Goal: Task Accomplishment & Management: Complete application form

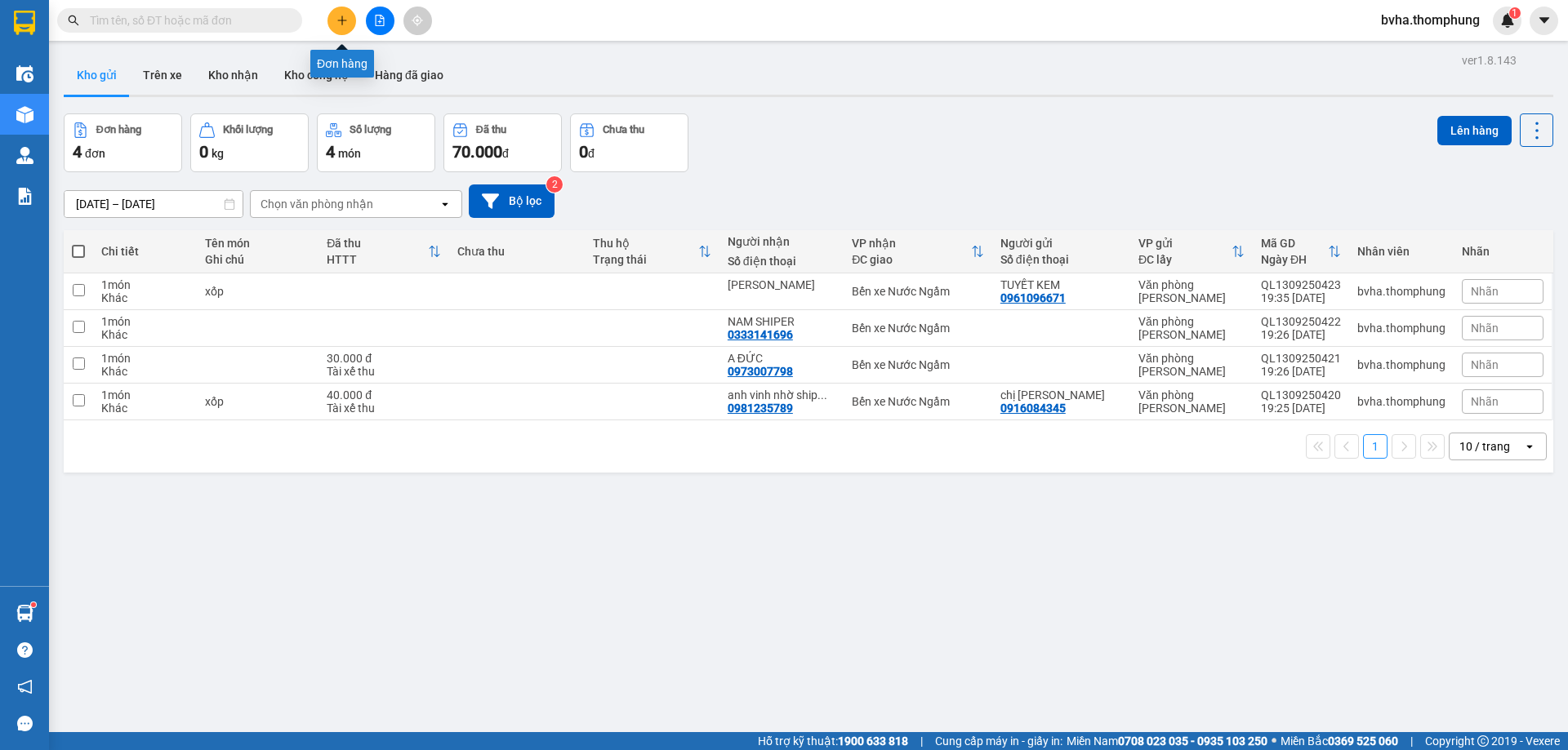
click at [331, 27] on button at bounding box center [342, 21] width 29 height 29
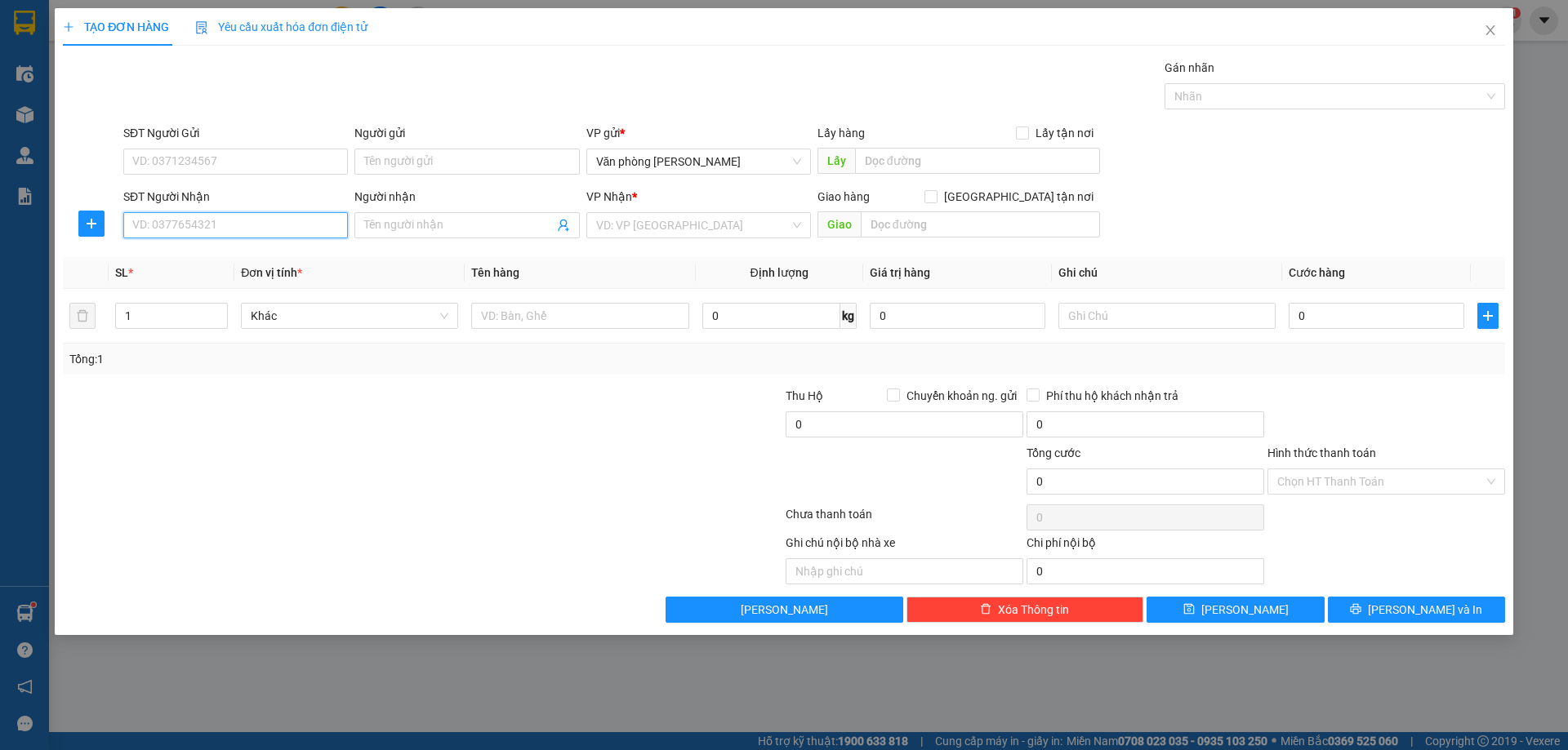
click at [194, 226] on input "SĐT Người Nhận" at bounding box center [235, 224] width 224 height 26
click at [231, 259] on div "0352100420 - [PERSON_NAME]" at bounding box center [235, 258] width 205 height 18
type input "0352100420"
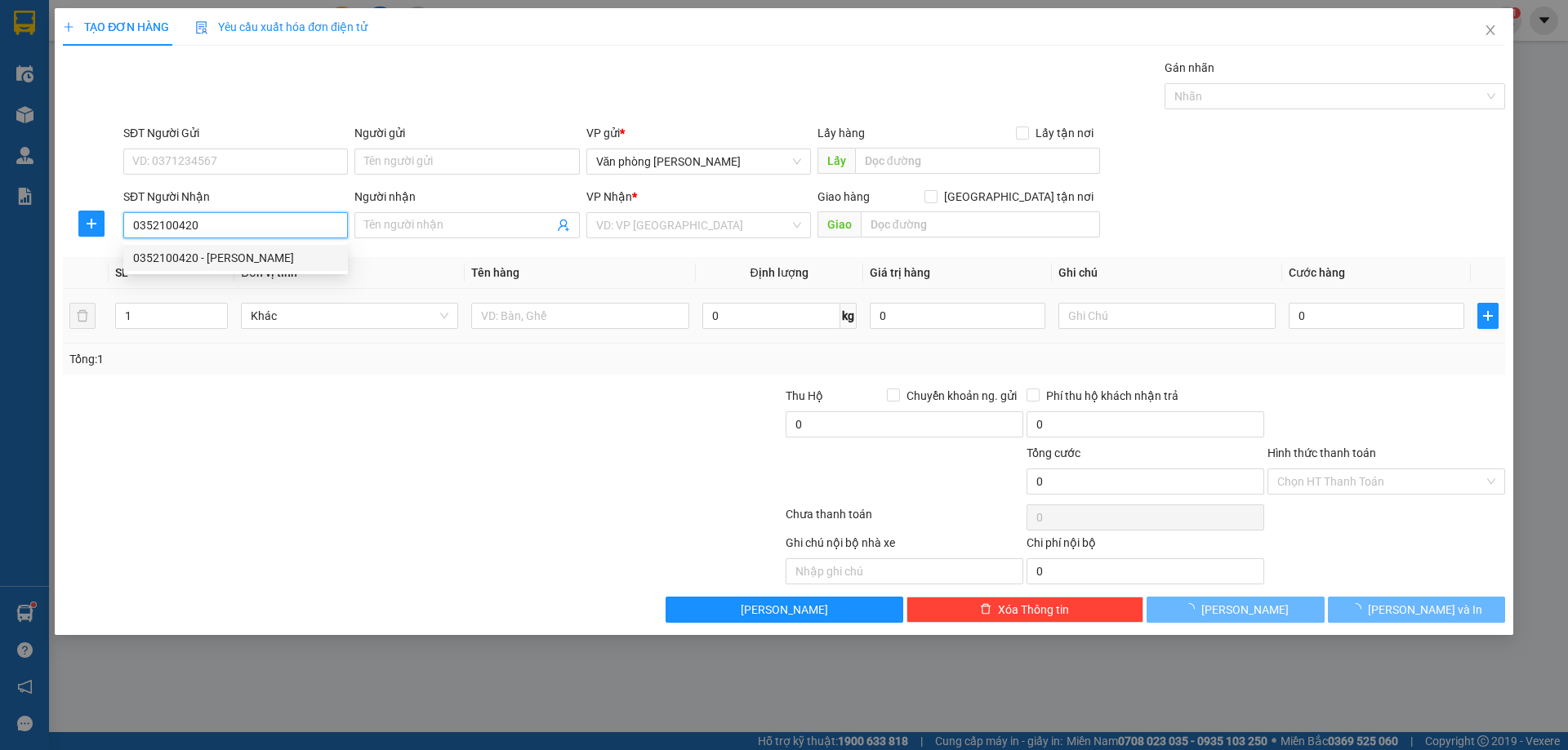
type input "[PERSON_NAME]"
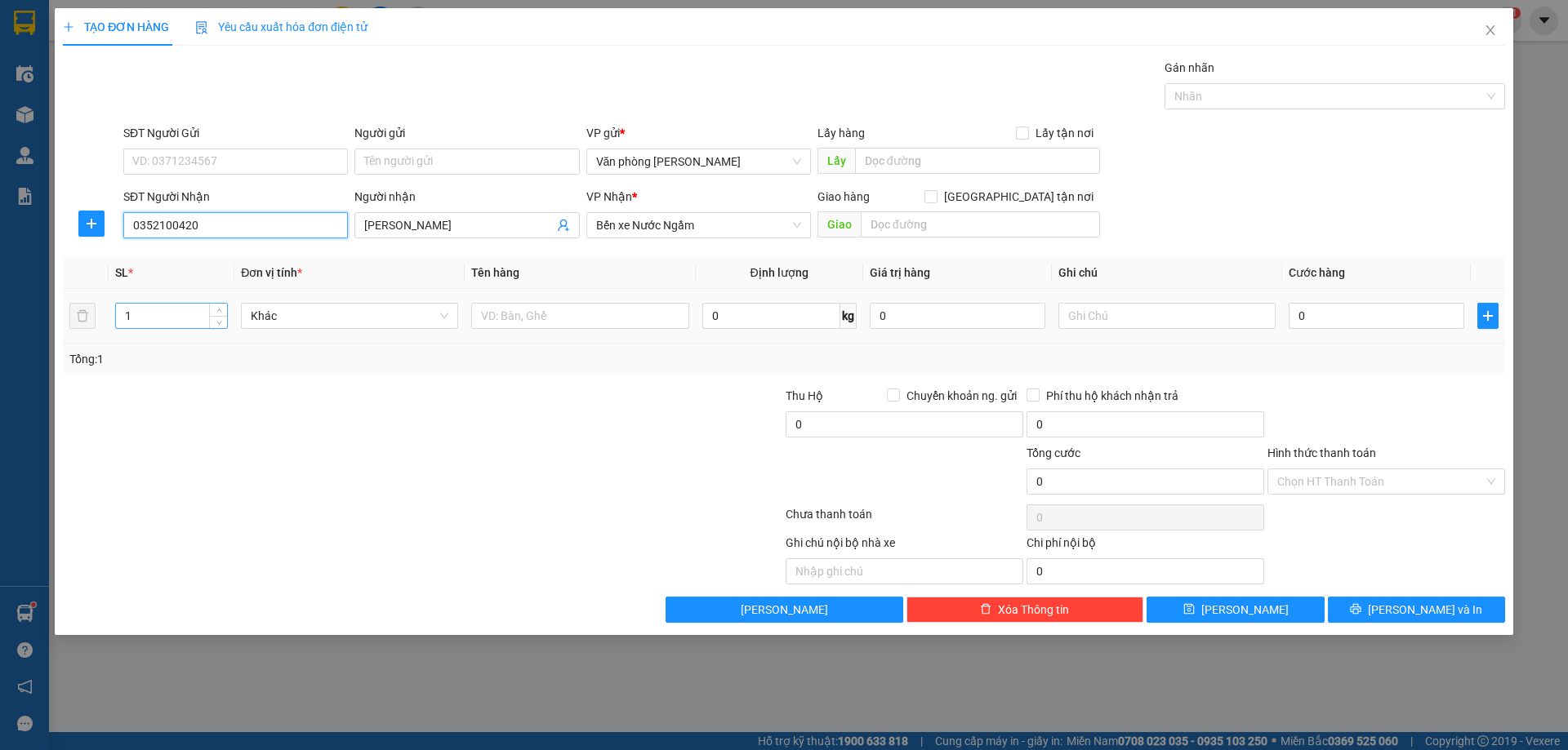
type input "0352100420"
drag, startPoint x: 159, startPoint y: 312, endPoint x: 120, endPoint y: 313, distance: 39.0
click at [120, 313] on input "1" at bounding box center [171, 316] width 111 height 25
type input "2"
click at [511, 310] on input "text" at bounding box center [580, 315] width 218 height 26
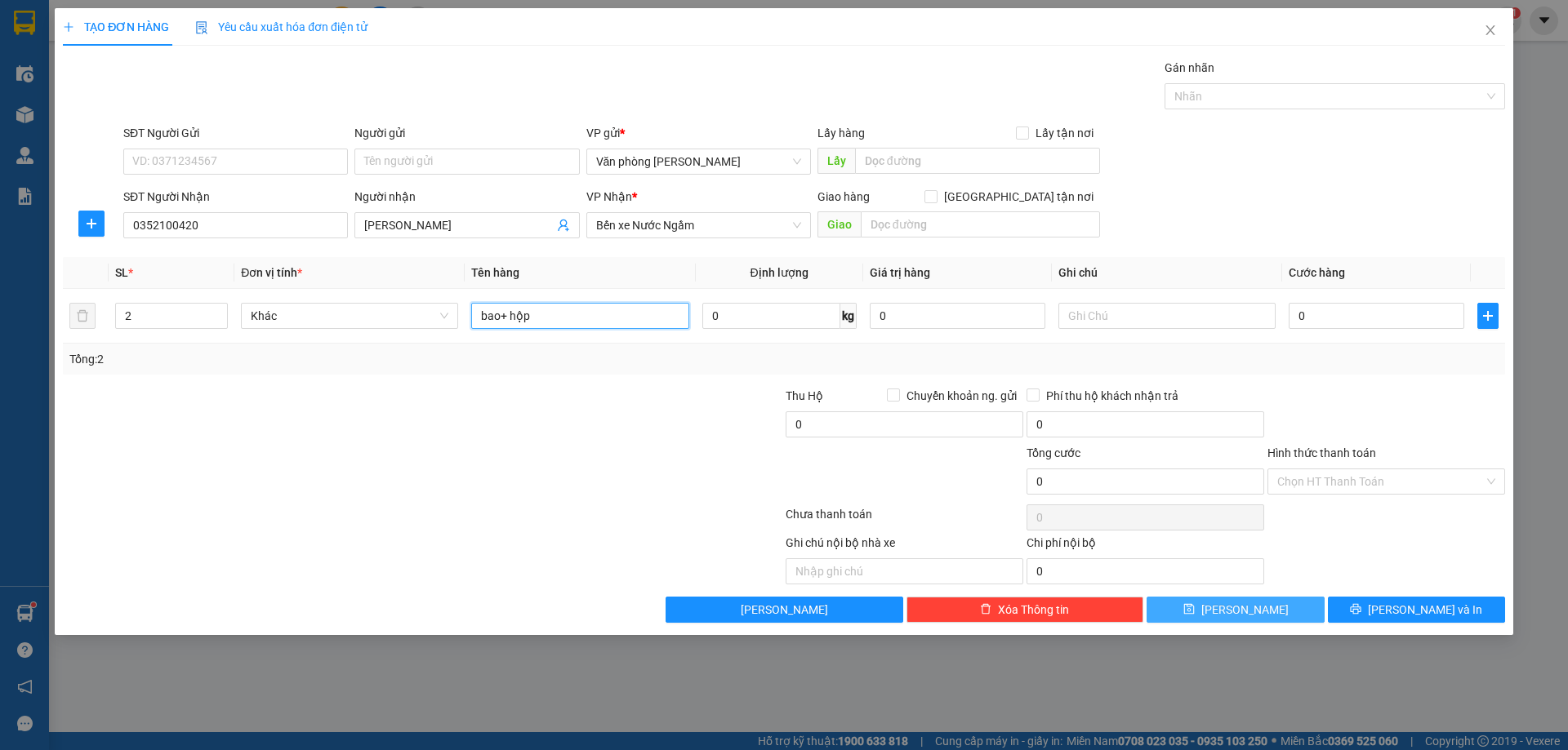
type input "bao+ hộp"
click at [1206, 616] on button "[PERSON_NAME]" at bounding box center [1235, 609] width 178 height 26
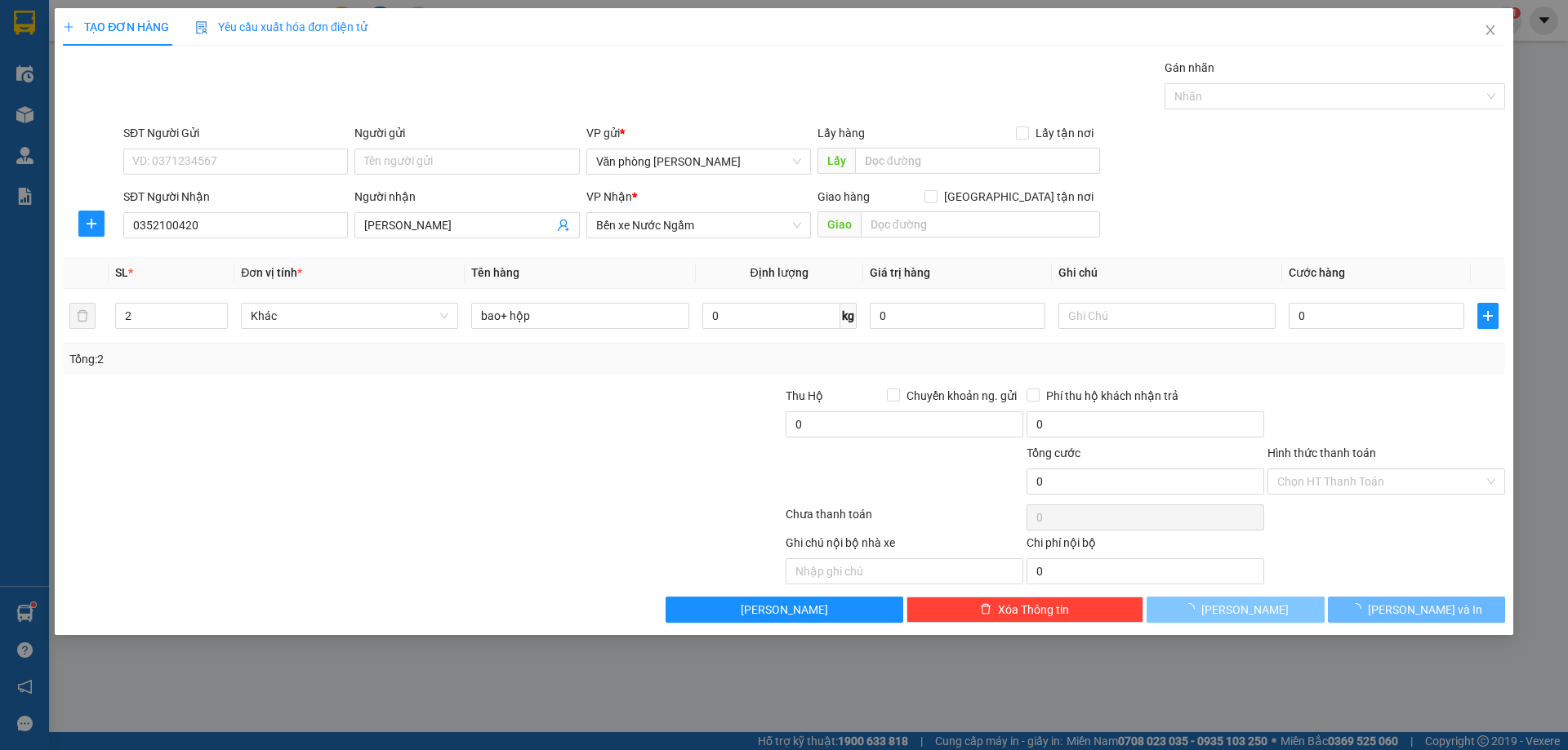
type input "1"
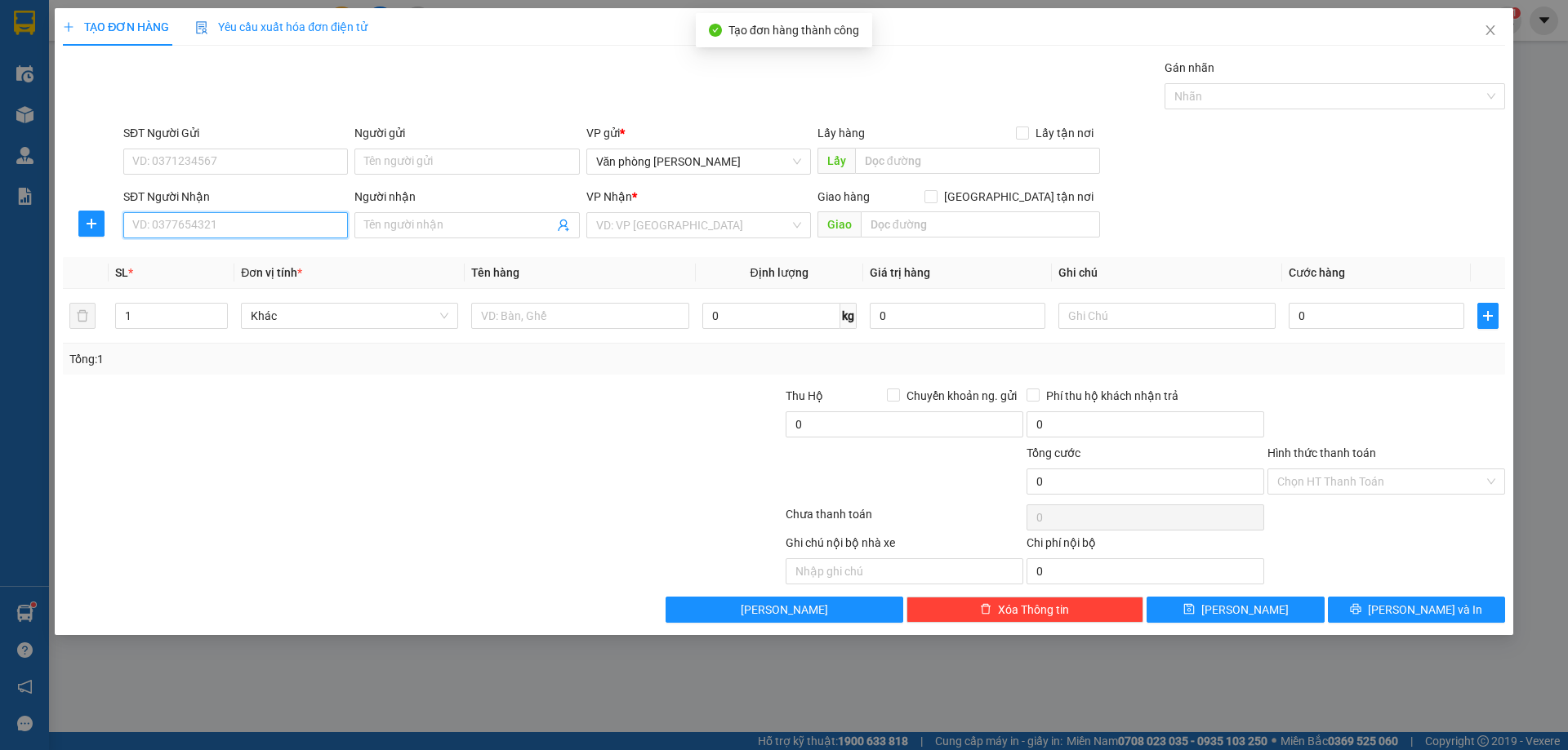
click at [210, 223] on input "SĐT Người Nhận" at bounding box center [235, 224] width 224 height 26
click at [210, 255] on div "0327431579 - A tuấn" at bounding box center [235, 258] width 205 height 18
type input "0327431579"
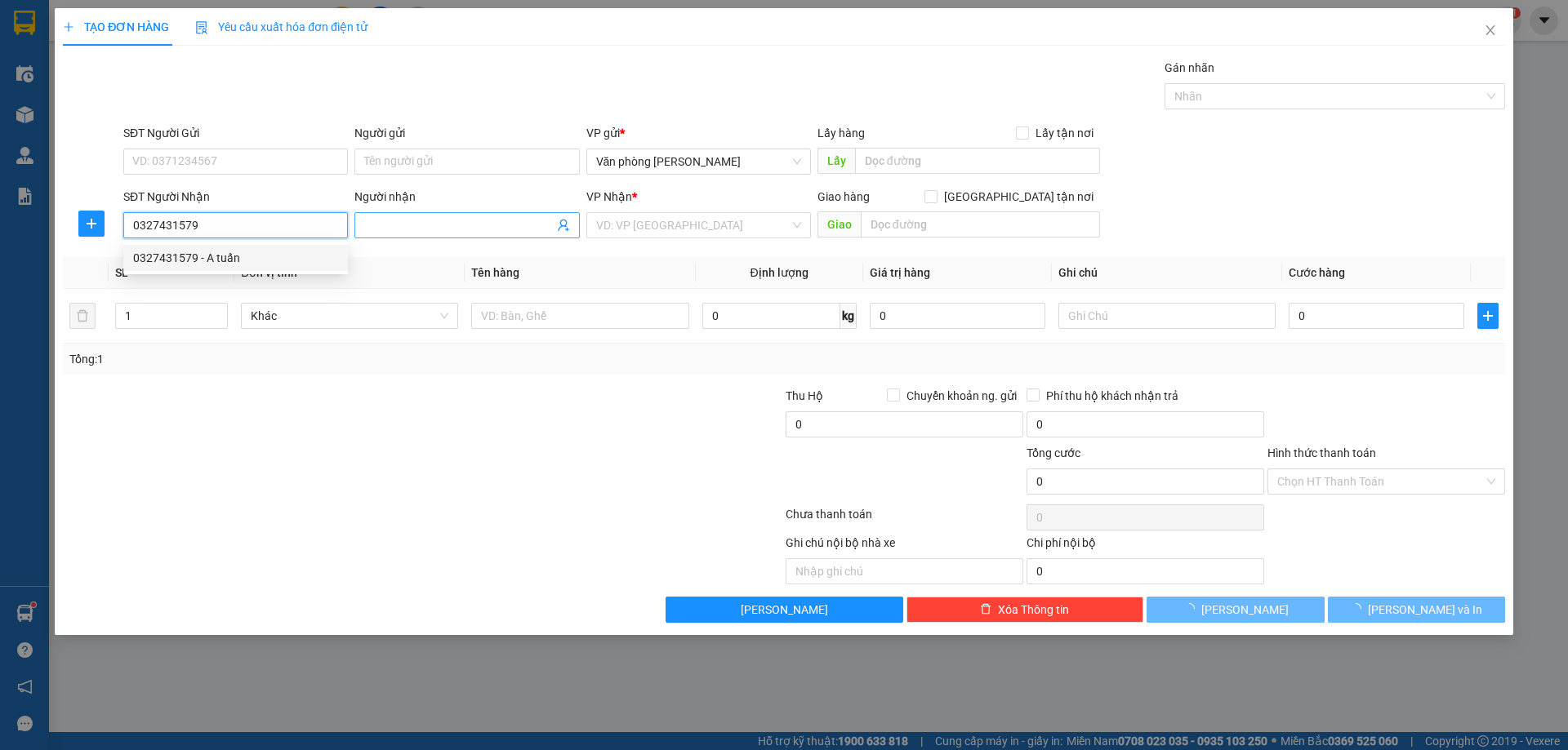
type input "A tuấn"
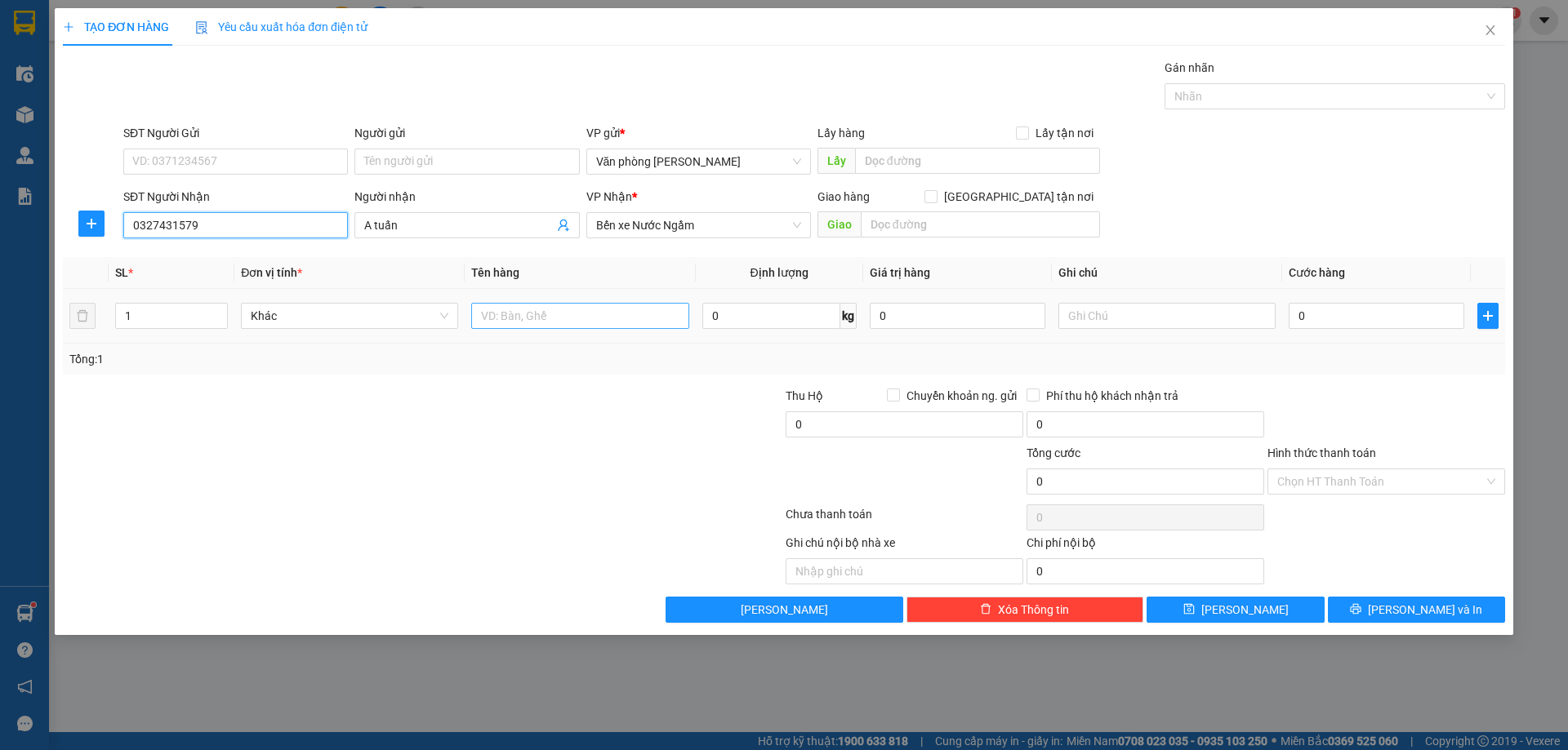
type input "0327431579"
click at [513, 318] on input "text" at bounding box center [580, 315] width 218 height 26
type input "t giấy"
click at [1335, 309] on input "0" at bounding box center [1376, 315] width 176 height 26
type input "3"
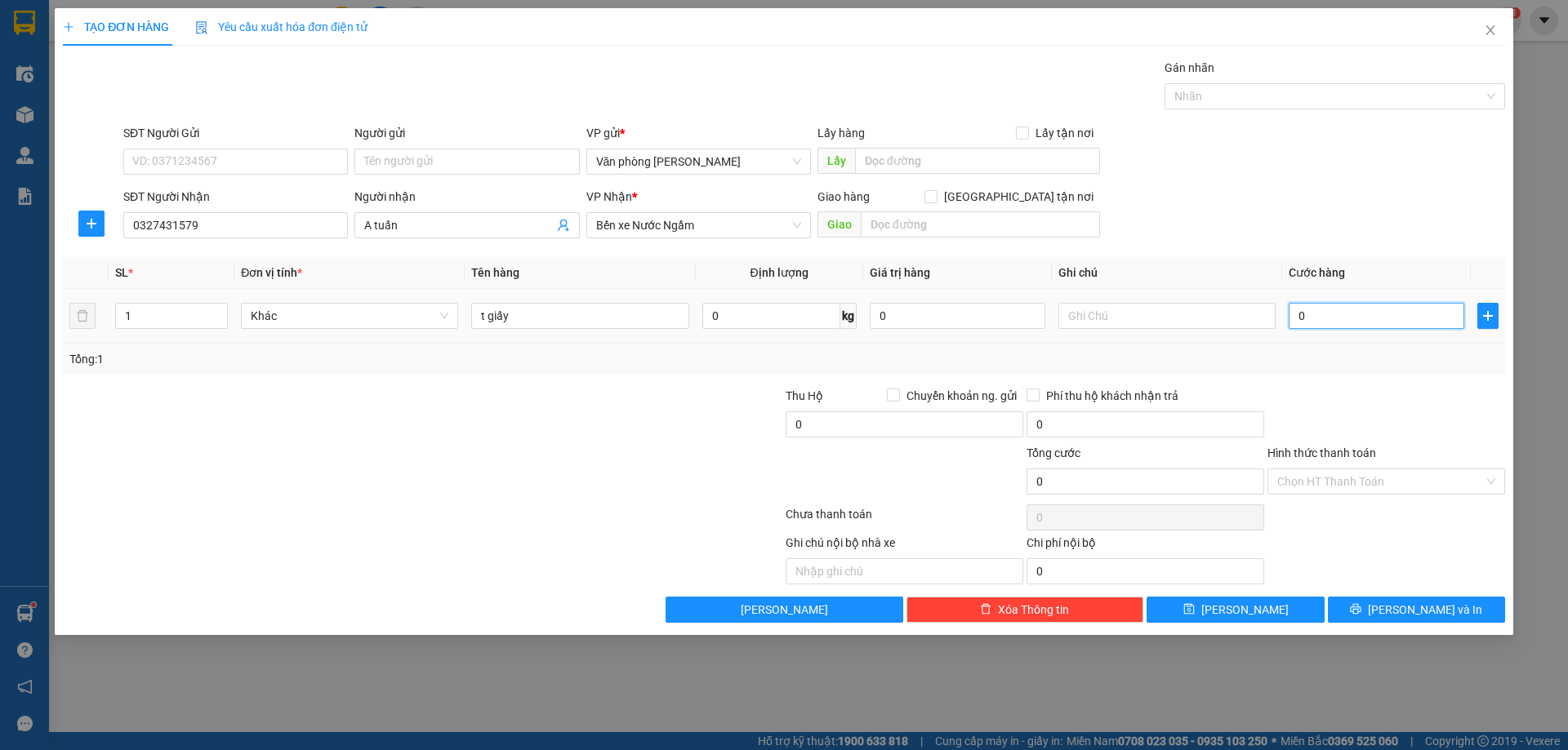
type input "3"
type input "30"
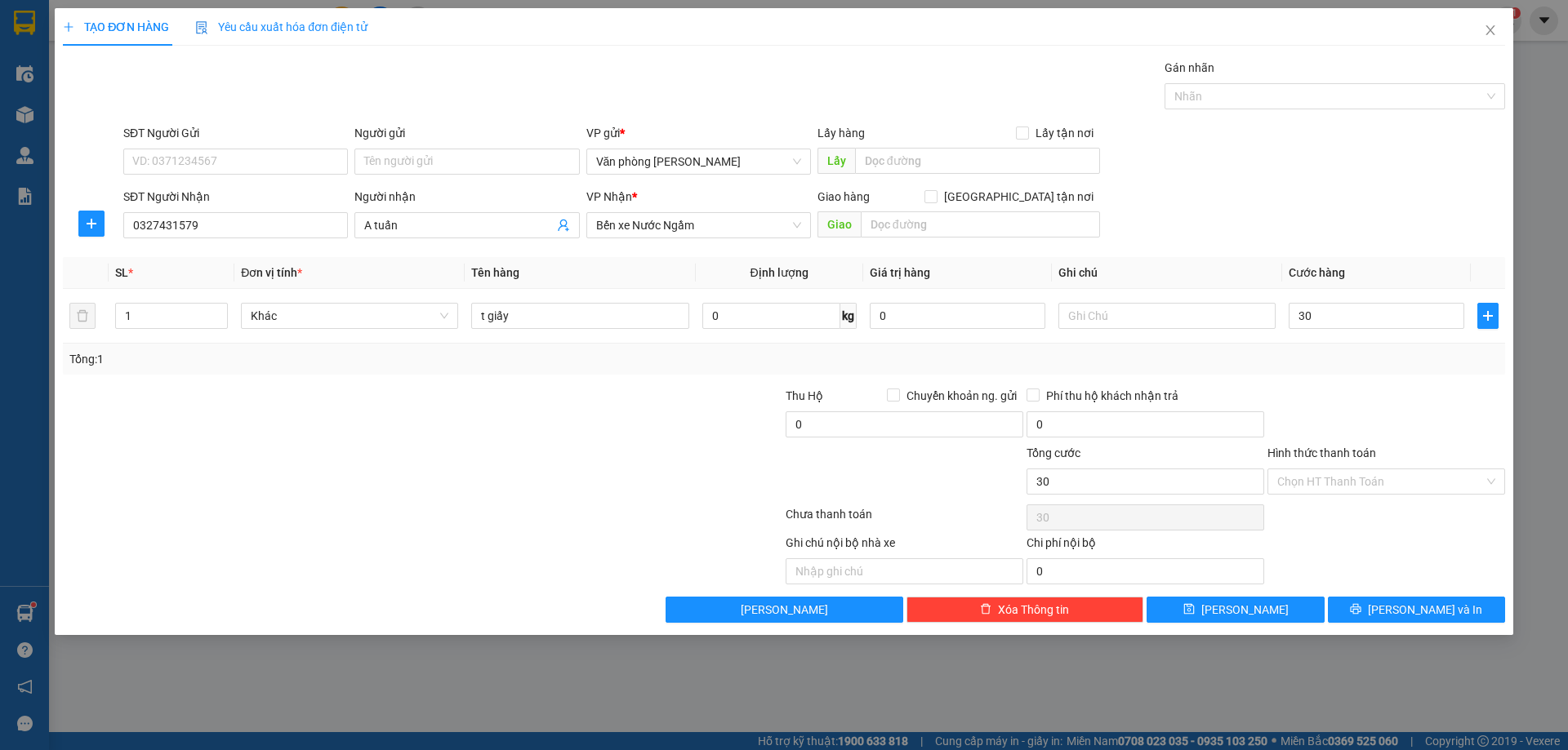
type input "30.000"
click at [1358, 389] on div at bounding box center [1386, 415] width 240 height 57
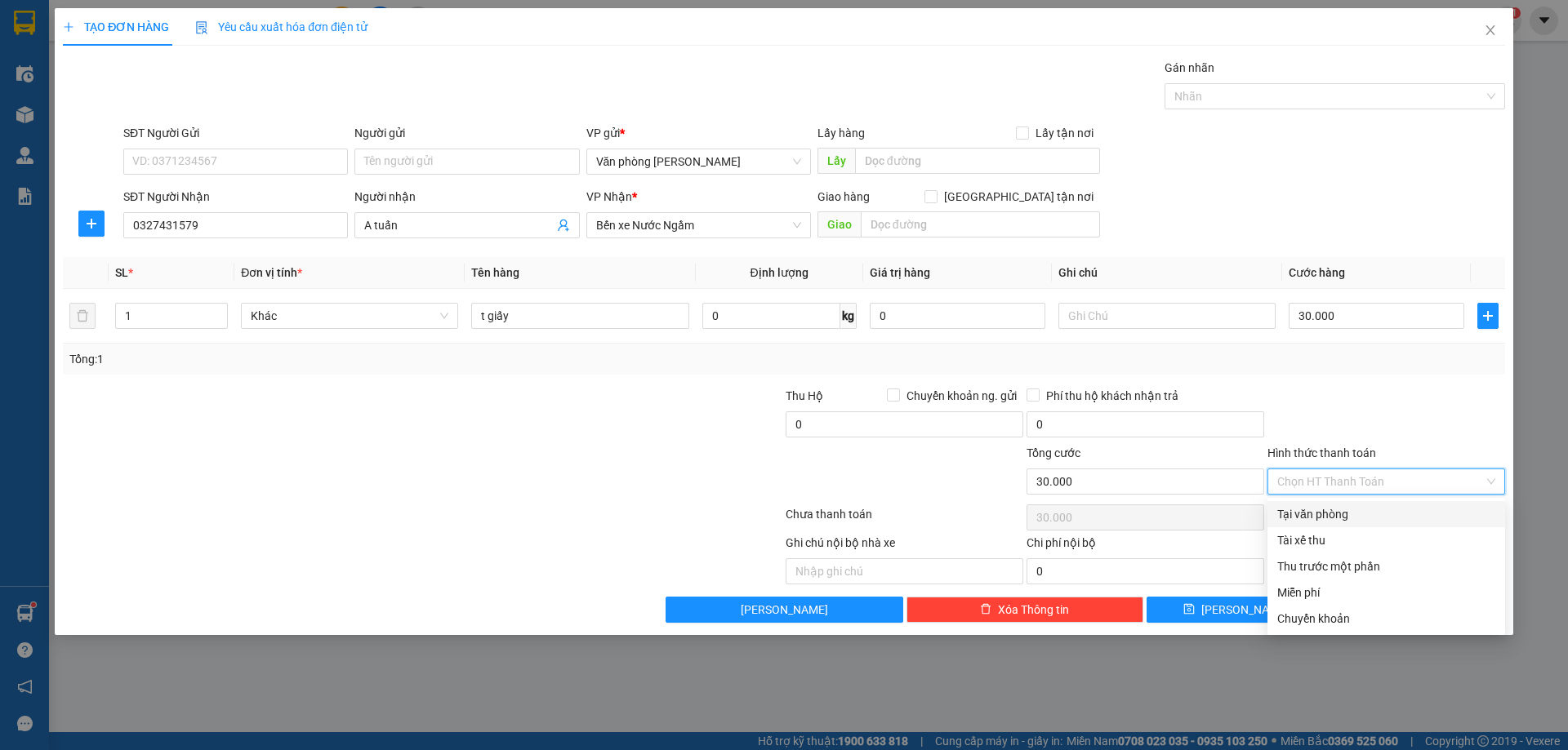
click at [1396, 483] on input "Hình thức thanh toán" at bounding box center [1380, 482] width 206 height 25
click at [1325, 540] on div "Tài xế thu" at bounding box center [1386, 540] width 218 height 18
type input "0"
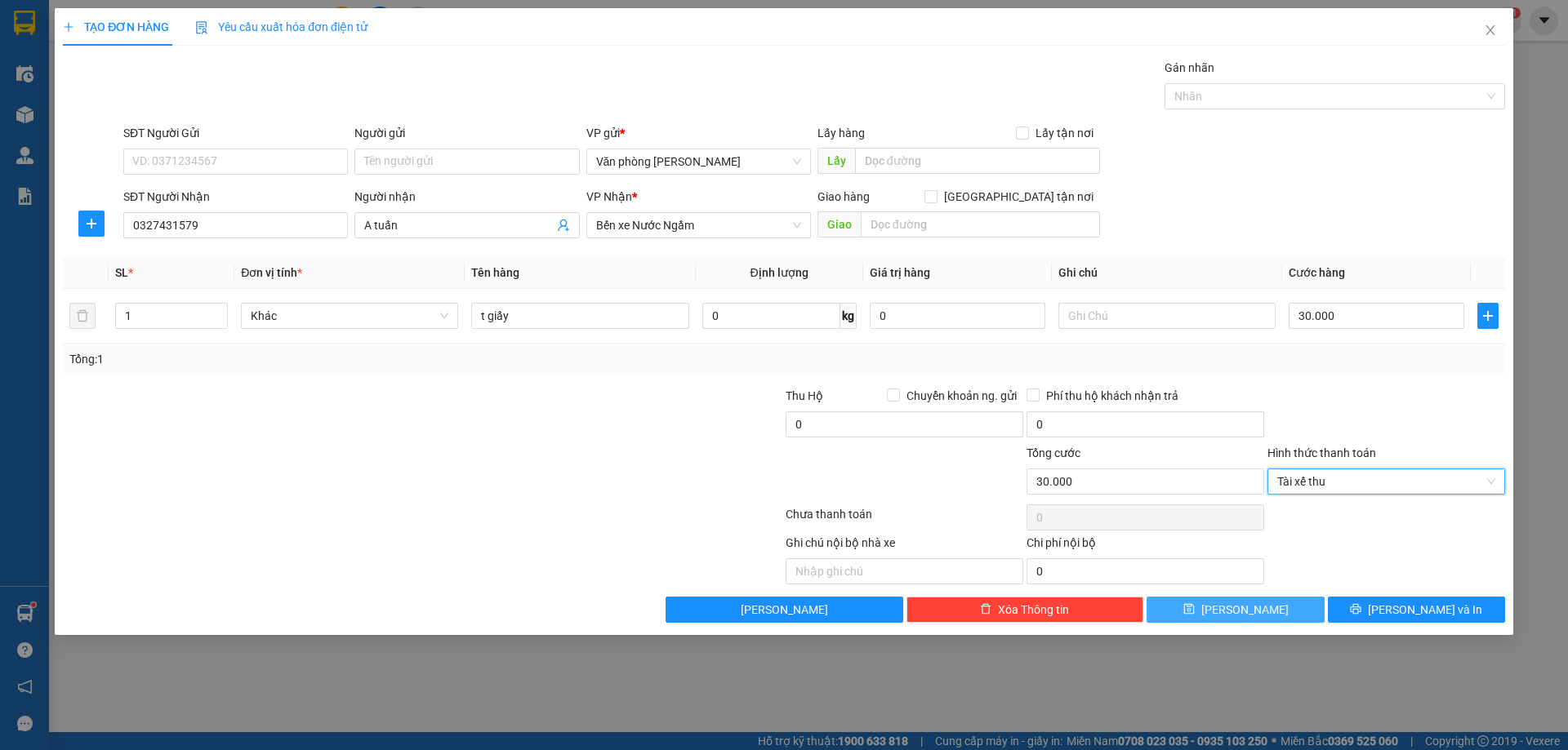
click at [1241, 612] on span "[PERSON_NAME]" at bounding box center [1244, 610] width 88 height 18
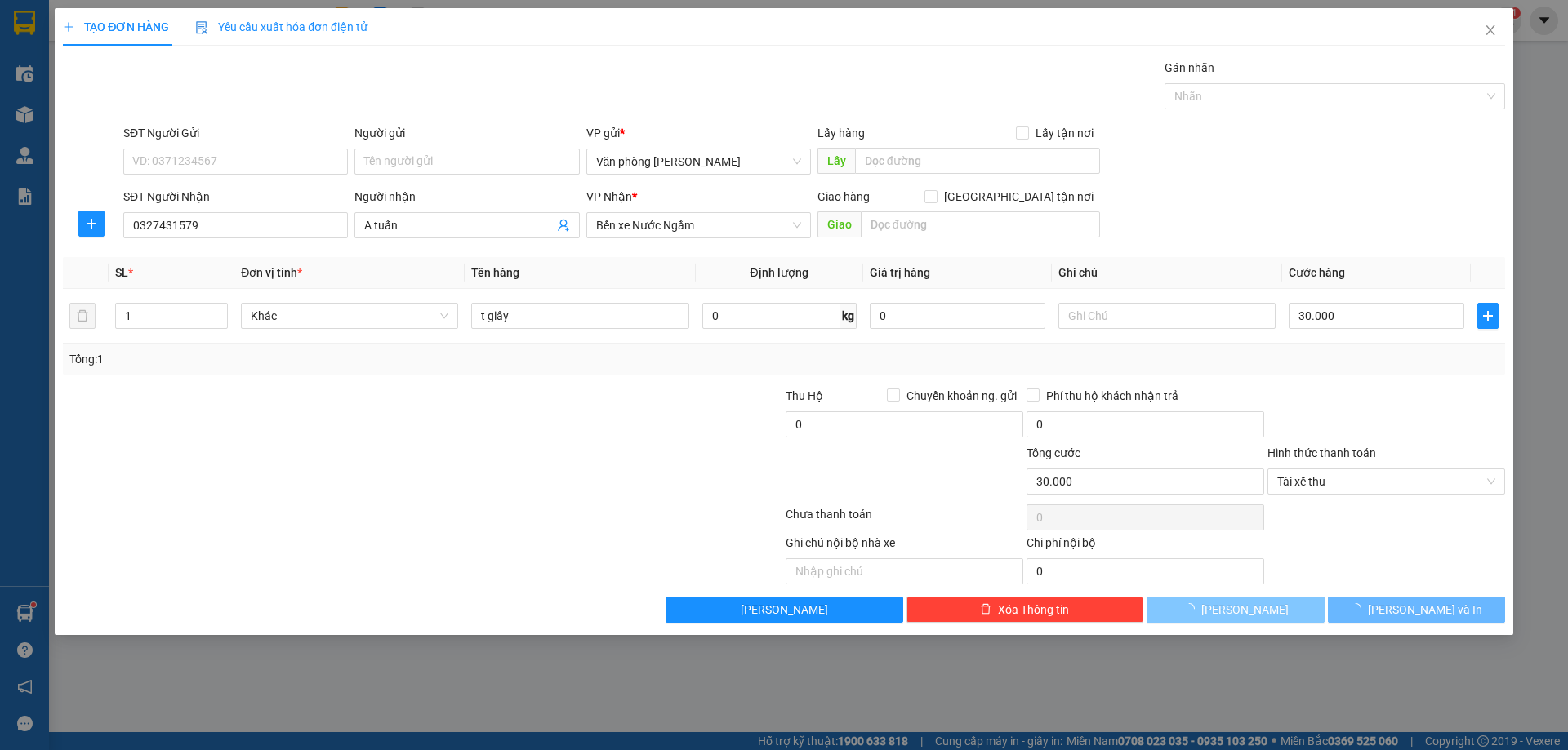
type input "0"
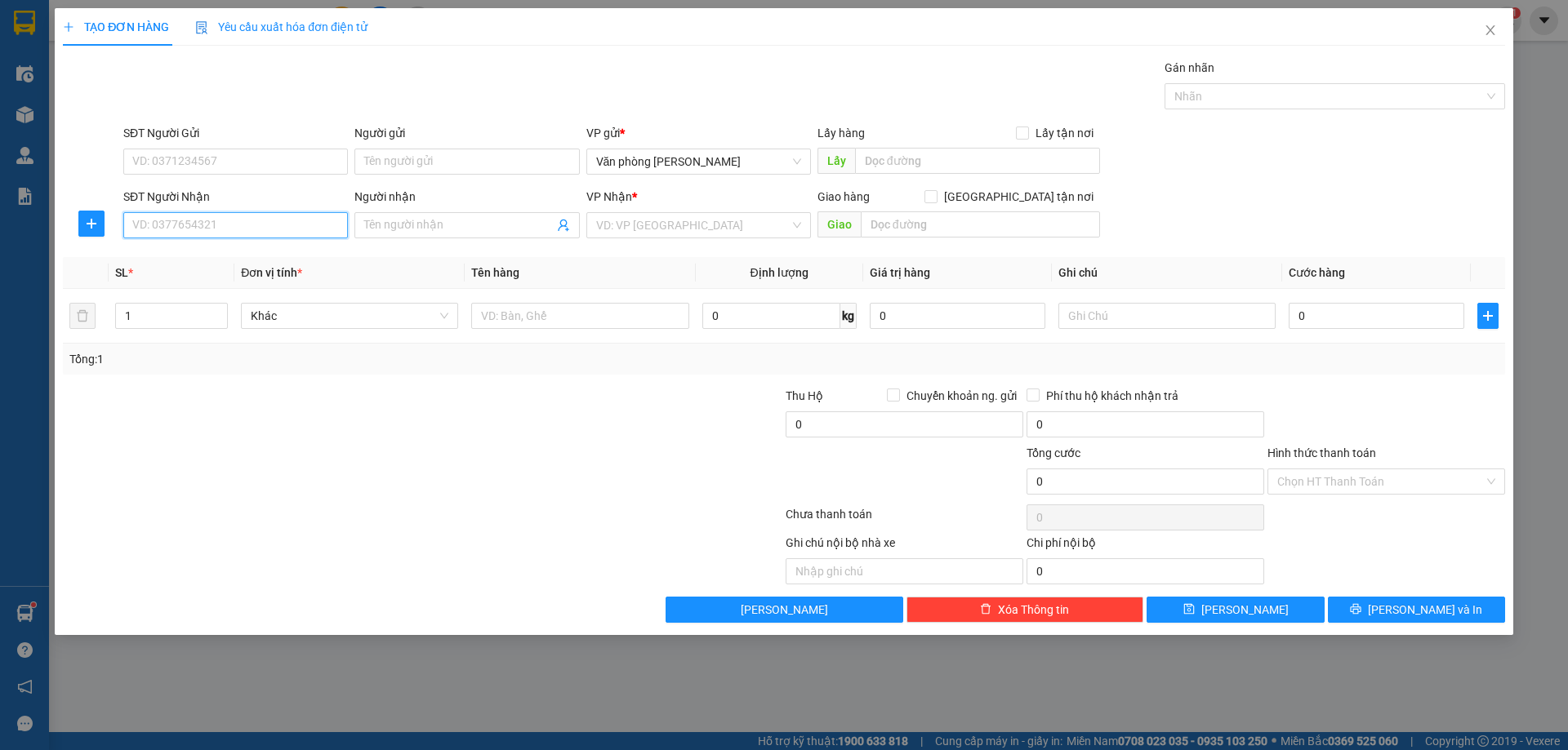
click at [220, 225] on input "SĐT Người Nhận" at bounding box center [235, 224] width 224 height 26
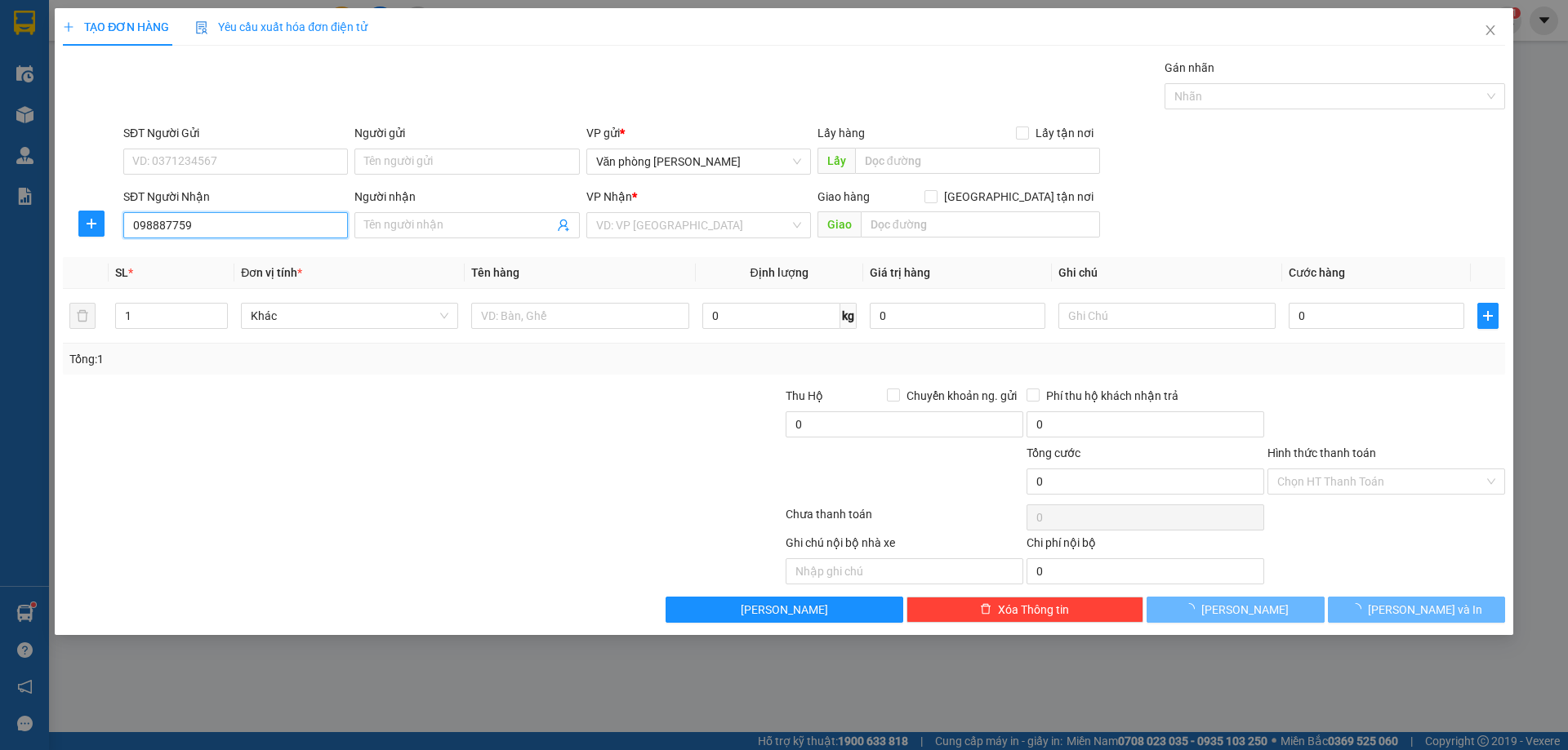
type input "0988877599"
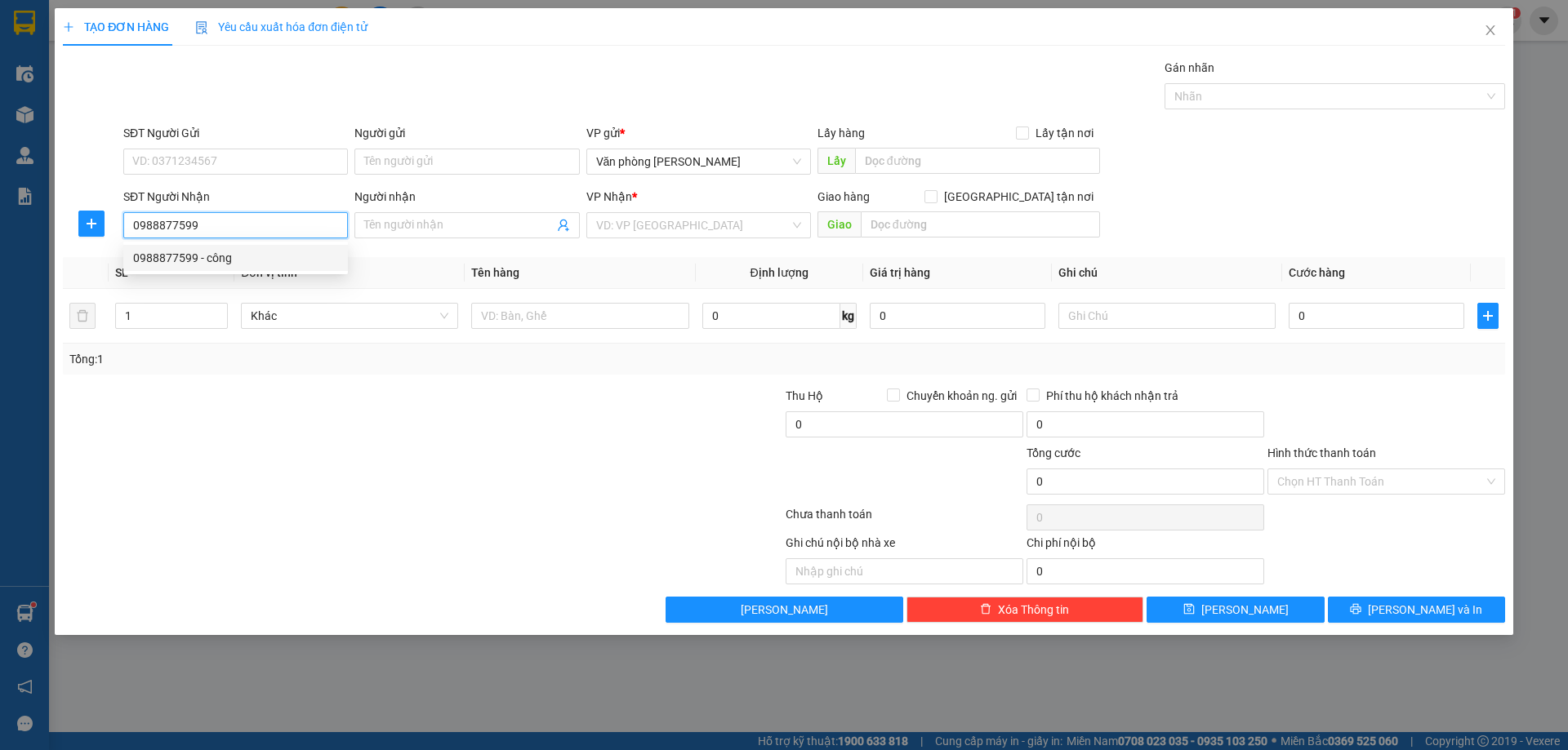
drag, startPoint x: 230, startPoint y: 262, endPoint x: 245, endPoint y: 262, distance: 15.0
click at [232, 262] on div "0988877599 - công" at bounding box center [235, 258] width 205 height 18
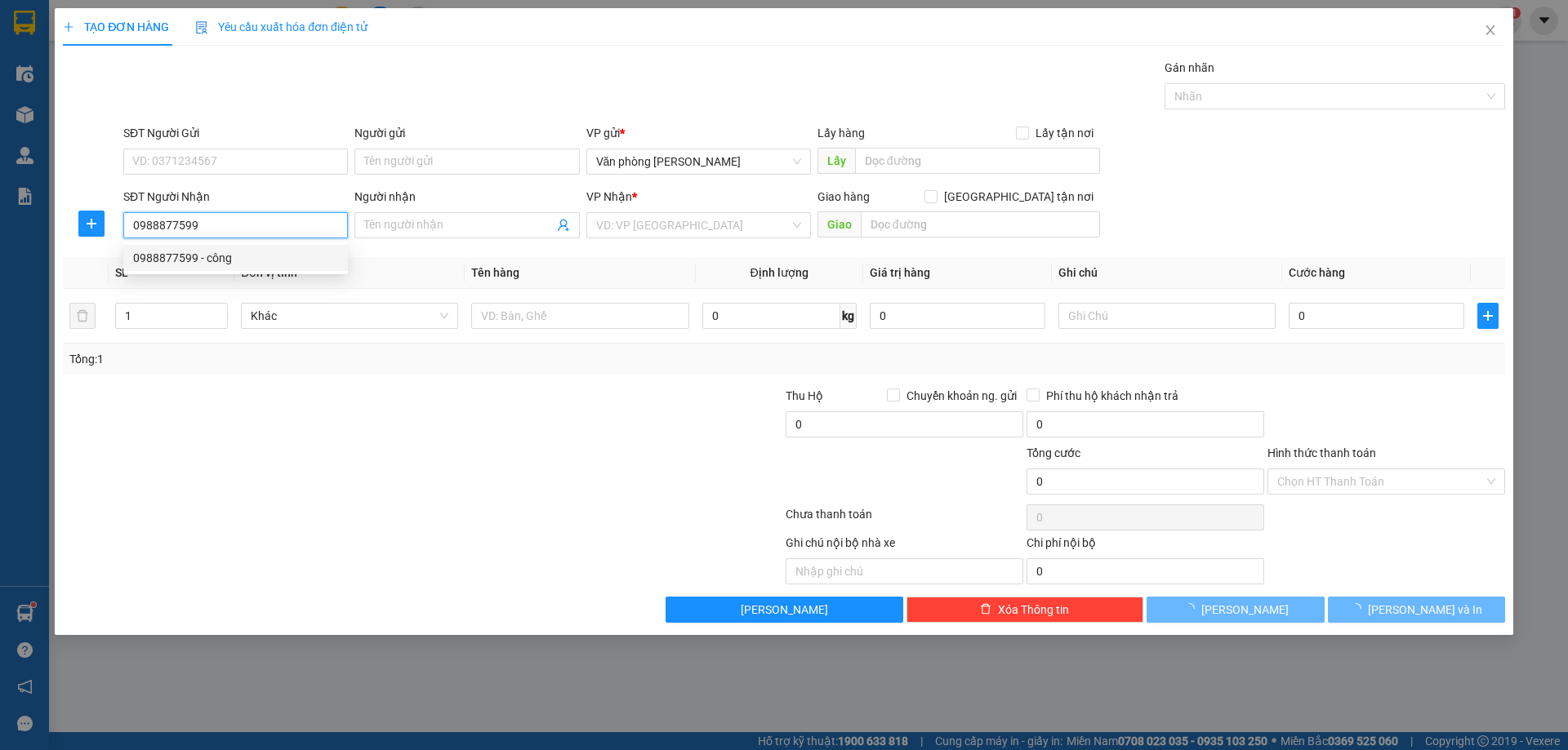
type input "công"
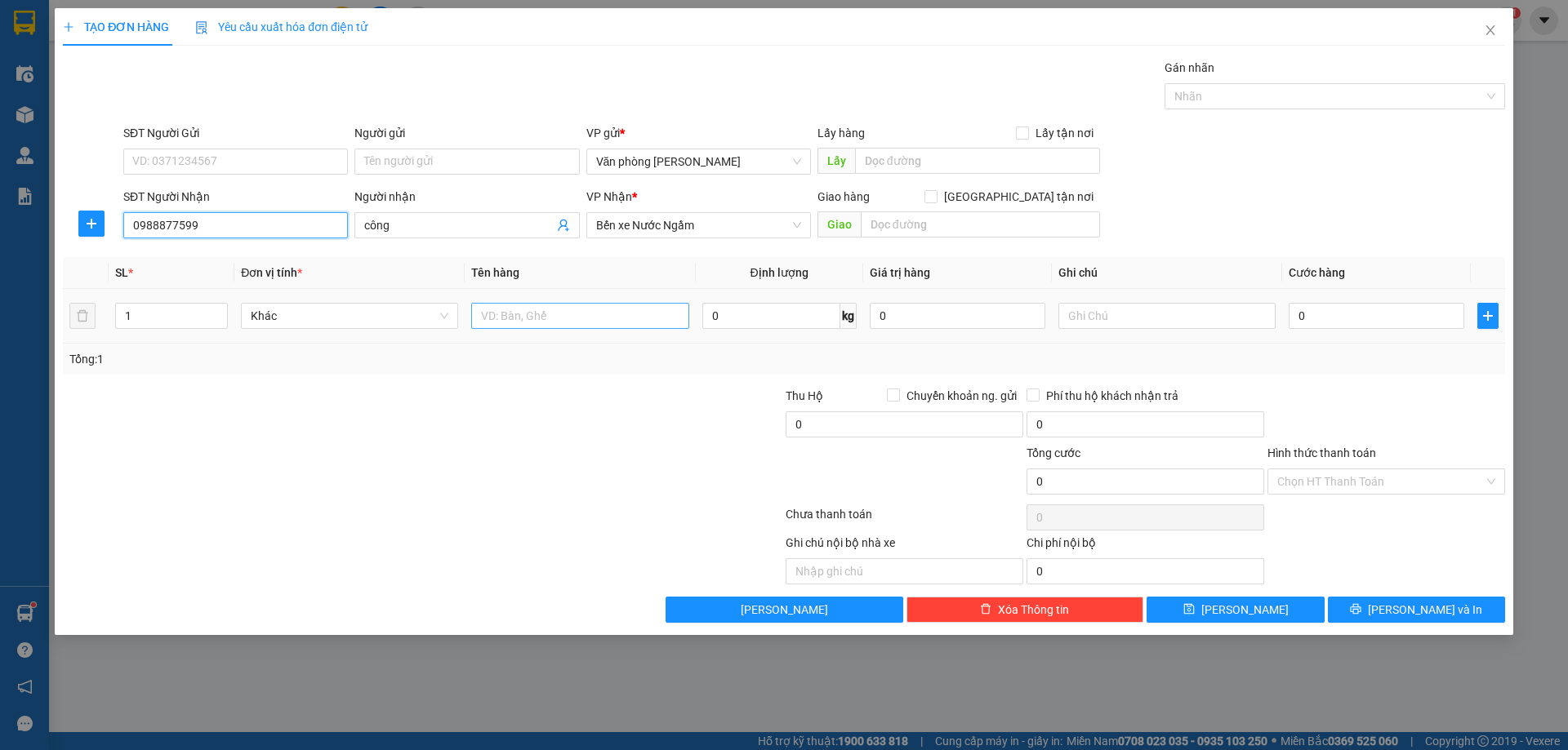
type input "0988877599"
click at [522, 320] on input "text" at bounding box center [580, 315] width 218 height 26
type input "xốp"
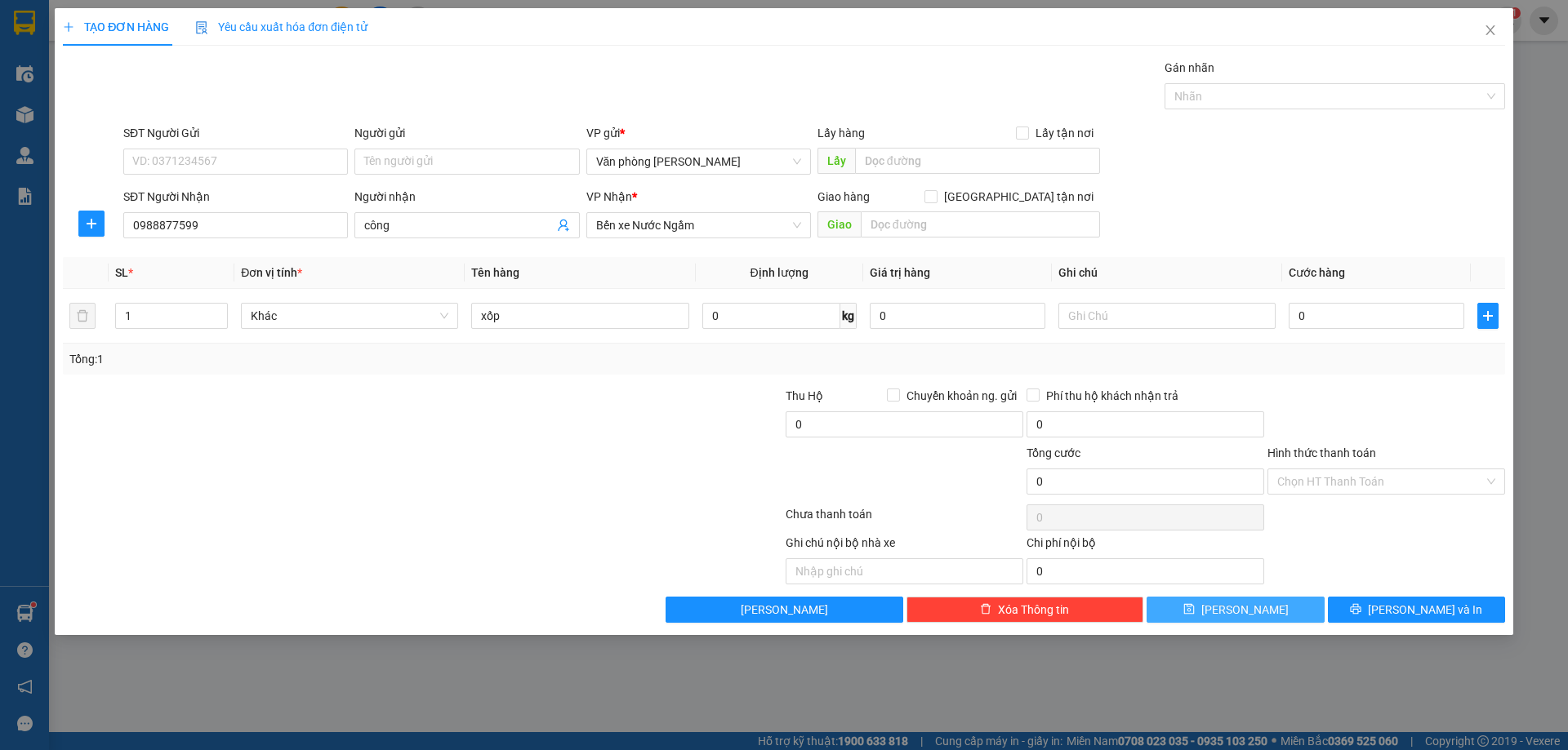
click at [1195, 611] on icon "save" at bounding box center [1189, 609] width 11 height 11
click at [199, 226] on input "SĐT Người Nhận" at bounding box center [235, 224] width 224 height 26
click at [188, 228] on input "0963866088" at bounding box center [235, 224] width 224 height 26
type input "0963866008"
click at [234, 257] on div "0963866008 - THUỲ" at bounding box center [235, 258] width 205 height 18
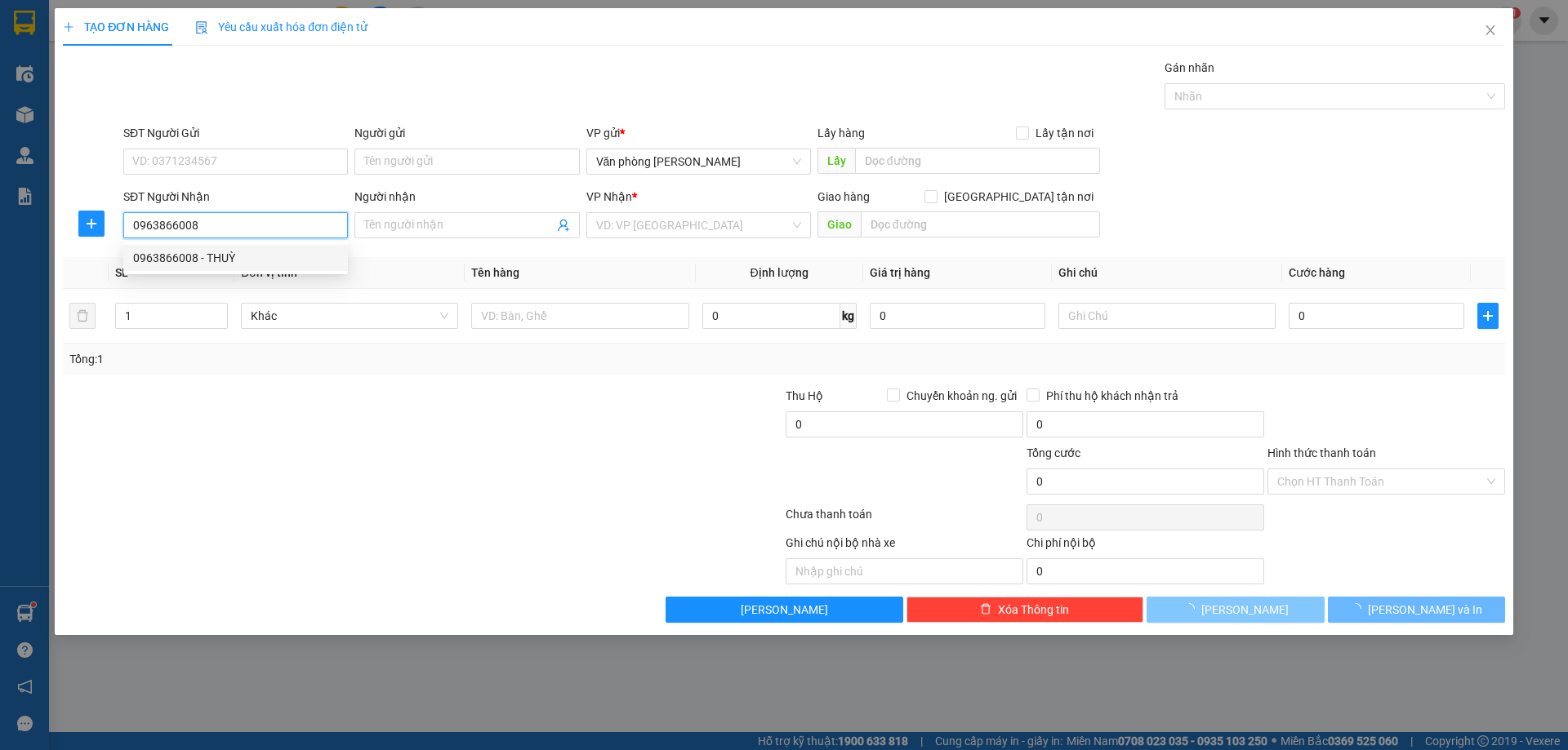
type input "THUỲ"
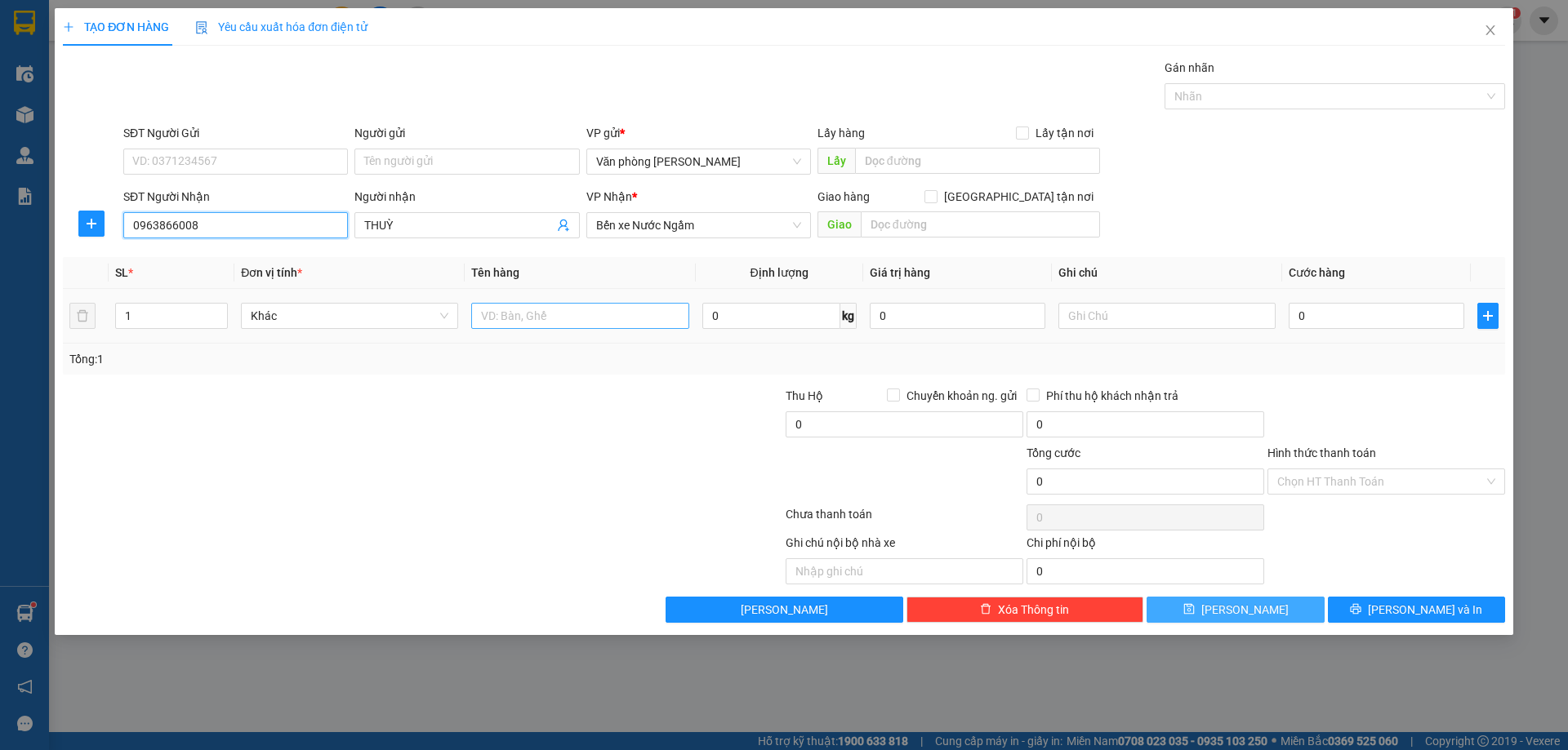
type input "0963866008"
click at [583, 317] on input "text" at bounding box center [580, 315] width 218 height 26
type input "xốp"
click at [1240, 615] on span "[PERSON_NAME]" at bounding box center [1244, 610] width 88 height 18
click at [233, 225] on input "SĐT Người Nhận" at bounding box center [235, 224] width 224 height 26
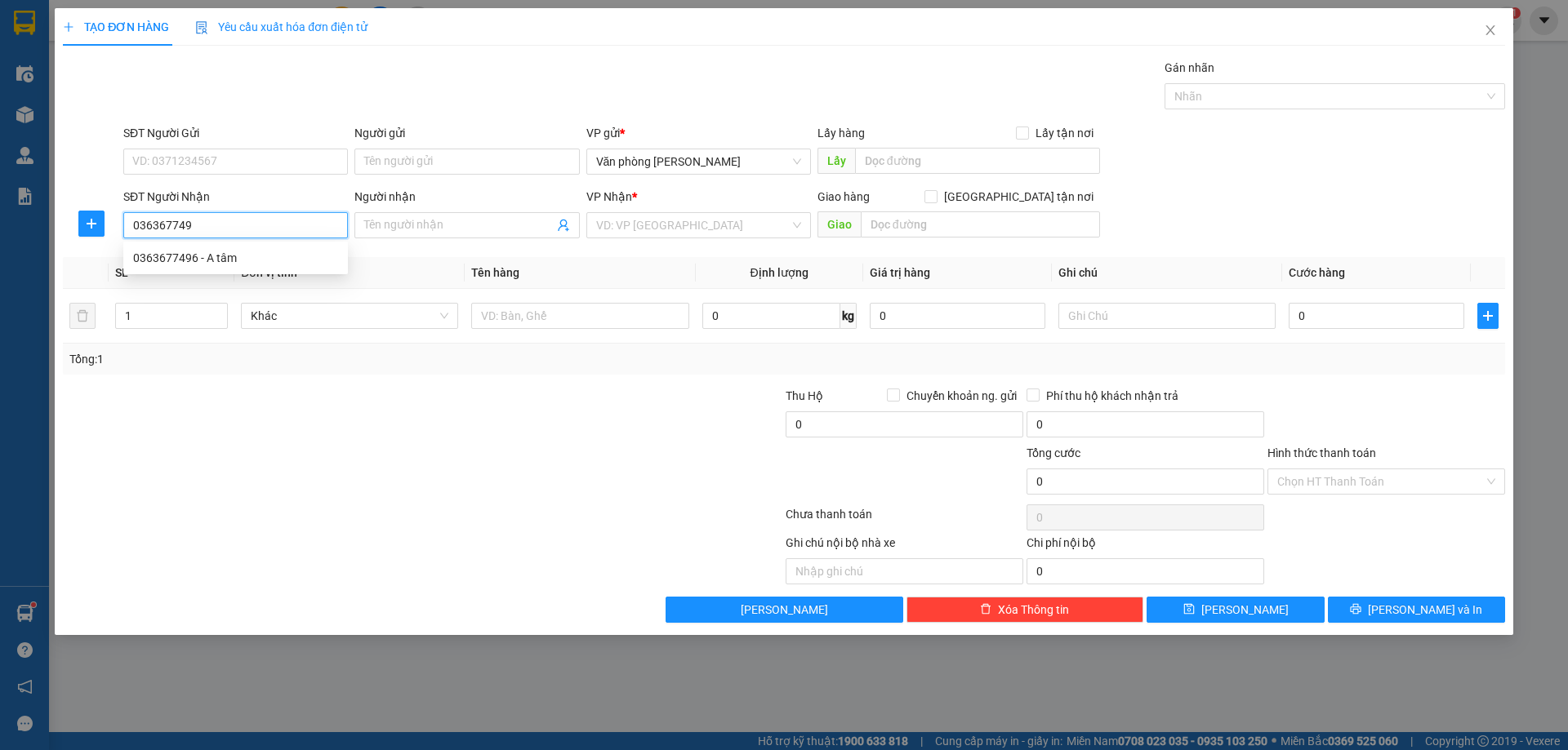
type input "0363677496"
click at [207, 260] on div "0363677496 - A tâm" at bounding box center [235, 258] width 205 height 18
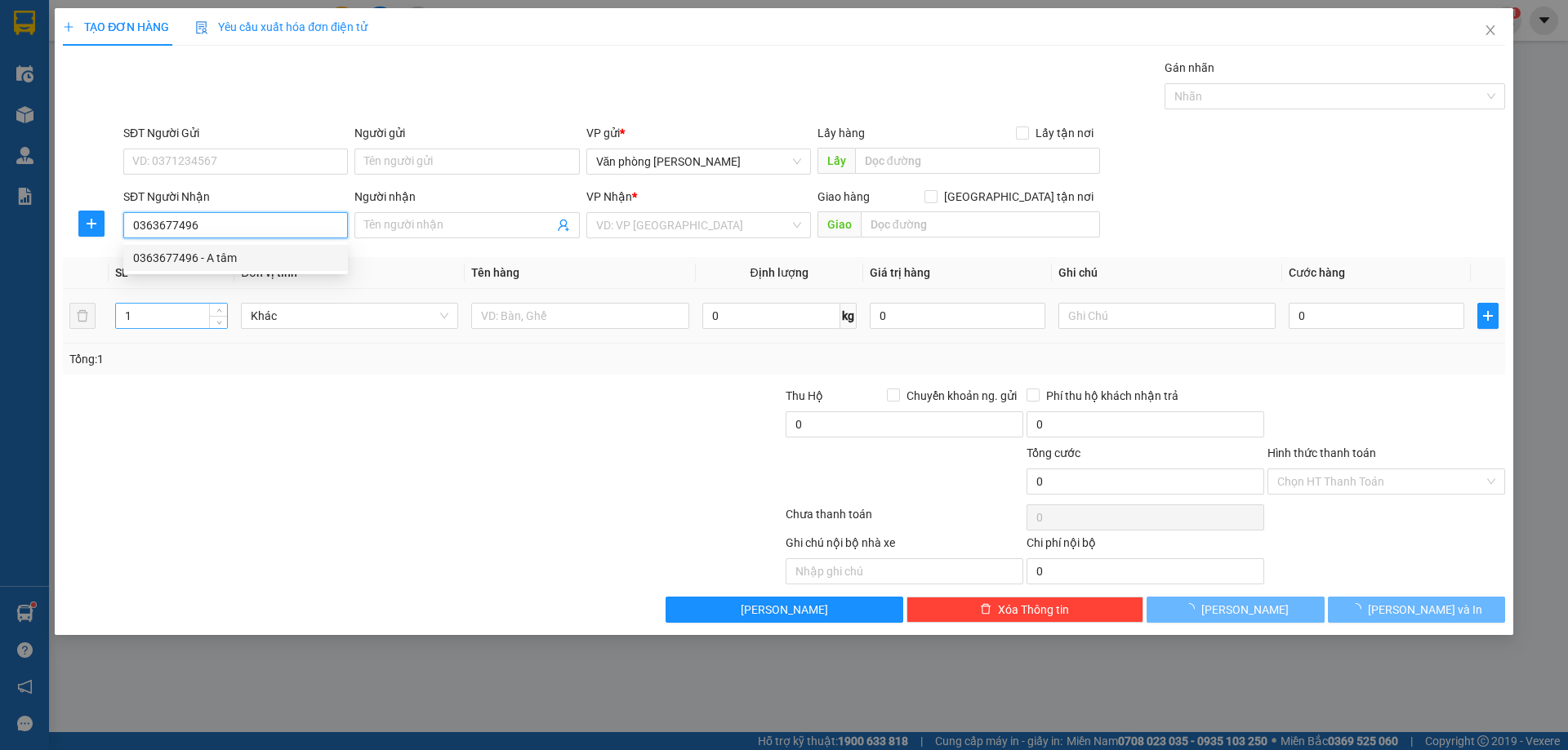
type input "A tâm"
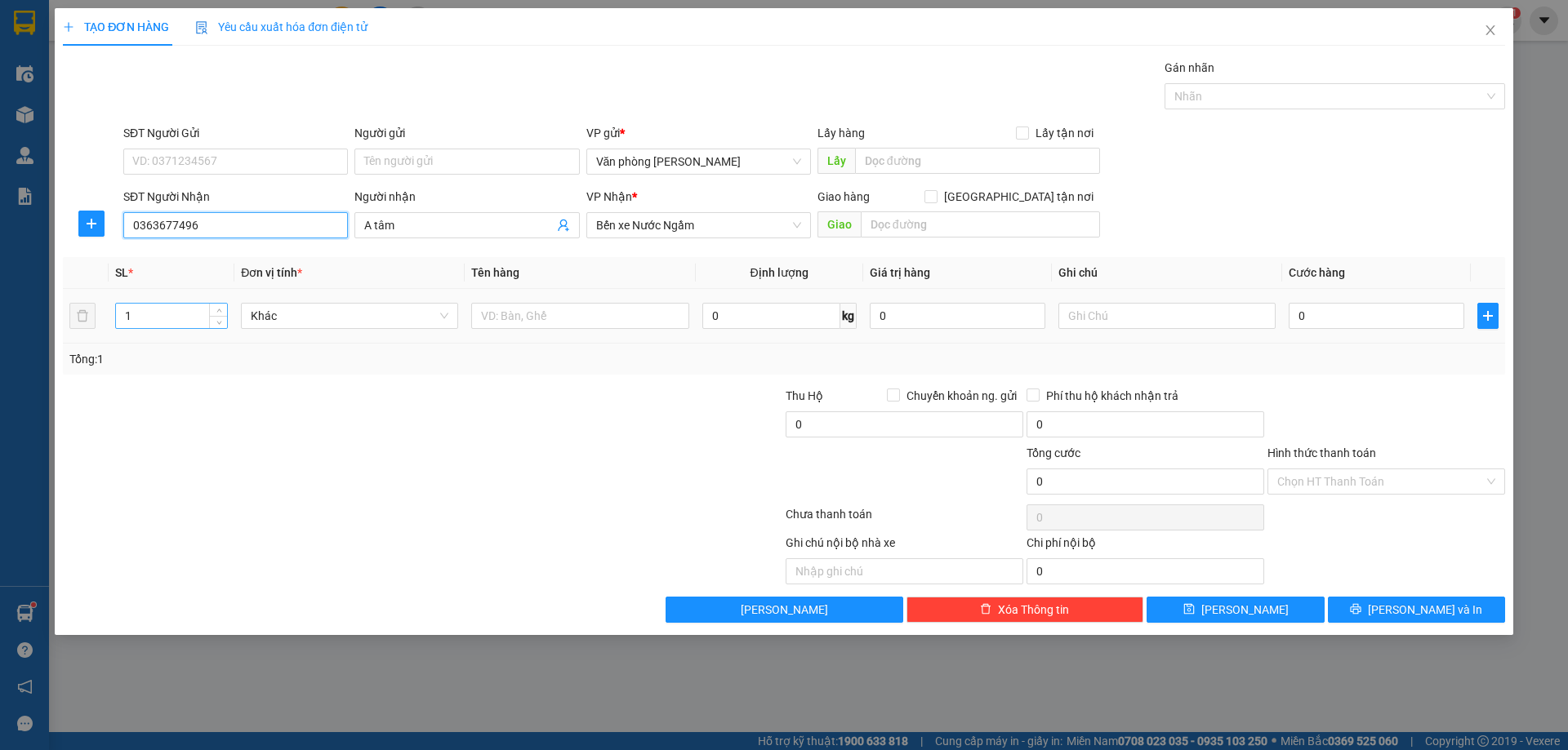
type input "0363677496"
click at [146, 307] on input "1" at bounding box center [171, 316] width 111 height 25
type input "3"
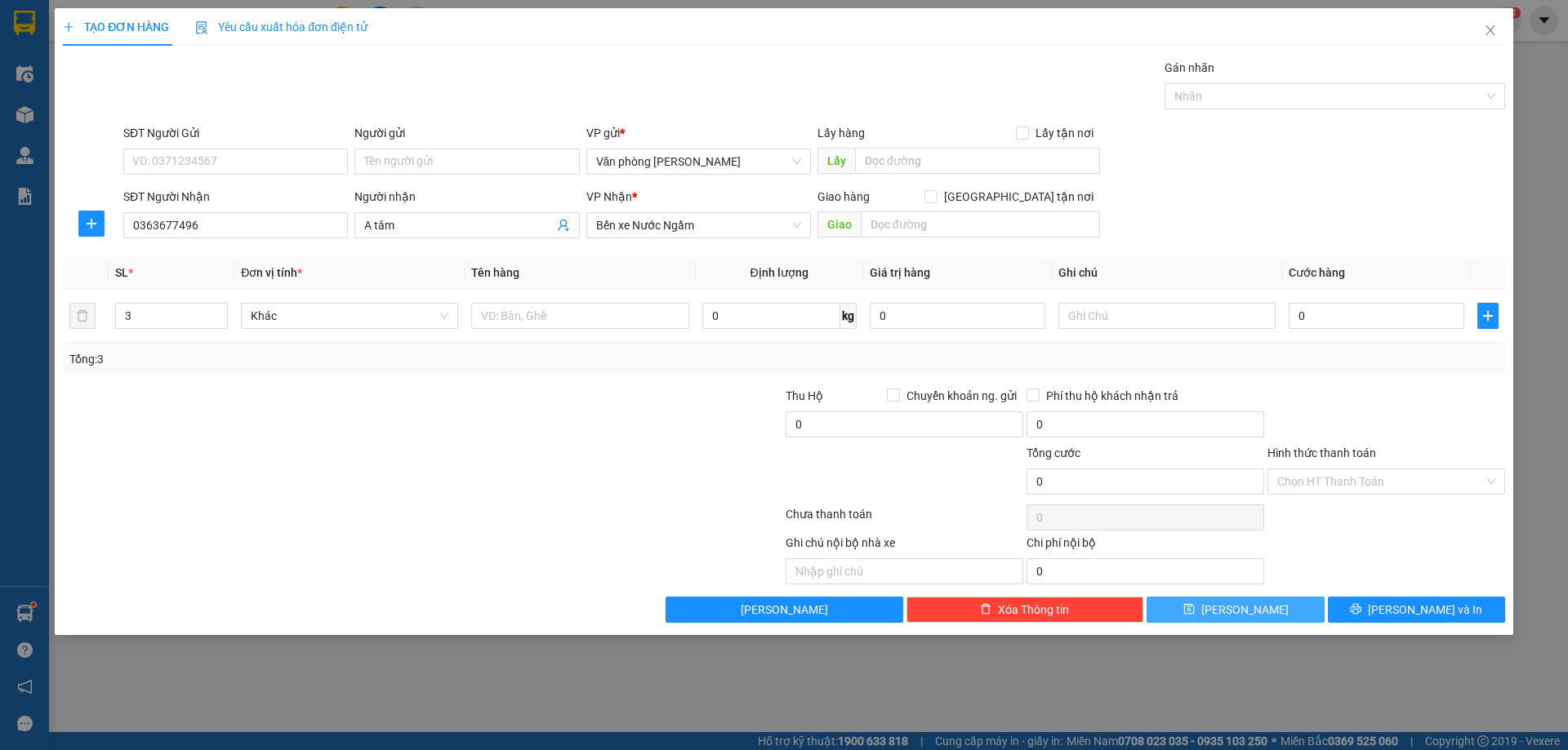
click at [1195, 615] on icon "save" at bounding box center [1189, 609] width 11 height 11
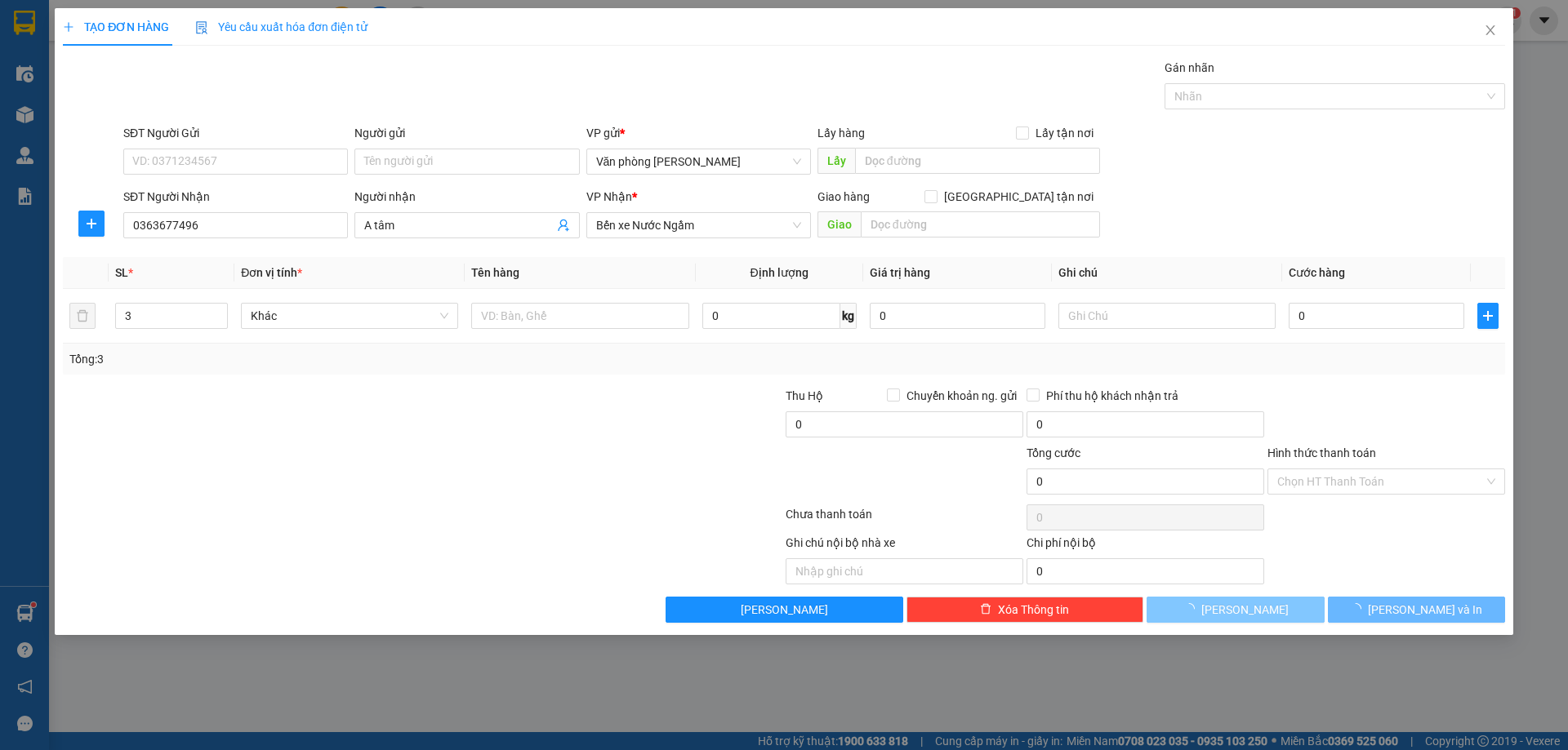
type input "1"
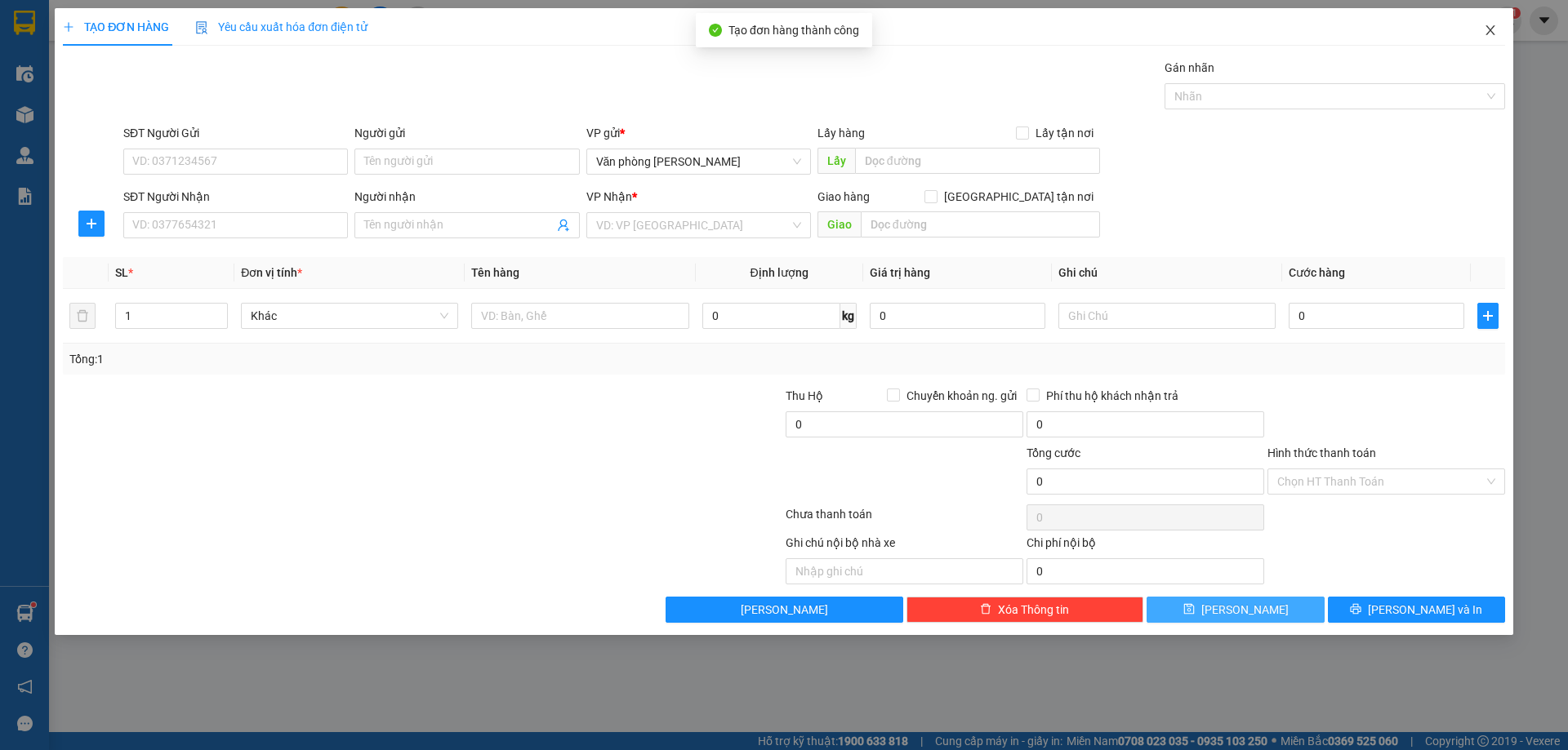
click at [1488, 28] on icon "close" at bounding box center [1489, 31] width 9 height 10
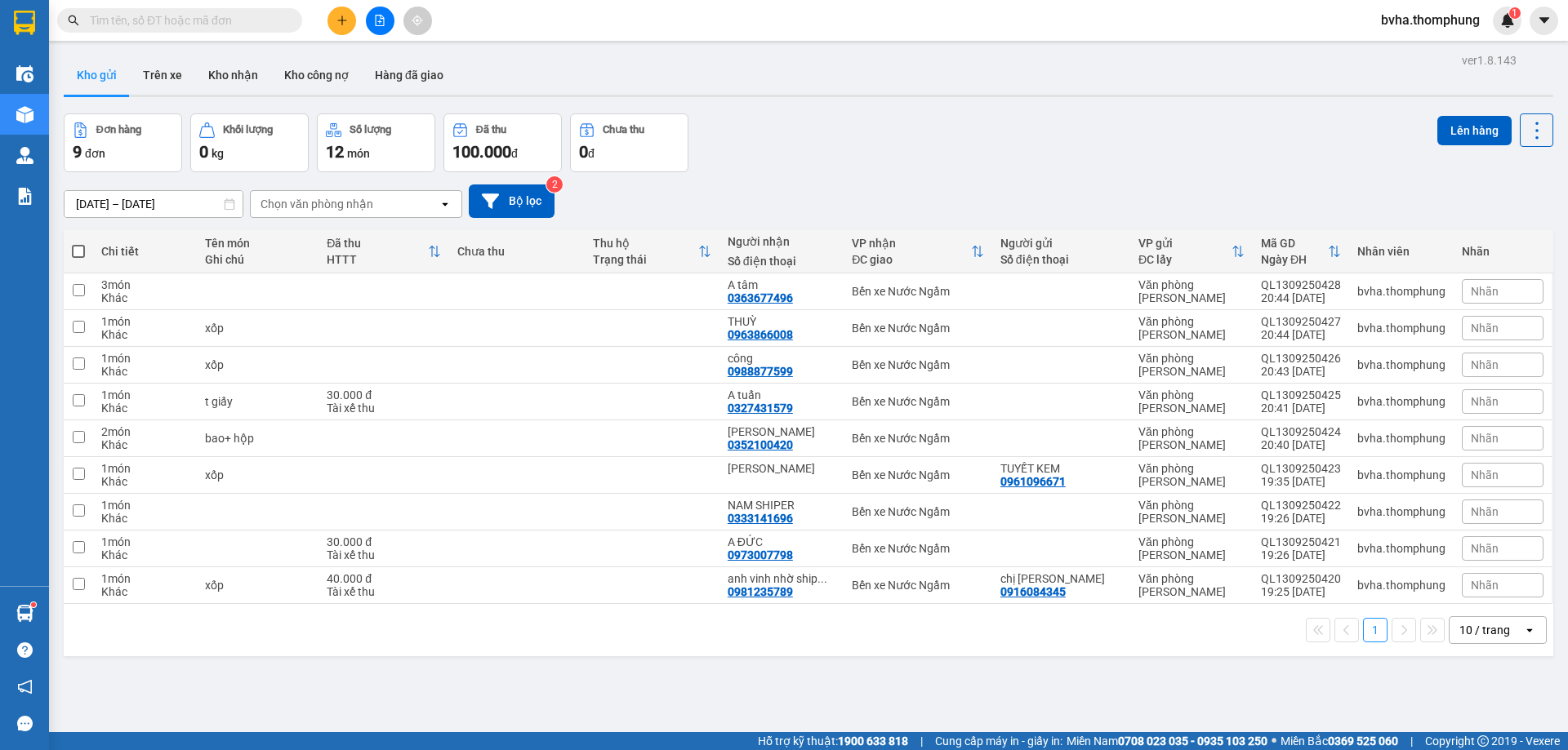
click at [75, 249] on span at bounding box center [78, 252] width 13 height 13
click at [78, 243] on input "checkbox" at bounding box center [78, 243] width 0 height 0
checkbox input "true"
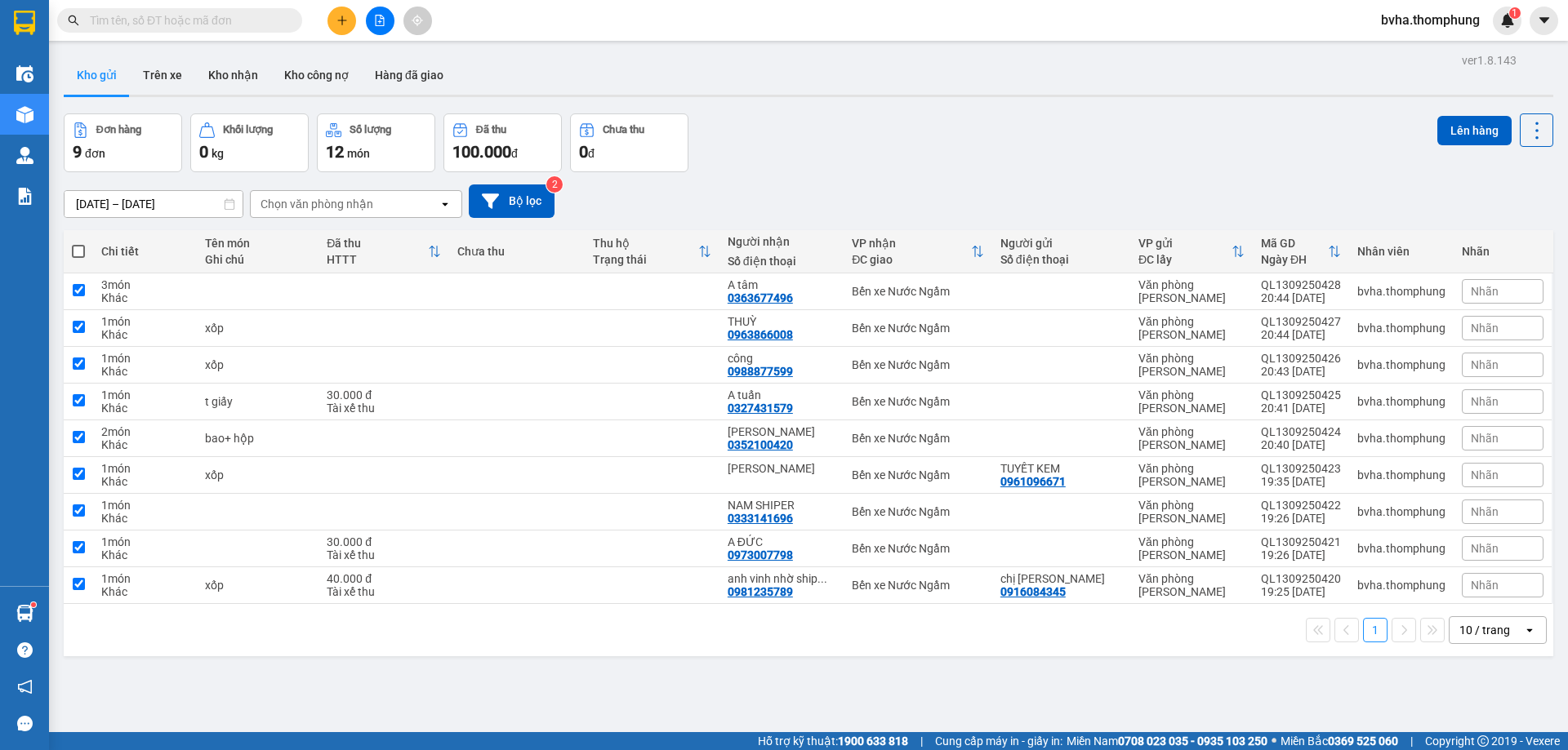
checkbox input "true"
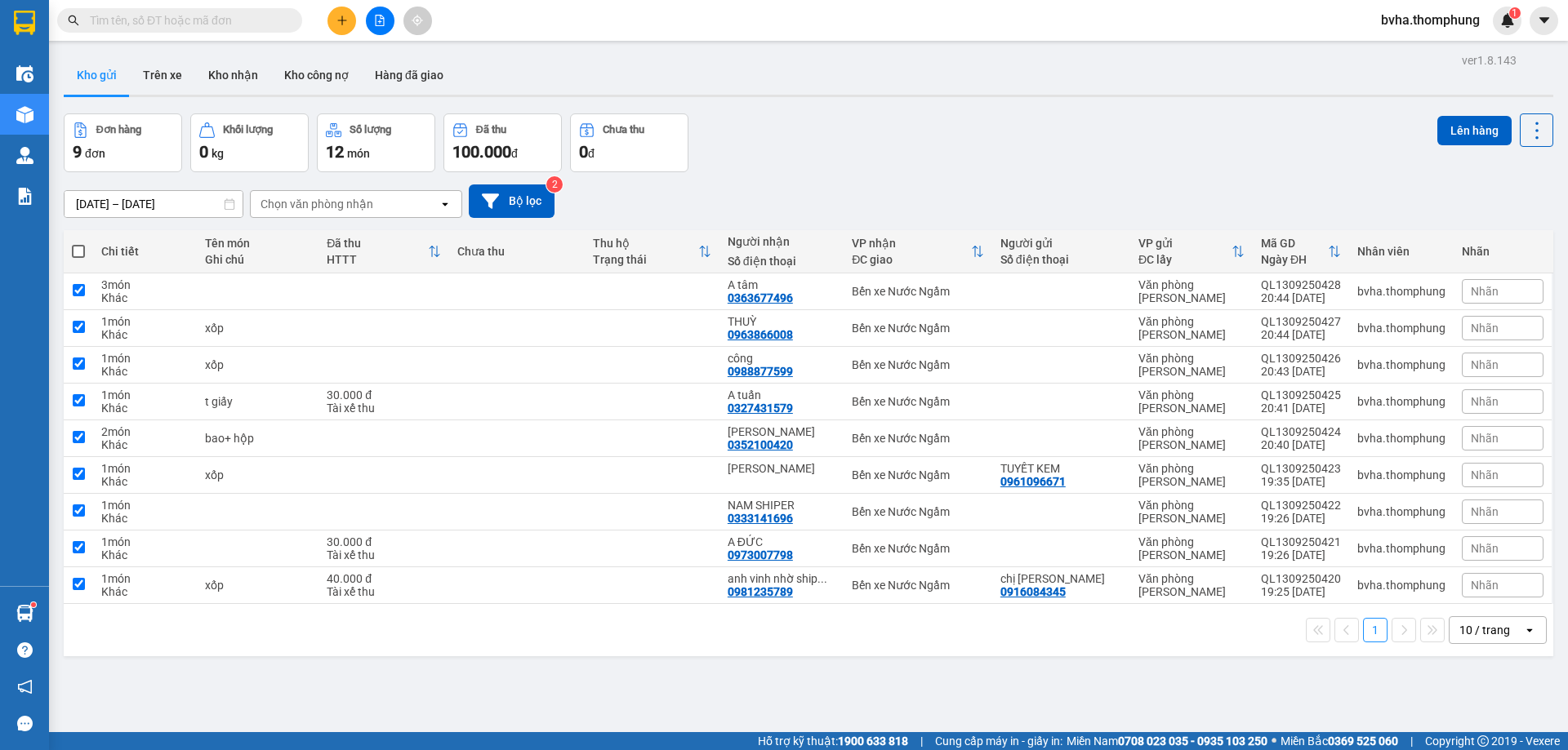
checkbox input "true"
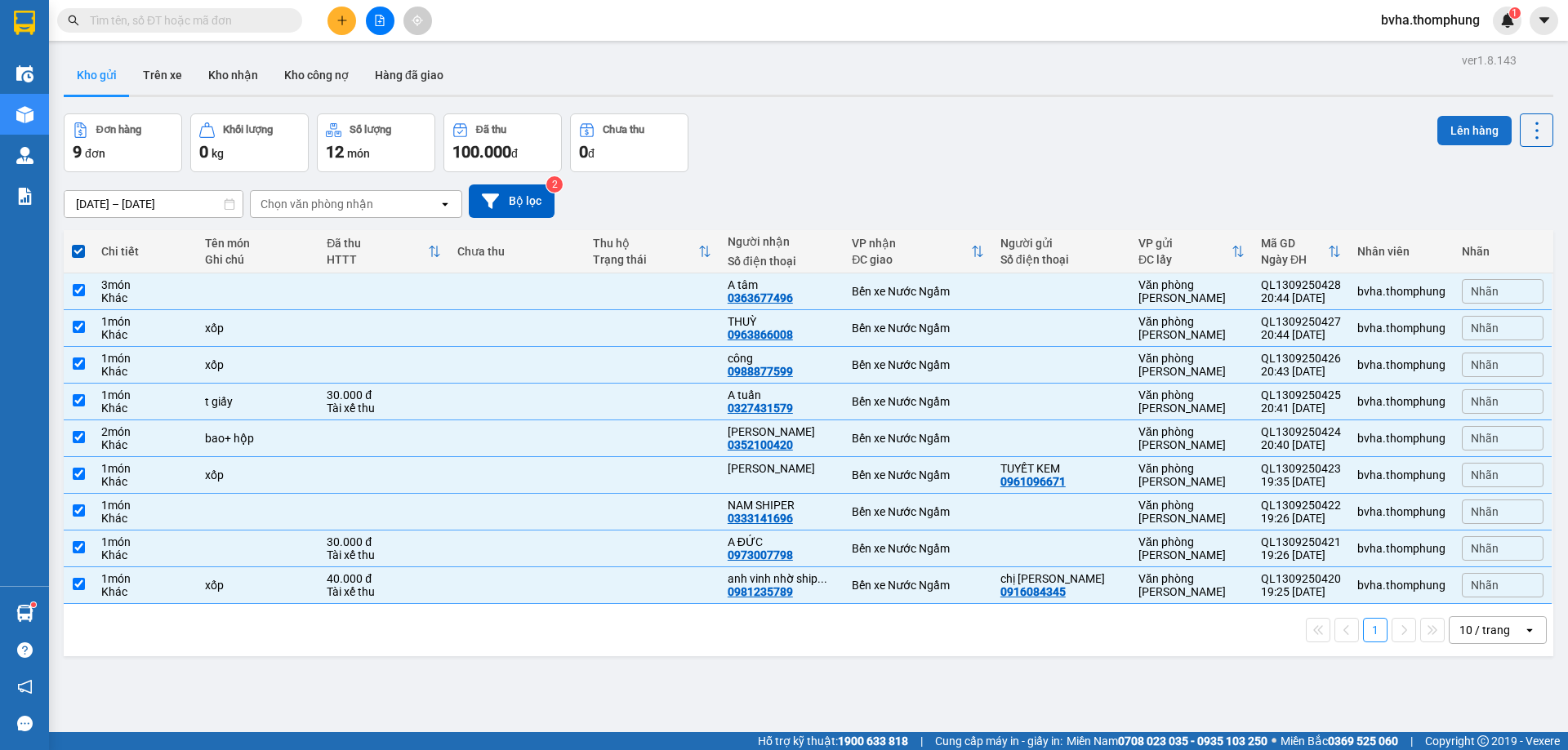
click at [1461, 128] on button "Lên hàng" at bounding box center [1474, 130] width 74 height 30
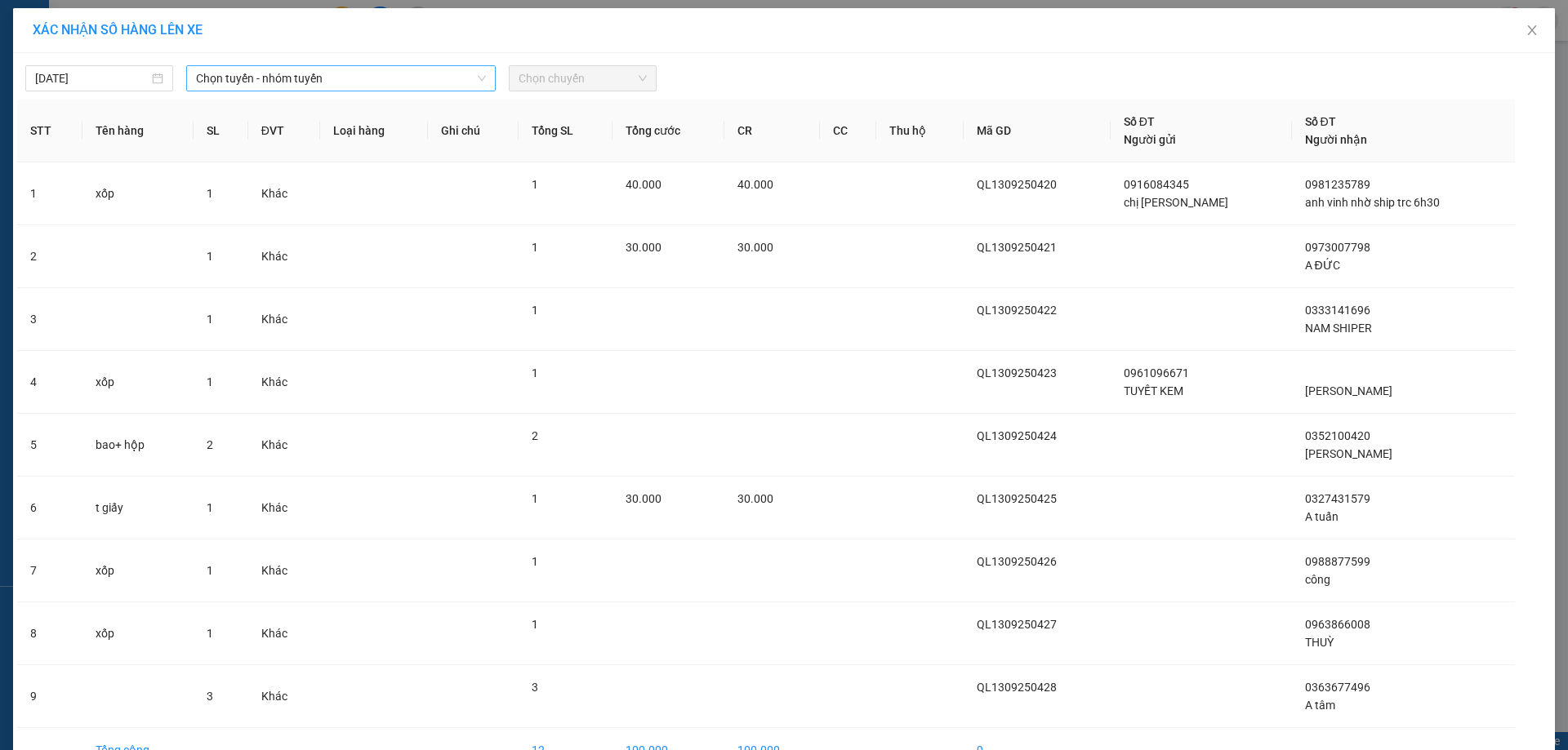
click at [389, 82] on span "Chọn tuyến - nhóm tuyến" at bounding box center [341, 78] width 290 height 25
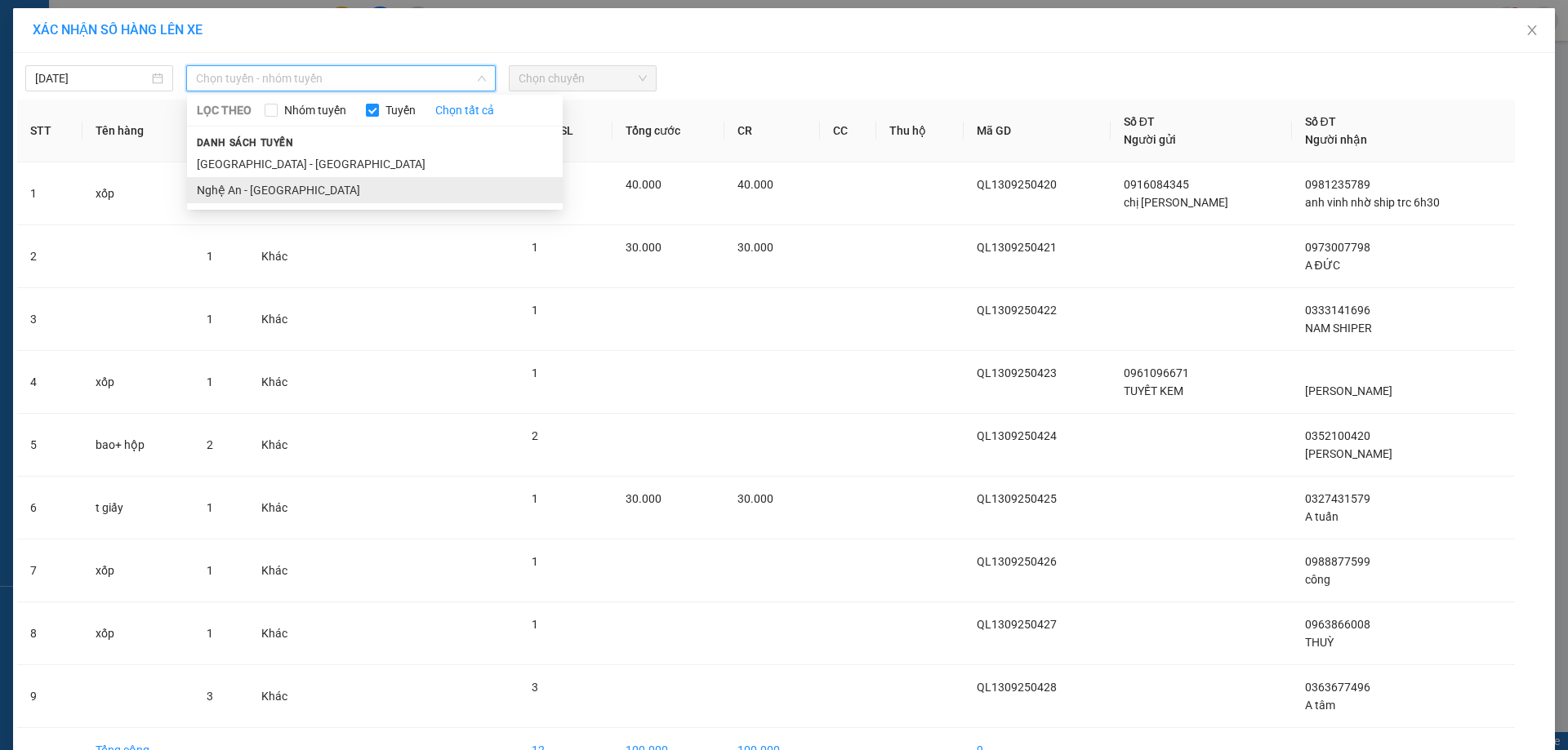
click at [275, 190] on li "Nghệ An - [GEOGRAPHIC_DATA]" at bounding box center [375, 190] width 376 height 26
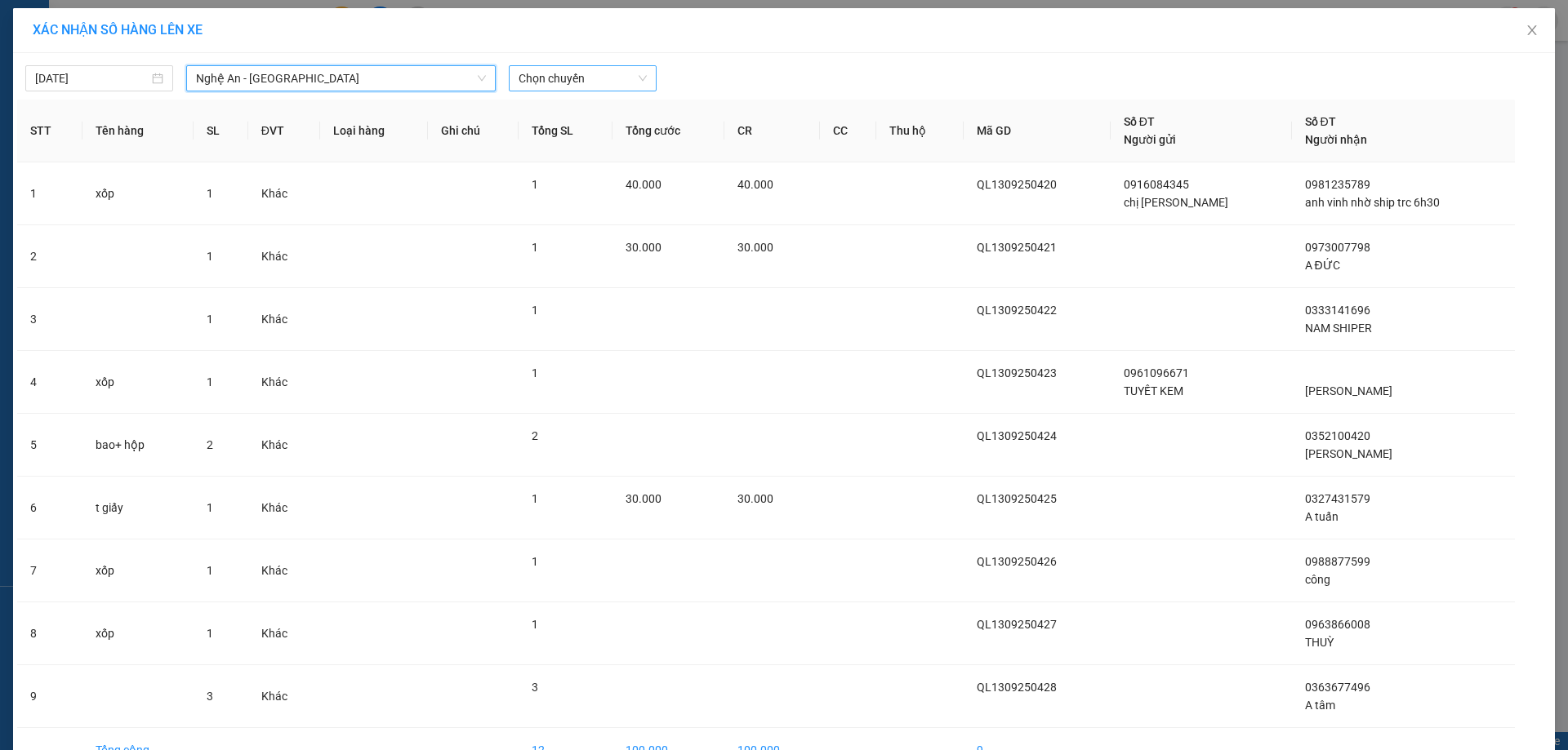
click at [614, 80] on span "Chọn chuyến" at bounding box center [582, 78] width 128 height 25
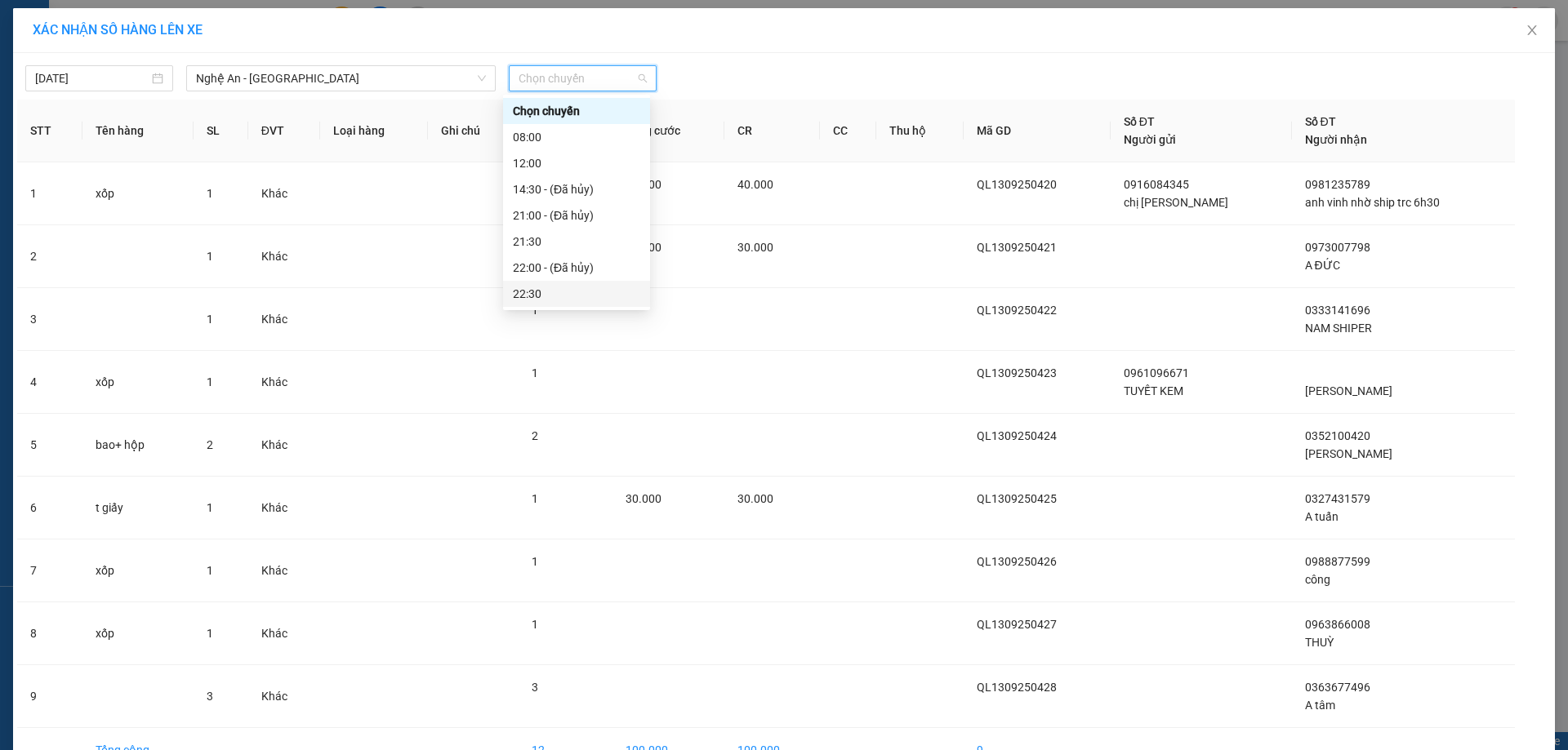
click at [540, 290] on div "22:30" at bounding box center [575, 294] width 127 height 18
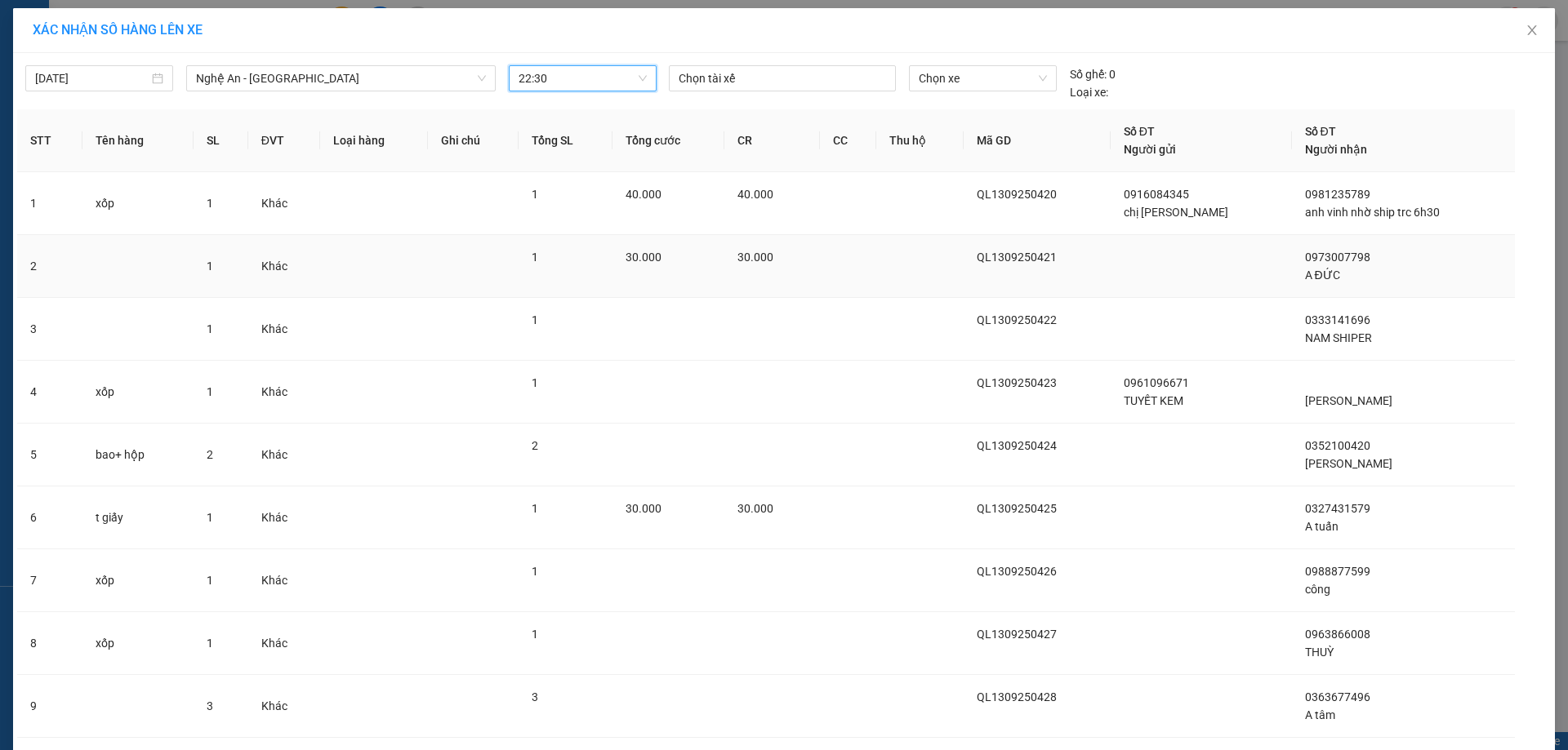
scroll to position [107, 0]
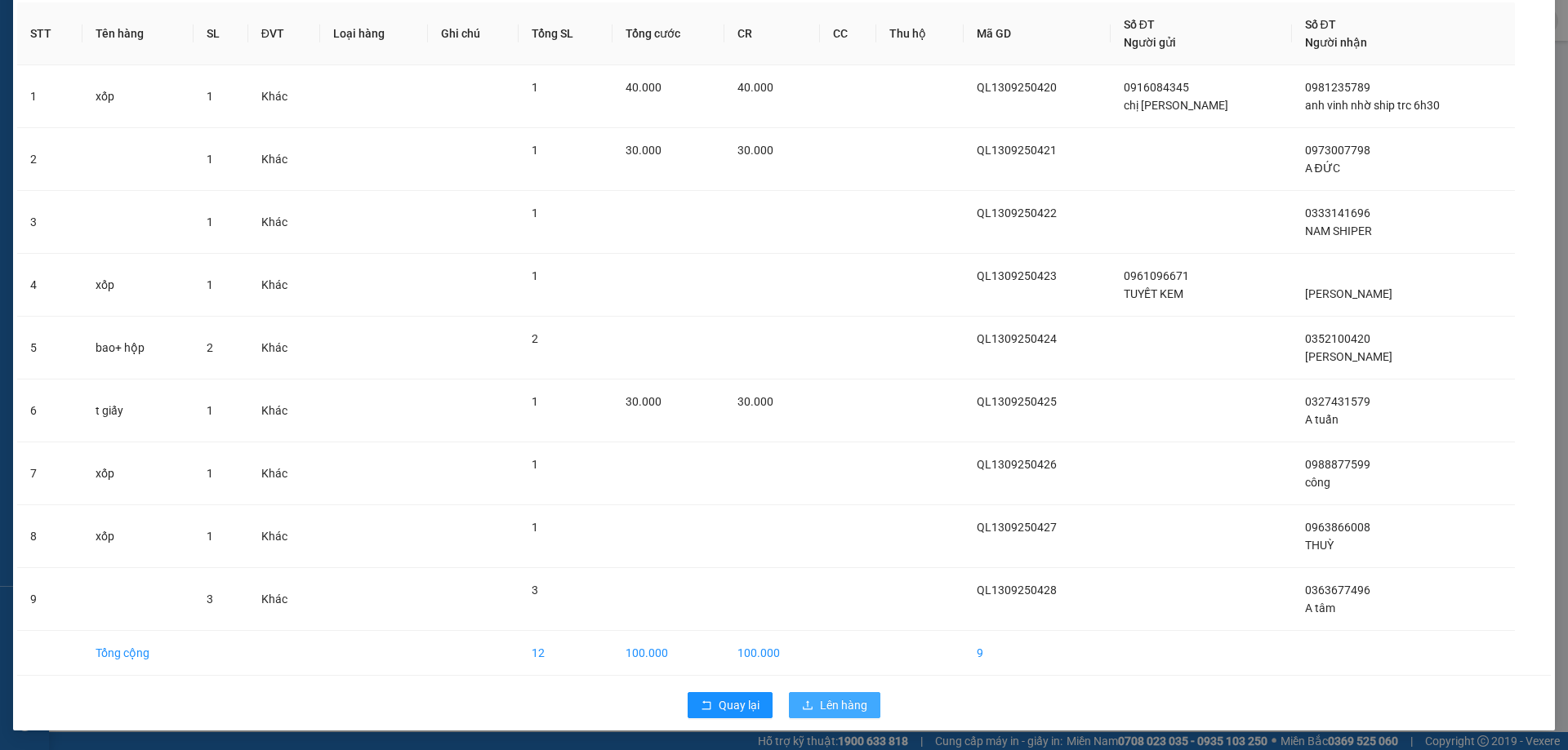
click at [834, 704] on span "Lên hàng" at bounding box center [844, 705] width 48 height 18
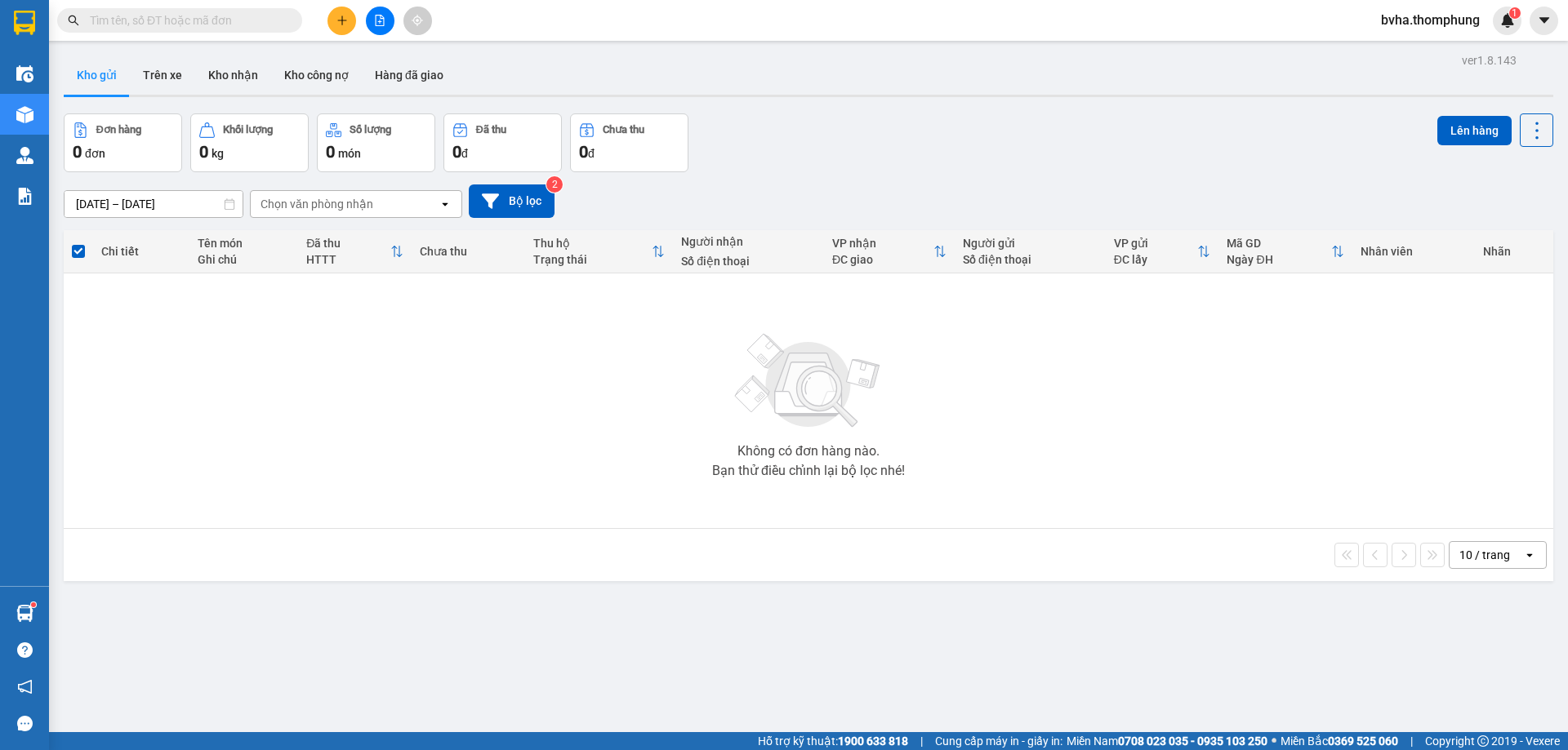
click at [345, 26] on button at bounding box center [342, 21] width 29 height 29
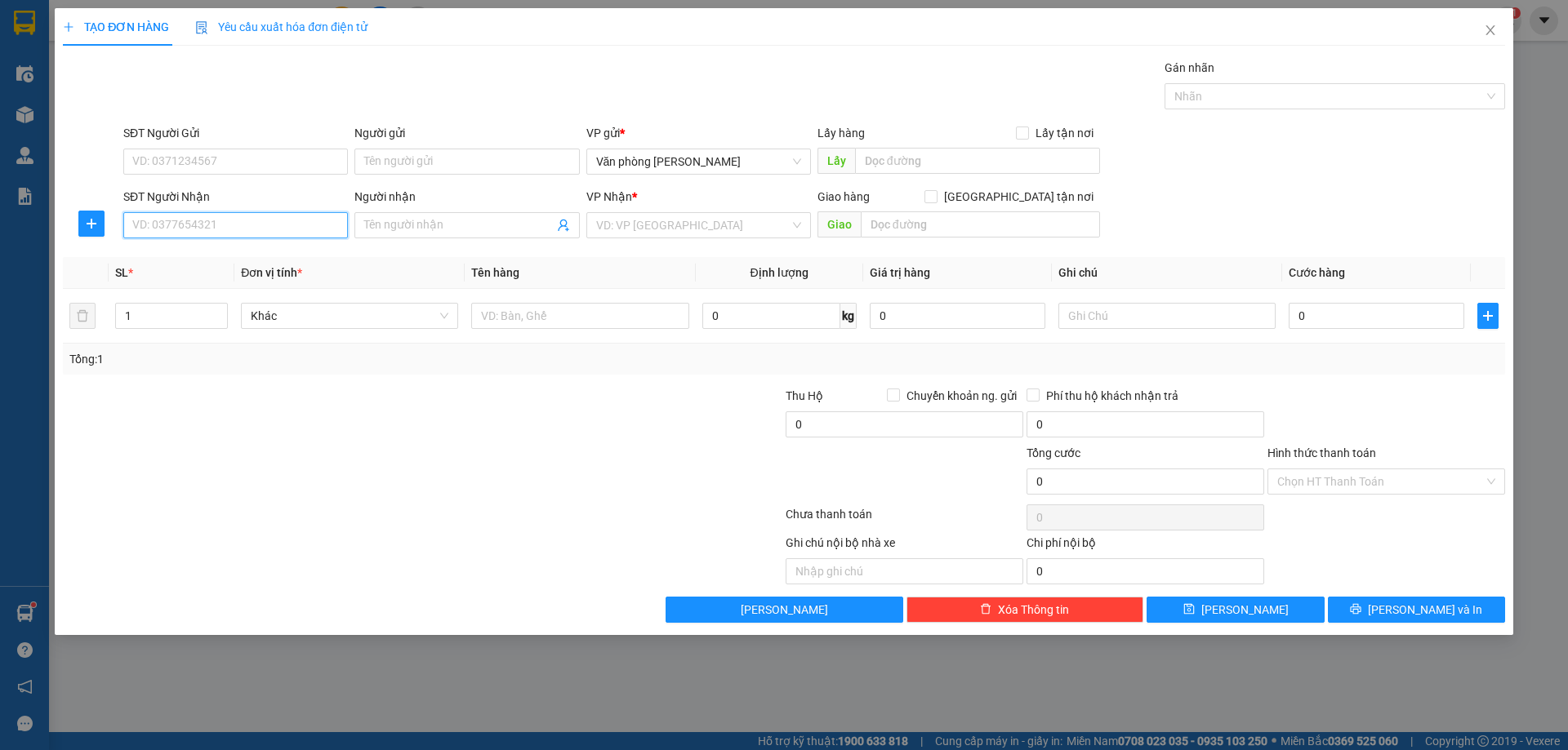
click at [246, 234] on input "SĐT Người Nhận" at bounding box center [235, 224] width 224 height 26
click at [212, 257] on div "0358476547 - [GEOGRAPHIC_DATA]" at bounding box center [235, 258] width 205 height 18
type input "0358476547"
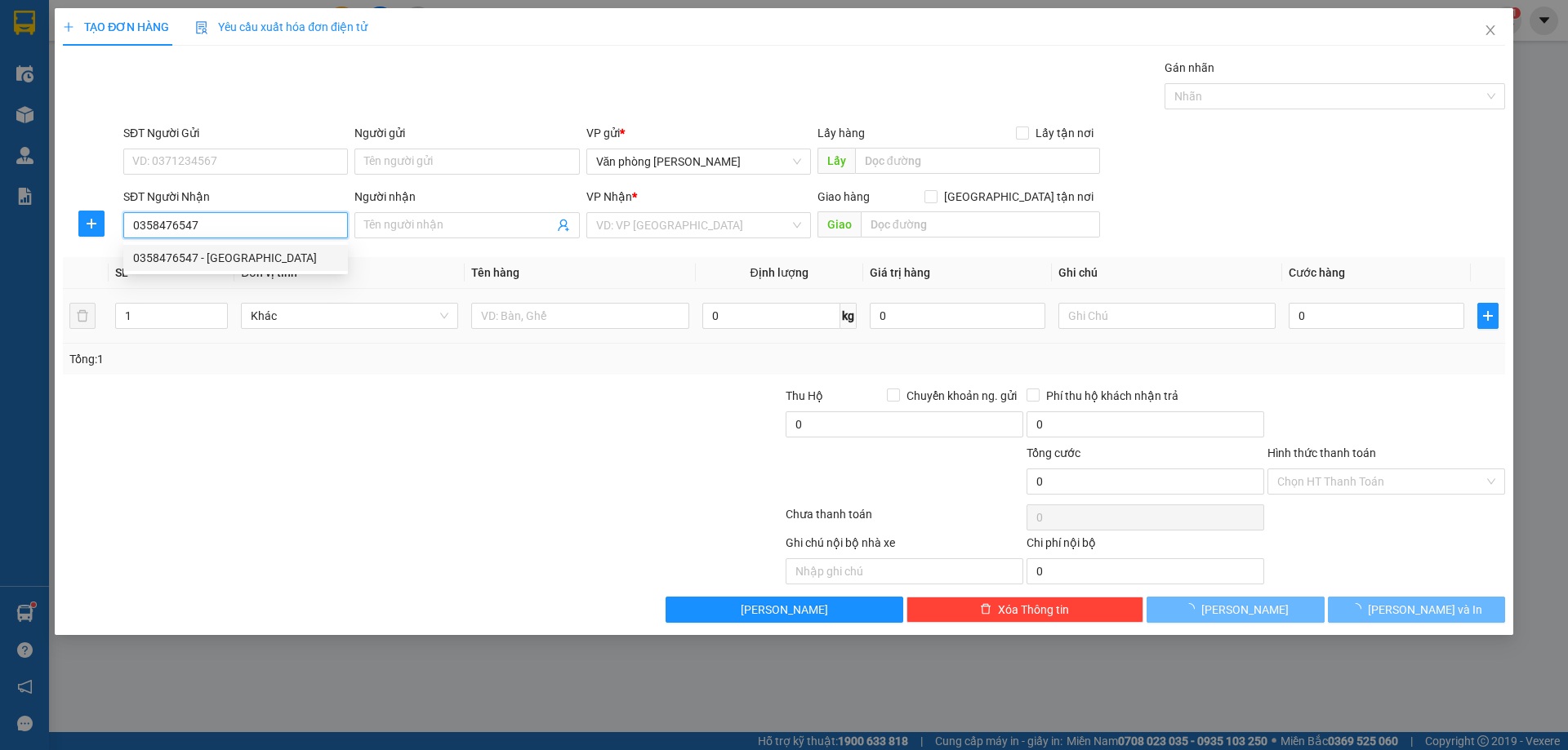
type input "[PERSON_NAME]"
type input "SHIP SỚM"
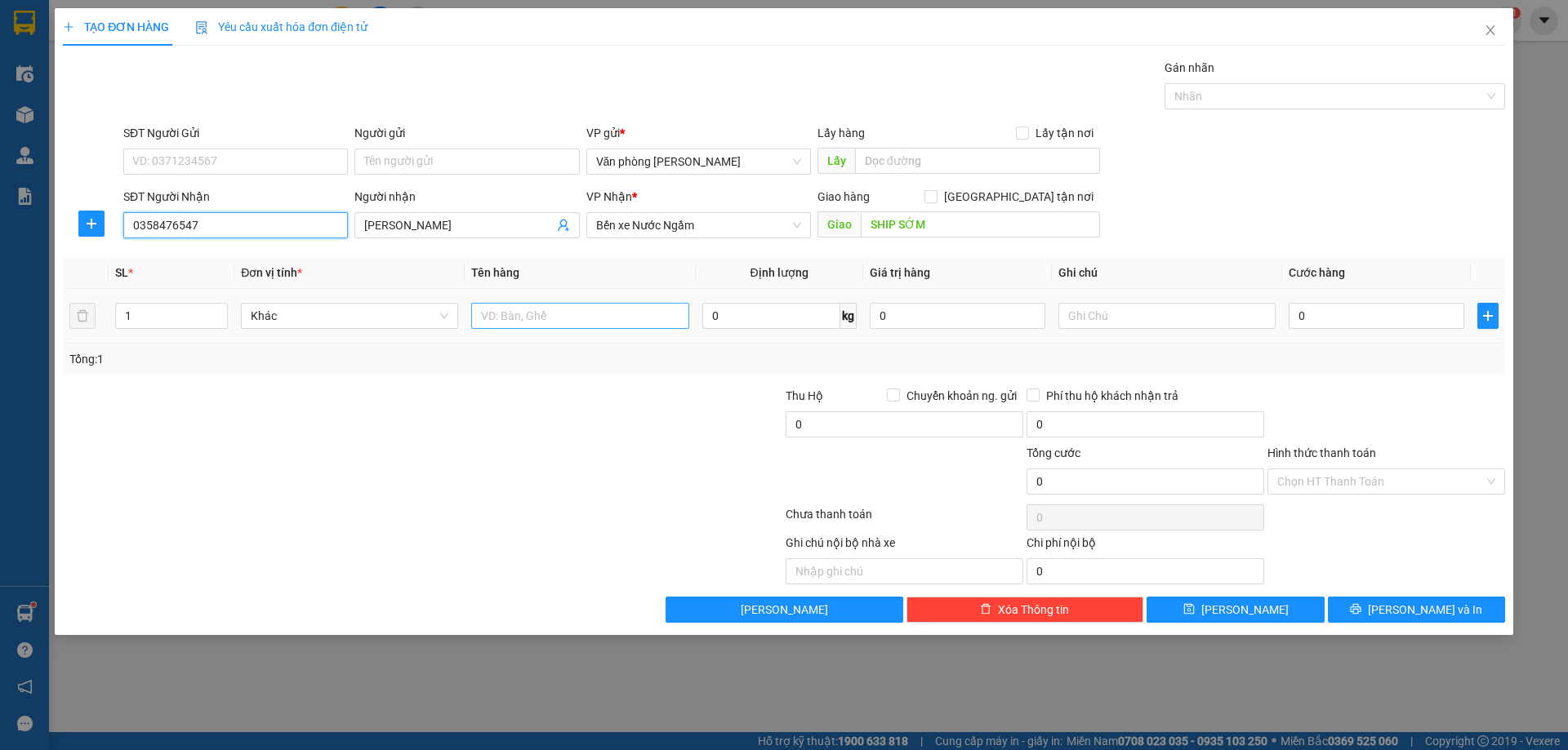
type input "0358476547"
click at [506, 308] on input "text" at bounding box center [580, 315] width 218 height 26
type input "xốp"
click at [1346, 311] on input "0" at bounding box center [1376, 315] width 176 height 26
type input "5"
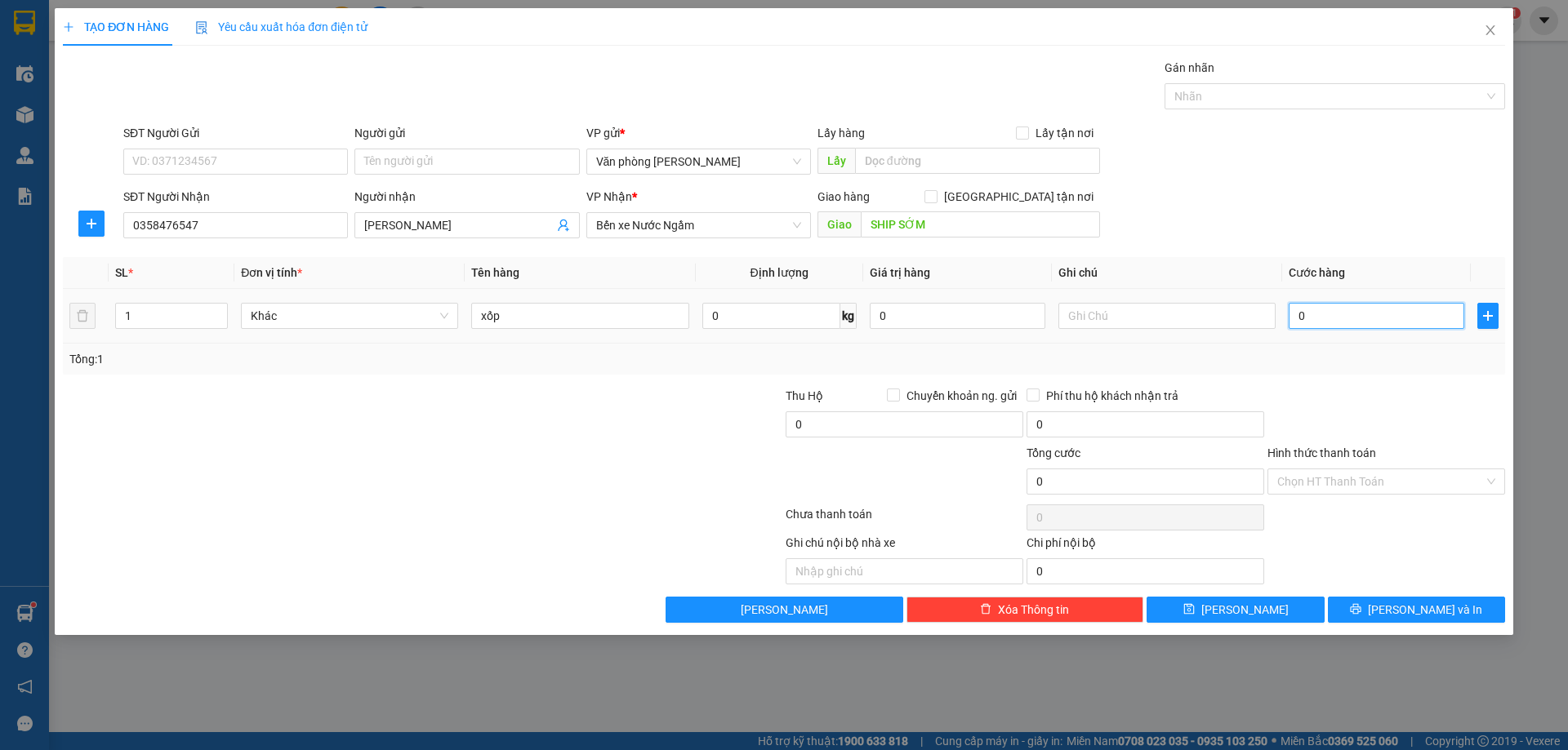
type input "5"
type input "50"
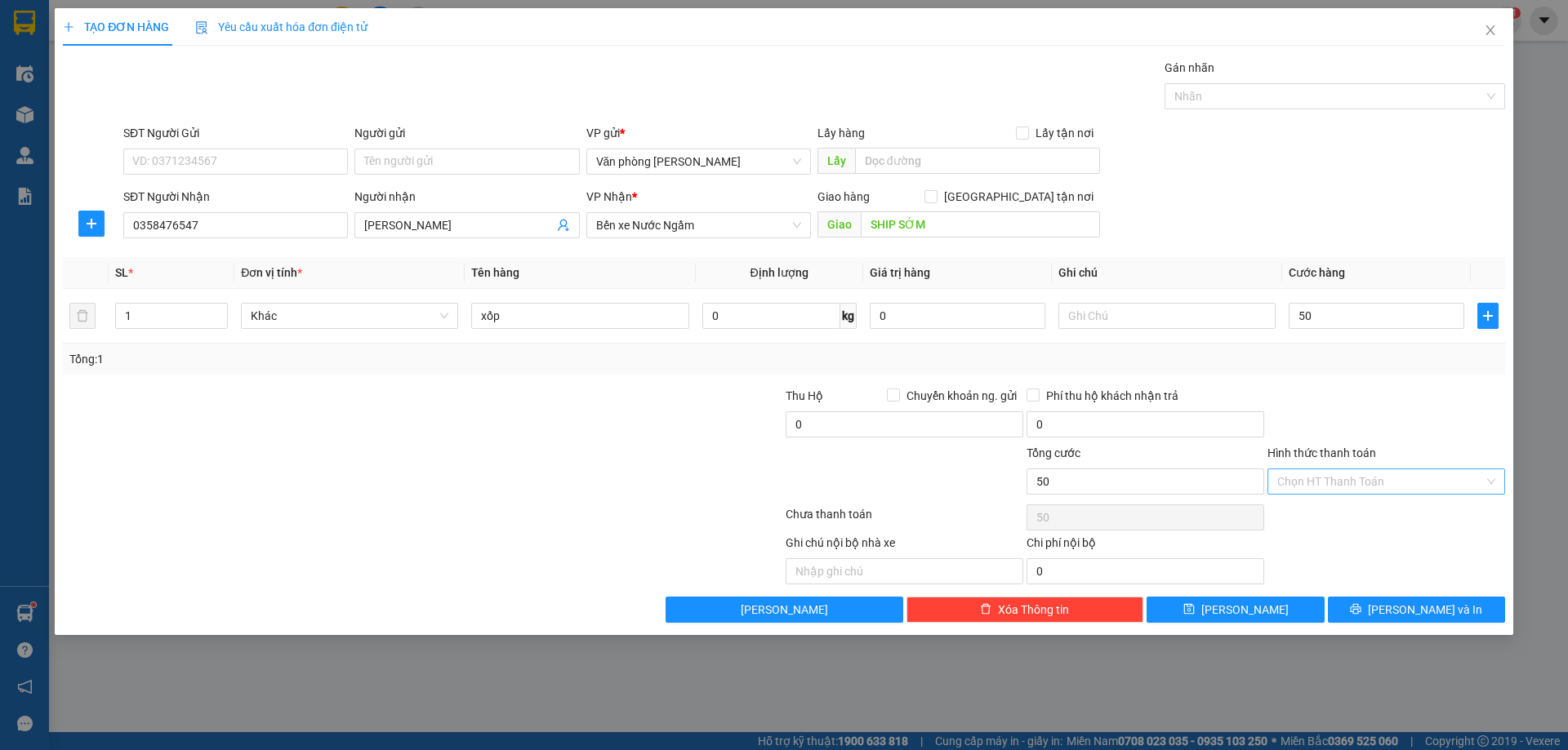
type input "50.000"
click at [1392, 478] on input "Hình thức thanh toán" at bounding box center [1380, 482] width 206 height 25
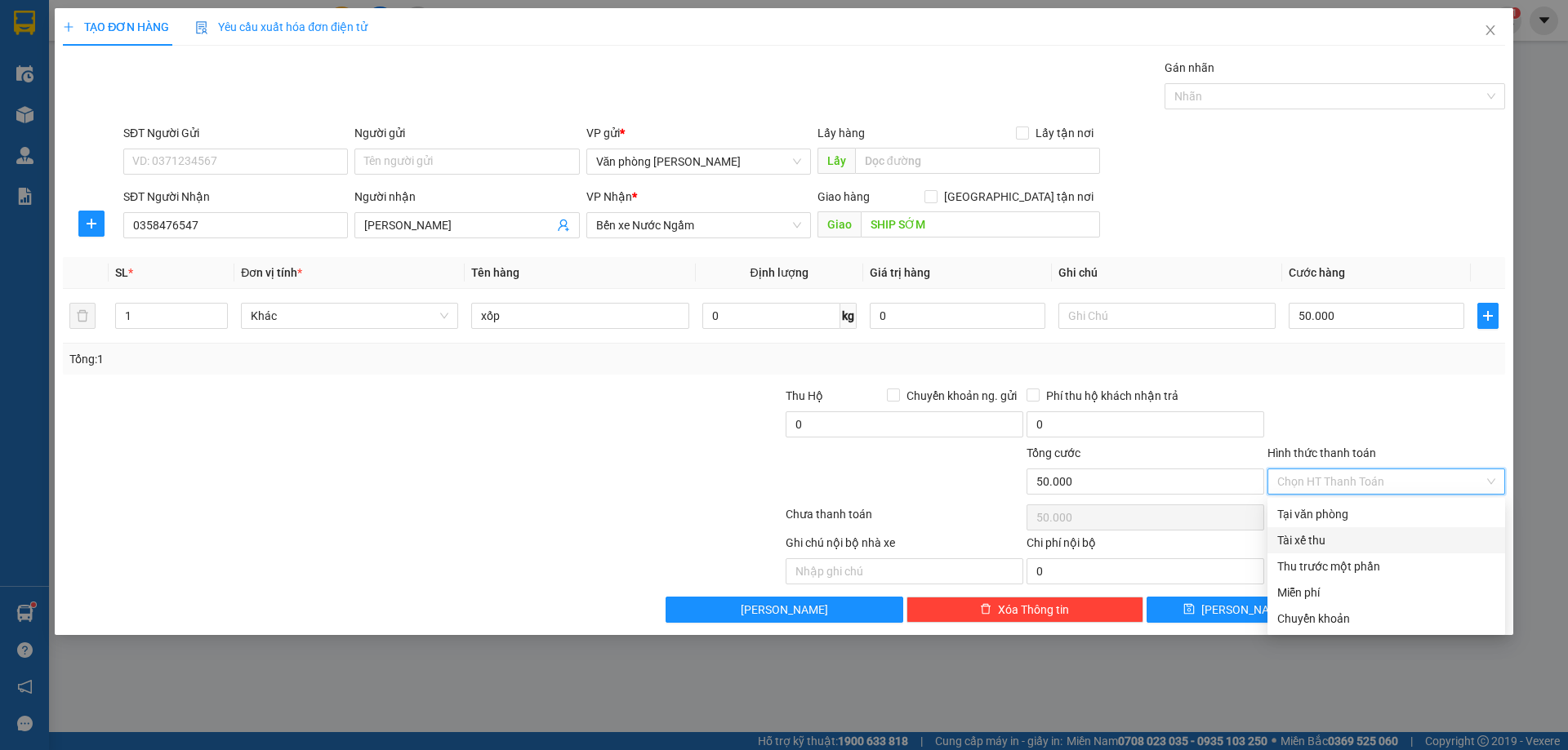
click at [1325, 533] on div "Tài xế thu" at bounding box center [1386, 540] width 218 height 18
type input "0"
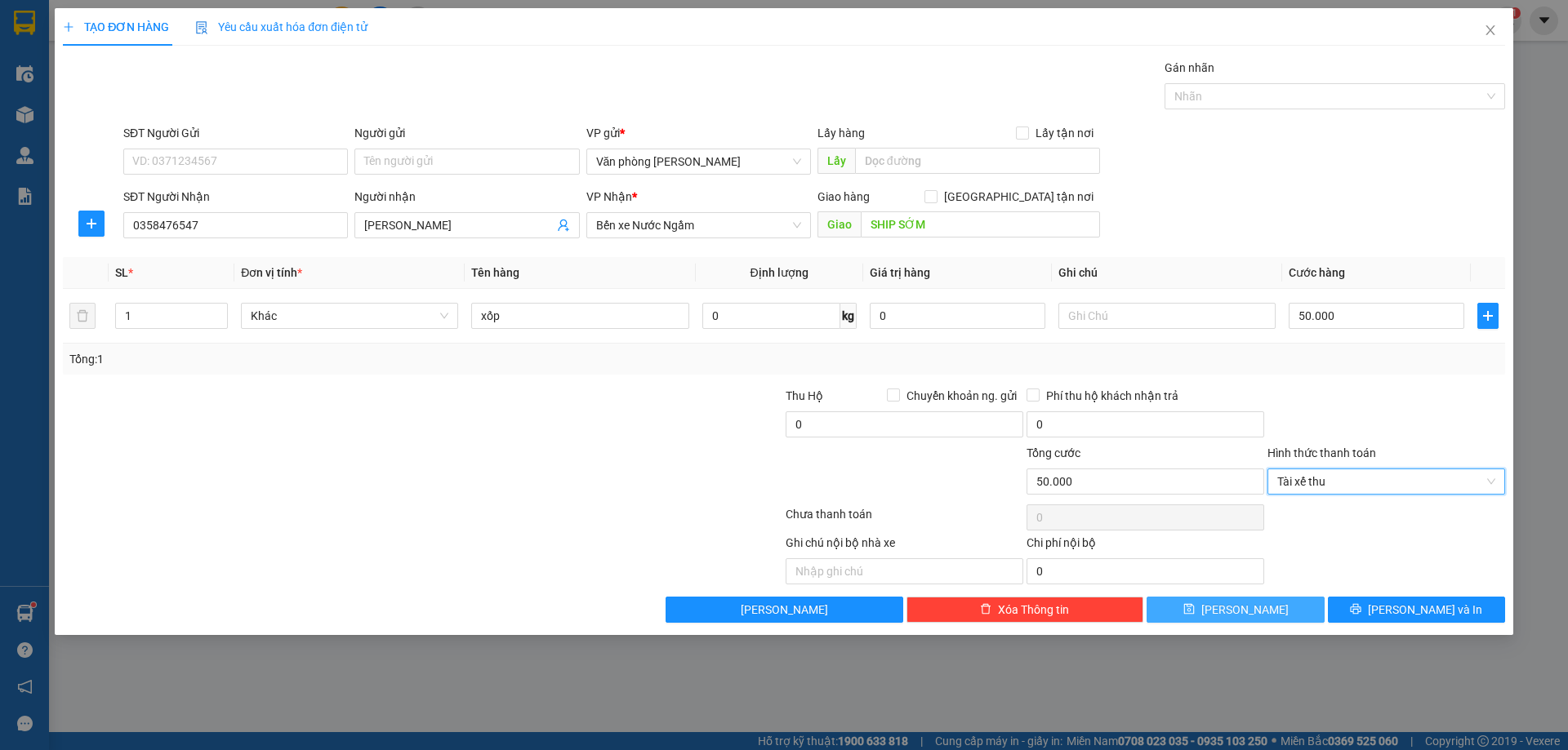
click at [1216, 612] on button "[PERSON_NAME]" at bounding box center [1235, 609] width 178 height 26
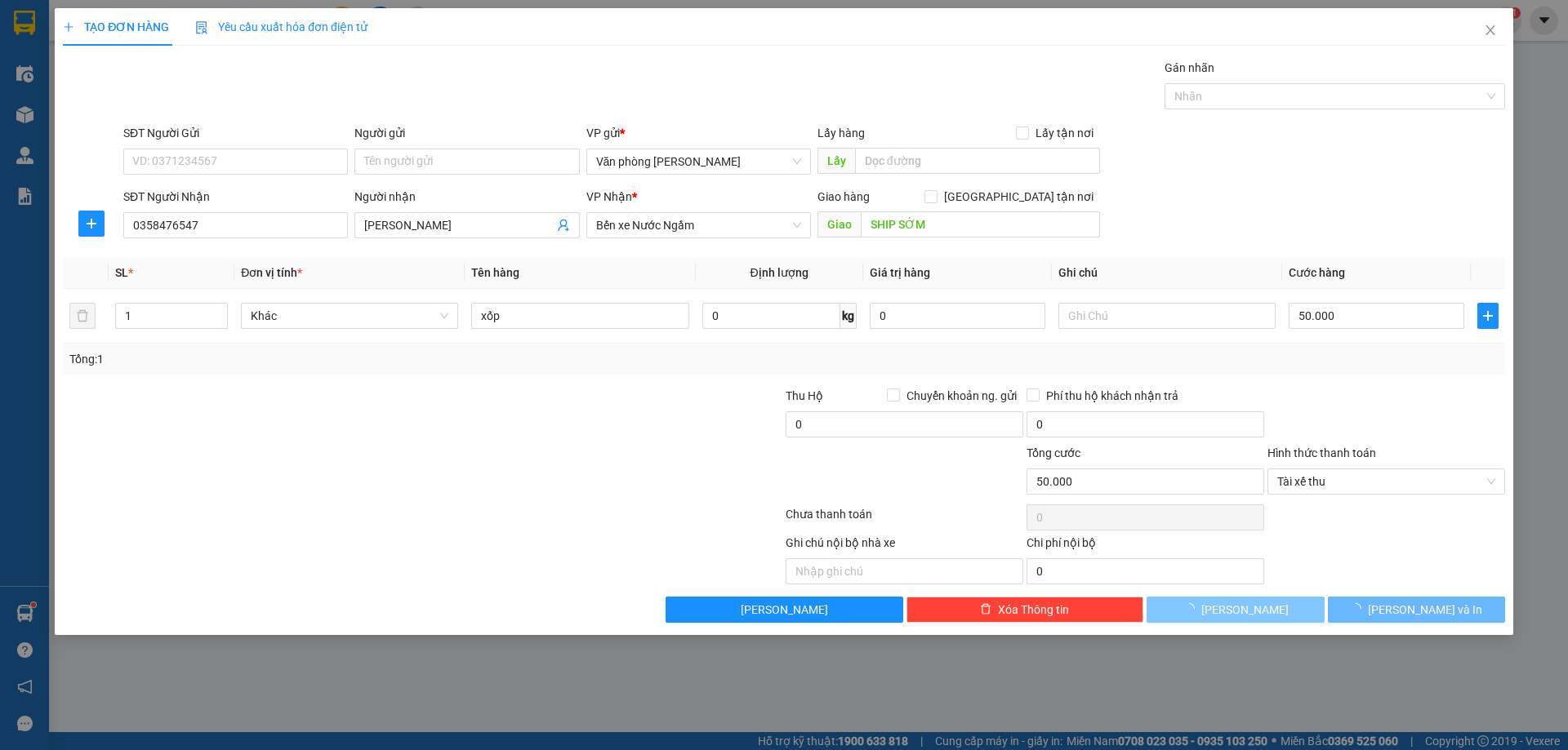
type input "0"
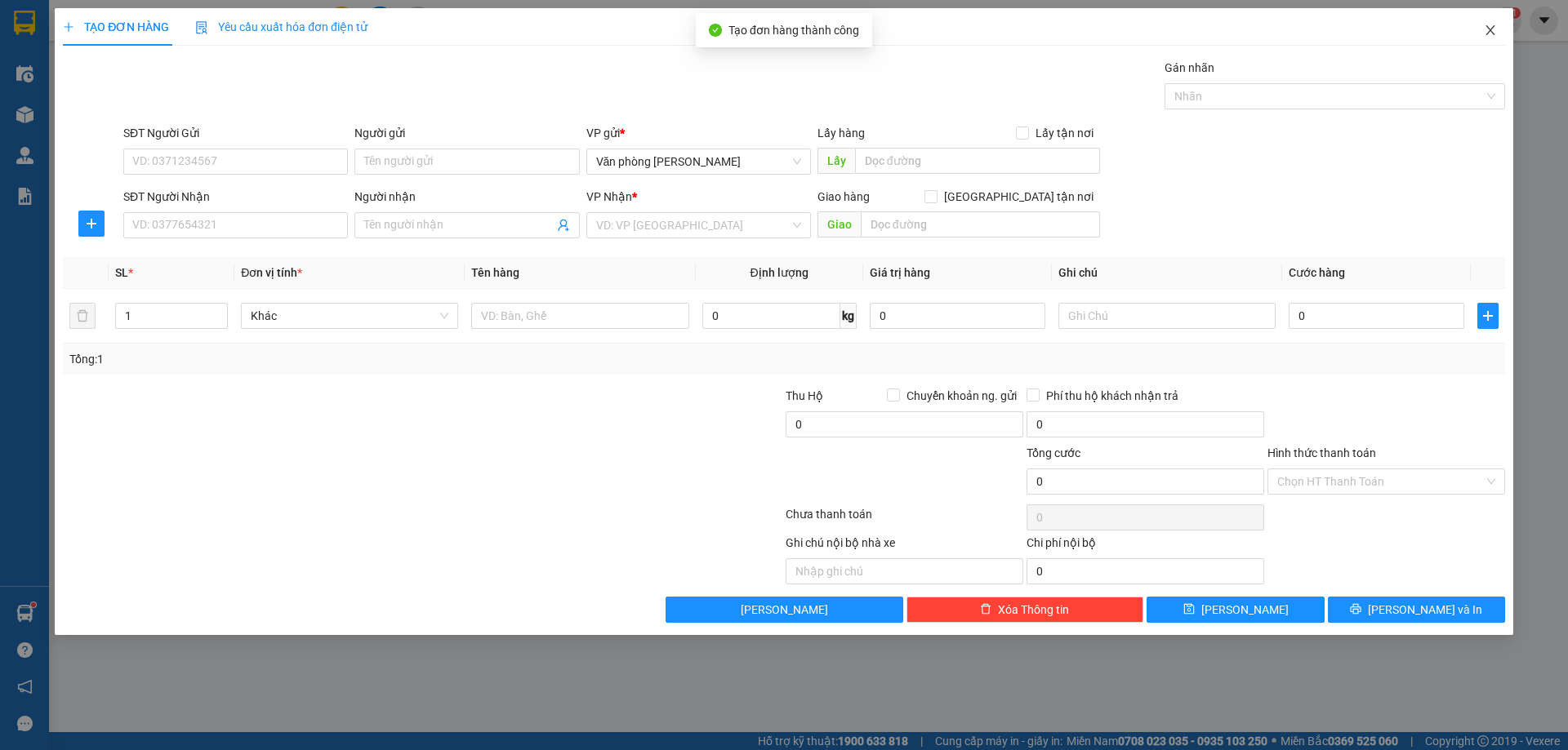
click at [1488, 36] on icon "close" at bounding box center [1490, 31] width 13 height 13
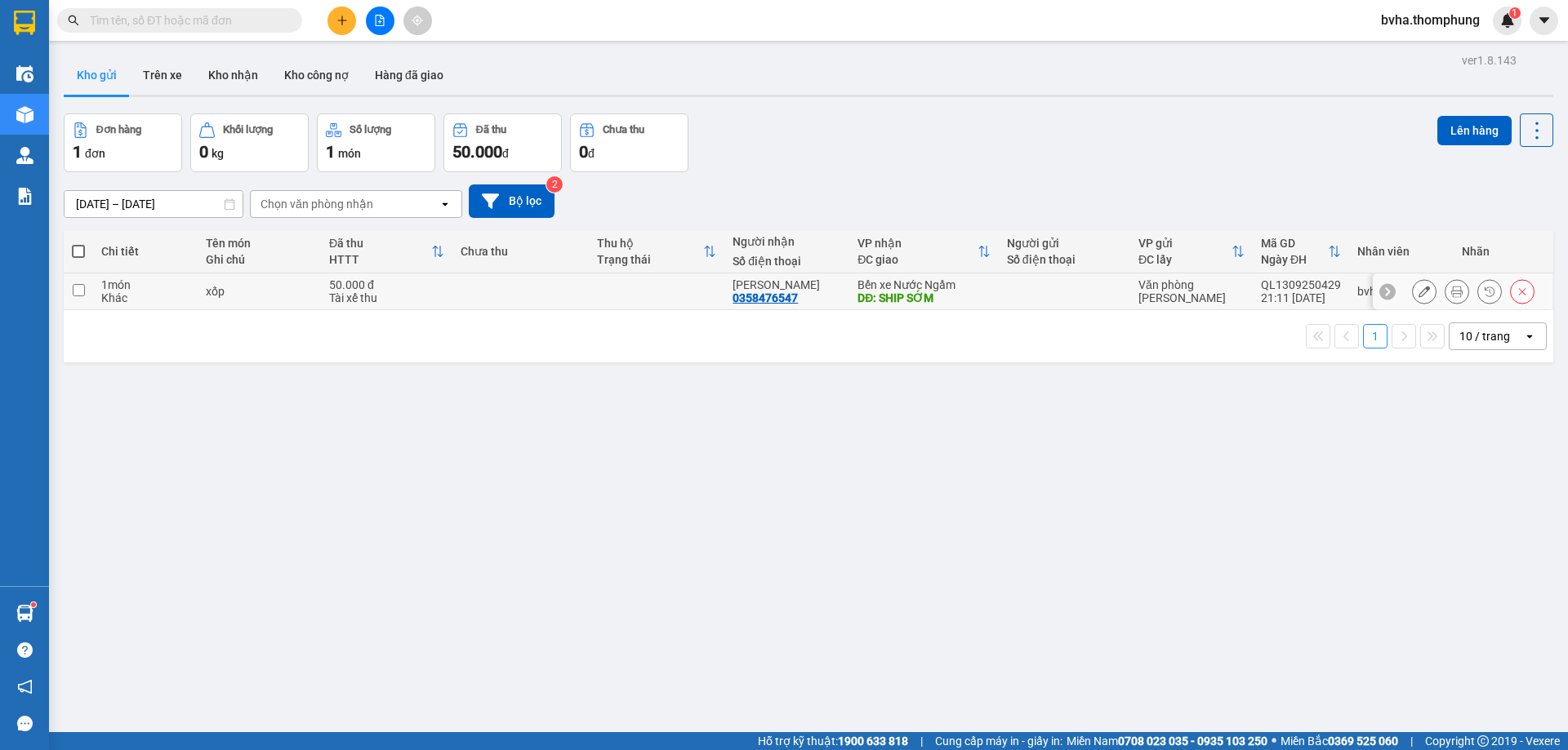
click at [235, 285] on div "xốp" at bounding box center [260, 292] width 107 height 13
checkbox input "true"
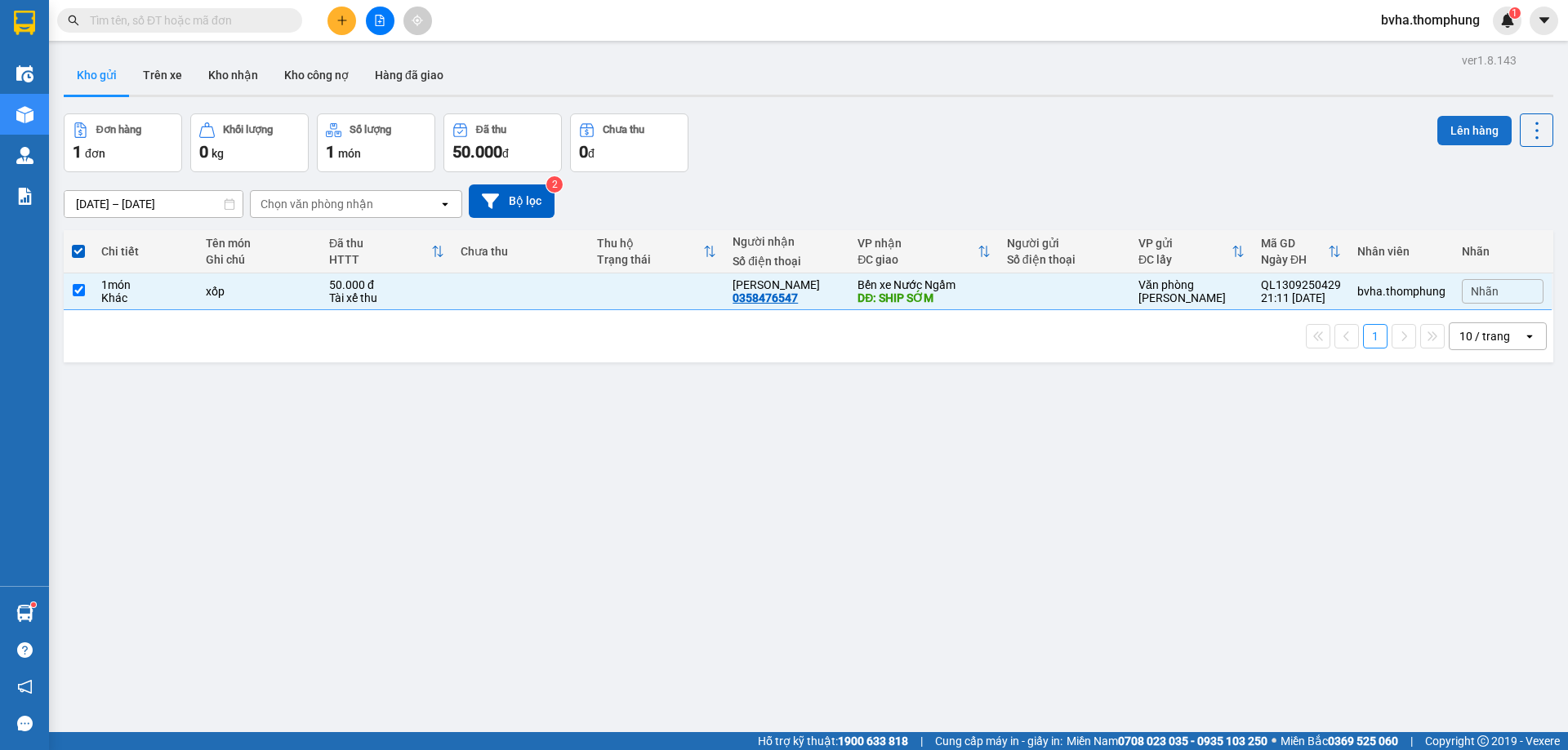
click at [1453, 131] on button "Lên hàng" at bounding box center [1474, 130] width 74 height 30
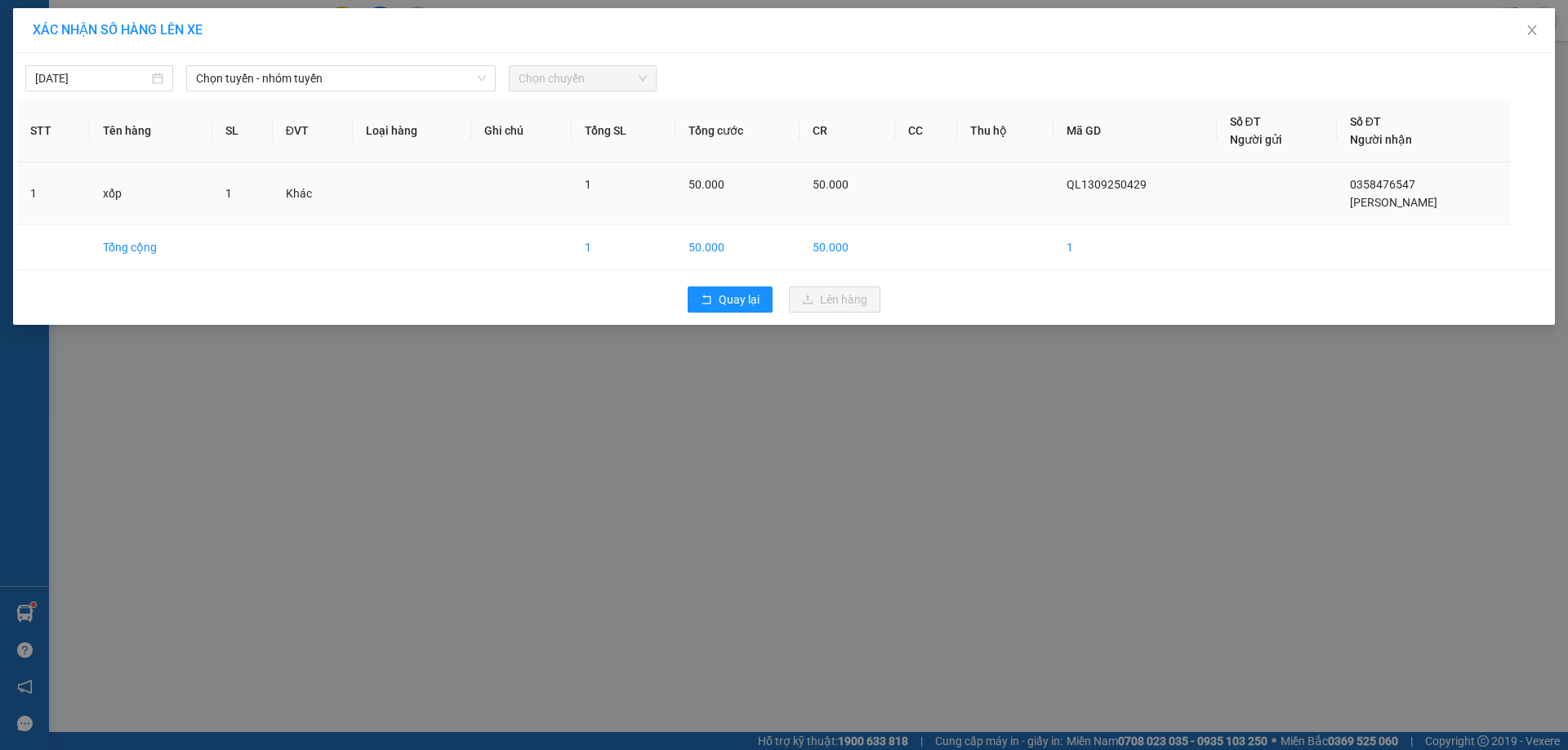
click at [115, 179] on td "xốp" at bounding box center [151, 194] width 122 height 63
click at [443, 67] on span "Chọn tuyến - nhóm tuyến" at bounding box center [341, 78] width 290 height 25
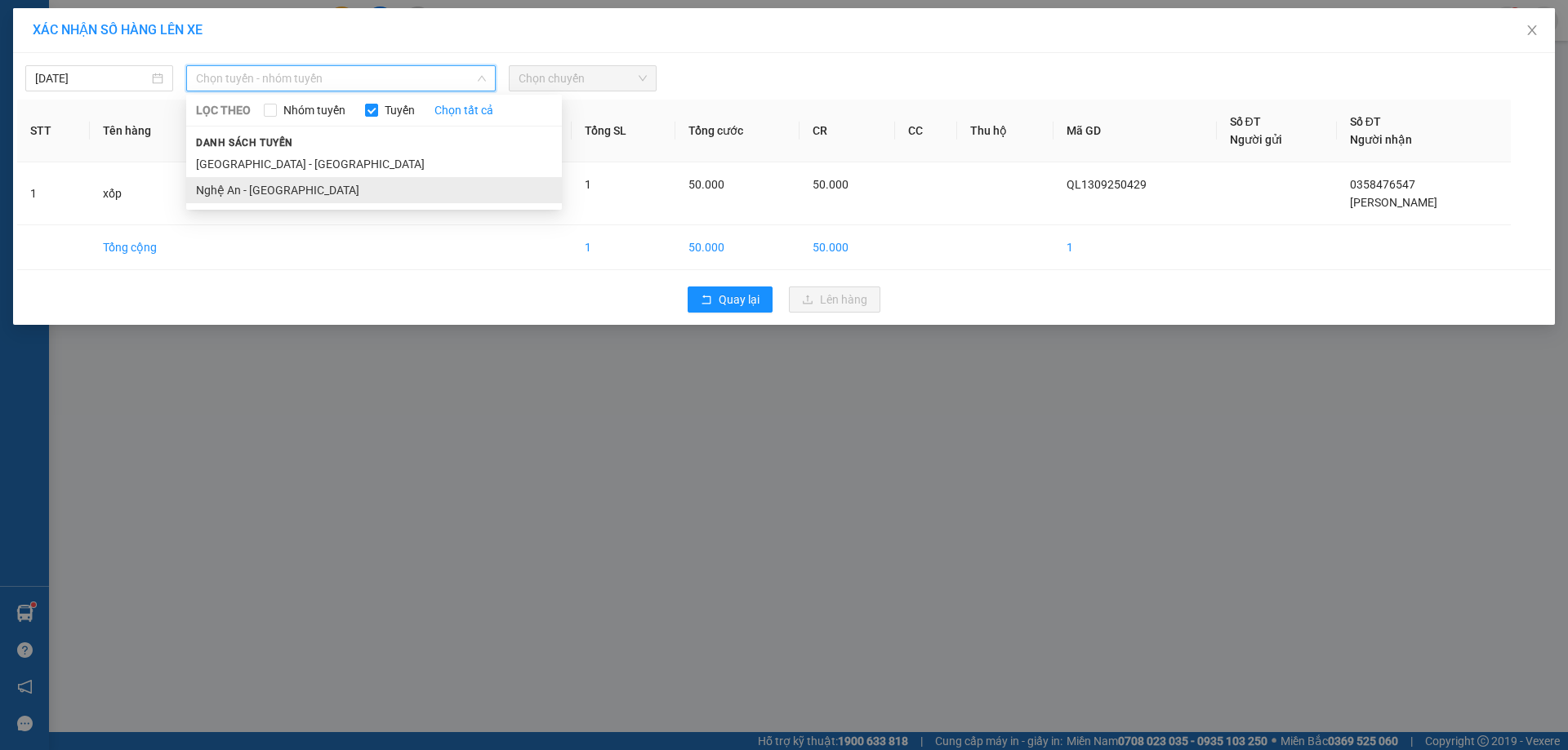
click at [316, 189] on li "Nghệ An - [GEOGRAPHIC_DATA]" at bounding box center [374, 190] width 376 height 26
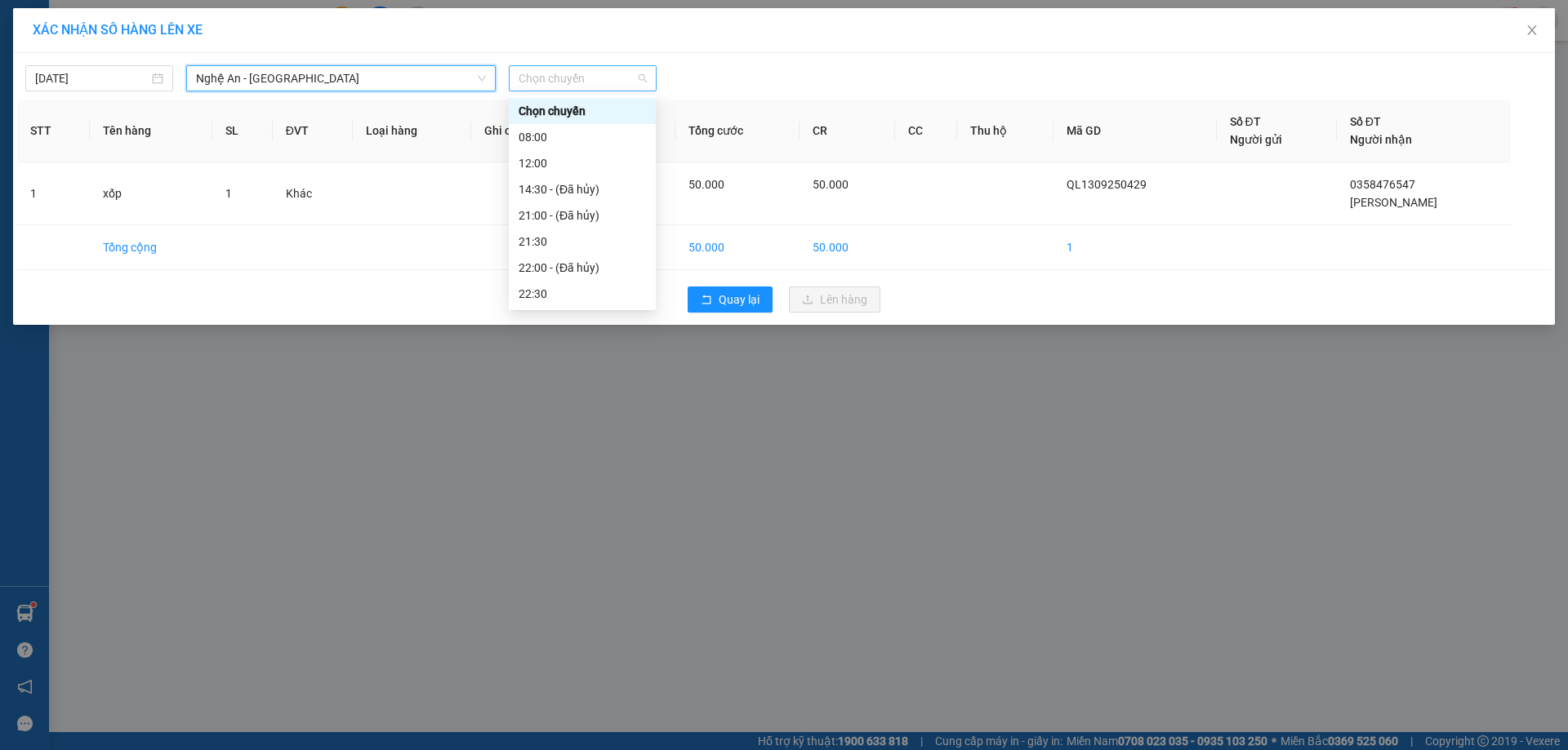
click at [568, 74] on span "Chọn chuyến" at bounding box center [582, 78] width 128 height 25
click at [539, 296] on div "22:30" at bounding box center [581, 294] width 127 height 18
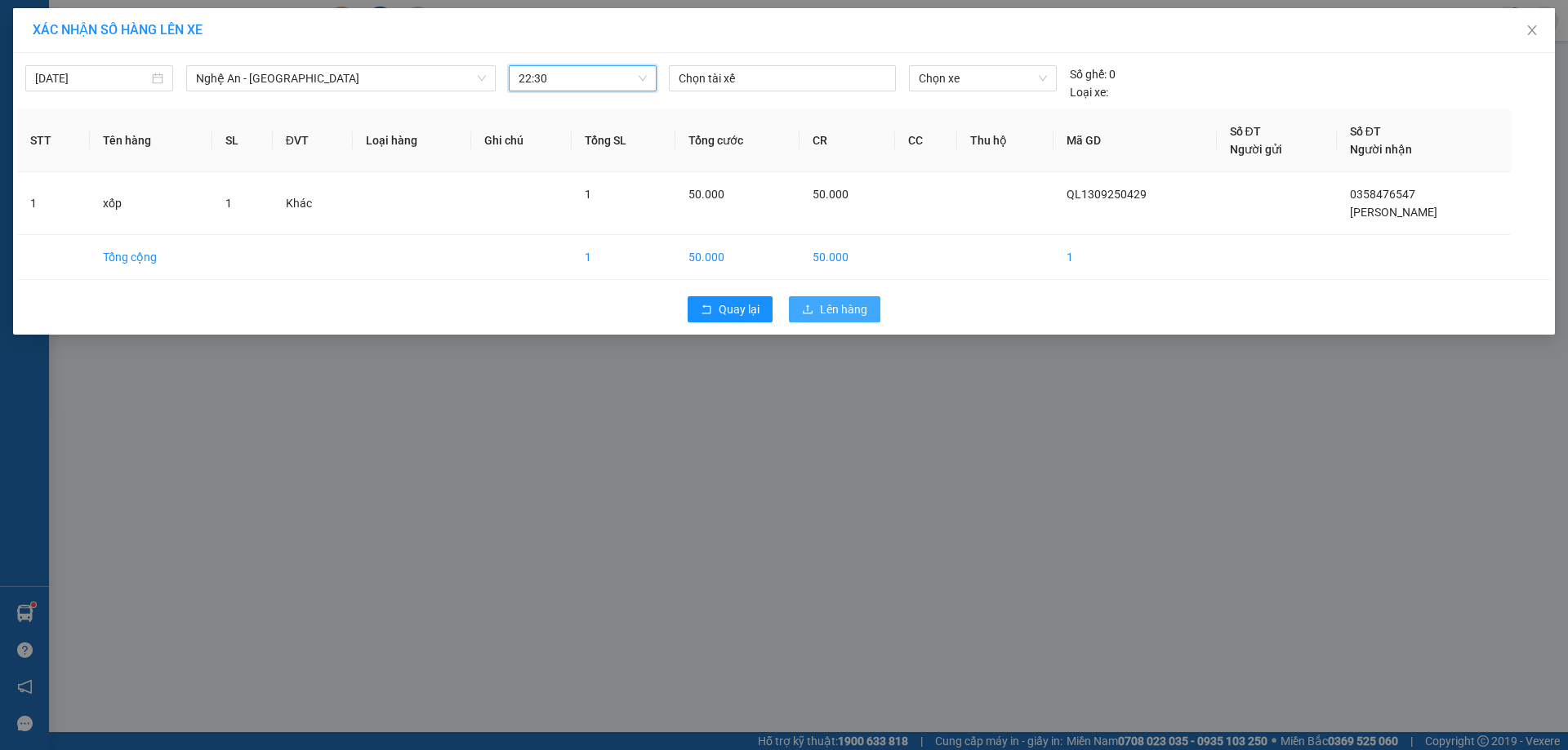
click at [858, 310] on span "Lên hàng" at bounding box center [844, 309] width 48 height 18
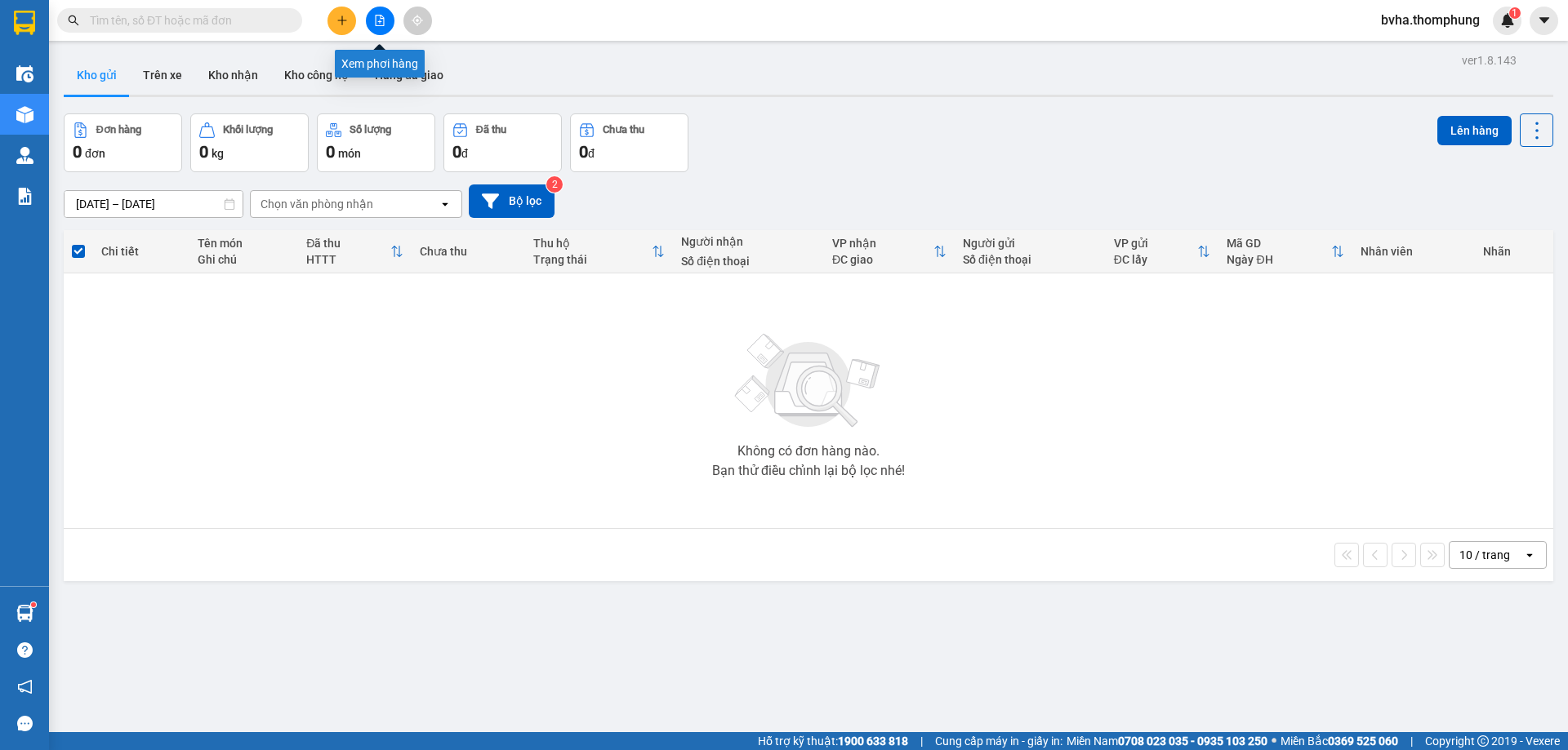
click at [381, 26] on button at bounding box center [380, 21] width 29 height 29
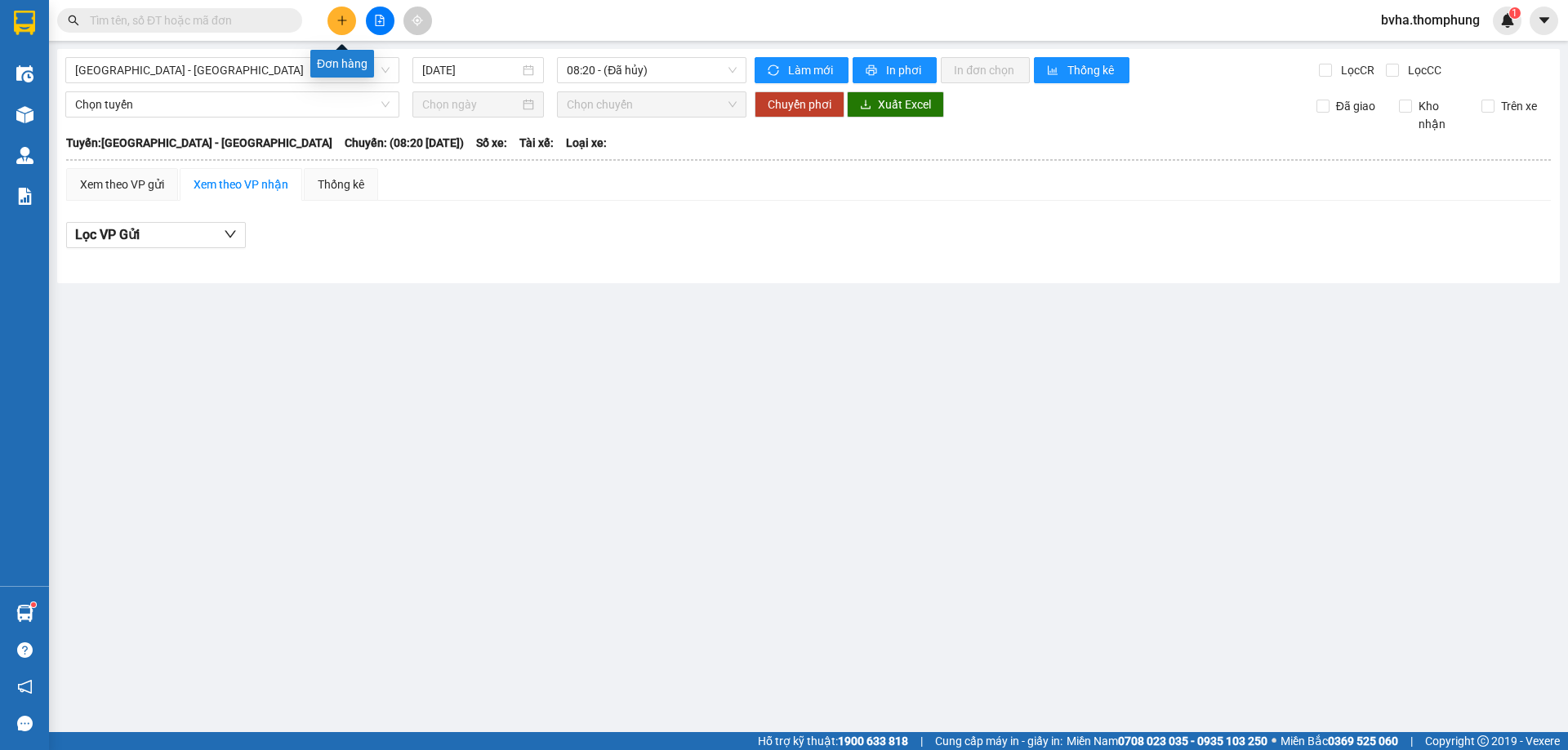
click at [346, 26] on button at bounding box center [342, 21] width 29 height 29
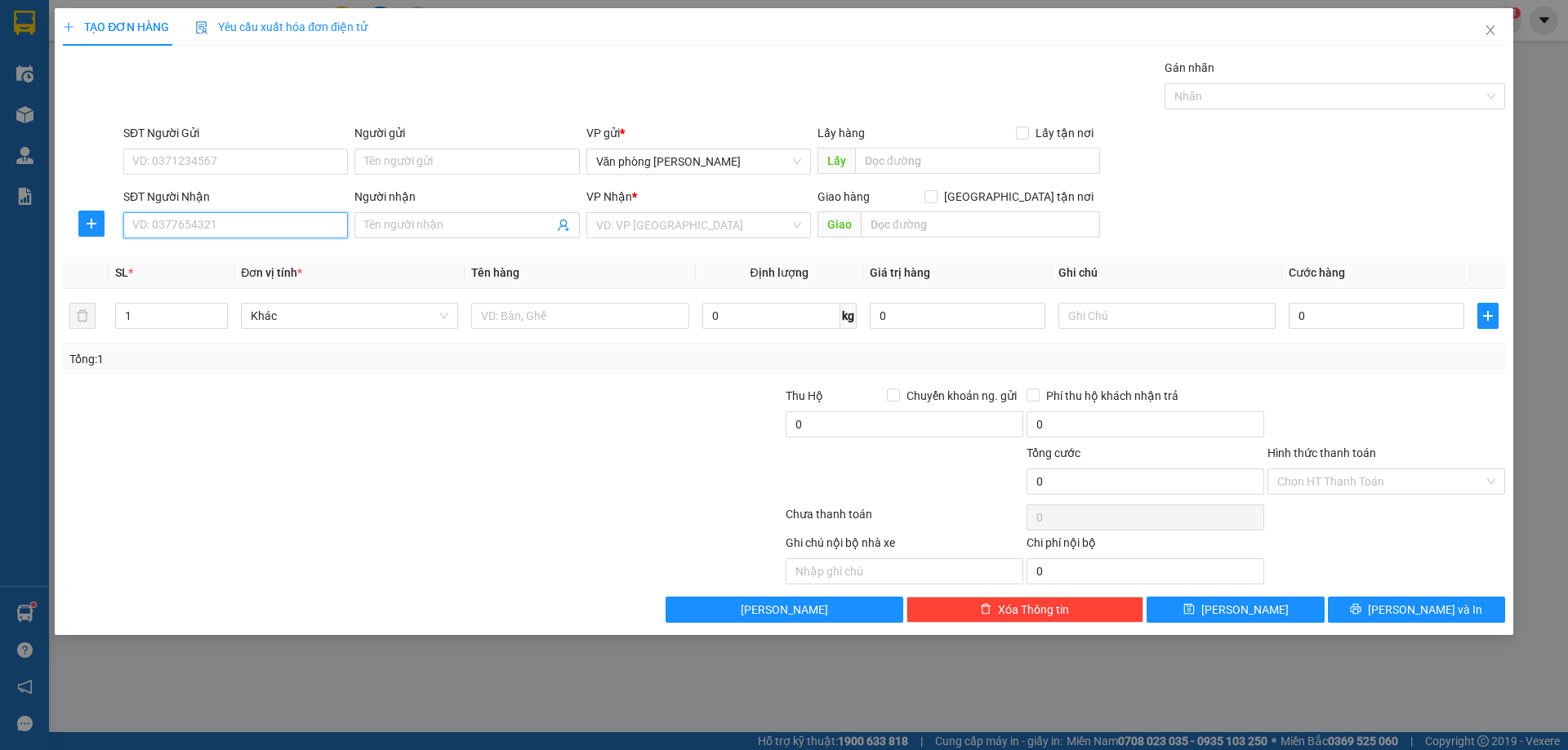
click at [241, 223] on input "SĐT Người Nhận" at bounding box center [235, 224] width 224 height 26
type input "0977727085"
click at [463, 221] on input "Người nhận" at bounding box center [459, 225] width 189 height 18
type input "d"
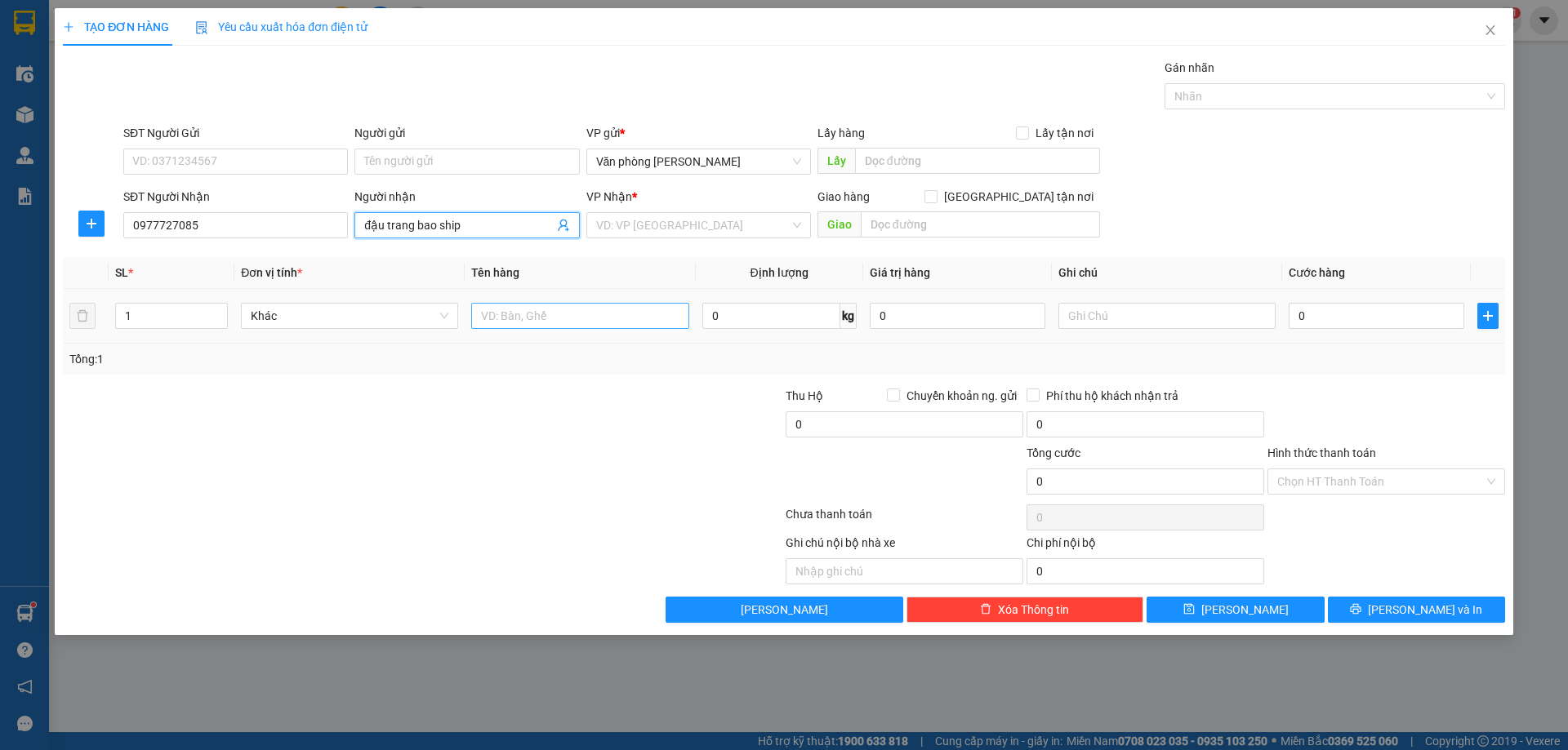
type input "đậu trang bao ship"
click at [592, 314] on input "text" at bounding box center [580, 315] width 218 height 26
type input "xốp"
click at [1358, 322] on input "0" at bounding box center [1376, 315] width 176 height 26
type input "5"
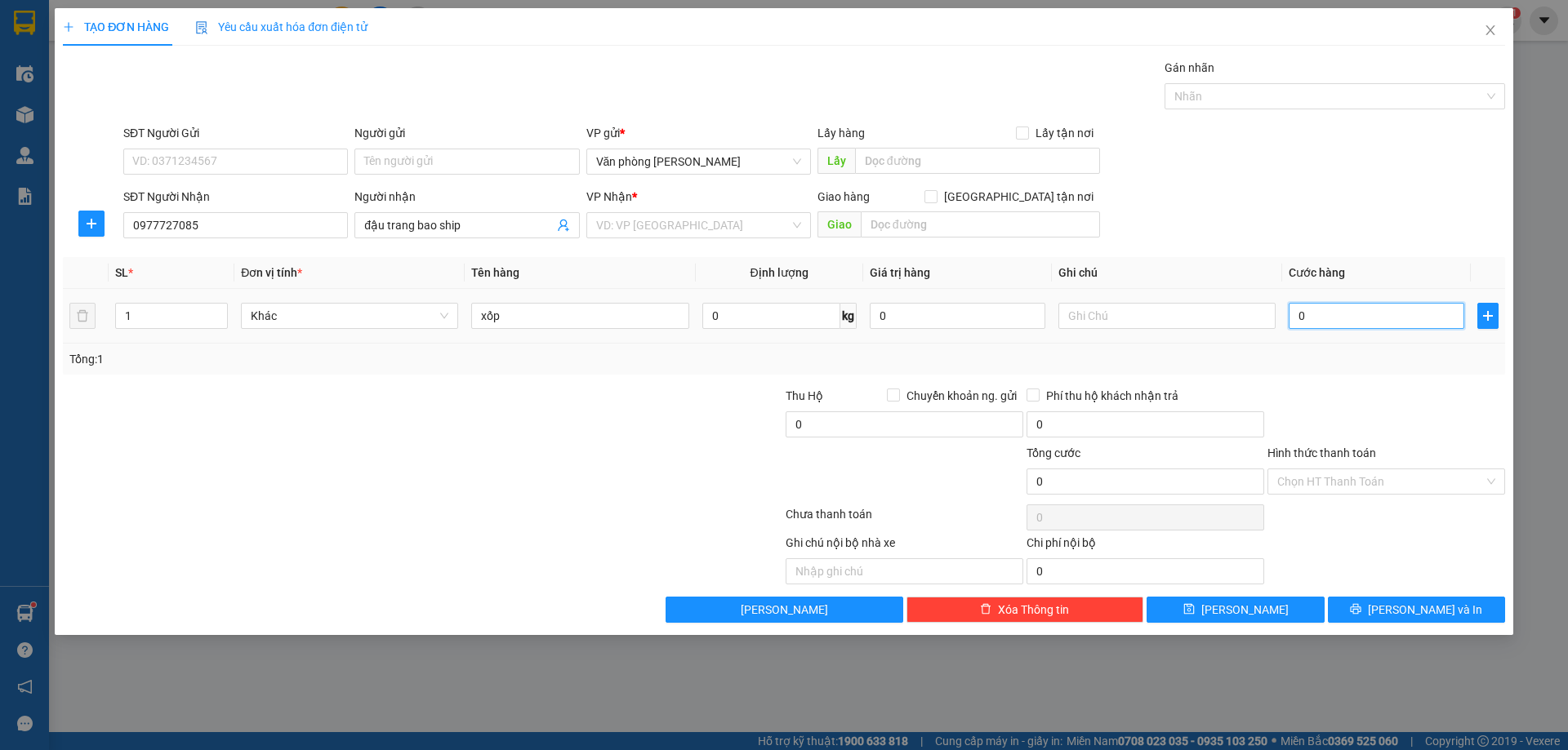
type input "5"
type input "50"
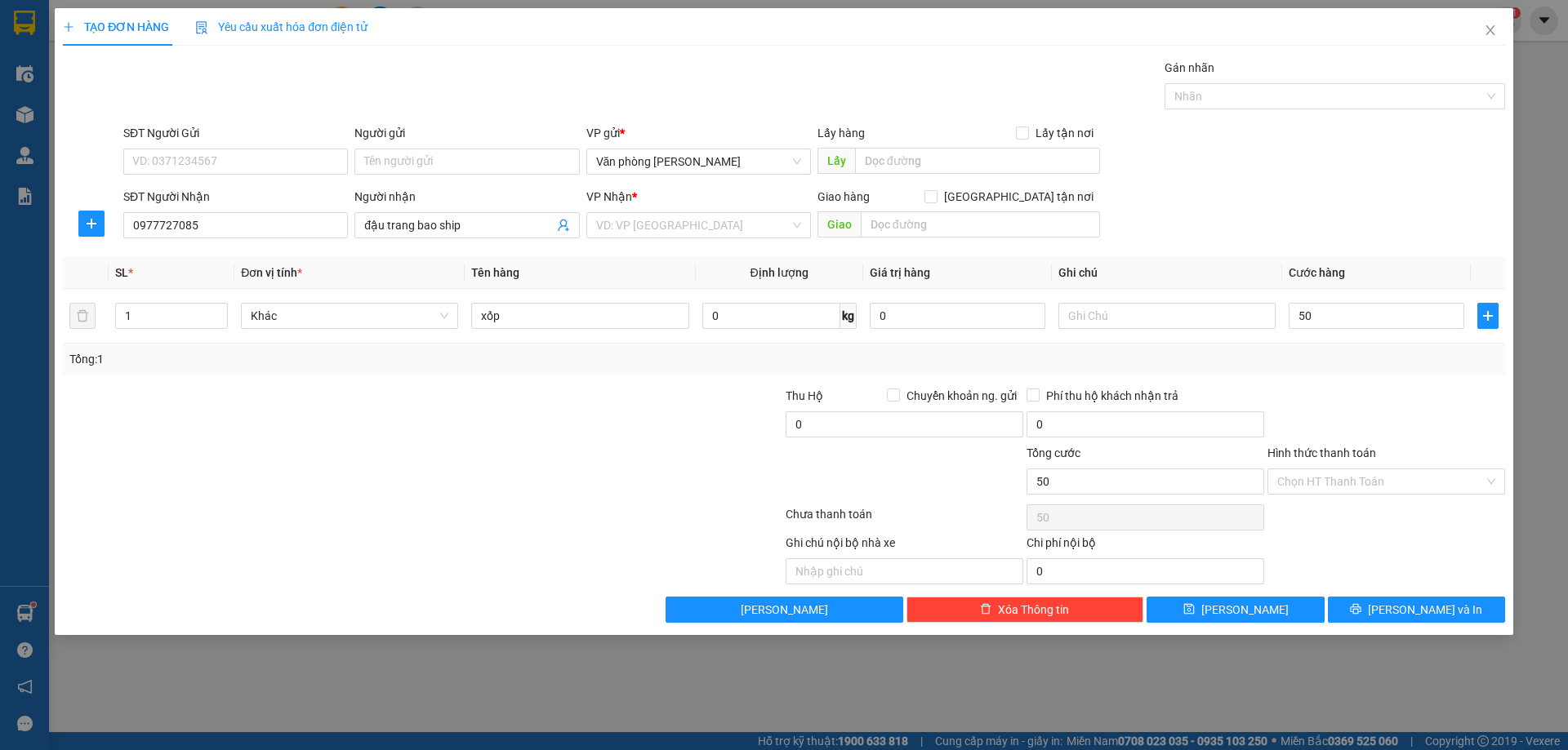
type input "50.000"
click at [603, 421] on div at bounding box center [663, 415] width 240 height 57
click at [1300, 613] on button "[PERSON_NAME]" at bounding box center [1235, 609] width 178 height 26
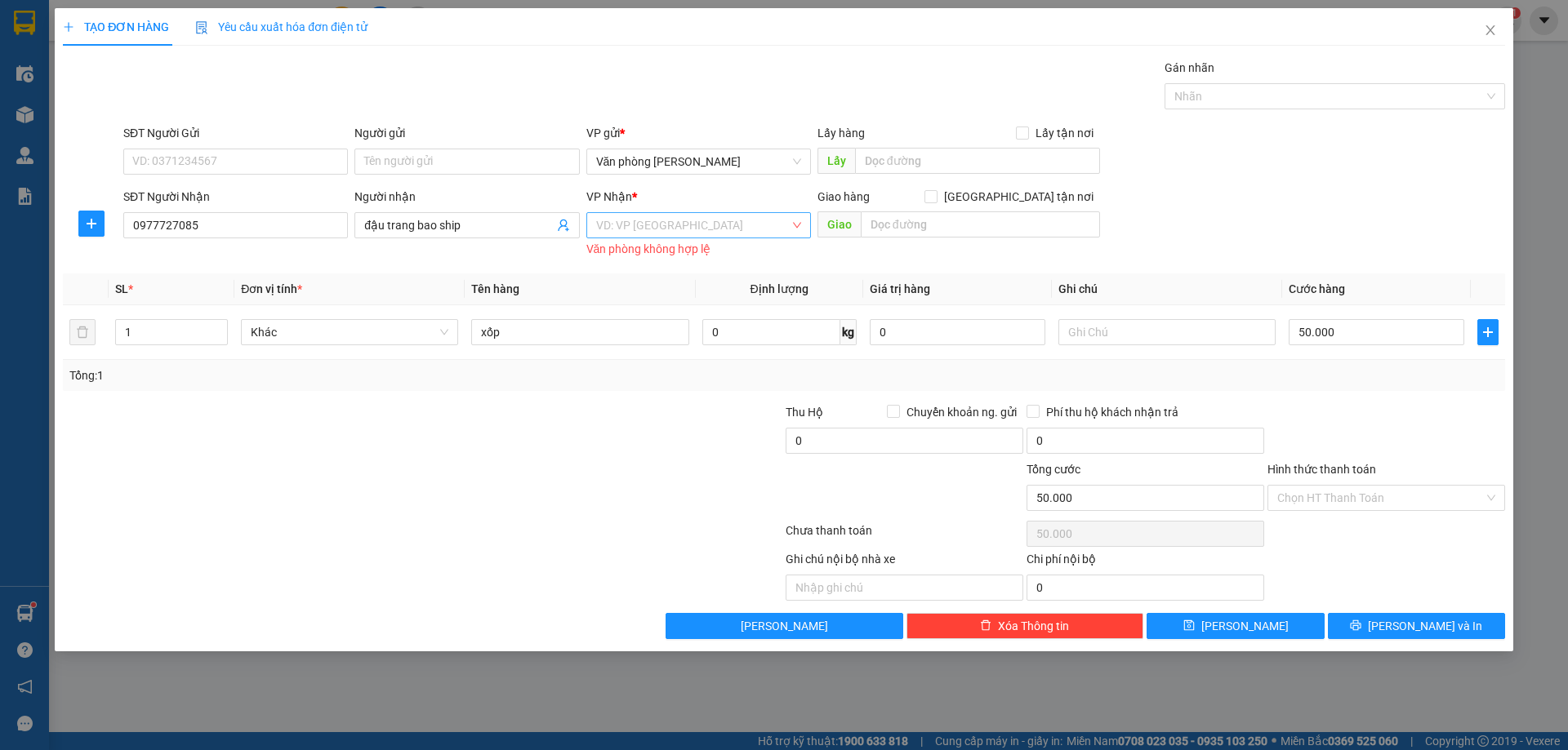
click at [665, 219] on input "search" at bounding box center [692, 225] width 194 height 25
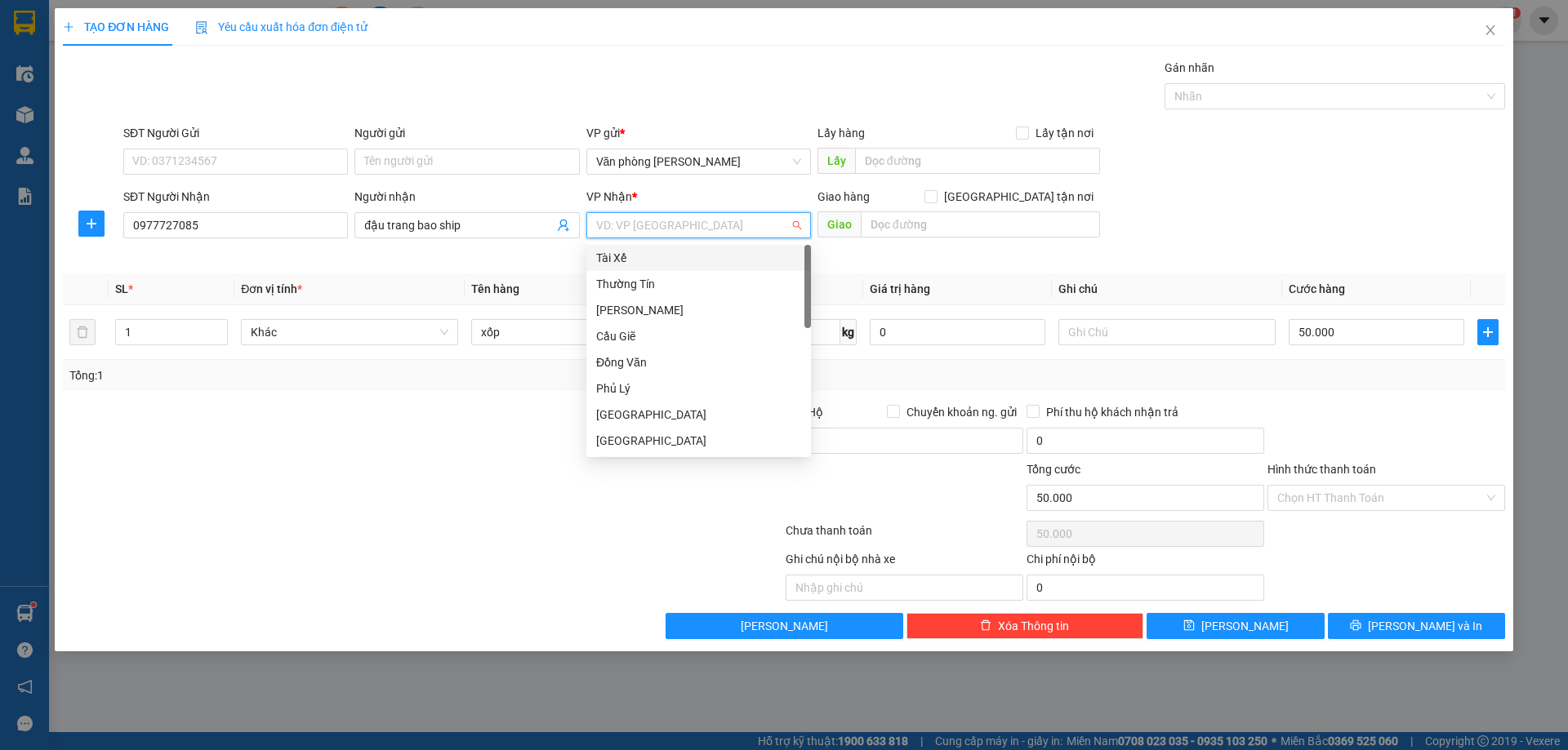
type input "b"
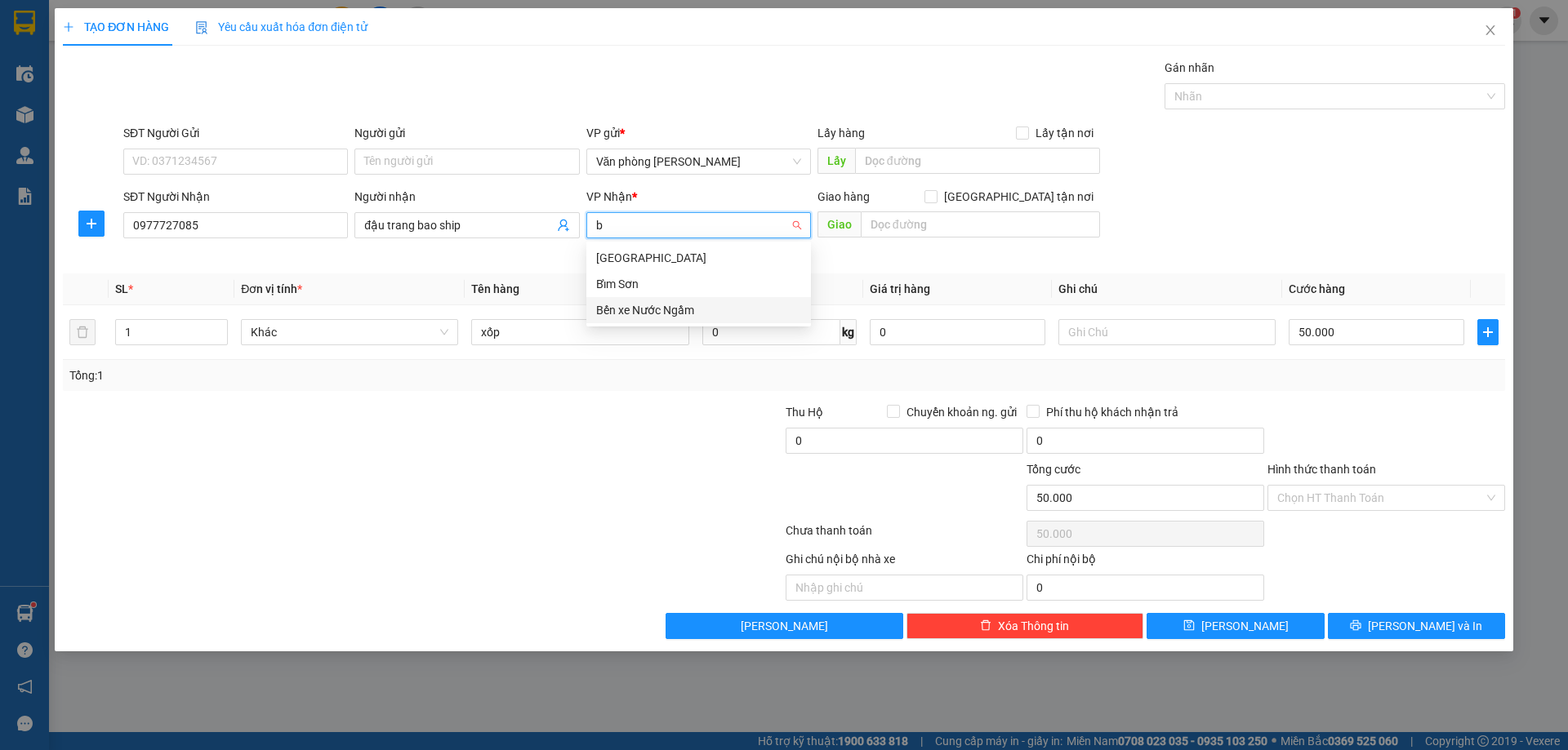
click at [655, 302] on div "Bến xe Nước Ngầm" at bounding box center [698, 310] width 205 height 18
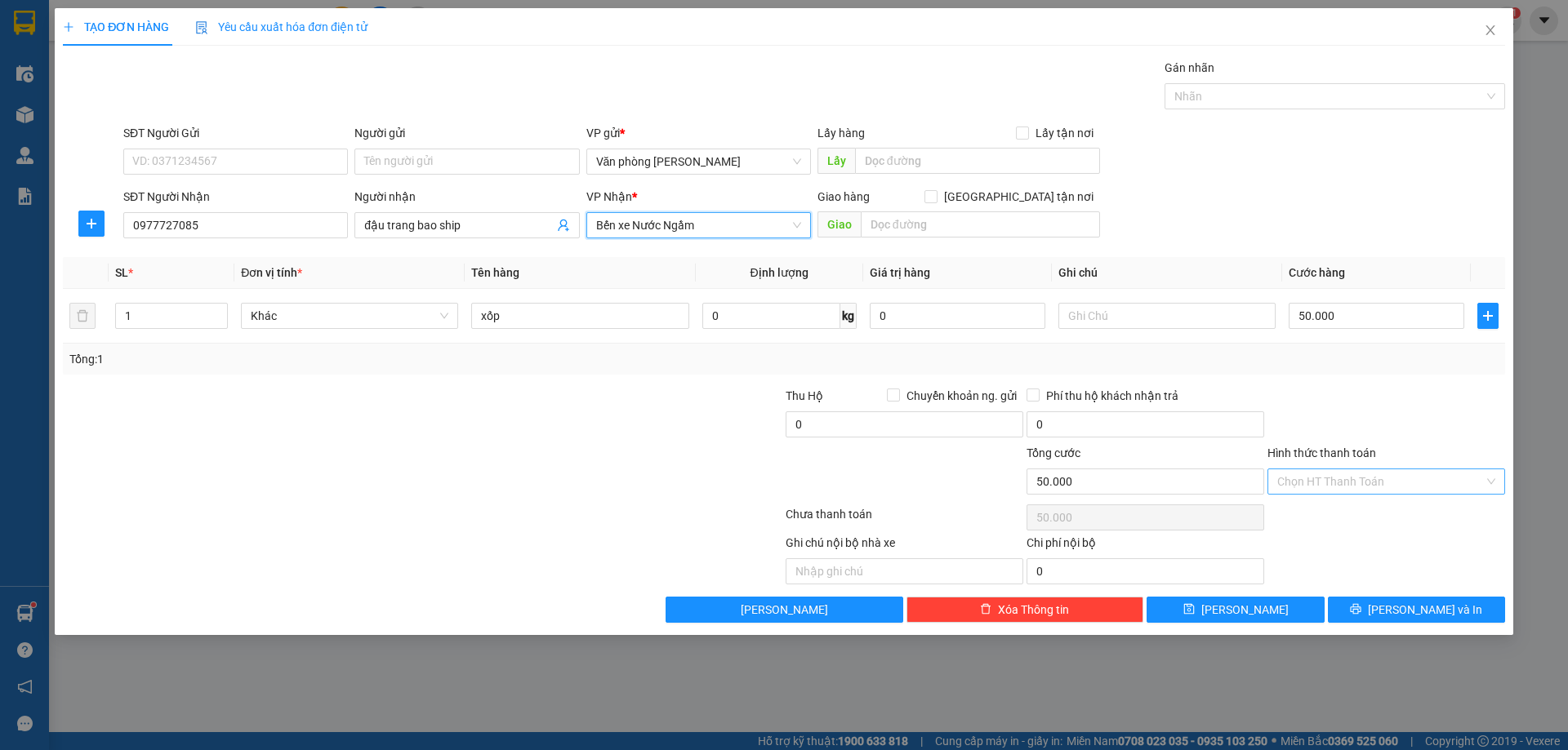
click at [1366, 476] on input "Hình thức thanh toán" at bounding box center [1380, 482] width 206 height 25
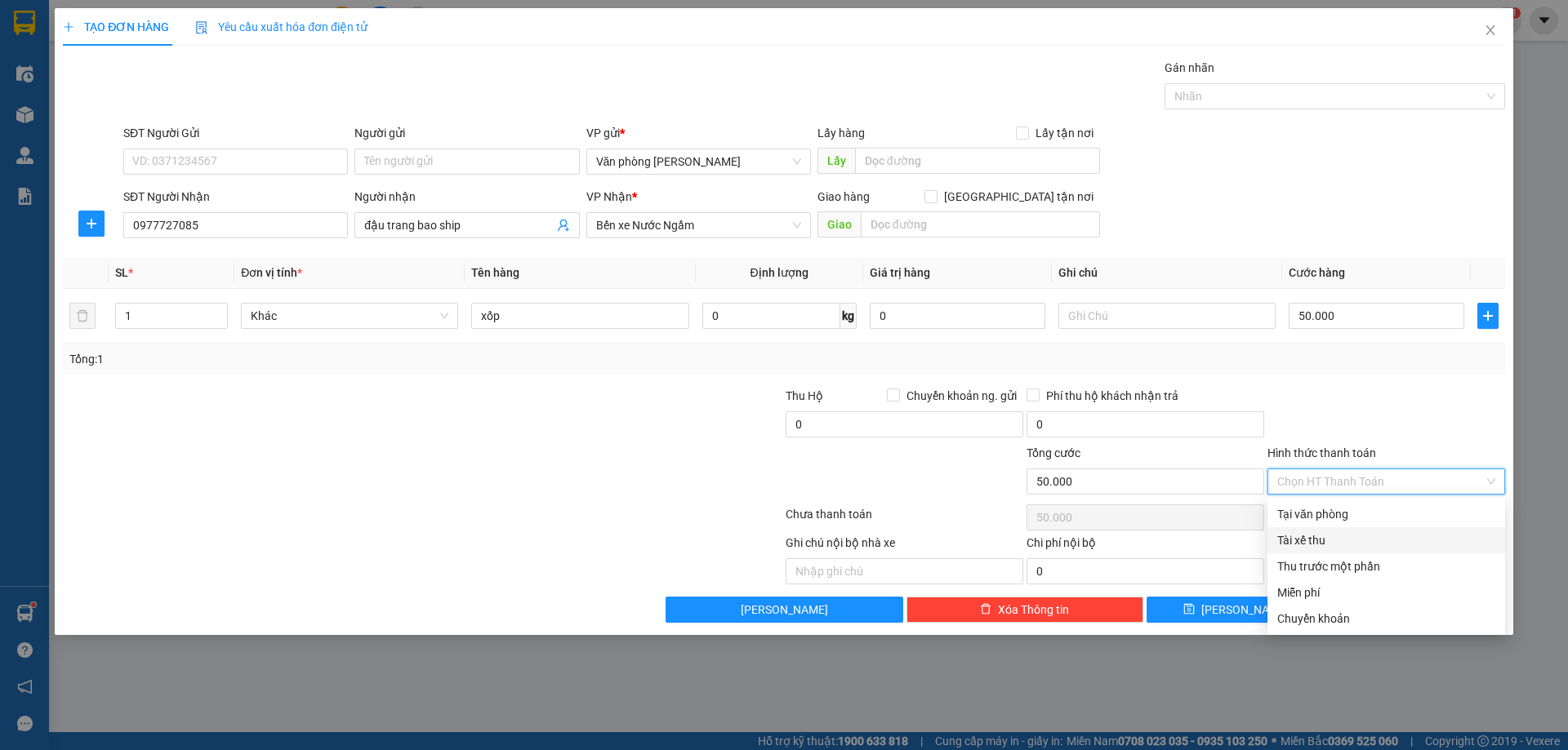
click at [1325, 534] on div "Tài xế thu" at bounding box center [1386, 540] width 218 height 18
type input "0"
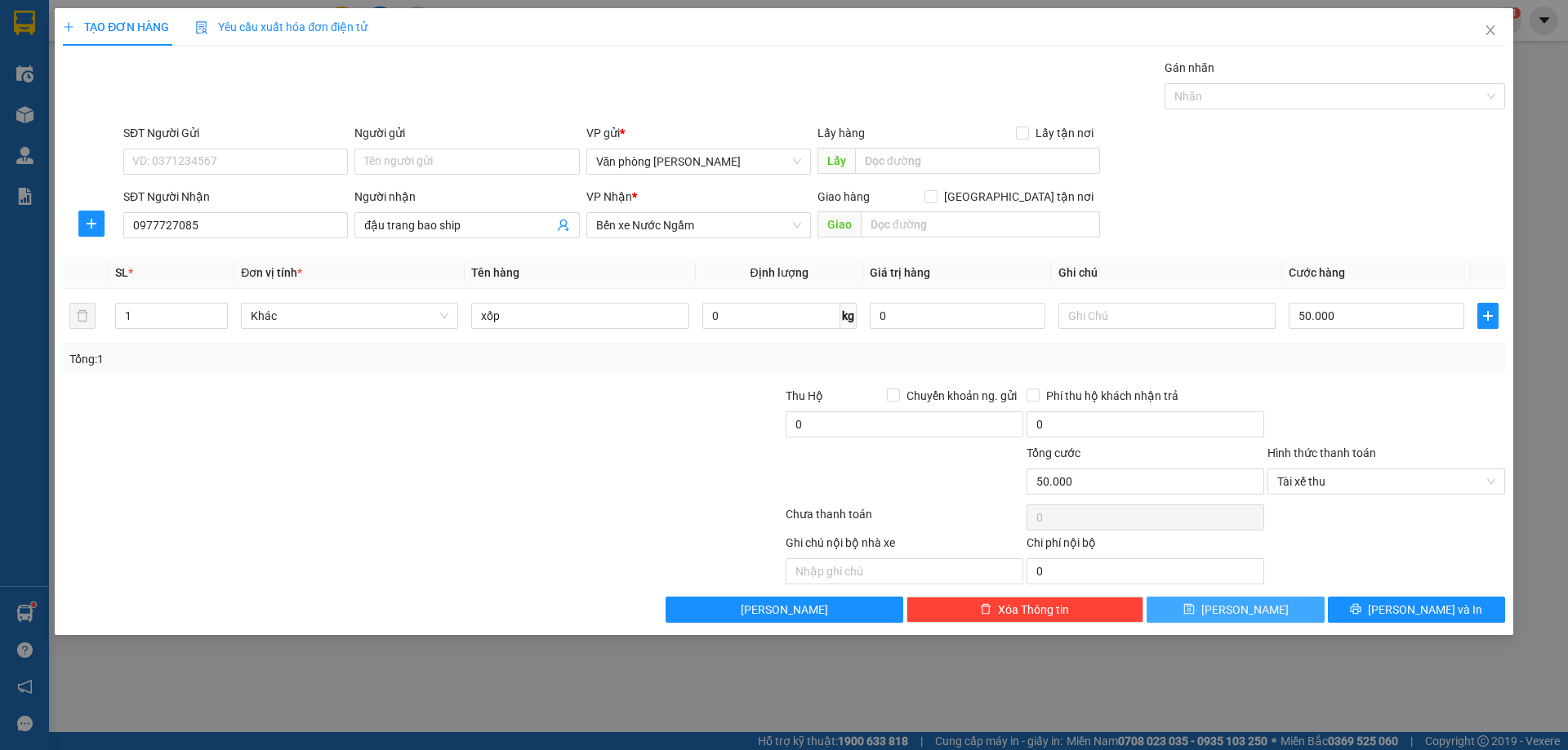
click at [1240, 609] on span "[PERSON_NAME]" at bounding box center [1244, 610] width 88 height 18
type input "0"
click at [1484, 31] on icon "close" at bounding box center [1490, 31] width 13 height 13
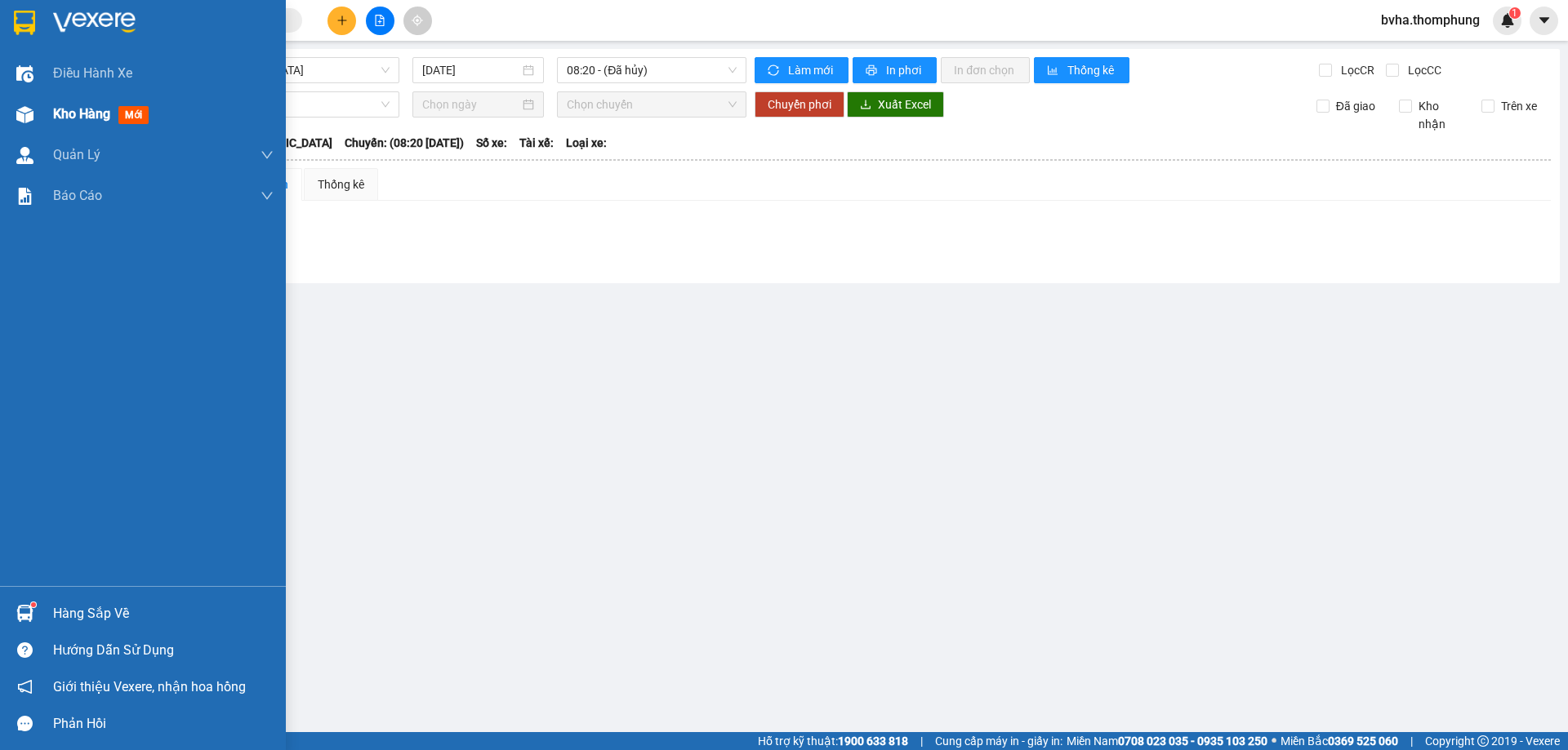
click at [35, 124] on div at bounding box center [25, 115] width 29 height 29
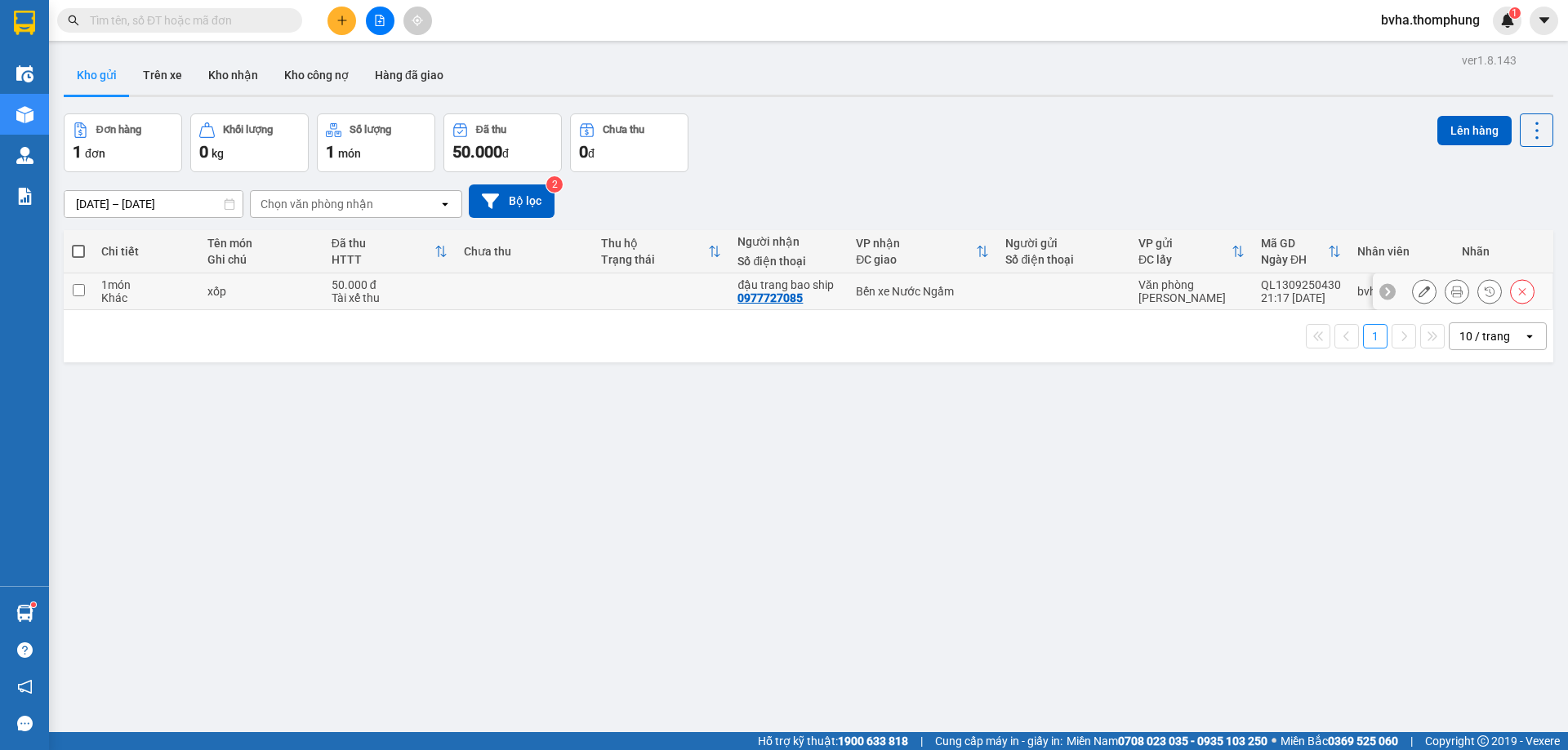
click at [542, 296] on td at bounding box center [524, 292] width 137 height 36
checkbox input "true"
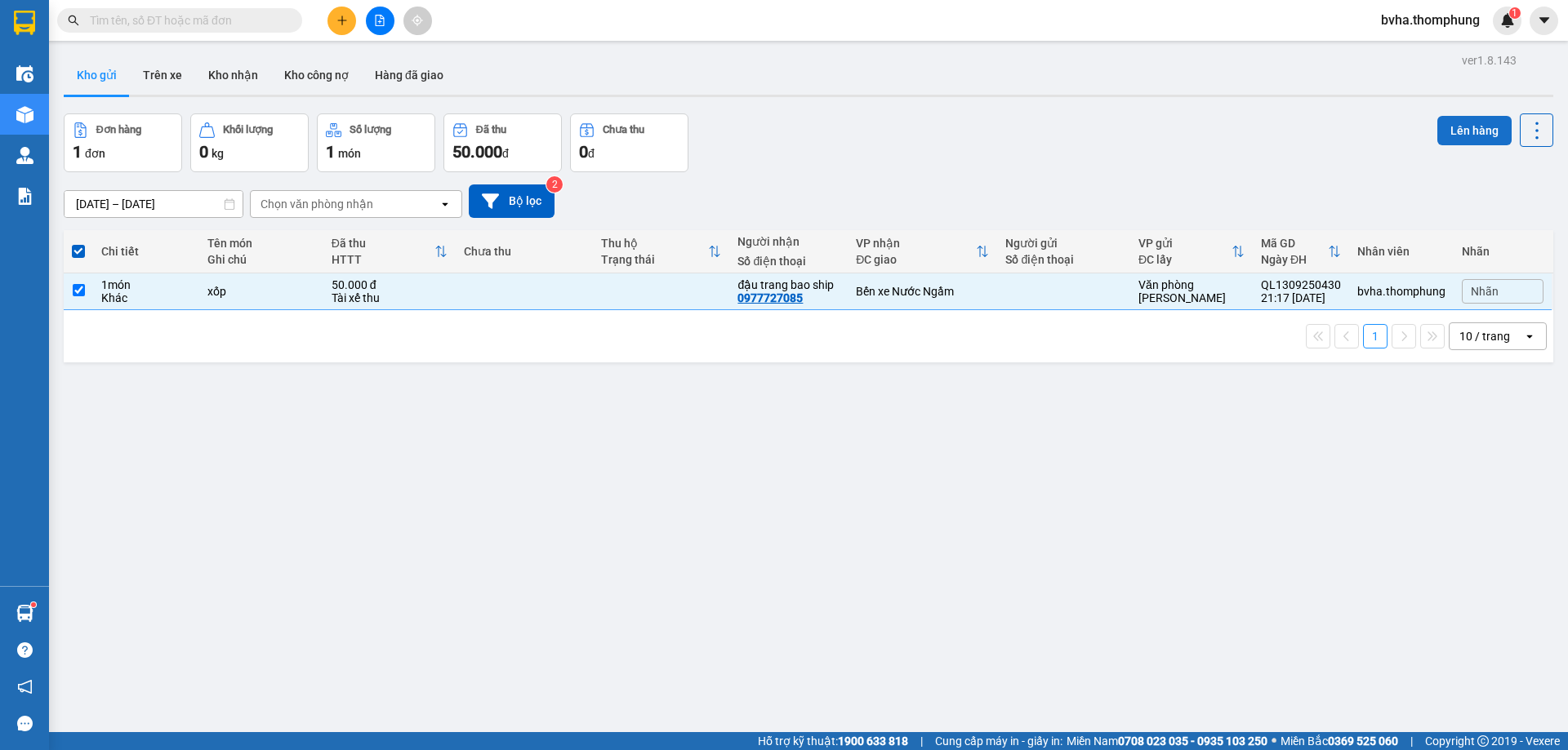
click at [1472, 122] on button "Lên hàng" at bounding box center [1474, 130] width 74 height 30
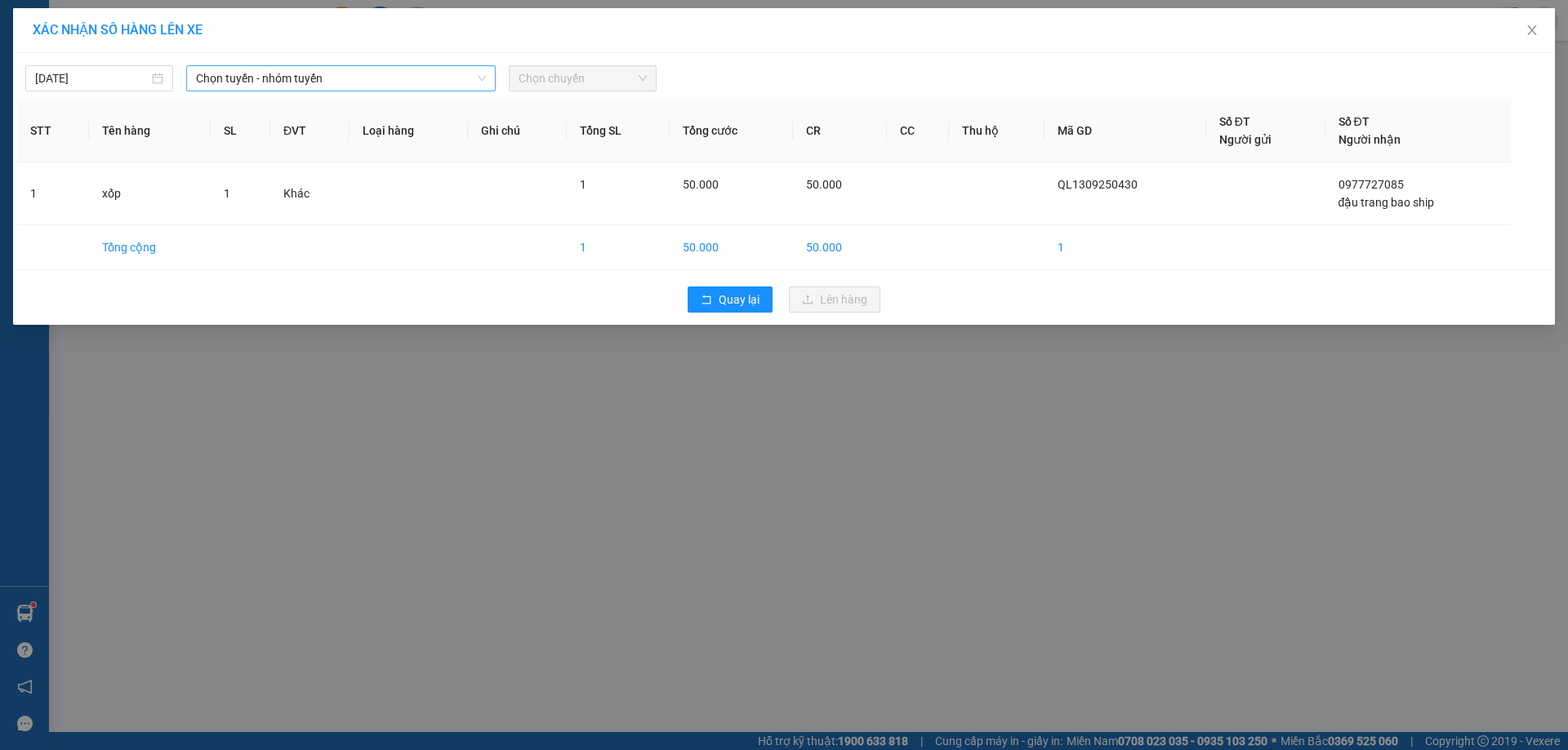
click at [365, 88] on span "Chọn tuyến - nhóm tuyến" at bounding box center [341, 78] width 290 height 25
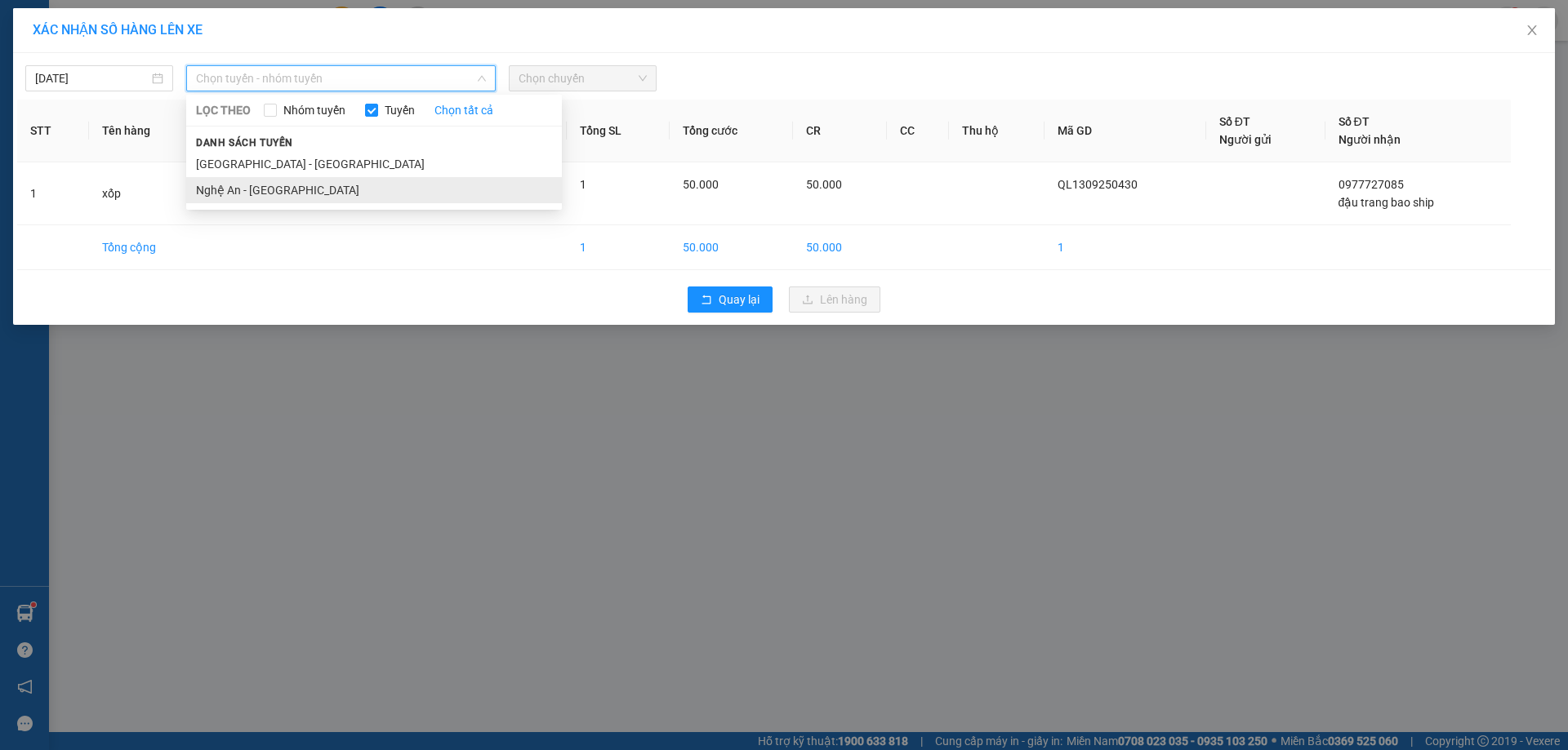
click at [304, 194] on li "Nghệ An - [GEOGRAPHIC_DATA]" at bounding box center [374, 190] width 376 height 26
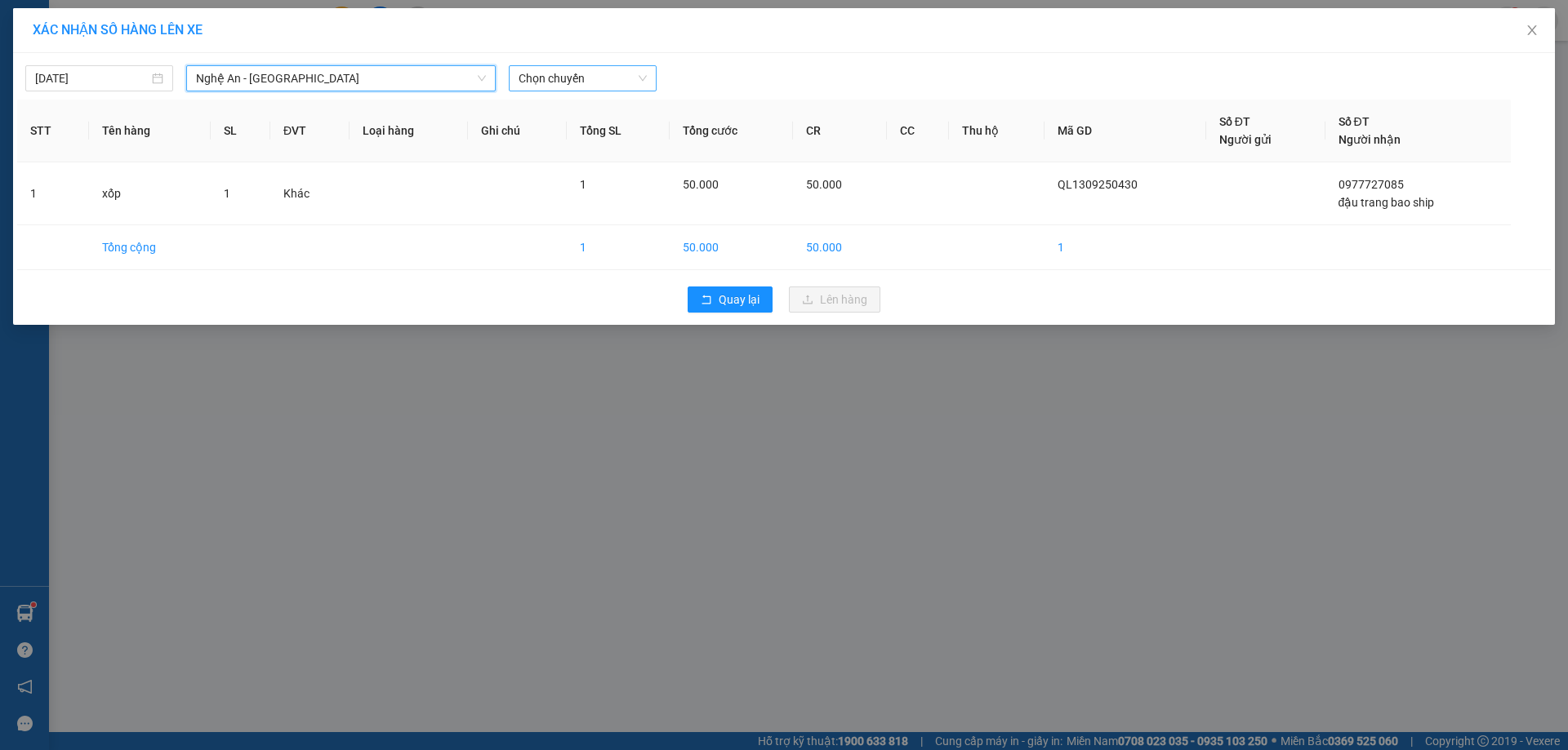
click at [612, 80] on span "Chọn chuyến" at bounding box center [582, 78] width 128 height 25
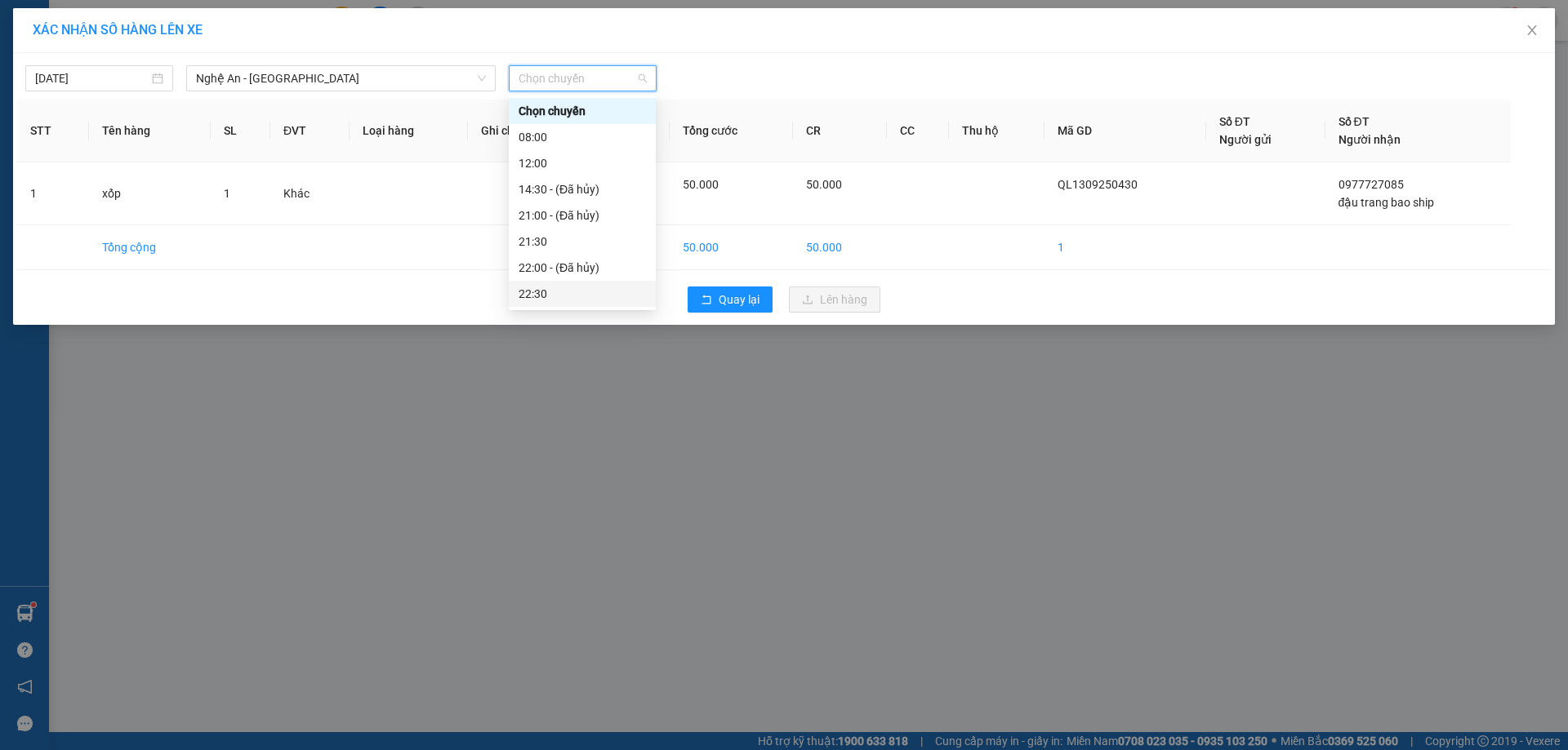
click at [546, 285] on div "22:30" at bounding box center [581, 294] width 127 height 18
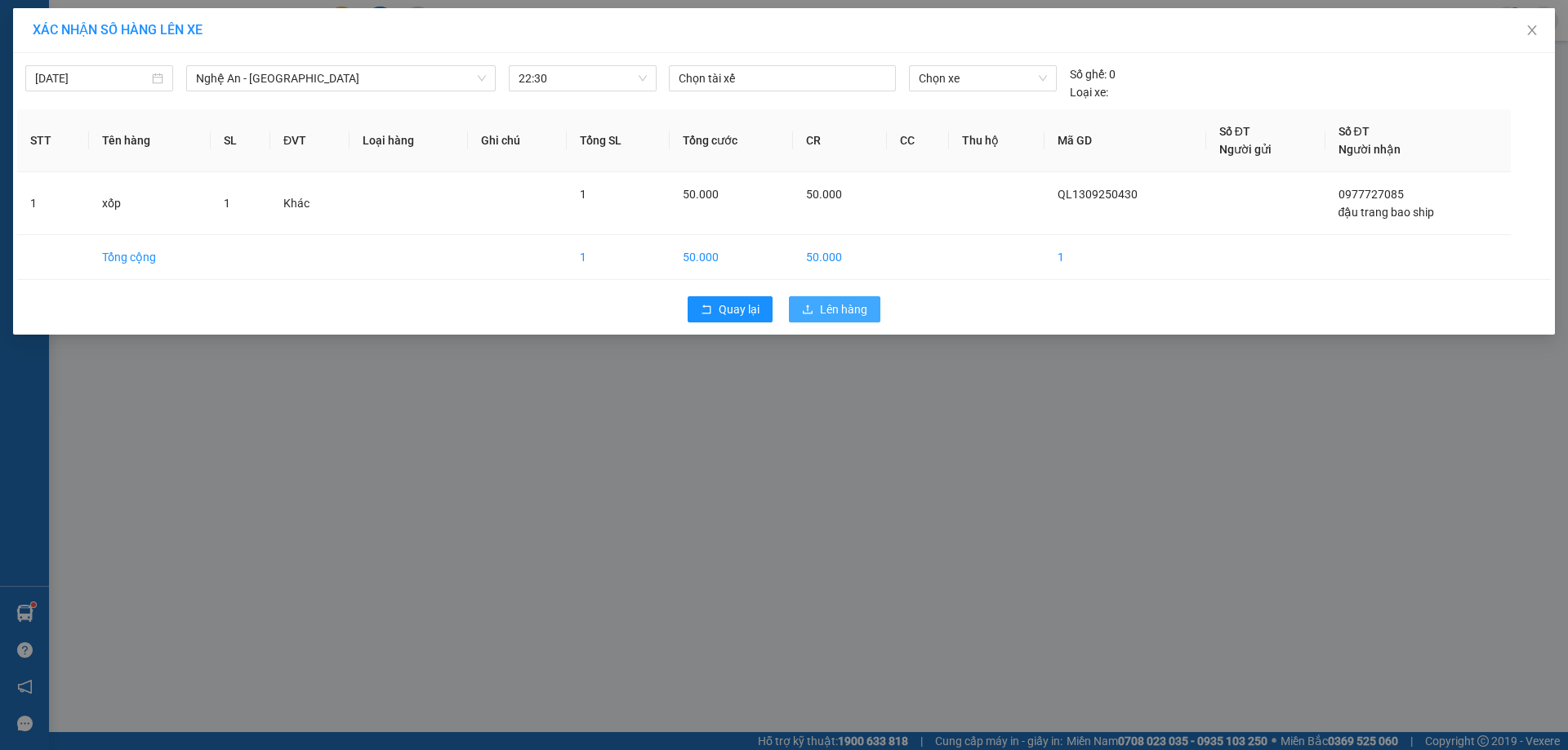
click at [832, 314] on span "Lên hàng" at bounding box center [844, 309] width 48 height 18
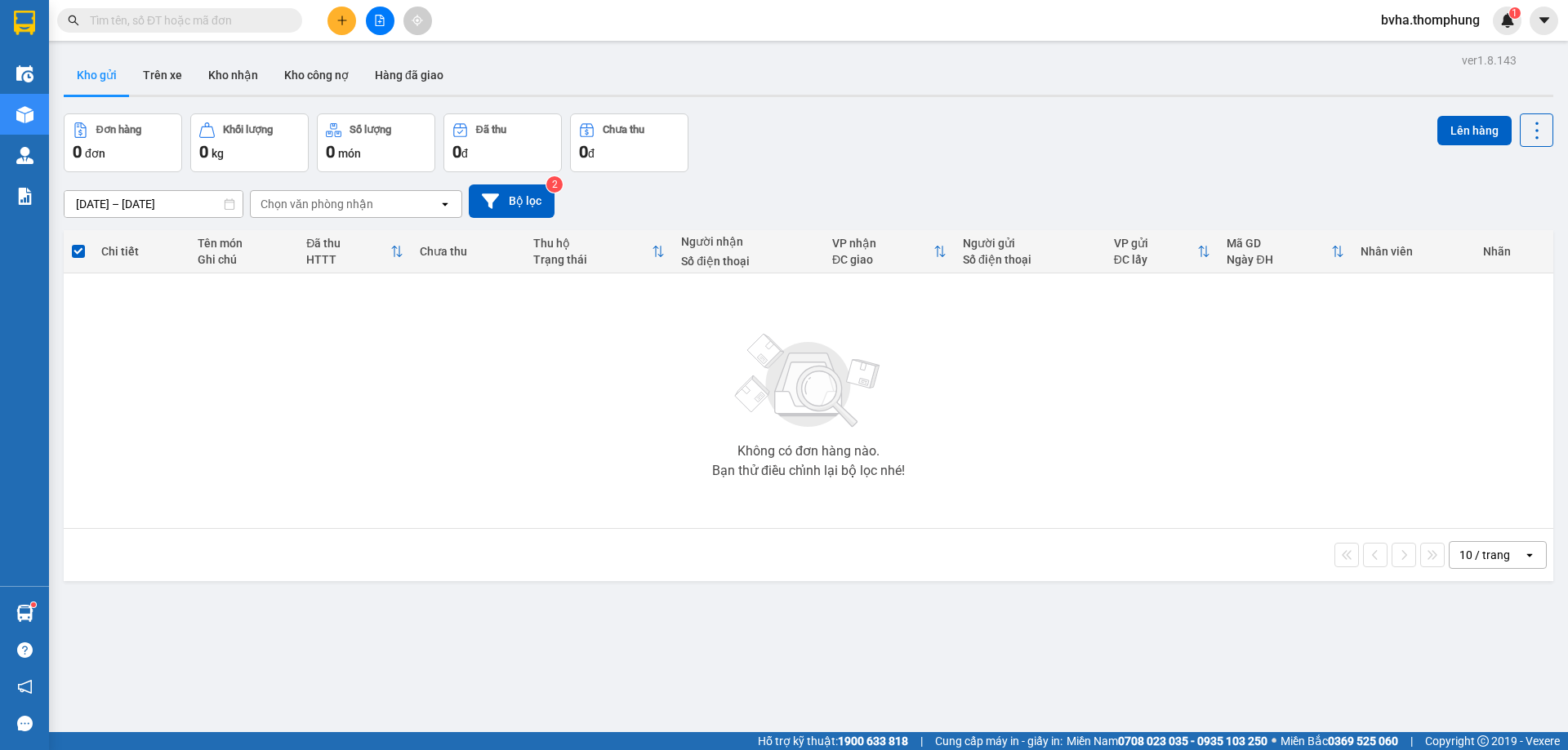
click at [386, 26] on button at bounding box center [380, 21] width 29 height 29
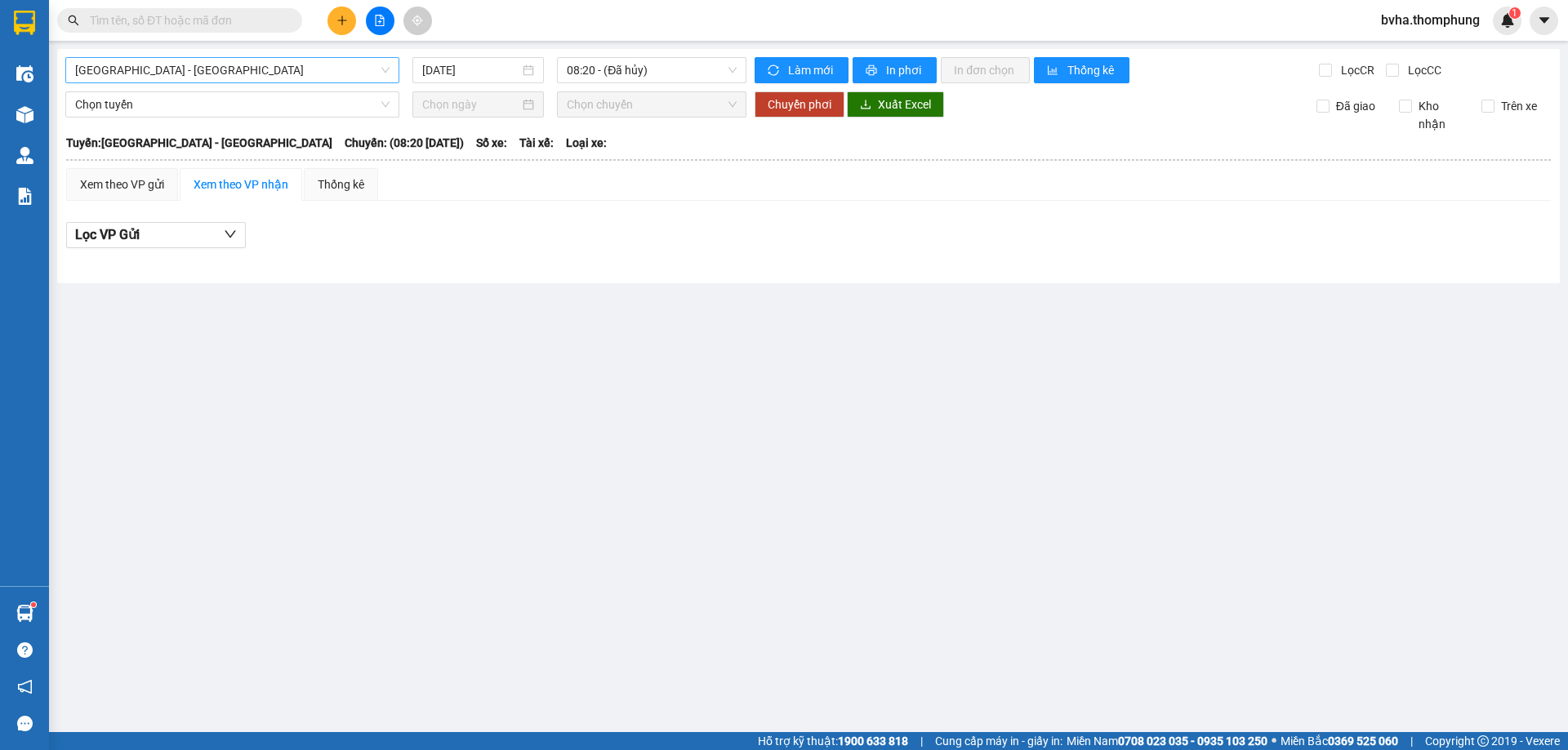
click at [224, 74] on span "[GEOGRAPHIC_DATA] - [GEOGRAPHIC_DATA]" at bounding box center [232, 71] width 314 height 25
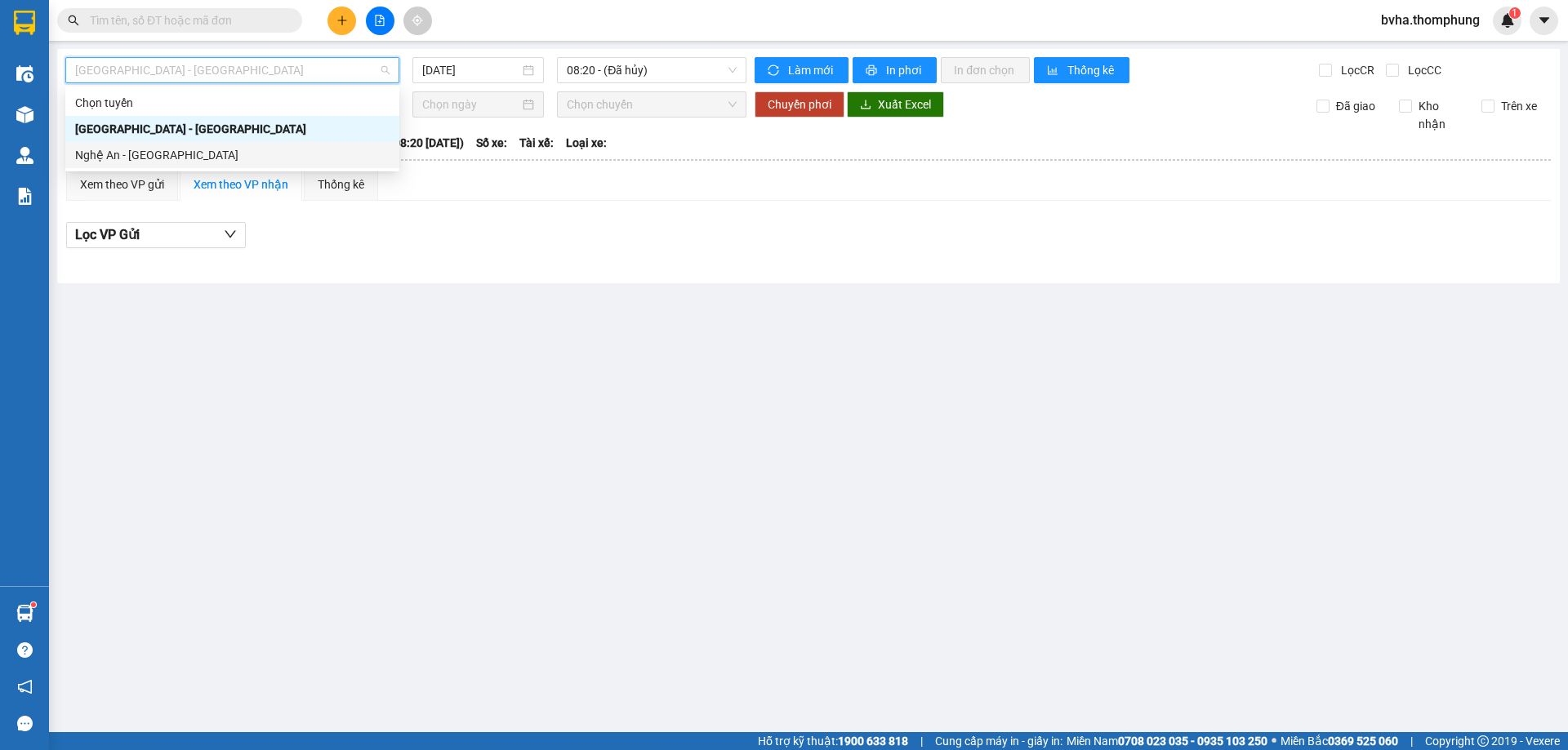
click at [145, 154] on div "Nghệ An - [GEOGRAPHIC_DATA]" at bounding box center [232, 155] width 314 height 18
type input "[DATE]"
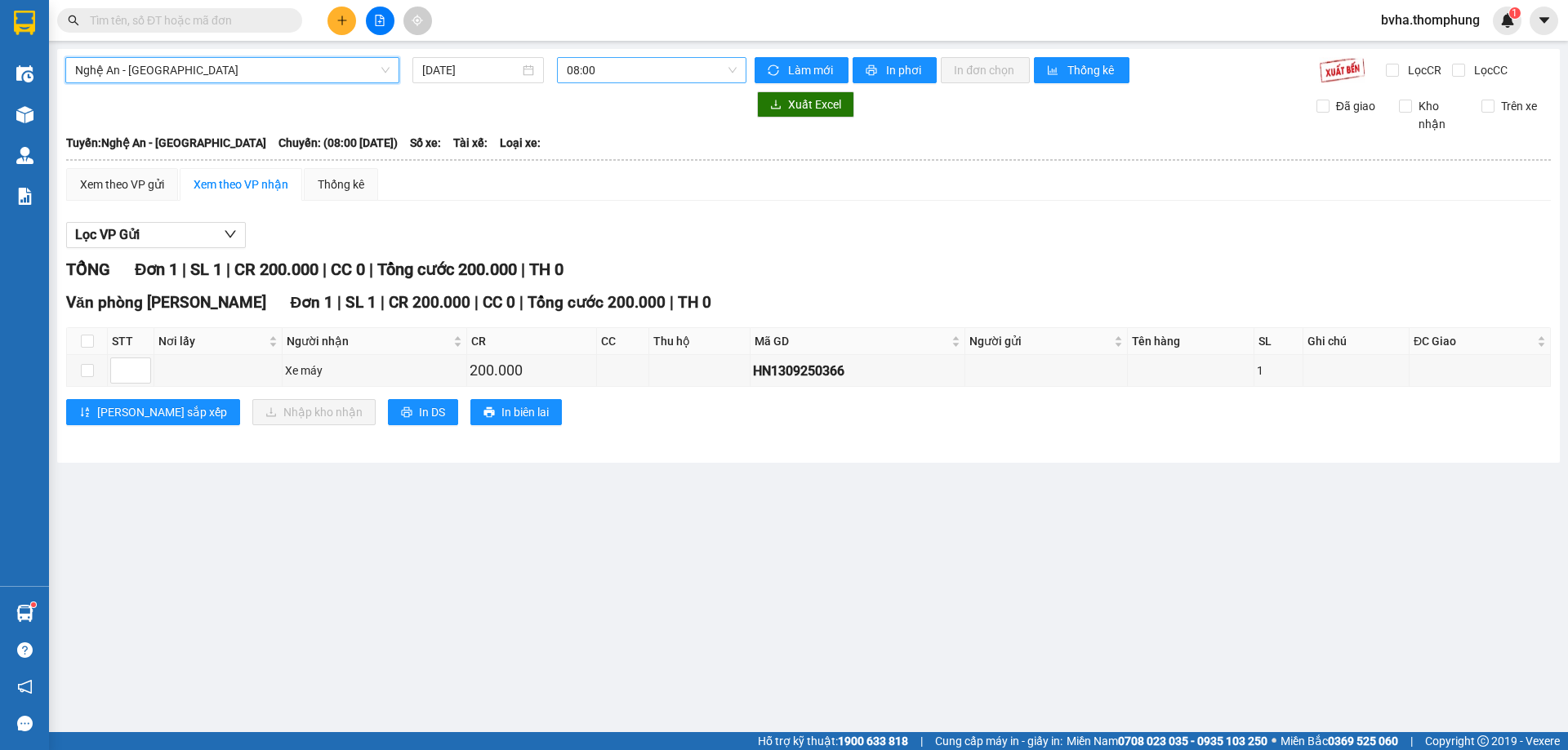
click at [638, 79] on span "08:00" at bounding box center [652, 71] width 170 height 25
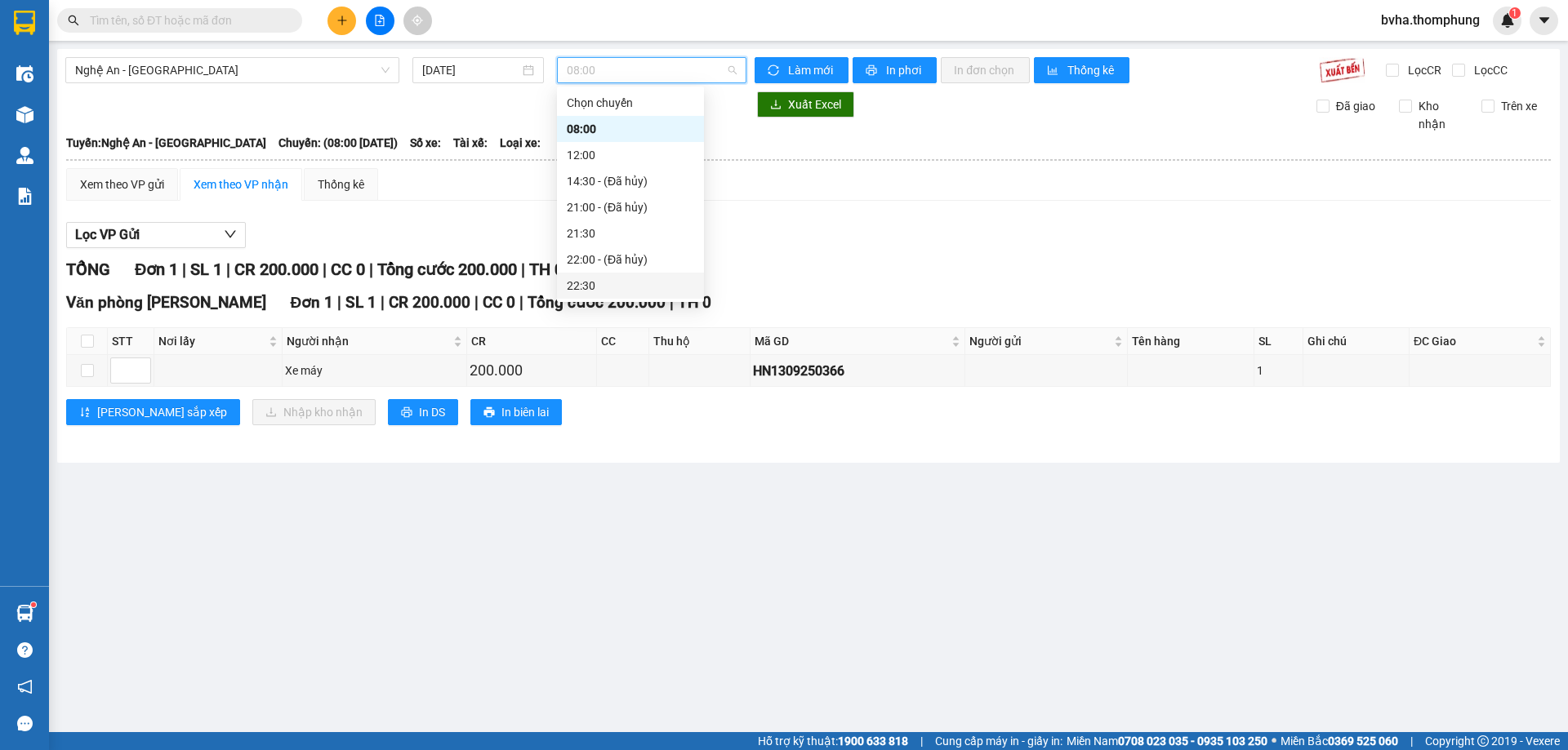
click at [620, 285] on div "22:30" at bounding box center [630, 285] width 127 height 18
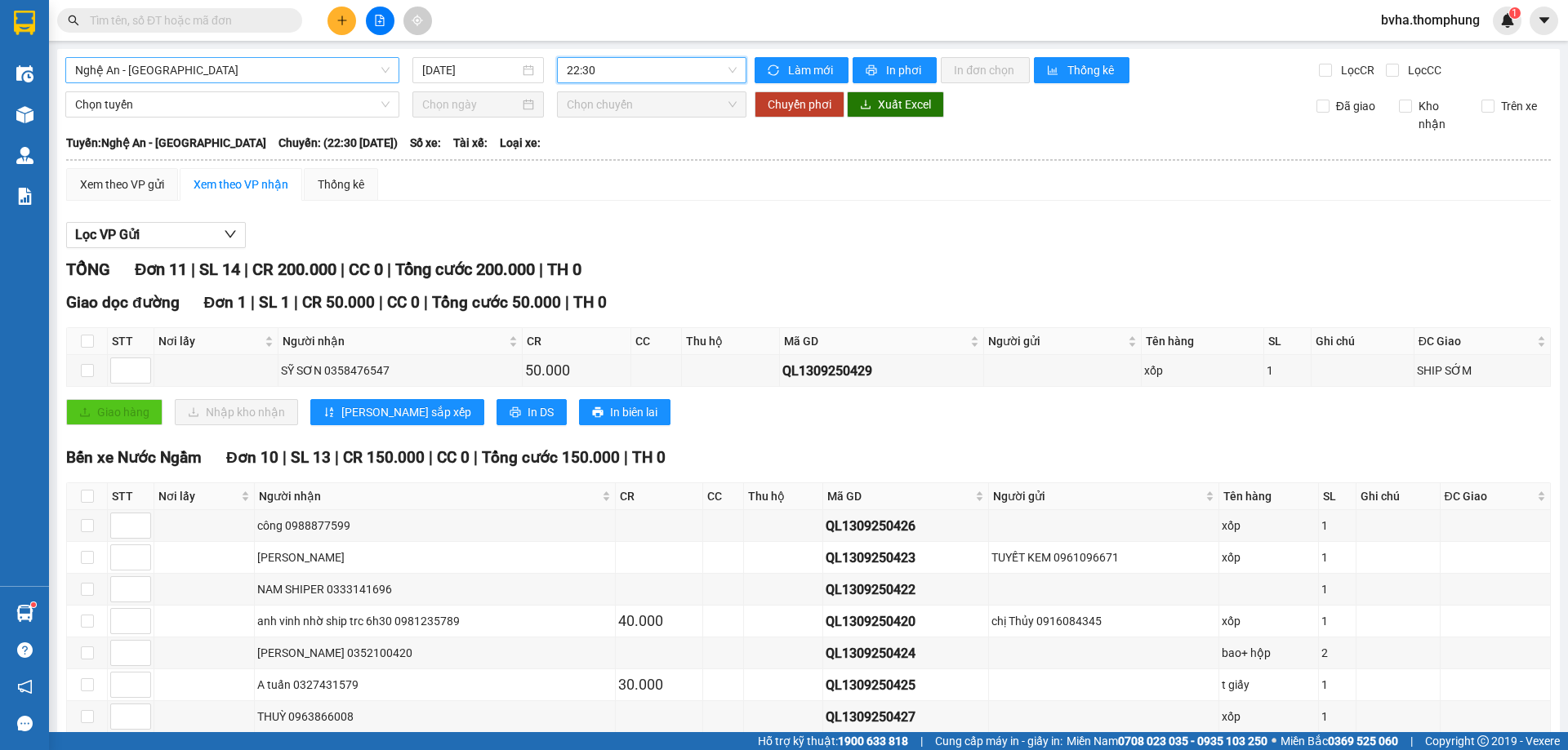
click at [282, 61] on span "Nghệ An - [GEOGRAPHIC_DATA]" at bounding box center [232, 71] width 314 height 25
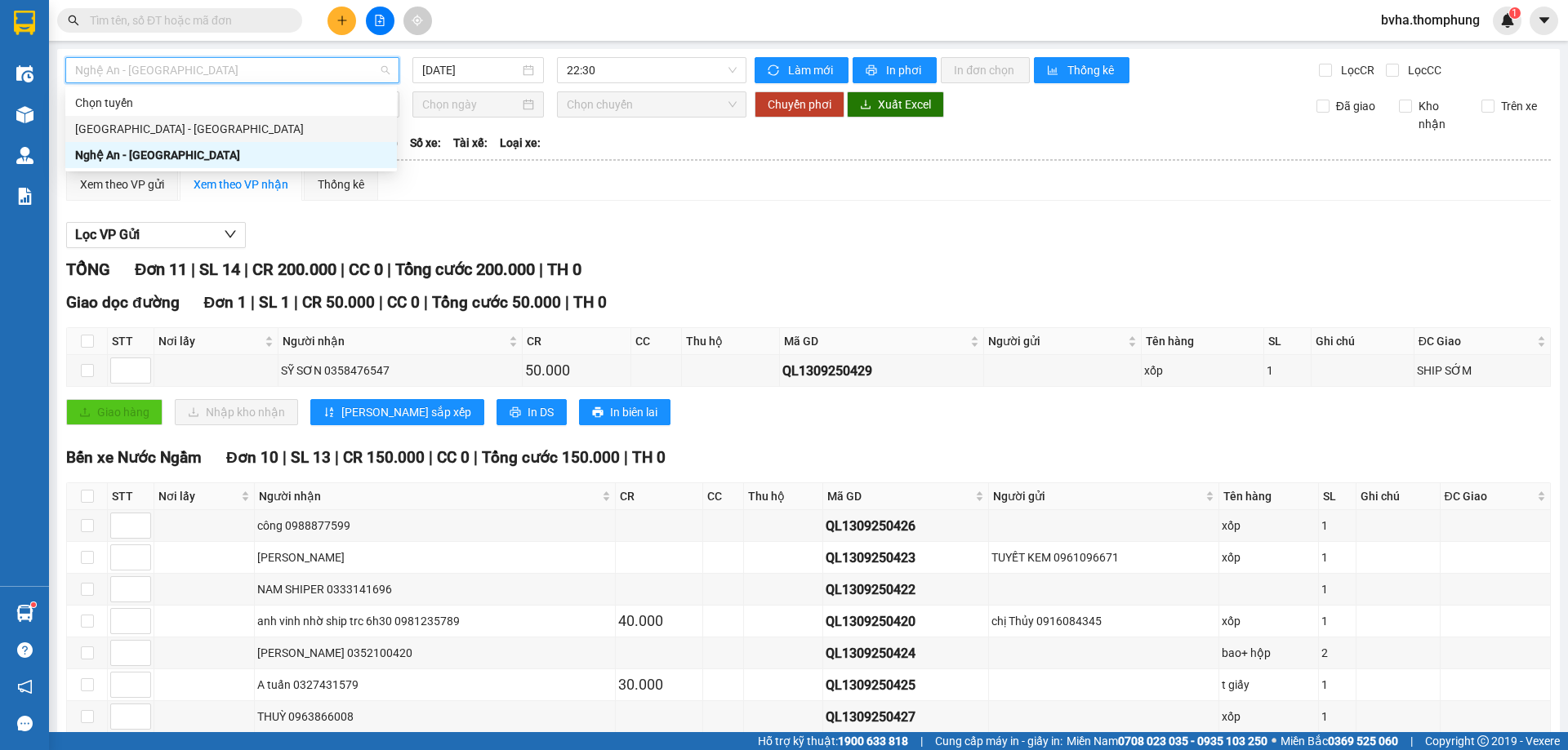
click at [220, 126] on div "[GEOGRAPHIC_DATA] - [GEOGRAPHIC_DATA]" at bounding box center [231, 129] width 312 height 18
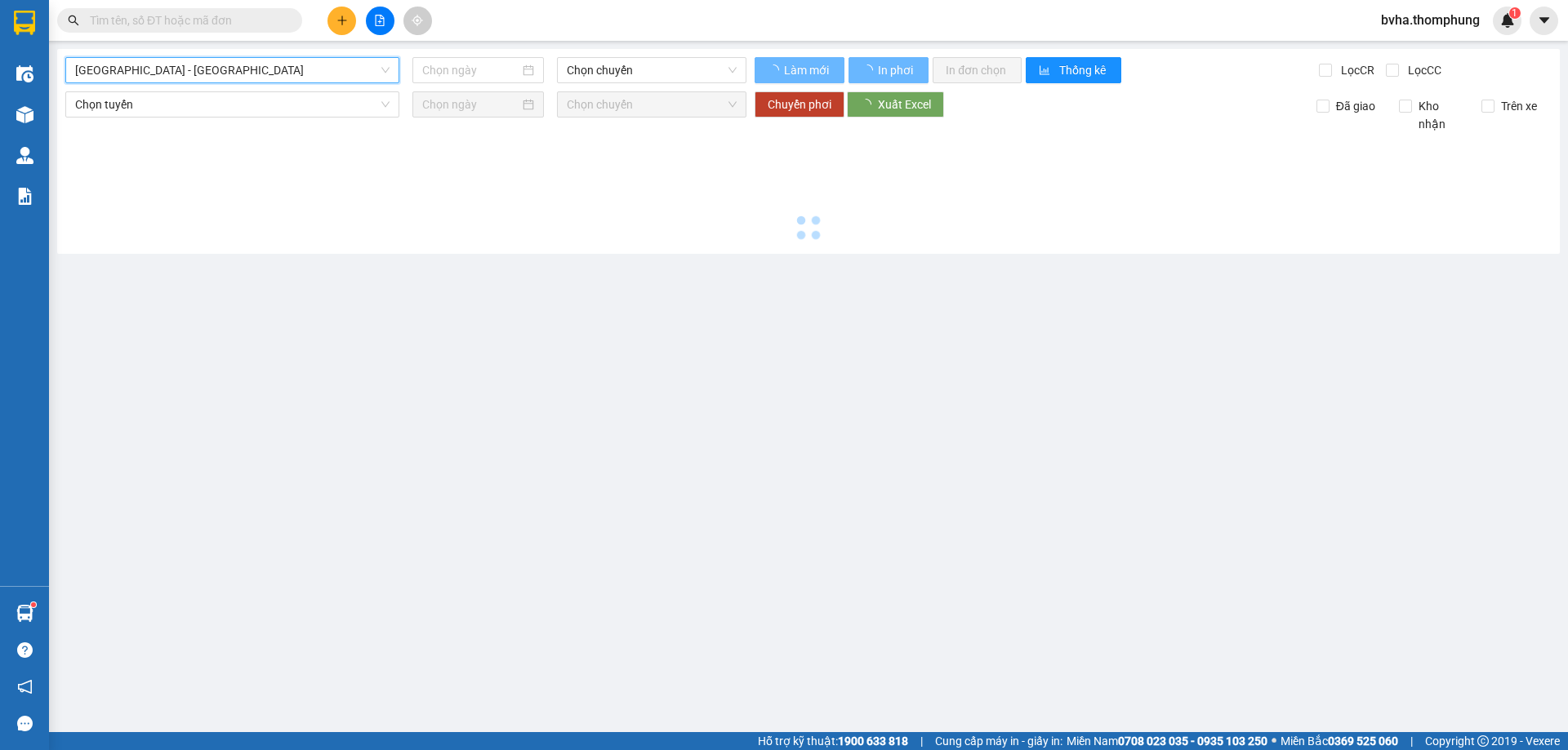
type input "[DATE]"
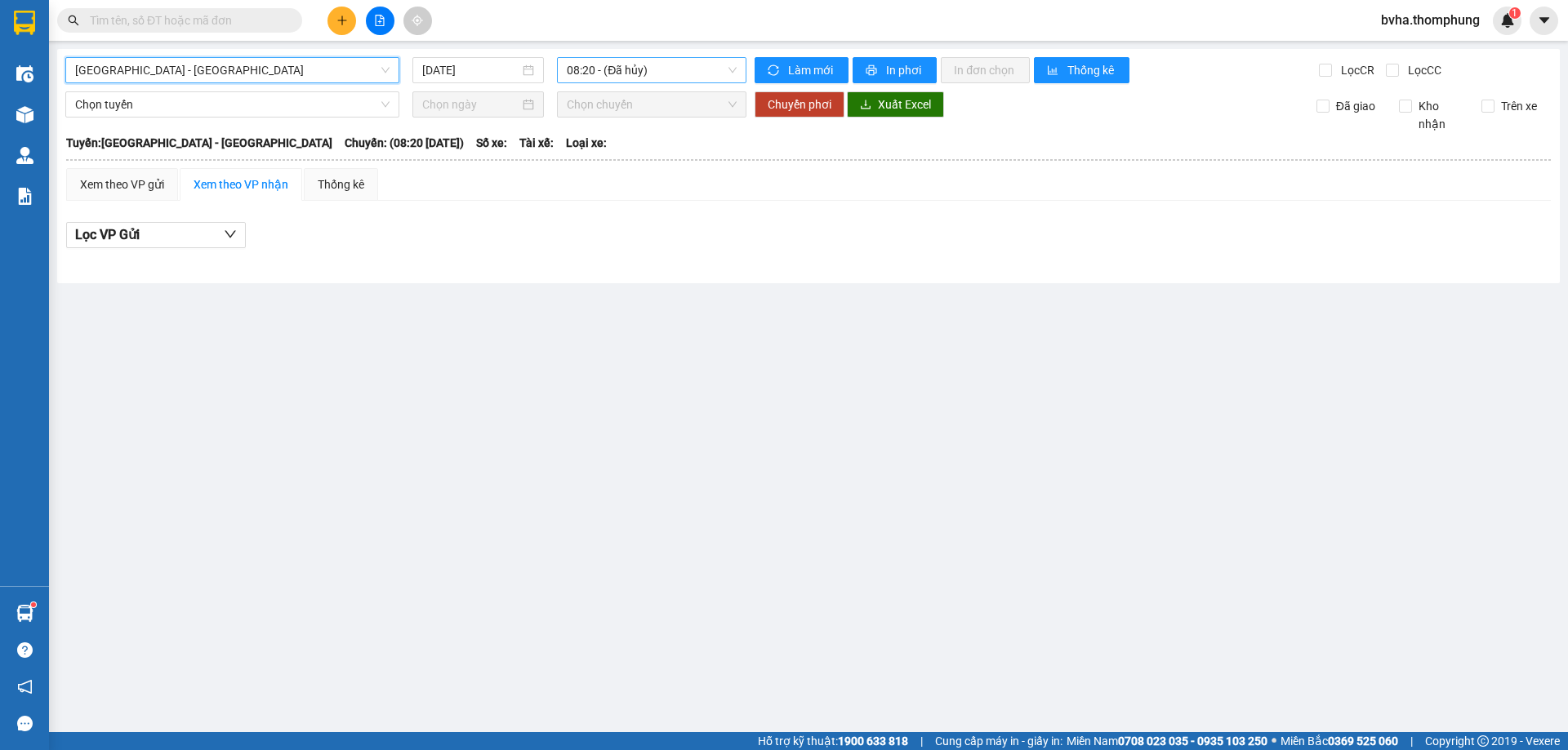
click at [674, 61] on span "08:20 - (Đã hủy)" at bounding box center [652, 71] width 170 height 25
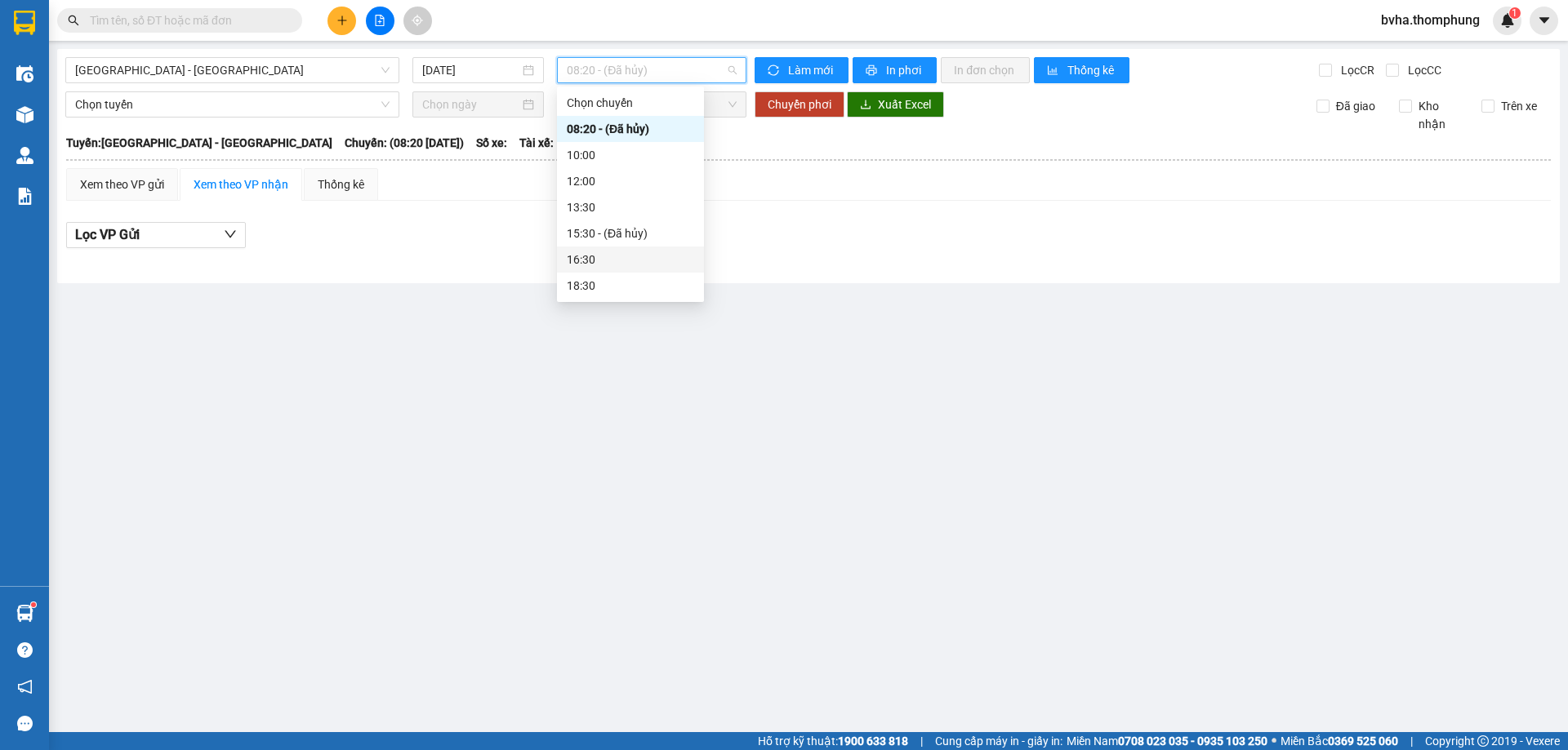
click at [613, 258] on div "16:30" at bounding box center [630, 260] width 127 height 18
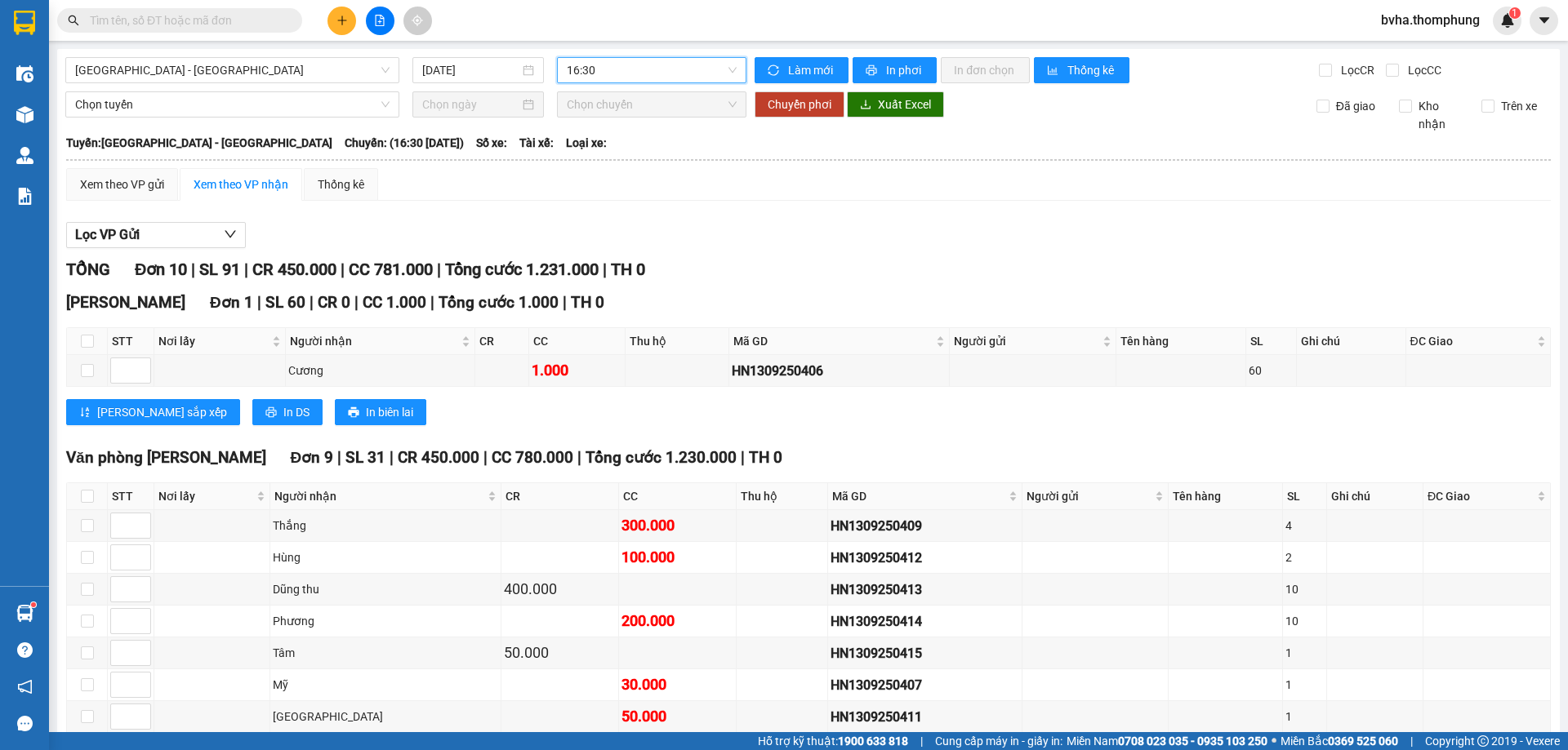
click at [678, 64] on span "16:30" at bounding box center [652, 71] width 170 height 25
click at [585, 296] on div "18:30" at bounding box center [626, 285] width 147 height 26
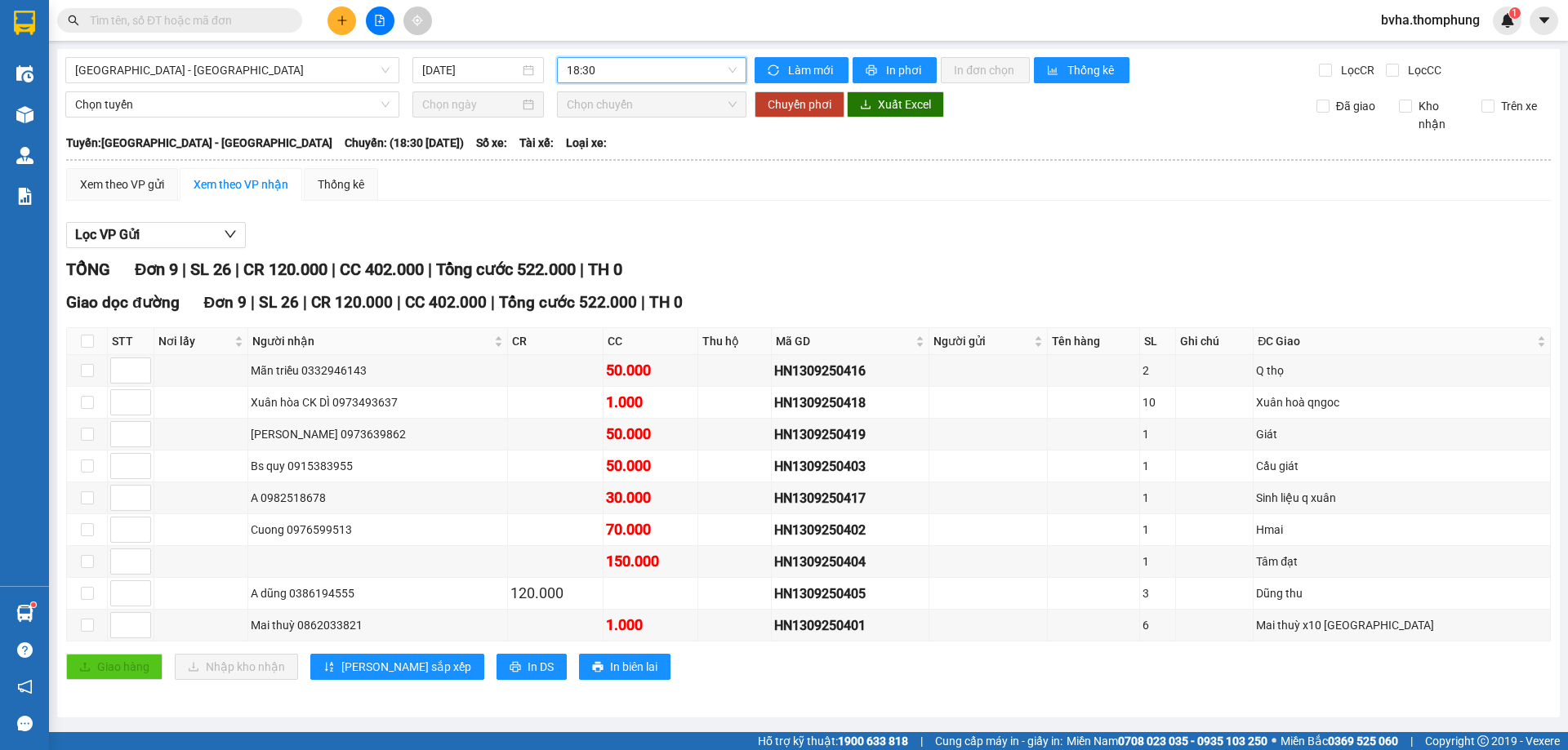
click at [647, 57] on div "18:30" at bounding box center [651, 70] width 189 height 26
click at [596, 201] on div "13:30" at bounding box center [630, 207] width 127 height 18
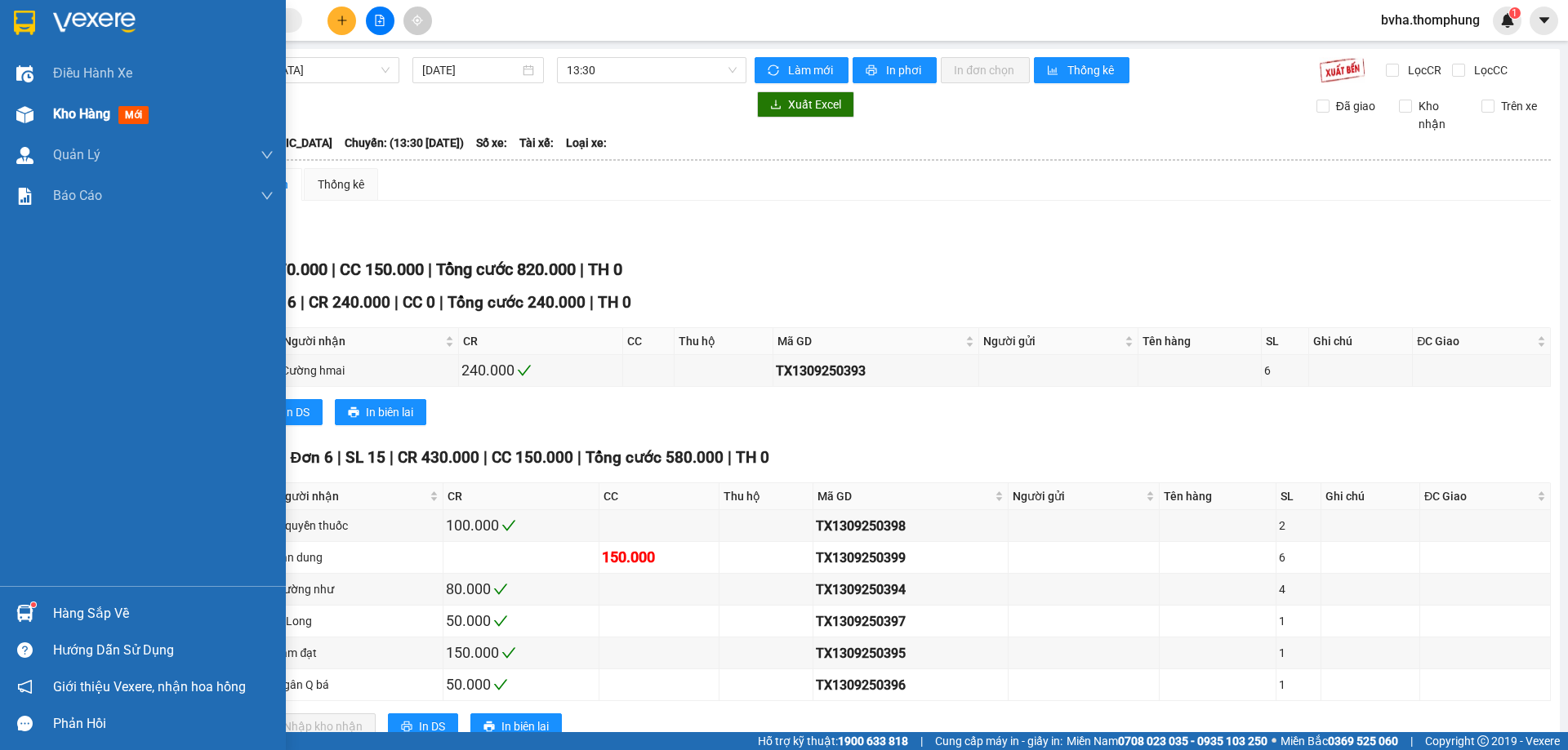
click at [16, 115] on img at bounding box center [25, 115] width 17 height 17
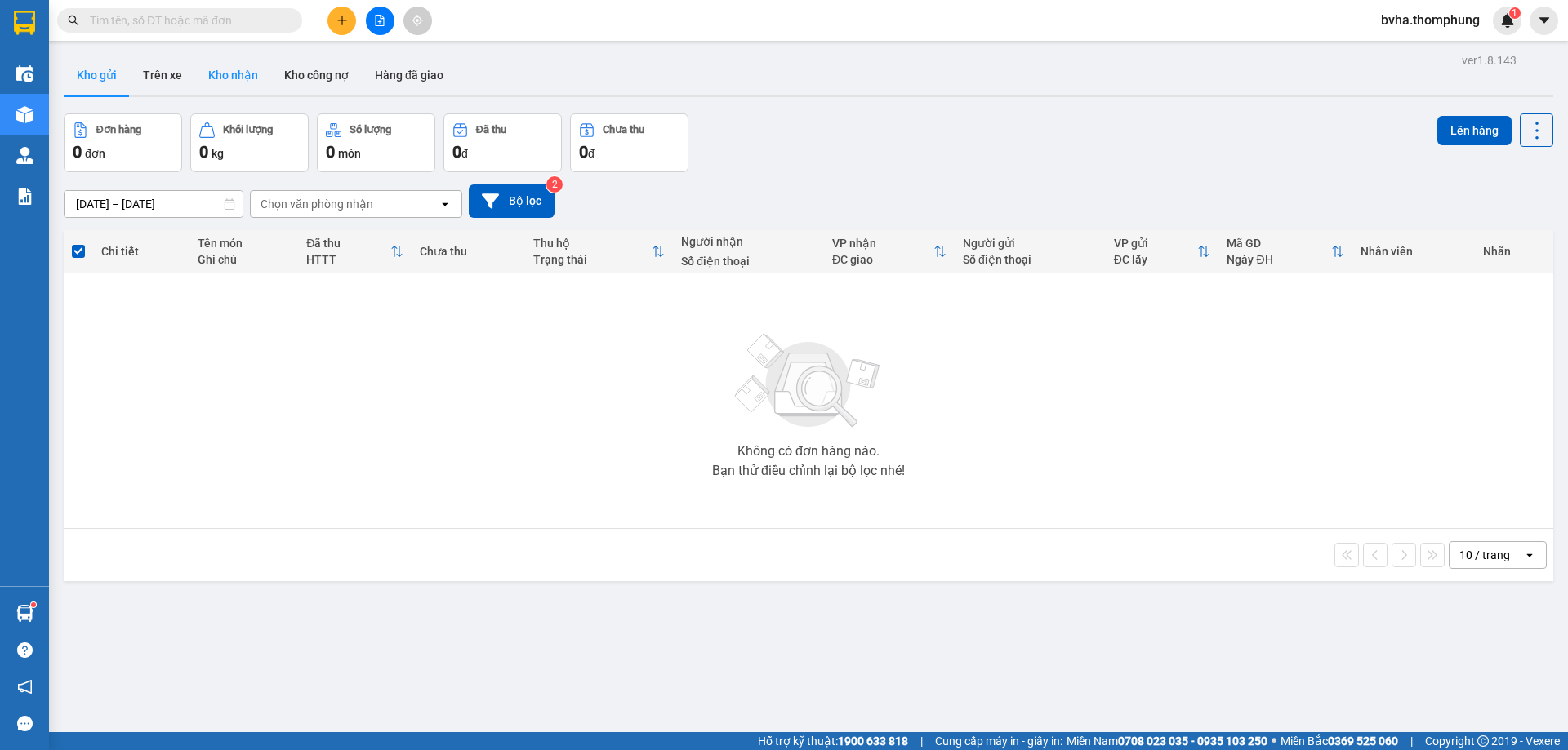
click at [245, 65] on button "Kho nhận" at bounding box center [233, 74] width 76 height 39
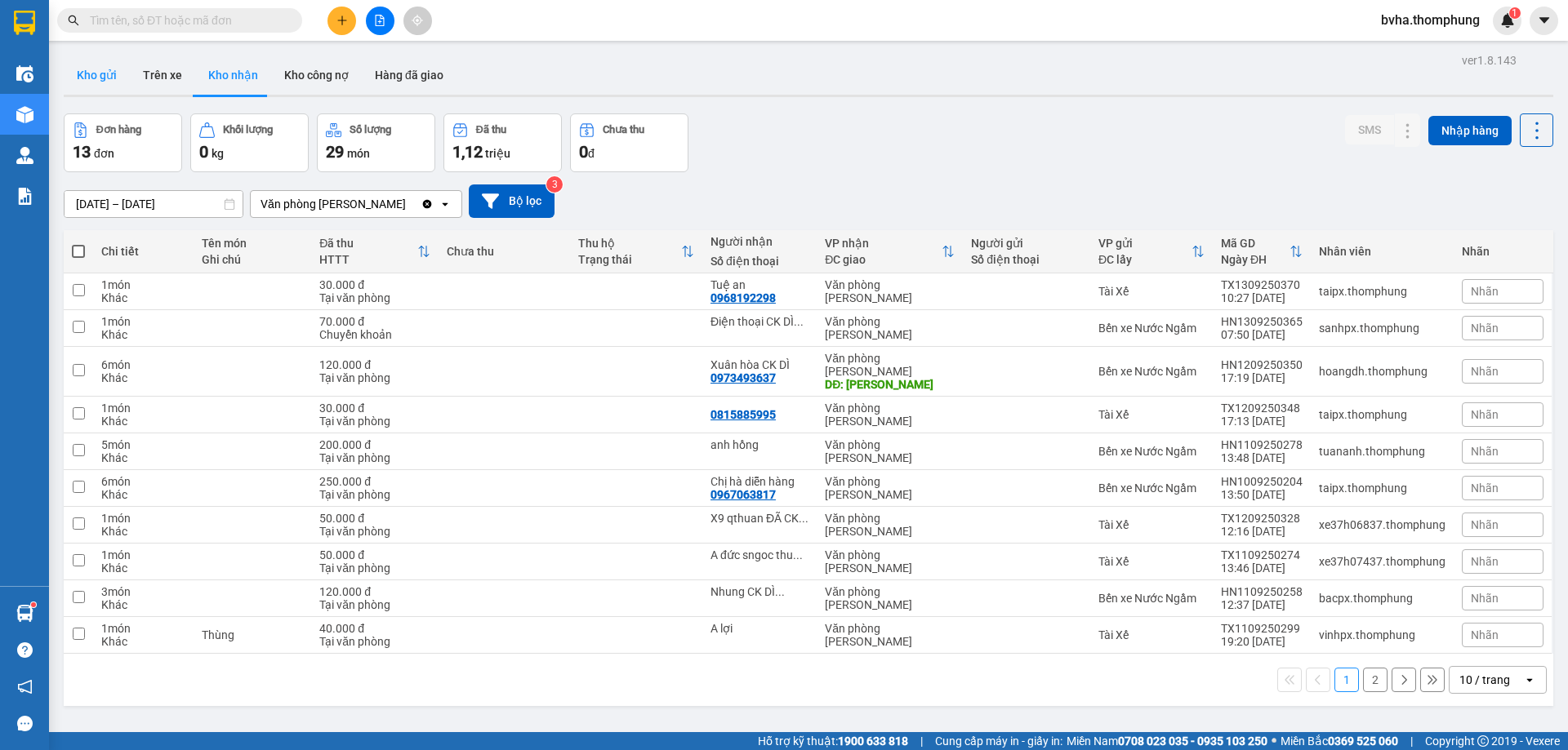
click at [94, 80] on button "Kho gửi" at bounding box center [96, 74] width 66 height 39
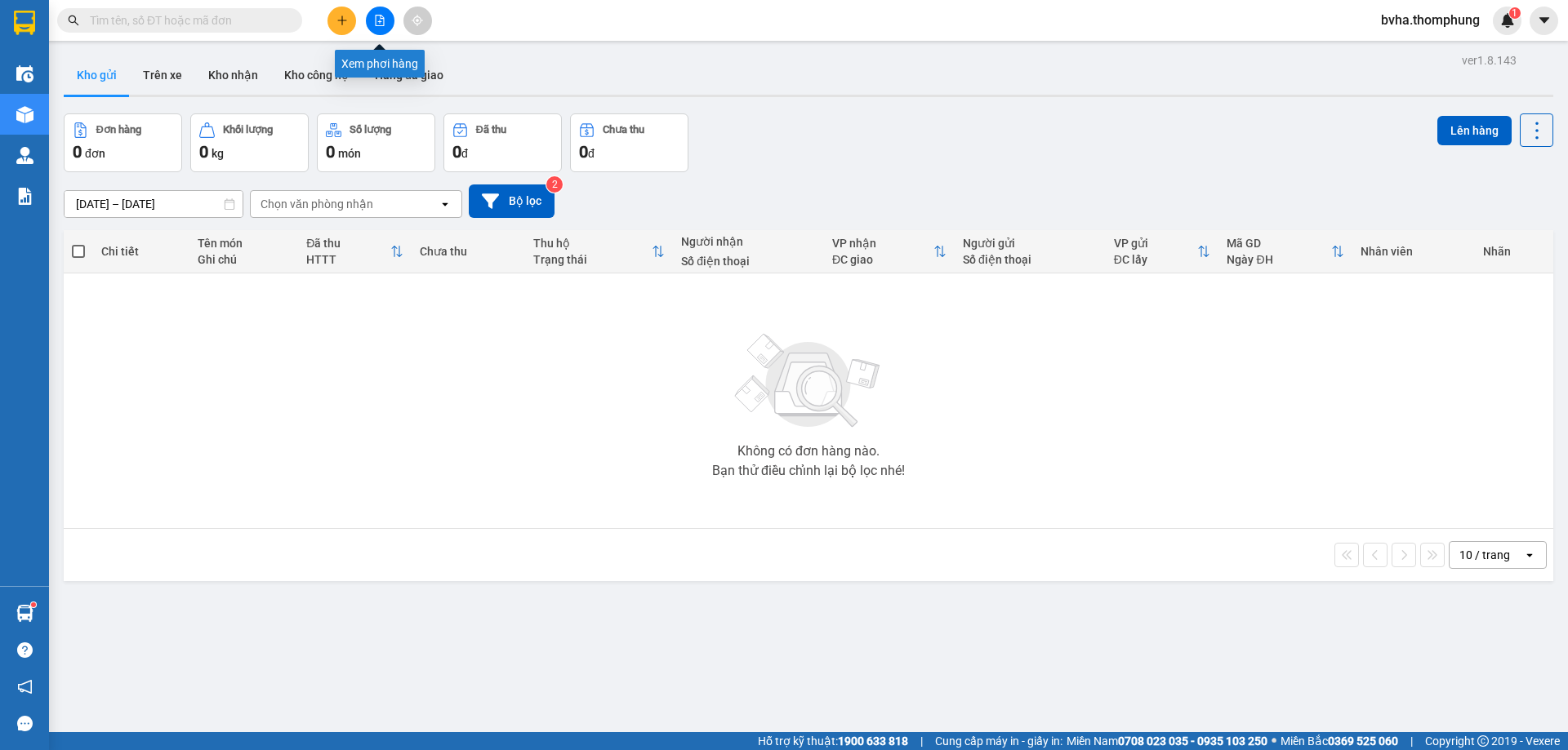
click at [366, 18] on button at bounding box center [380, 21] width 29 height 29
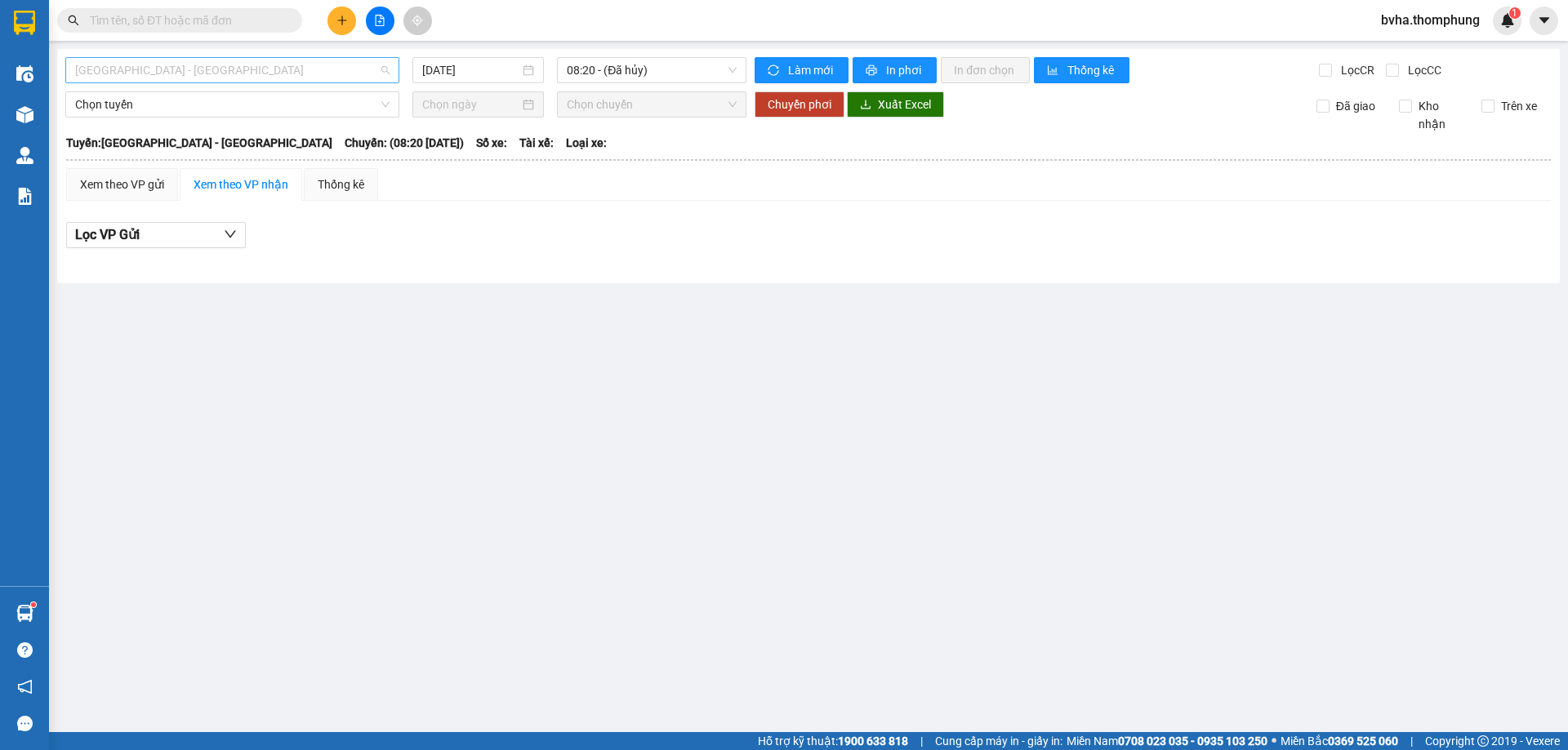
click at [290, 65] on span "[GEOGRAPHIC_DATA] - [GEOGRAPHIC_DATA]" at bounding box center [232, 71] width 314 height 25
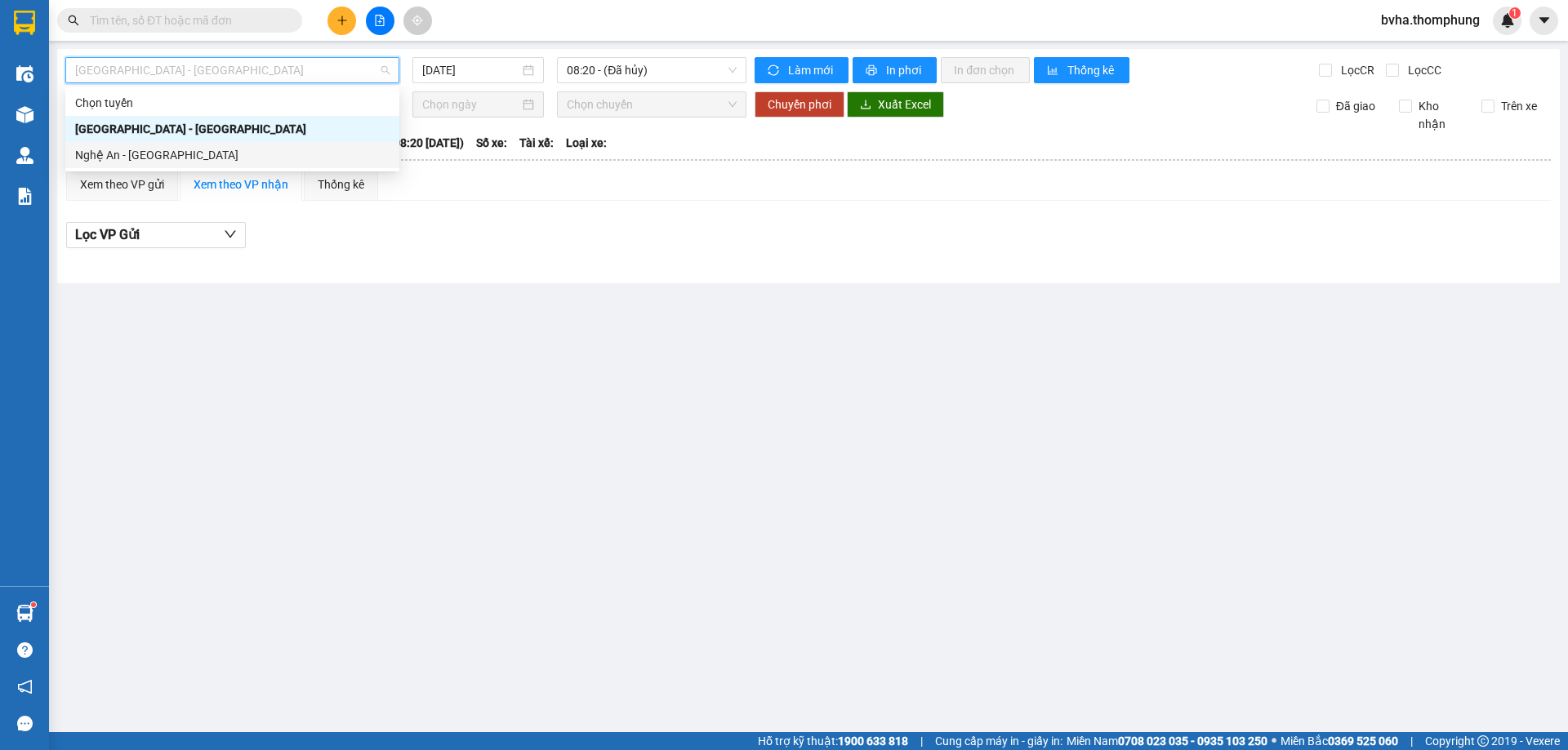
click at [158, 154] on div "Nghệ An - [GEOGRAPHIC_DATA]" at bounding box center [232, 155] width 314 height 18
type input "[DATE]"
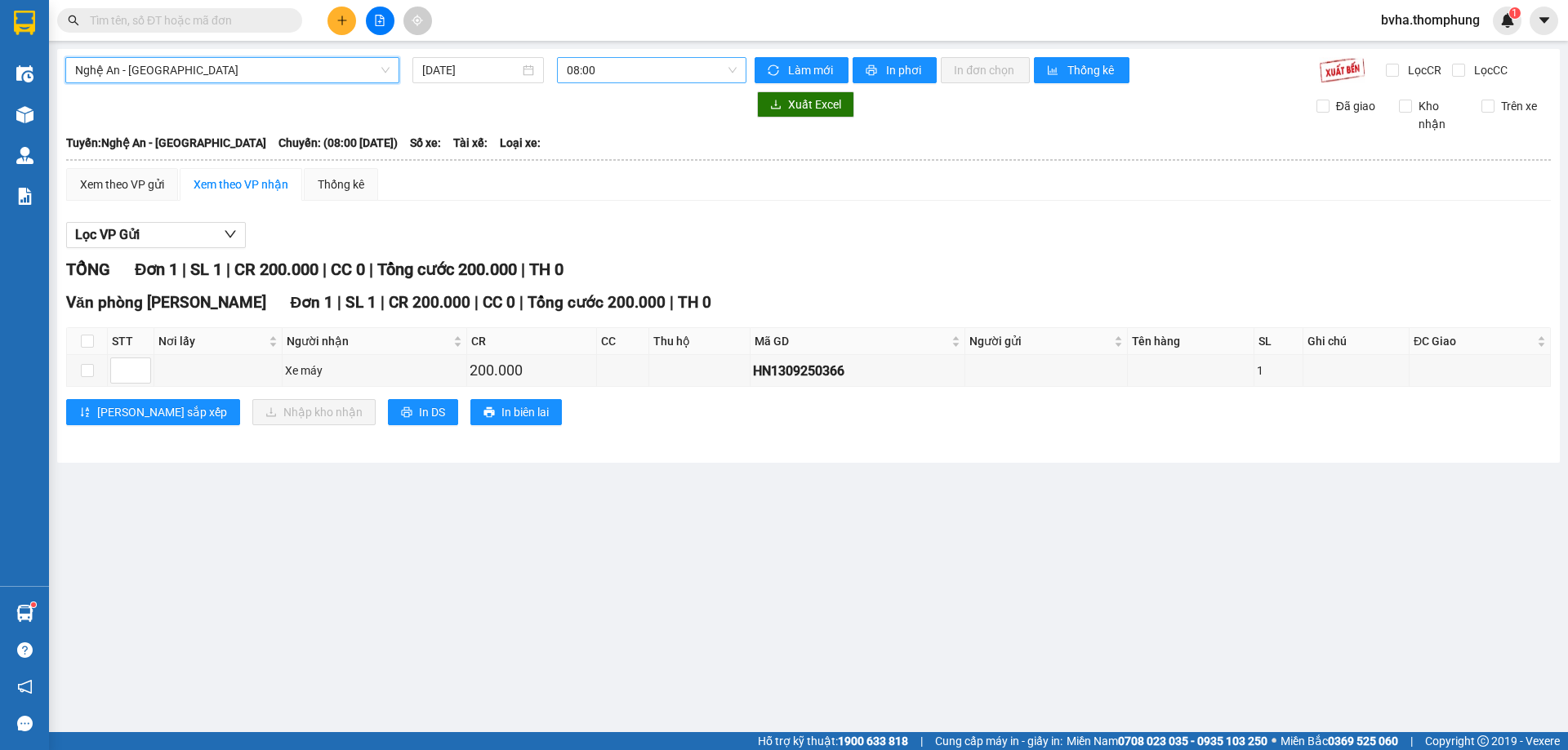
click at [669, 67] on span "08:00" at bounding box center [652, 71] width 170 height 25
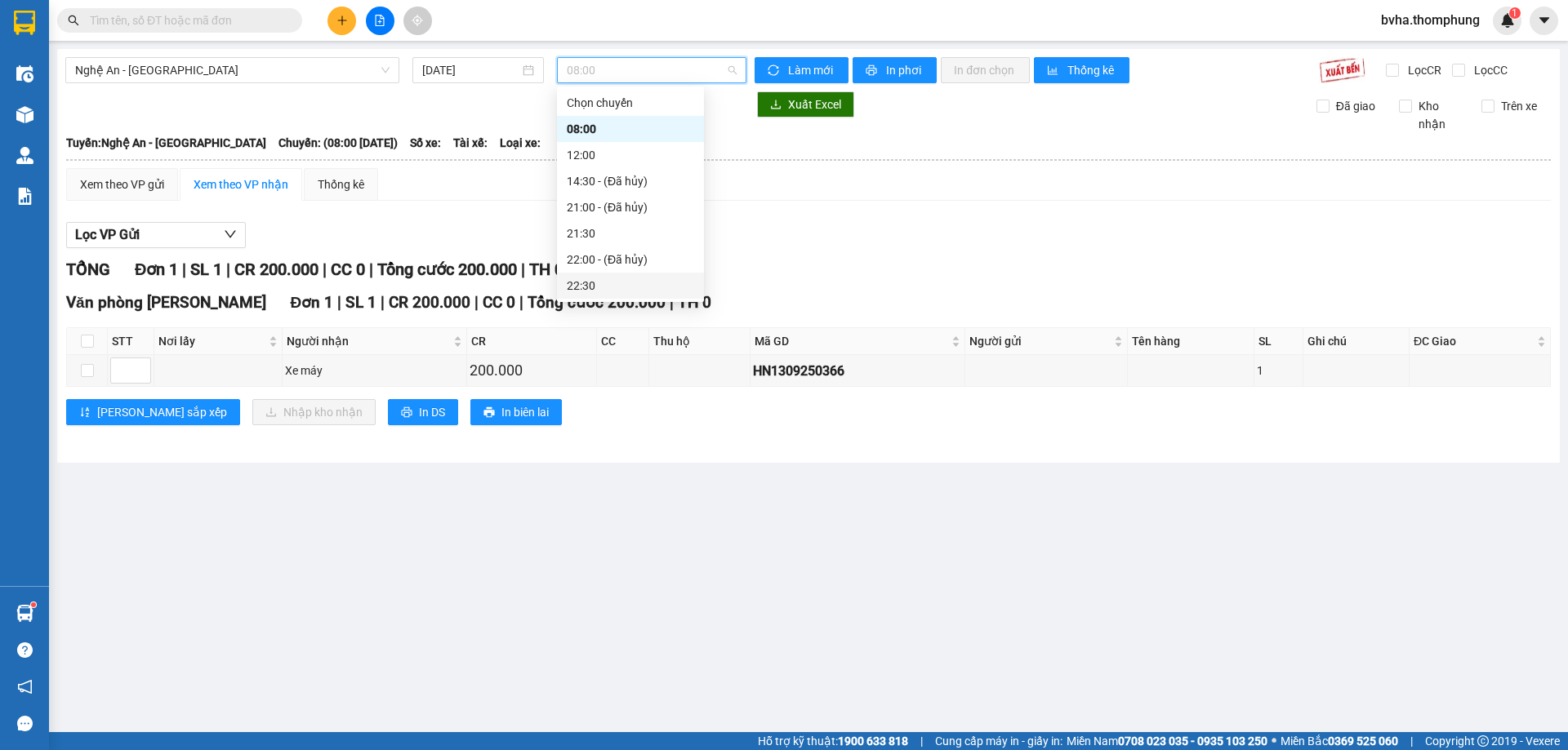
scroll to position [26, 0]
click at [614, 257] on div "22:30" at bounding box center [630, 260] width 127 height 18
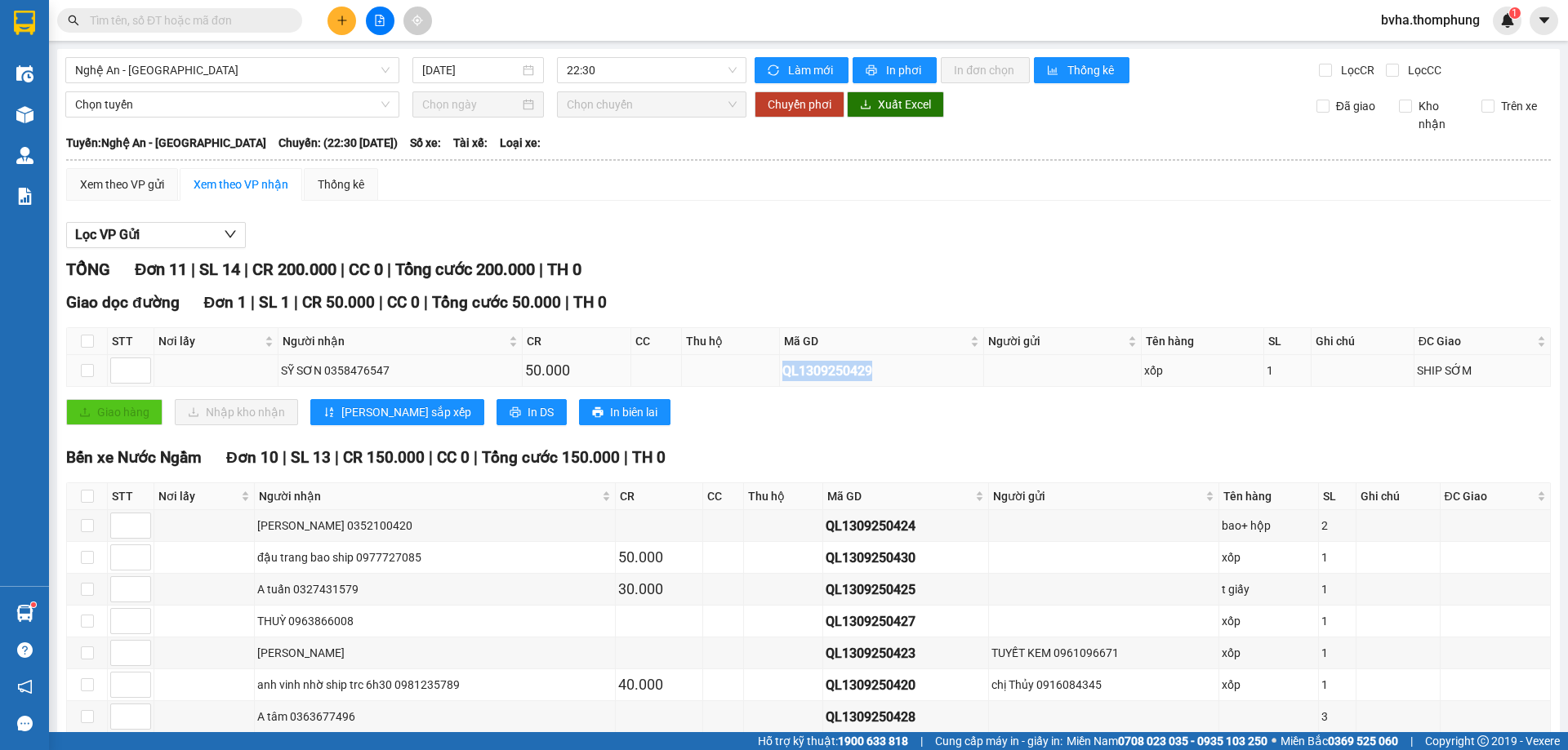
drag, startPoint x: 856, startPoint y: 369, endPoint x: 771, endPoint y: 373, distance: 85.1
click at [783, 373] on div "QL1309250429" at bounding box center [882, 370] width 199 height 20
copy div "QL1309250429"
click at [164, 24] on input "text" at bounding box center [186, 20] width 193 height 18
paste input "QL1309250429"
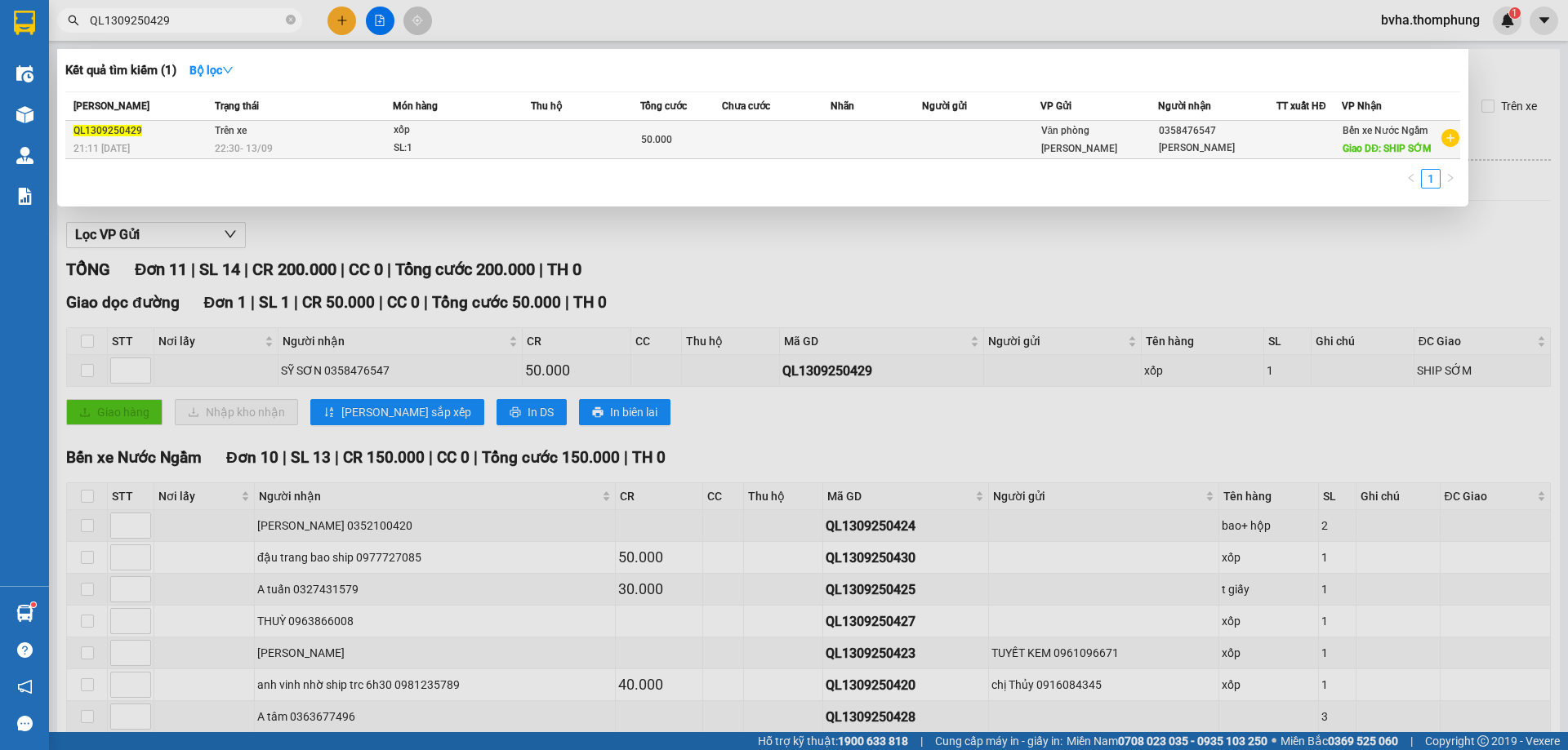
type input "QL1309250429"
click at [347, 147] on div "22:30 [DATE]" at bounding box center [303, 148] width 178 height 18
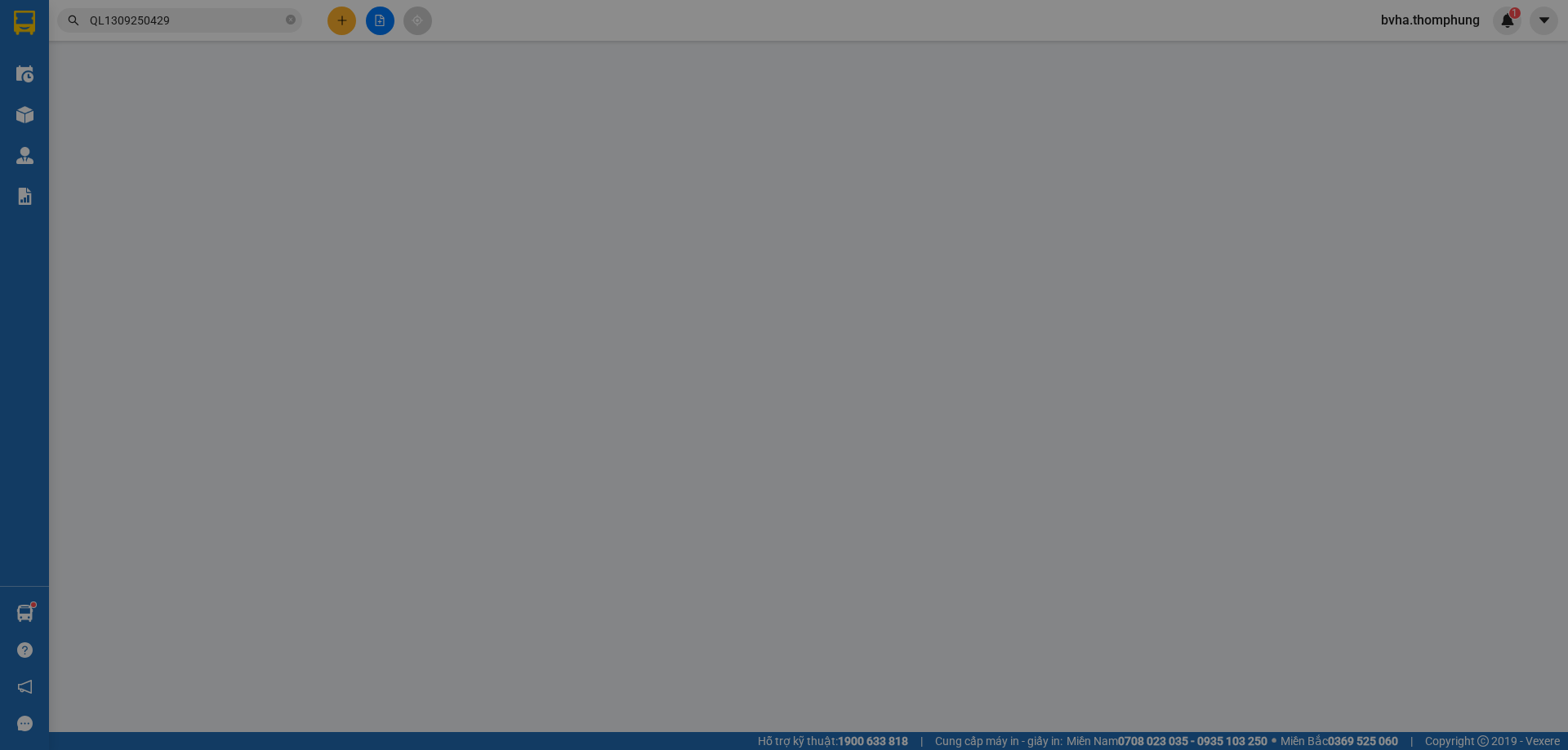
type input "0358476547"
type input "[PERSON_NAME]"
type input "SHIP SỚM"
type input "50.000"
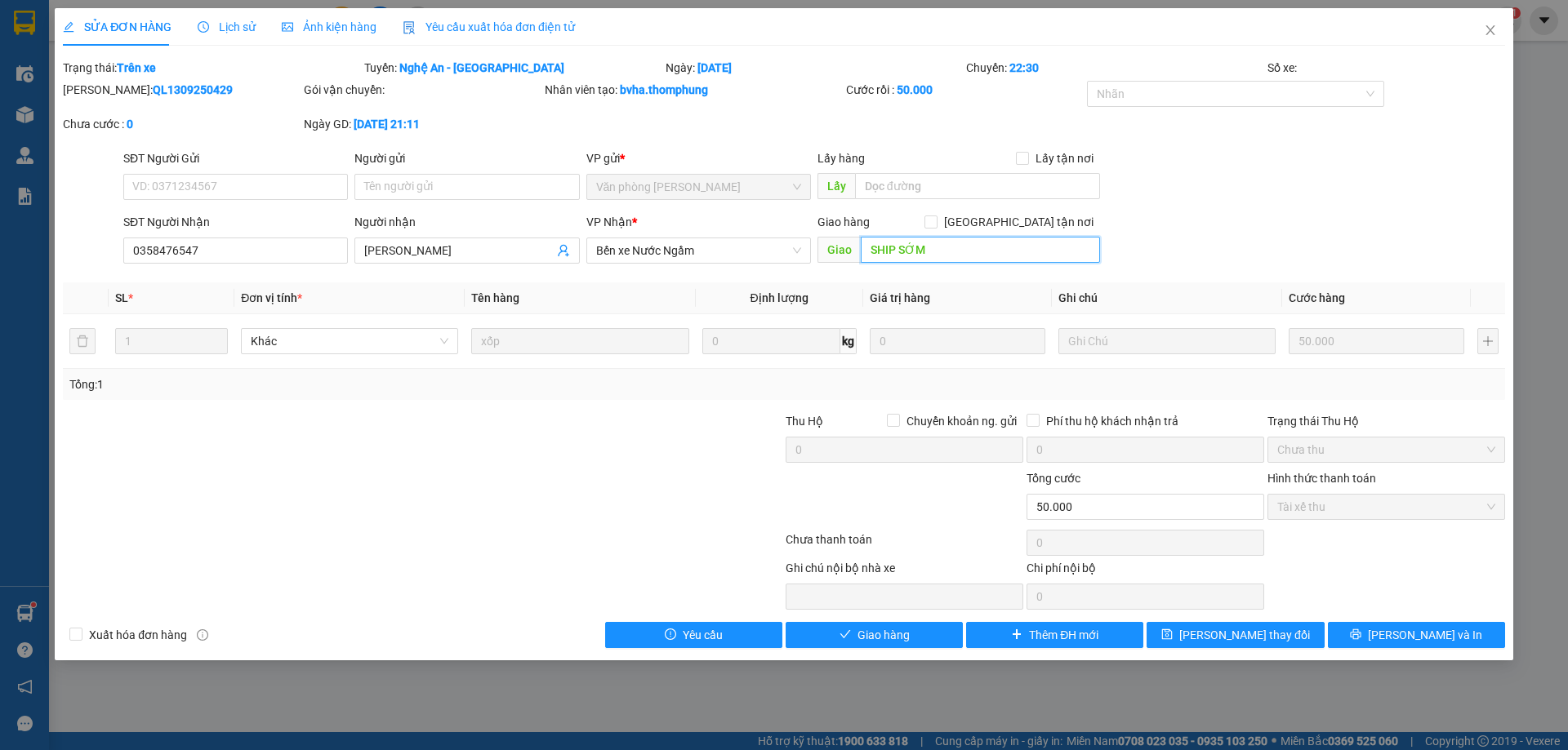
click at [944, 243] on input "SHIP SỚM" at bounding box center [980, 249] width 240 height 26
click at [473, 247] on input "[PERSON_NAME]" at bounding box center [459, 250] width 189 height 18
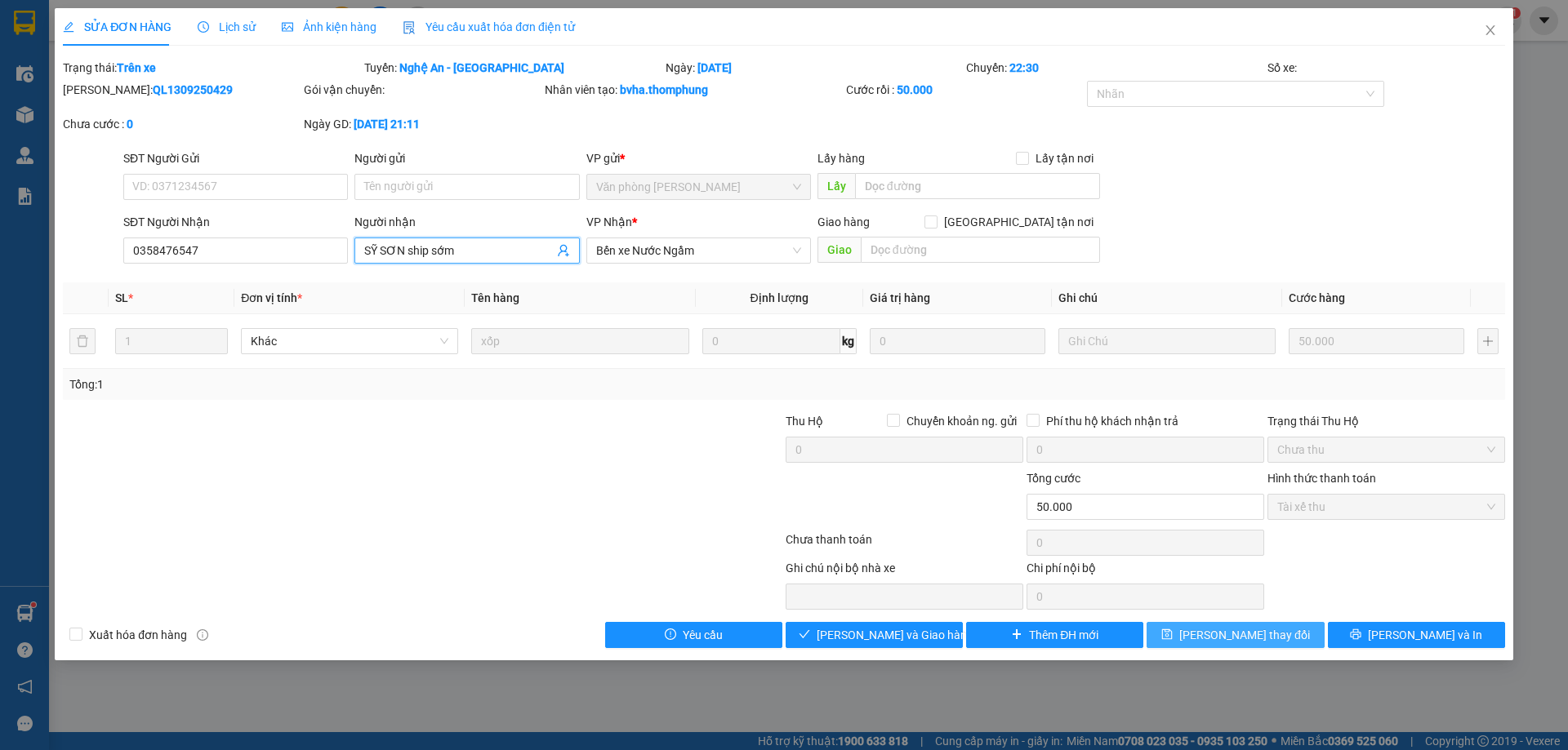
type input "SỸ SƠN ship sớm"
click at [1224, 631] on span "[PERSON_NAME] thay đổi" at bounding box center [1244, 635] width 131 height 18
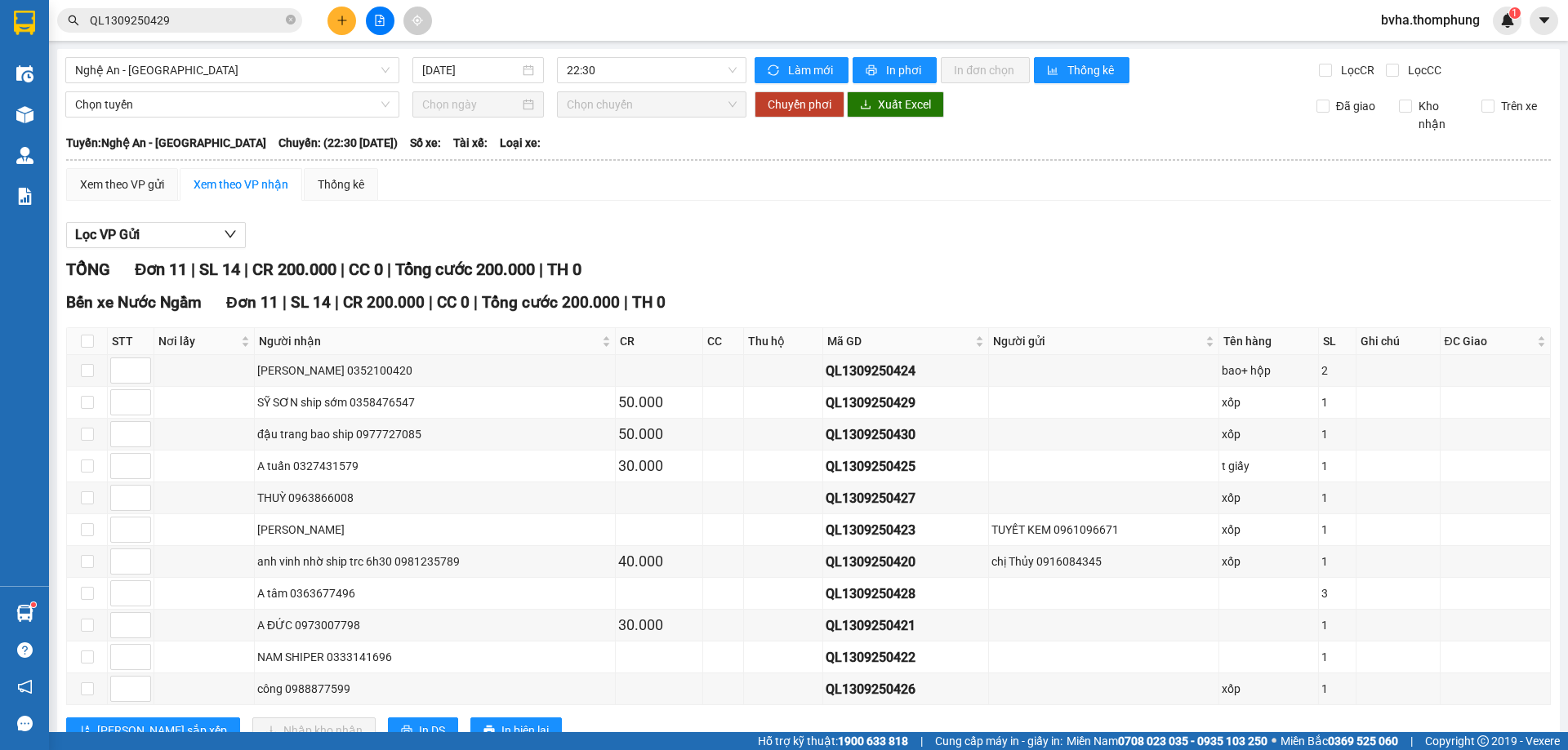
click at [321, 84] on div "[GEOGRAPHIC_DATA] - [GEOGRAPHIC_DATA] [DATE] 22:30 Làm mới In phơi In đơn chọn …" at bounding box center [808, 414] width 1502 height 732
click at [314, 75] on span "Nghệ An - [GEOGRAPHIC_DATA]" at bounding box center [232, 71] width 314 height 25
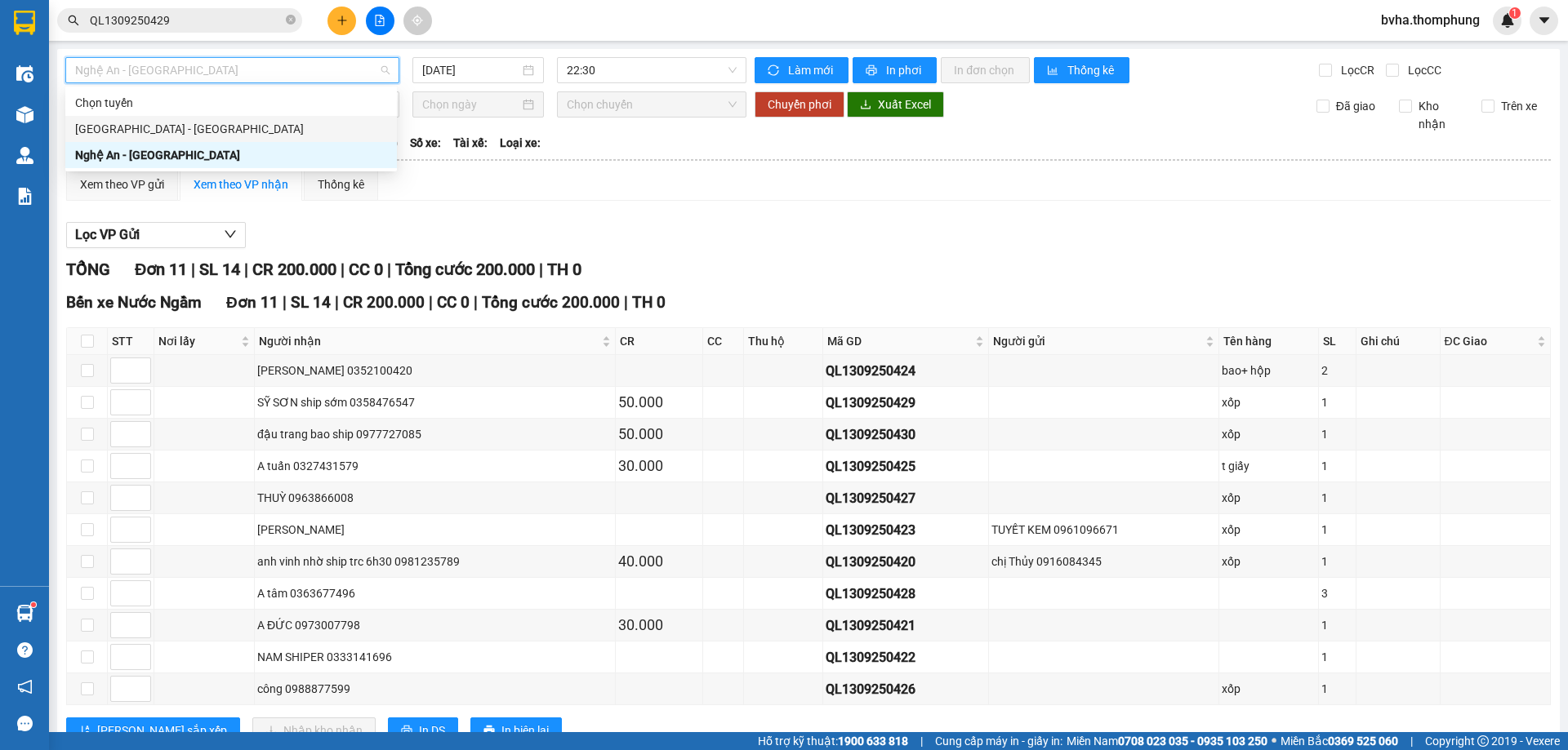
click at [198, 135] on div "[GEOGRAPHIC_DATA] - [GEOGRAPHIC_DATA]" at bounding box center [231, 129] width 312 height 18
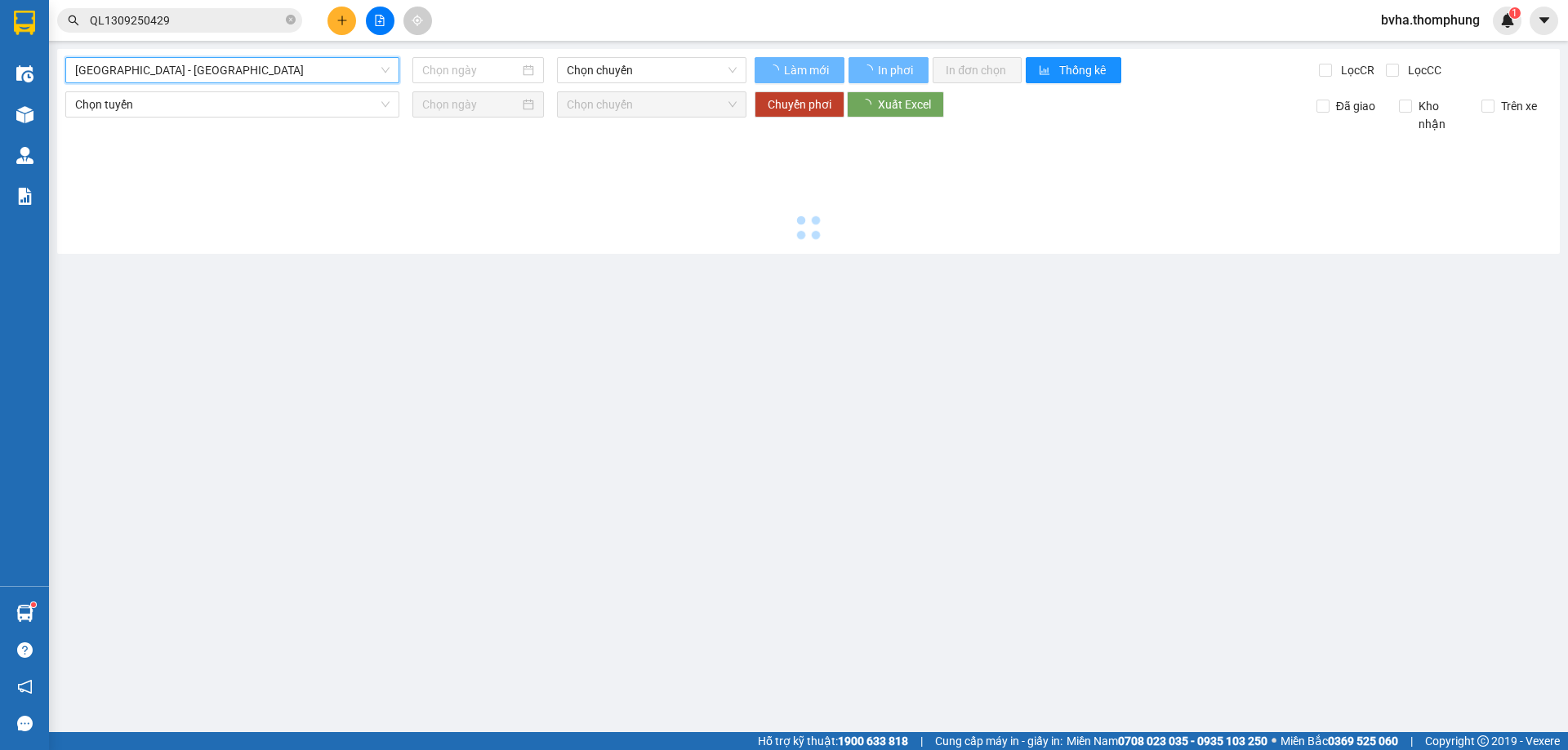
type input "[DATE]"
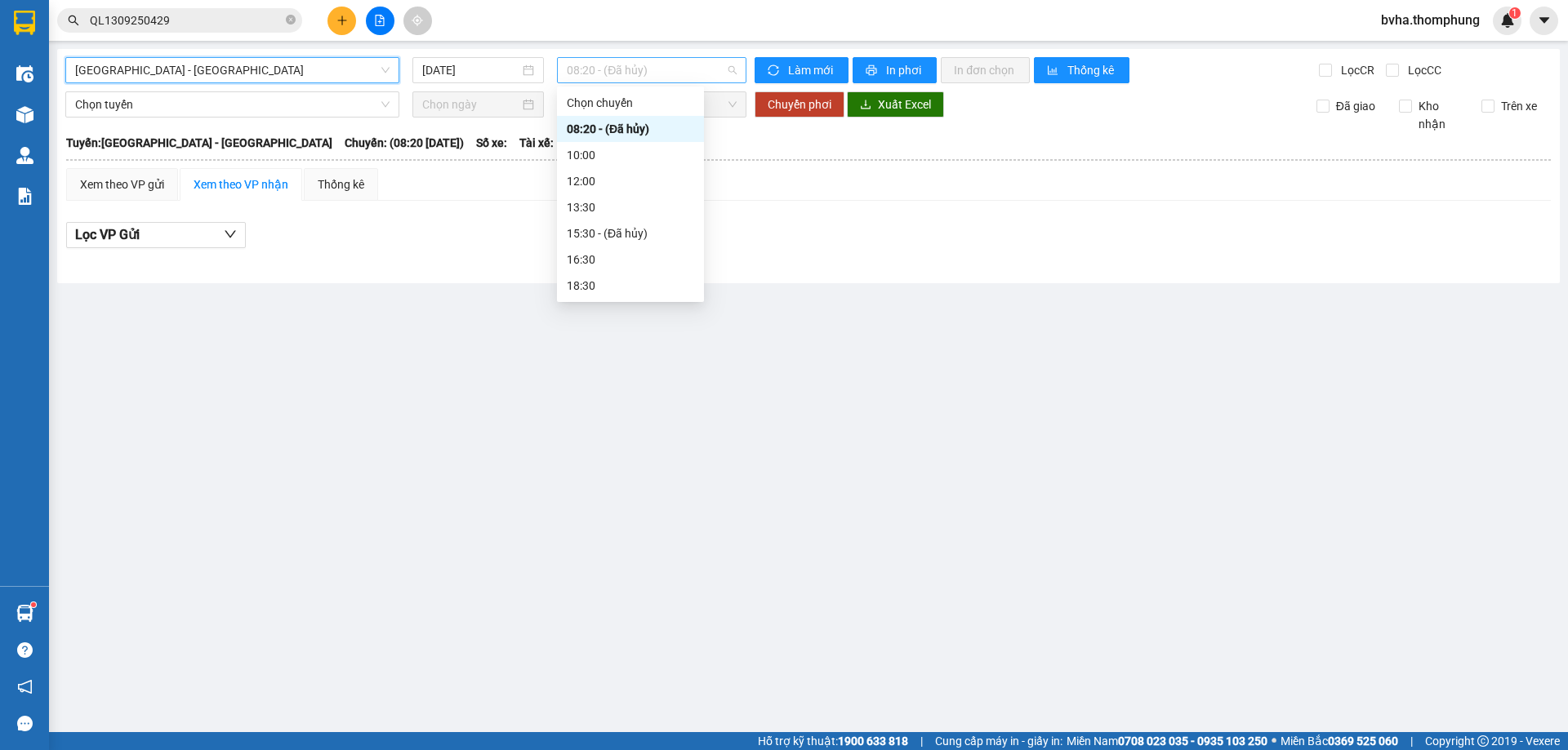
click at [618, 74] on span "08:20 - (Đã hủy)" at bounding box center [652, 71] width 170 height 25
click at [593, 262] on div "16:30" at bounding box center [630, 260] width 127 height 18
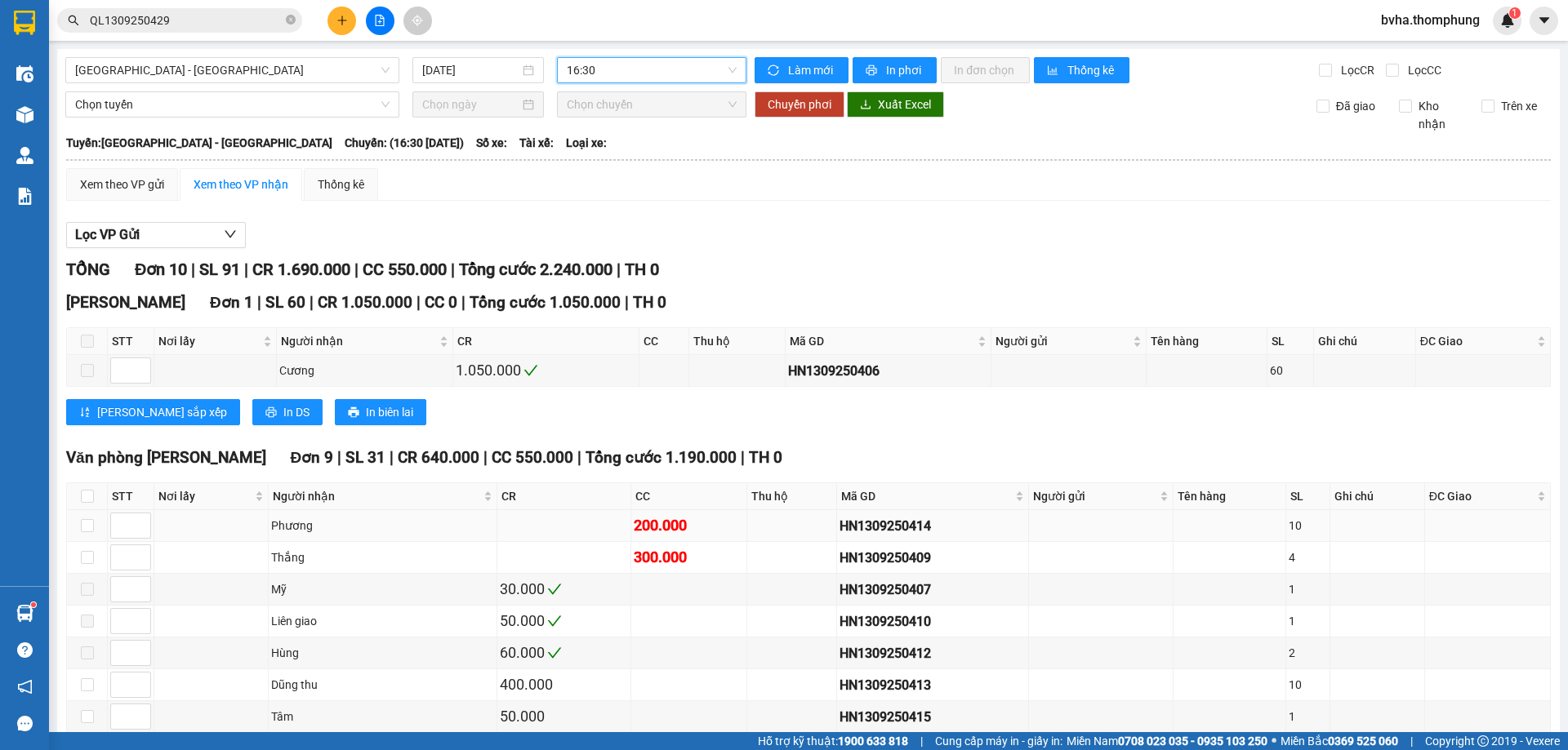
scroll to position [149, 0]
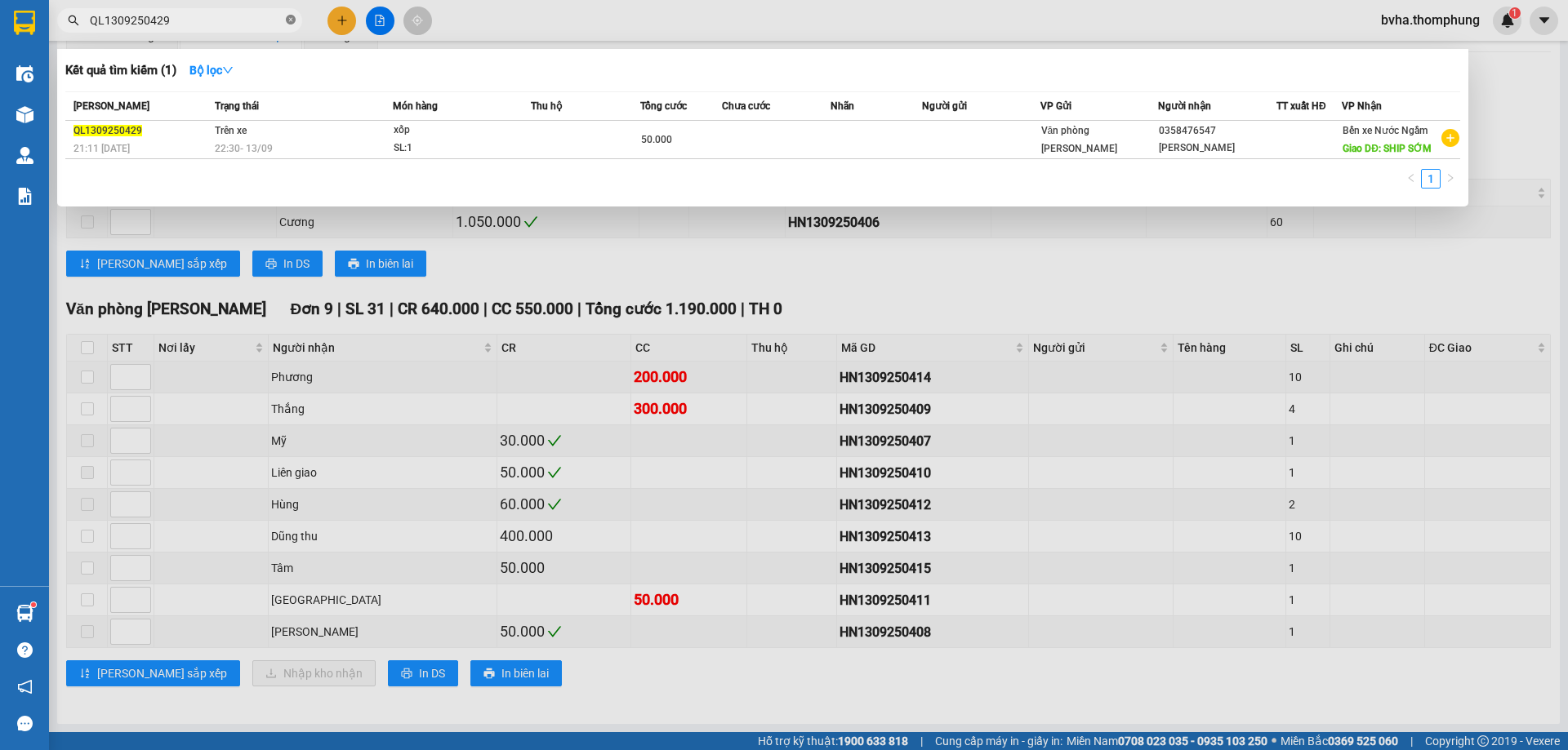
click at [292, 17] on icon "close-circle" at bounding box center [290, 19] width 10 height 10
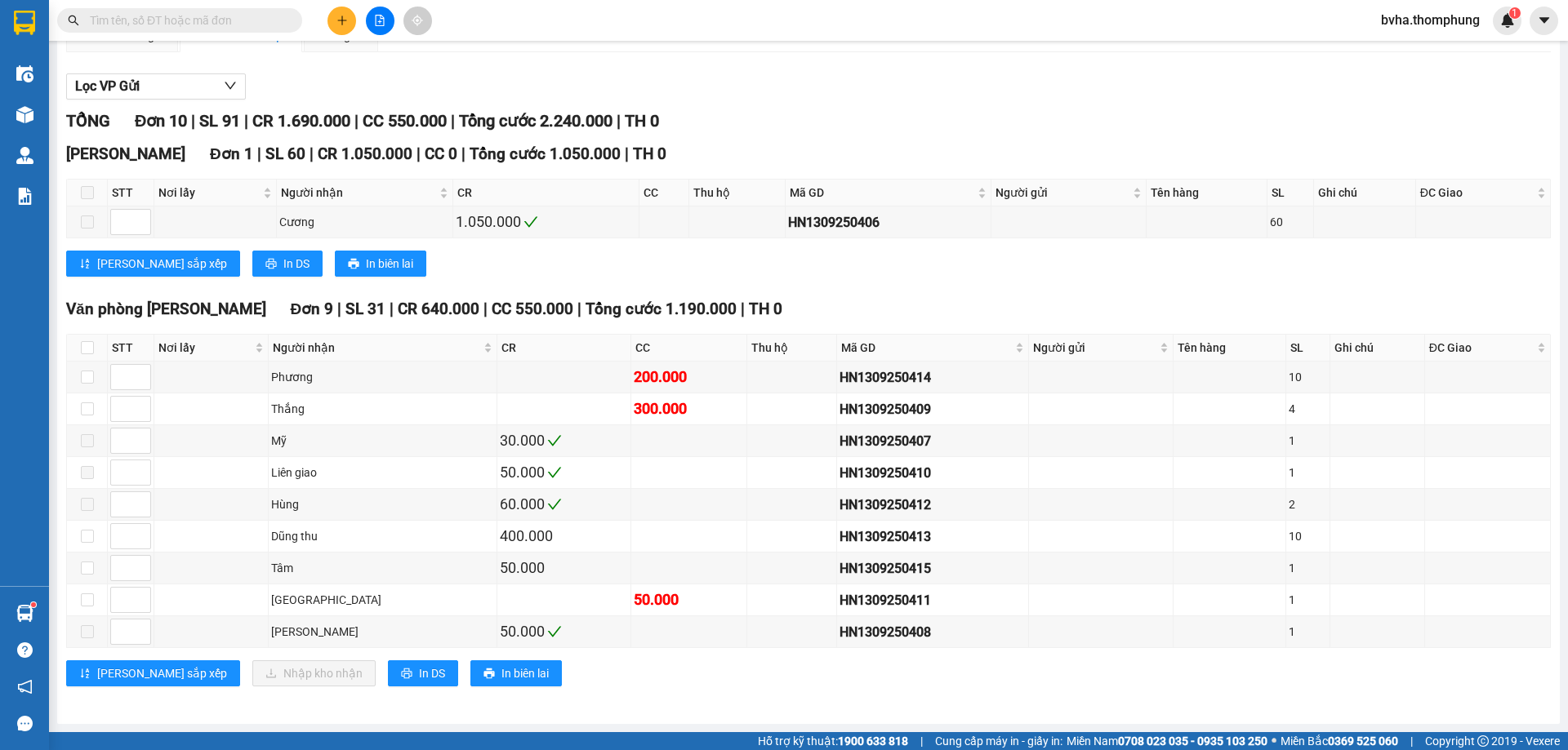
click at [504, 17] on div "Kết quả tìm kiếm ( 1 ) Bộ lọc Mã ĐH Trạng thái Món hàng Thu hộ Tổng cước Chưa c…" at bounding box center [784, 20] width 1568 height 41
click at [339, 18] on icon "plus" at bounding box center [342, 20] width 11 height 11
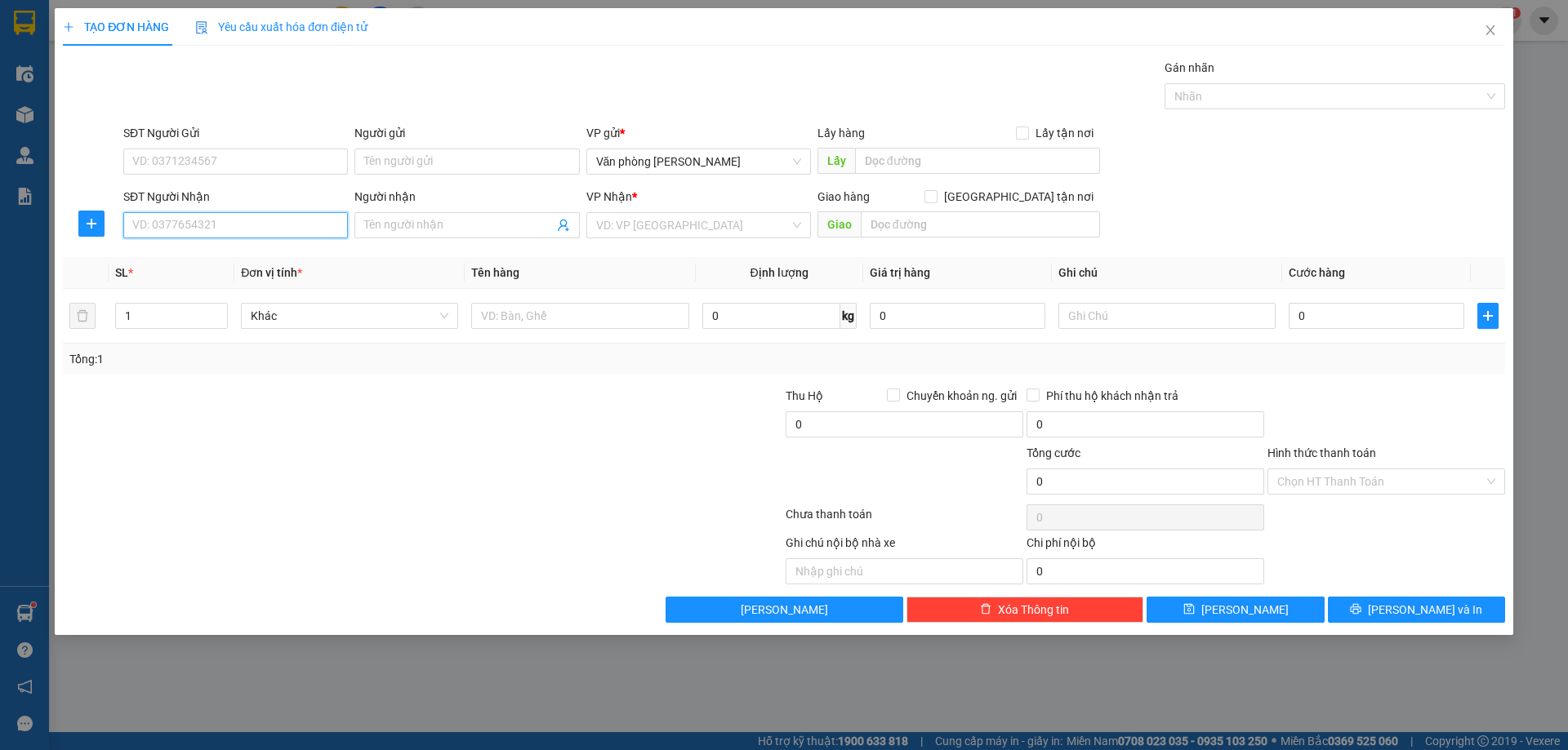
click at [254, 227] on input "SĐT Người Nhận" at bounding box center [235, 224] width 224 height 26
type input "0962224342"
click at [469, 228] on input "Người nhận" at bounding box center [459, 225] width 189 height 18
type input "[PERSON_NAME]"
click at [700, 216] on input "search" at bounding box center [692, 225] width 194 height 25
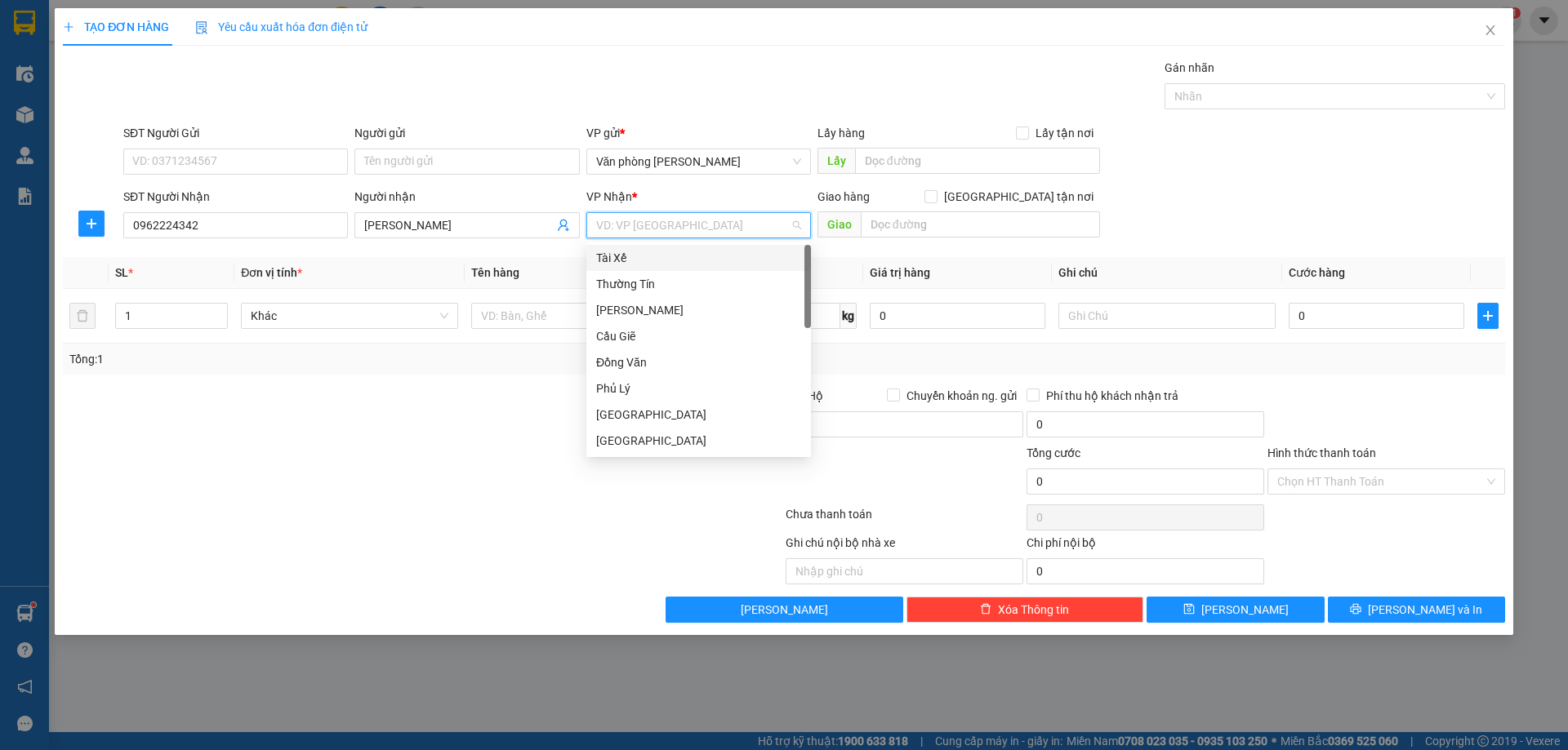
type input "b"
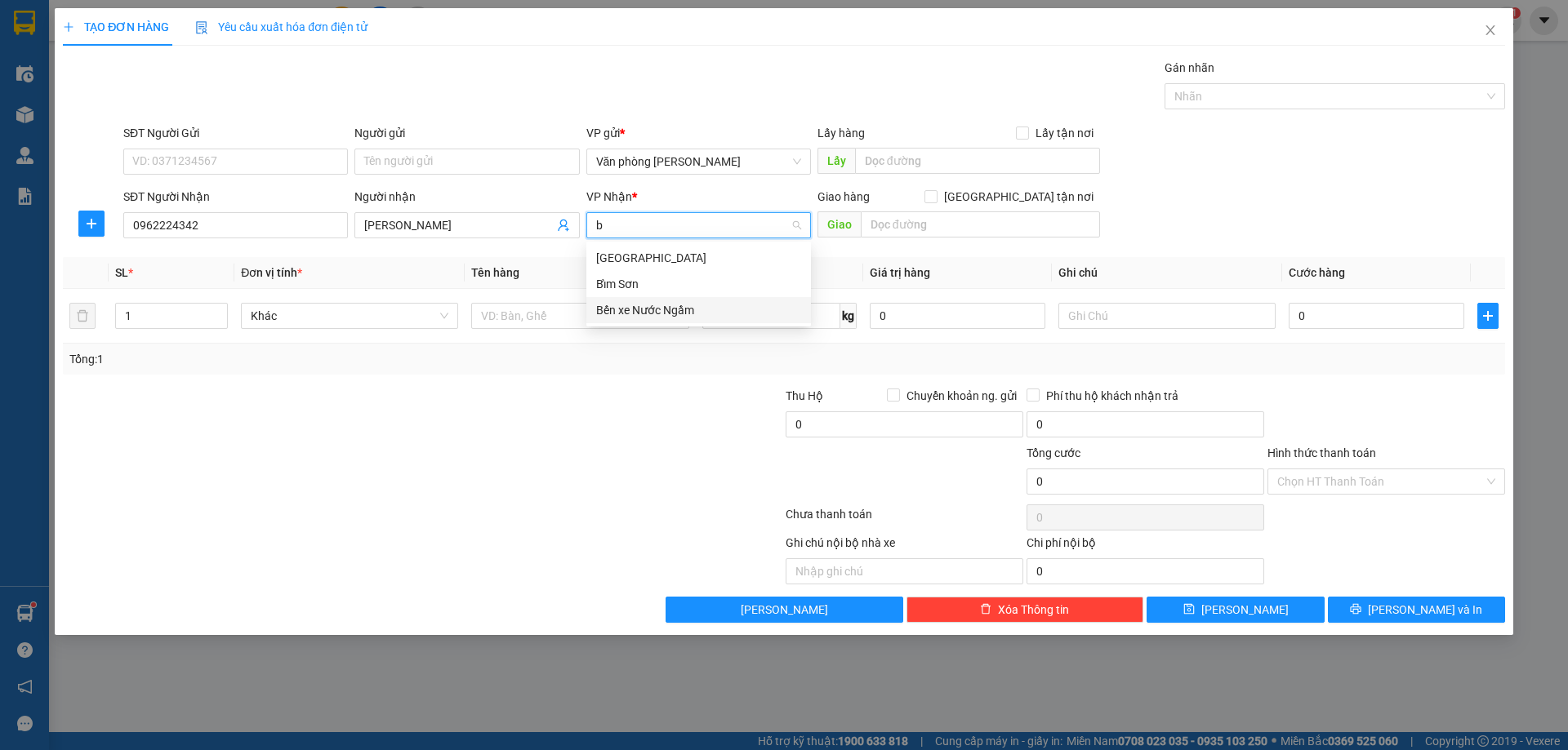
click at [638, 312] on div "Bến xe Nước Ngầm" at bounding box center [698, 310] width 205 height 18
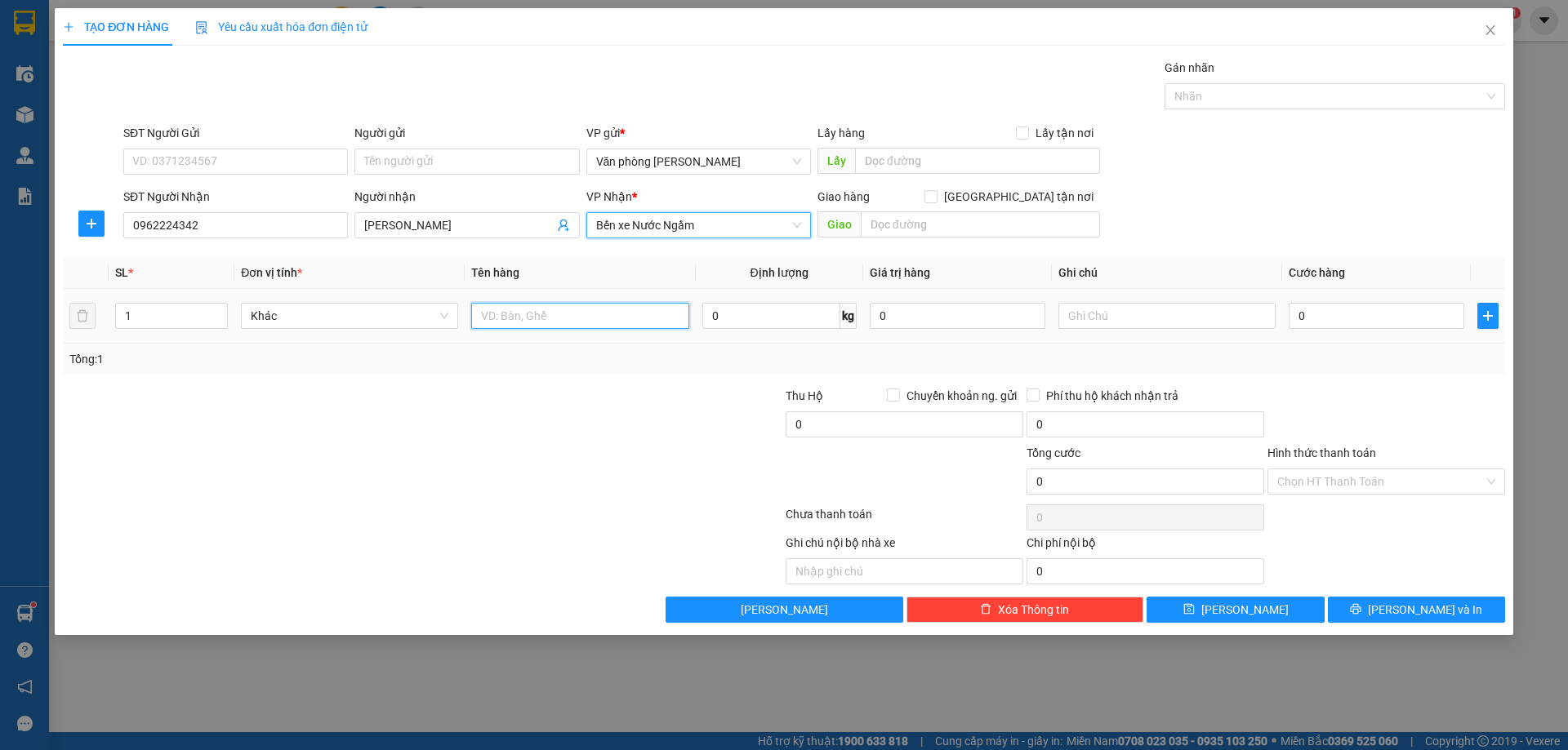
click at [582, 306] on input "text" at bounding box center [580, 315] width 218 height 26
type input "t giấy"
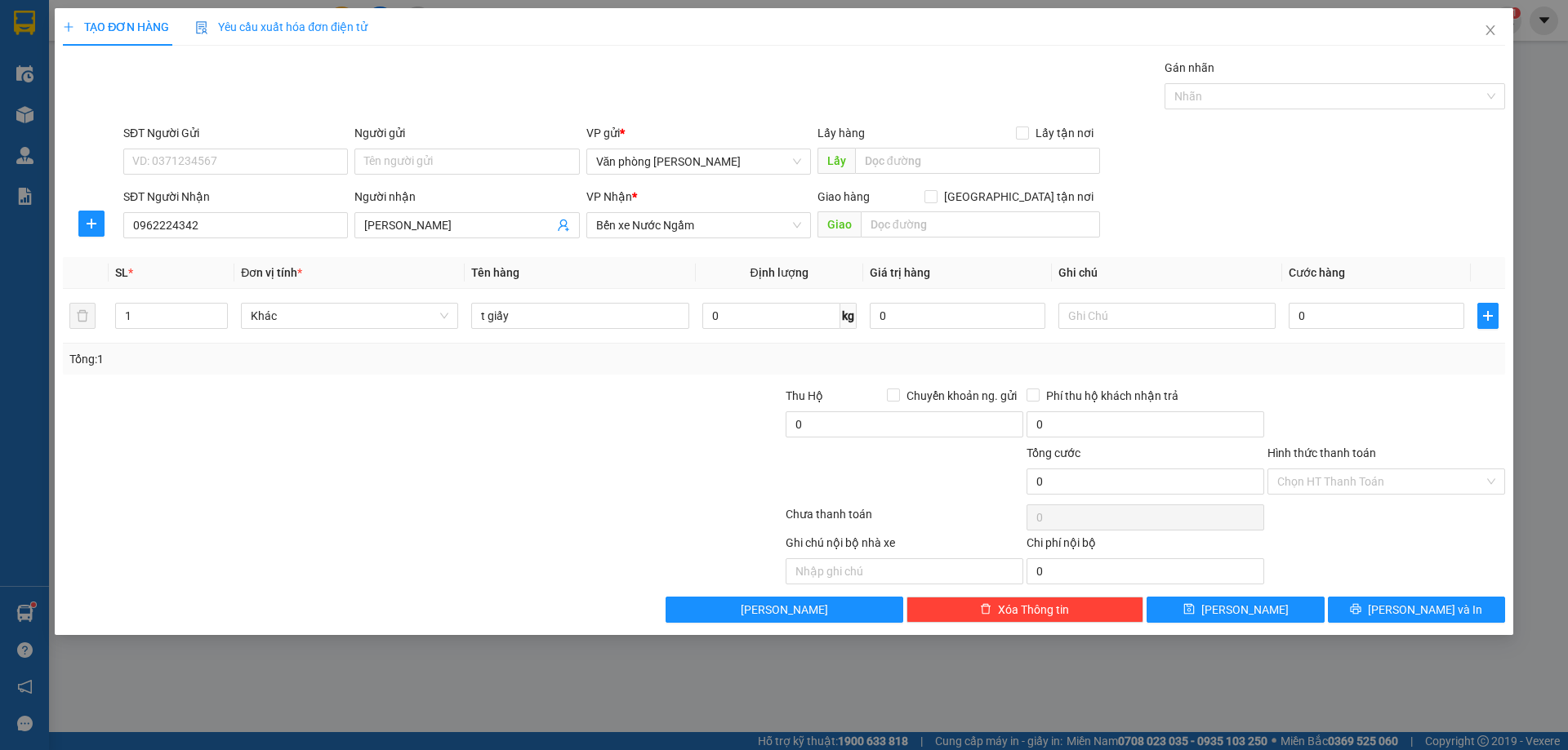
click at [1406, 394] on div at bounding box center [1386, 415] width 240 height 57
click at [1390, 322] on input "0" at bounding box center [1376, 315] width 176 height 26
type input "3"
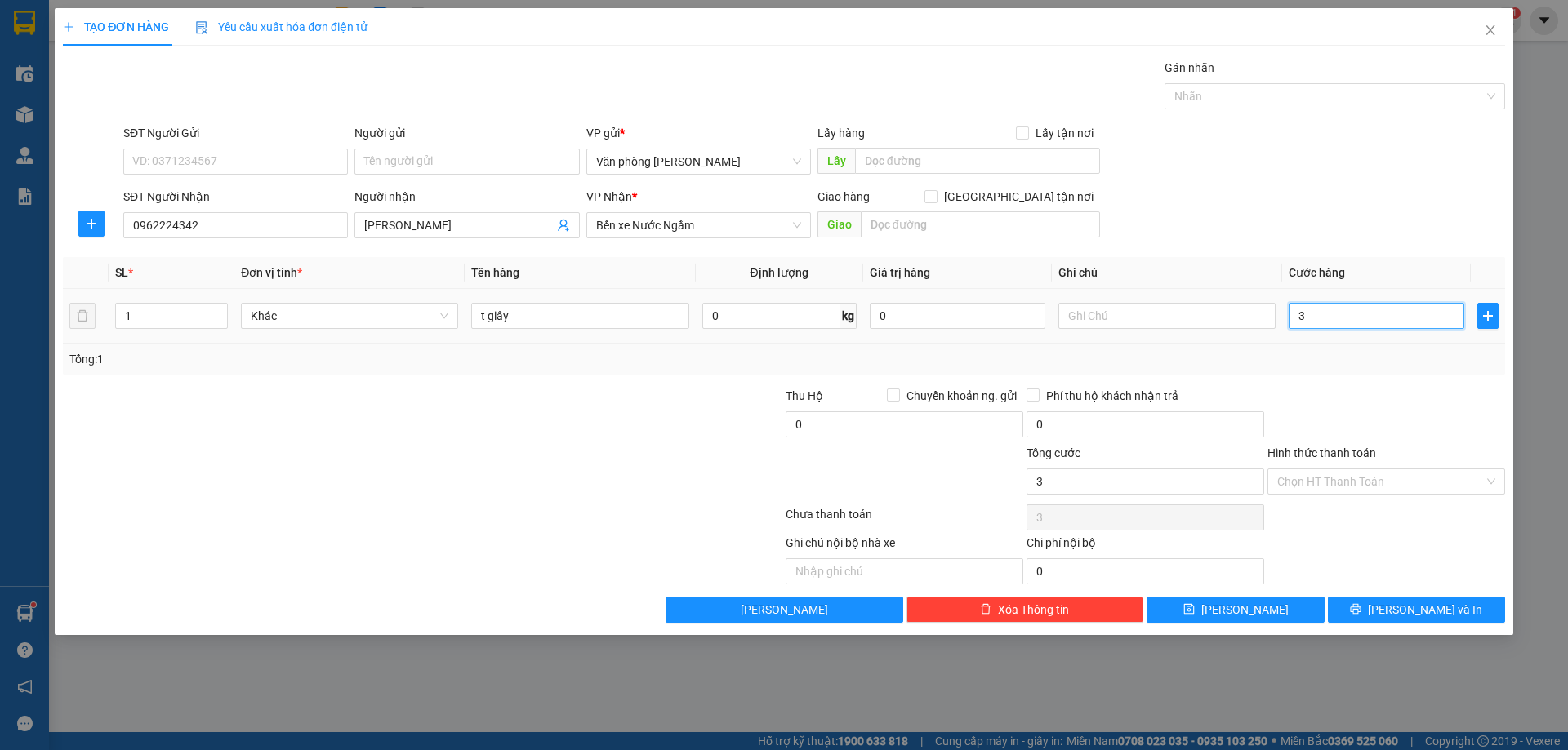
type input "30"
type input "30.000"
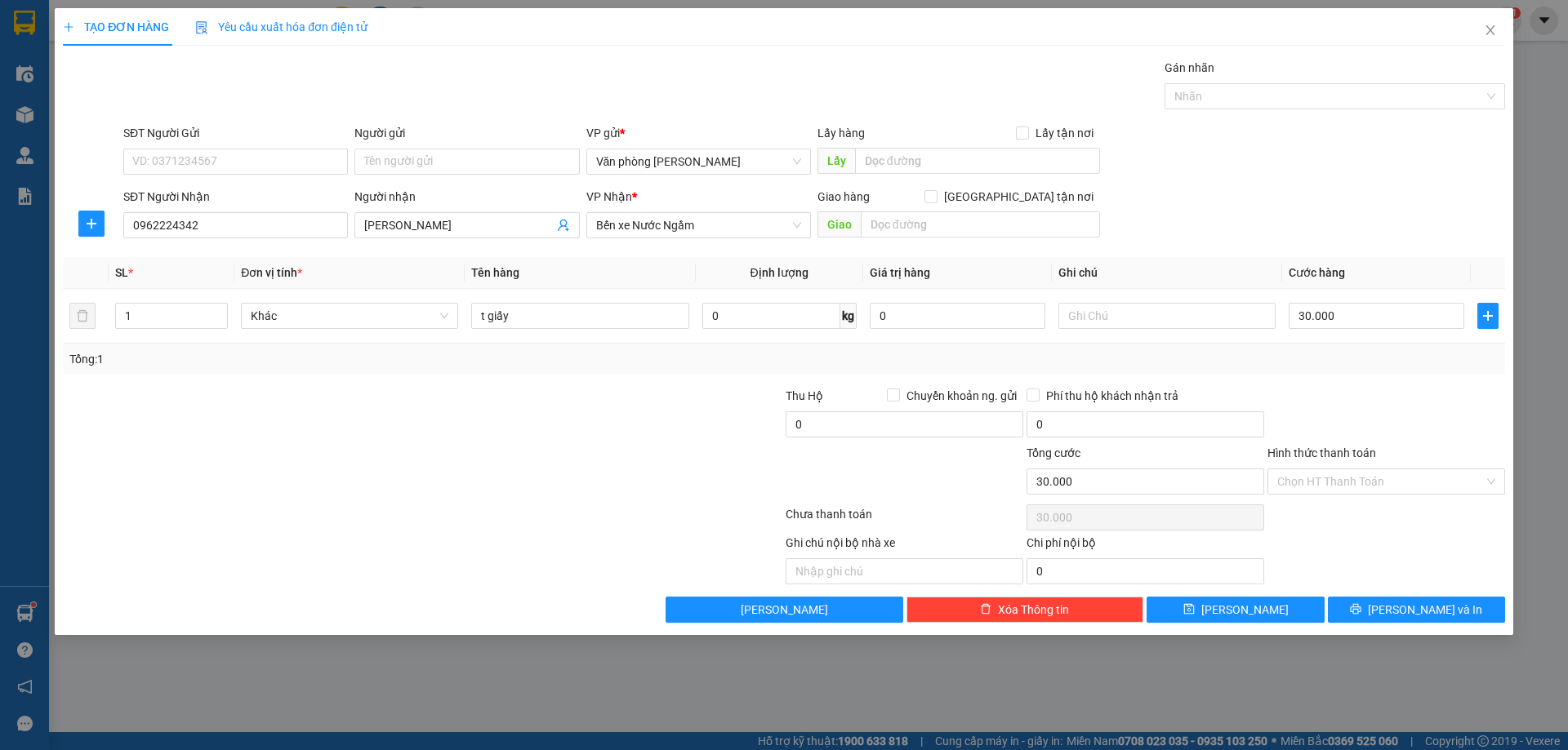
click at [1425, 419] on div at bounding box center [1386, 415] width 240 height 57
click at [1390, 471] on input "Hình thức thanh toán" at bounding box center [1380, 482] width 206 height 25
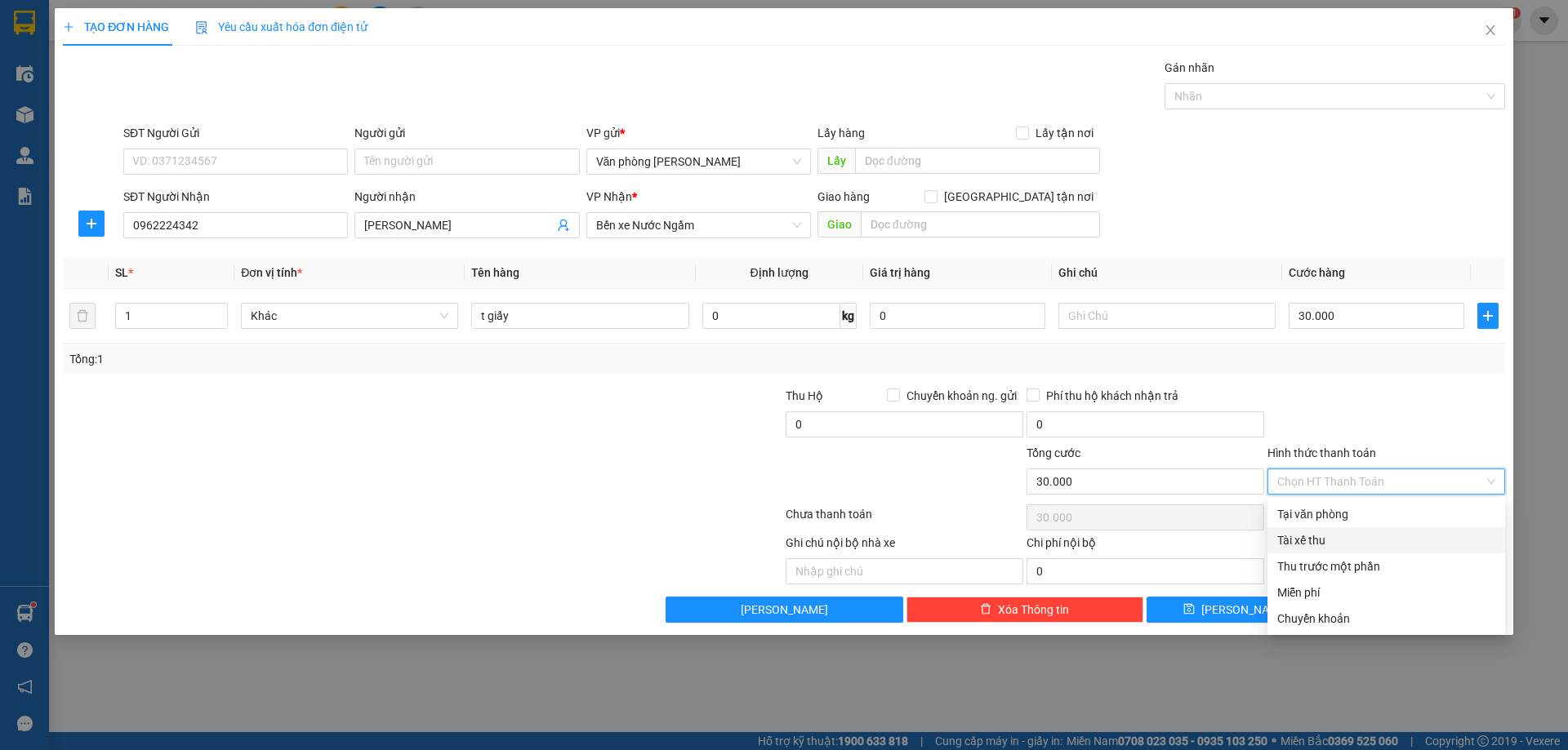
click at [1321, 535] on div "Tài xế thu" at bounding box center [1386, 540] width 218 height 18
type input "0"
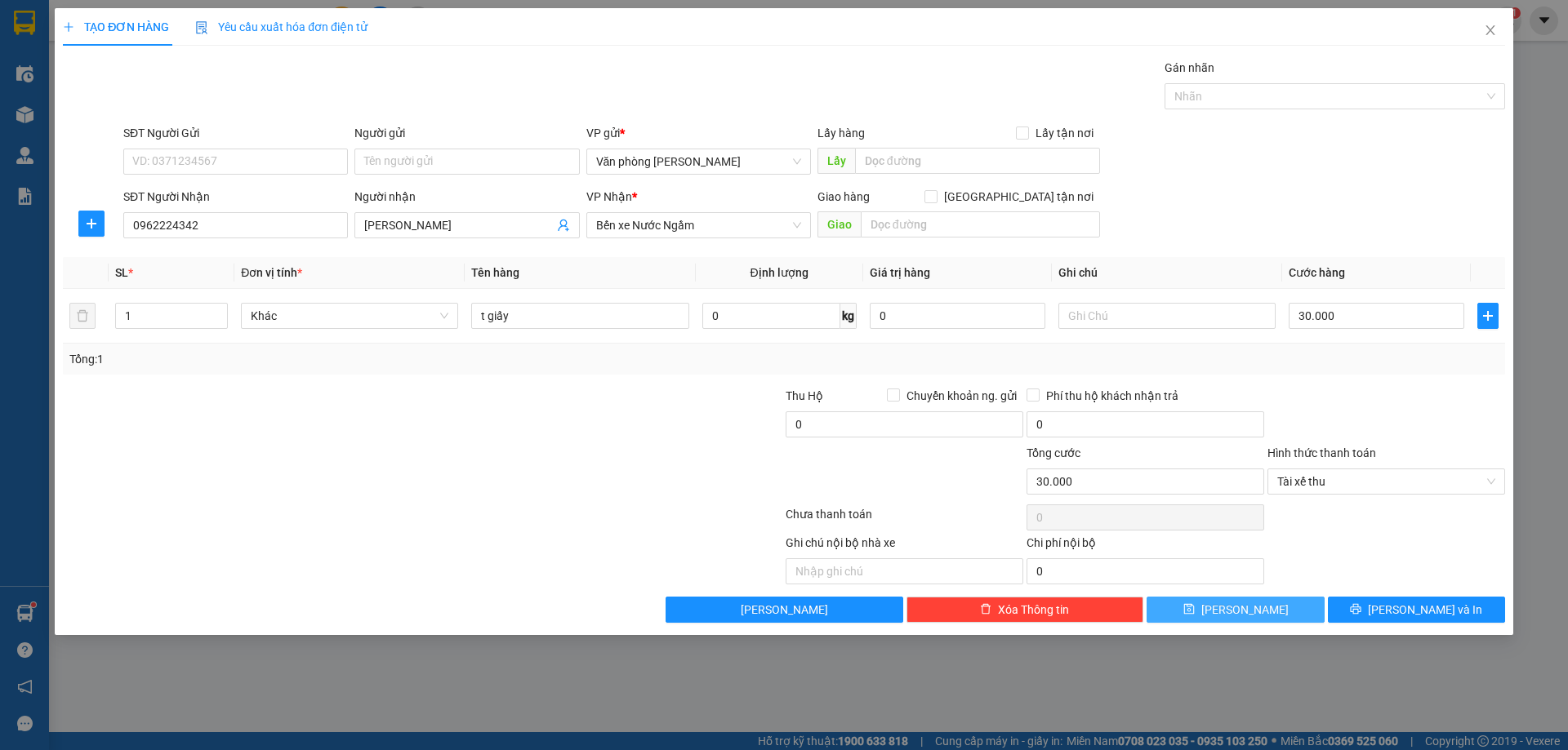
click at [1240, 612] on span "[PERSON_NAME]" at bounding box center [1244, 610] width 88 height 18
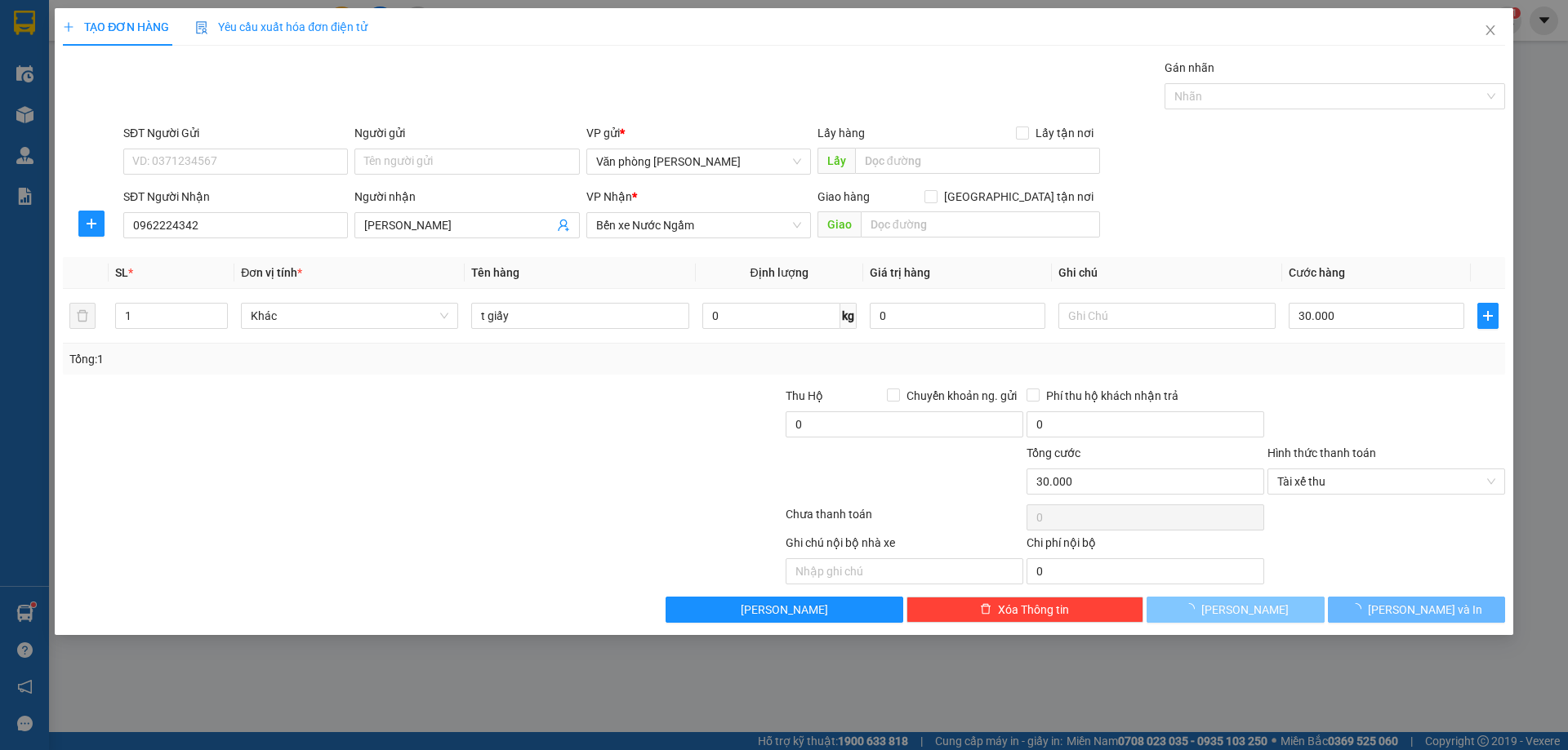
type input "0"
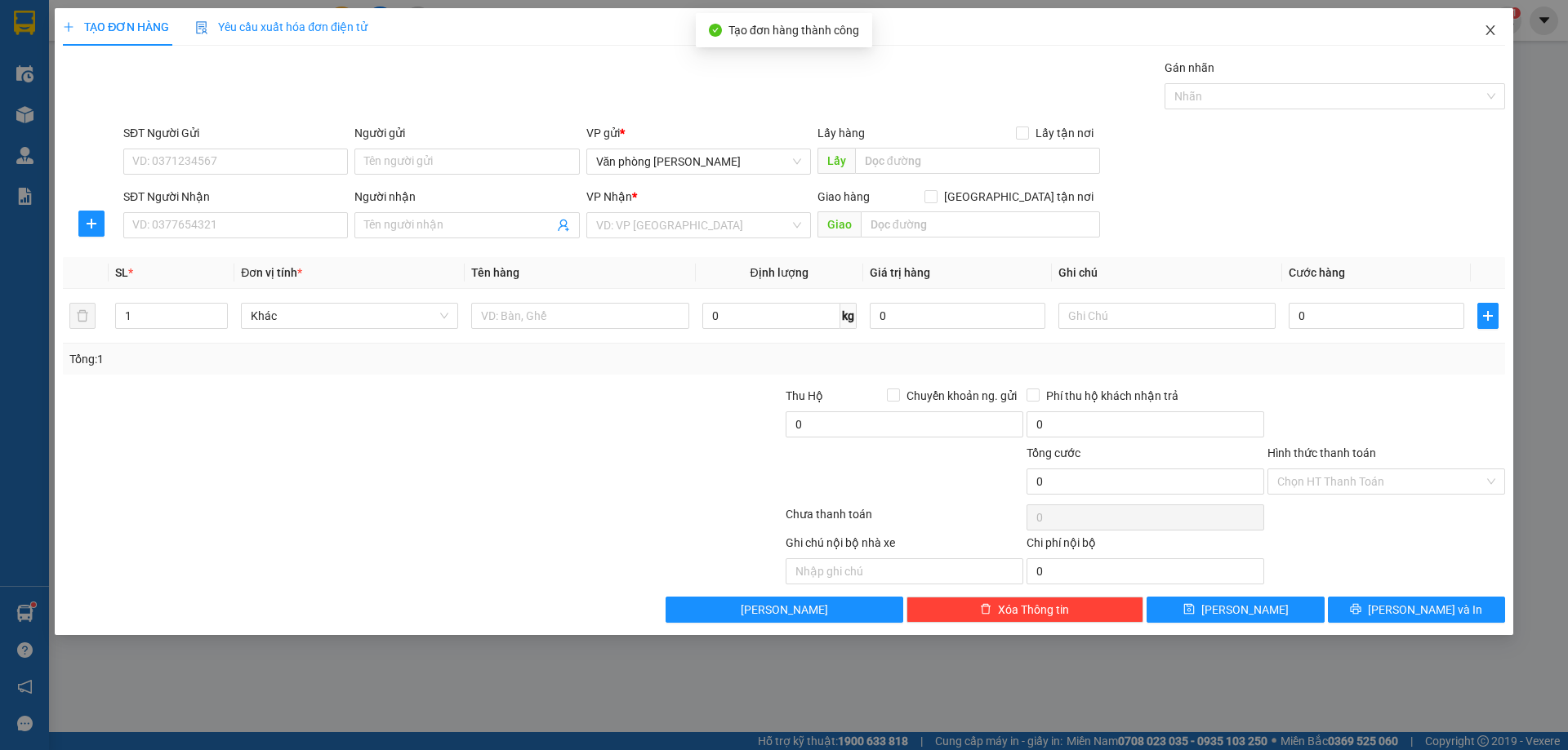
click at [1500, 25] on span "Close" at bounding box center [1490, 31] width 46 height 46
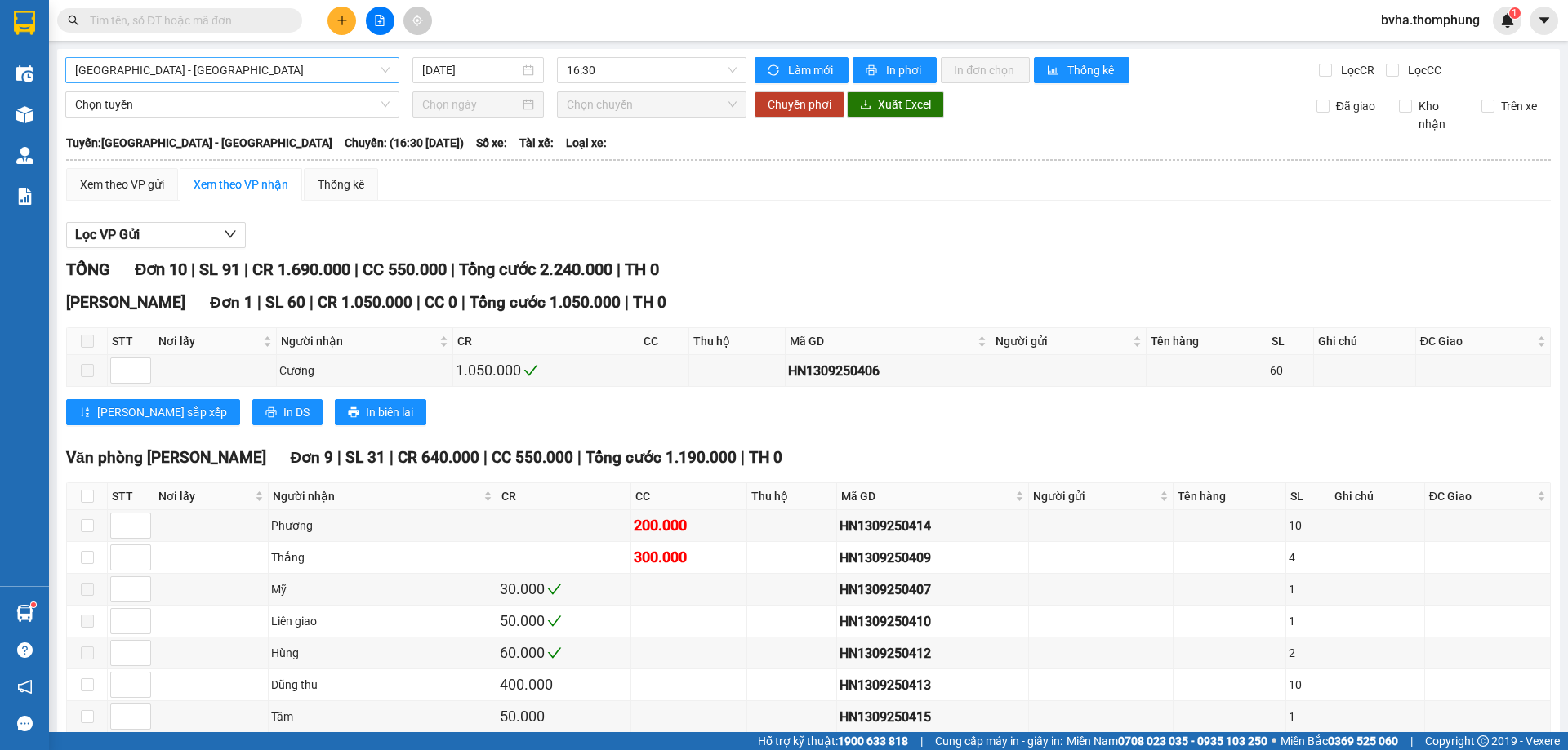
click at [302, 68] on span "[GEOGRAPHIC_DATA] - [GEOGRAPHIC_DATA]" at bounding box center [232, 71] width 314 height 25
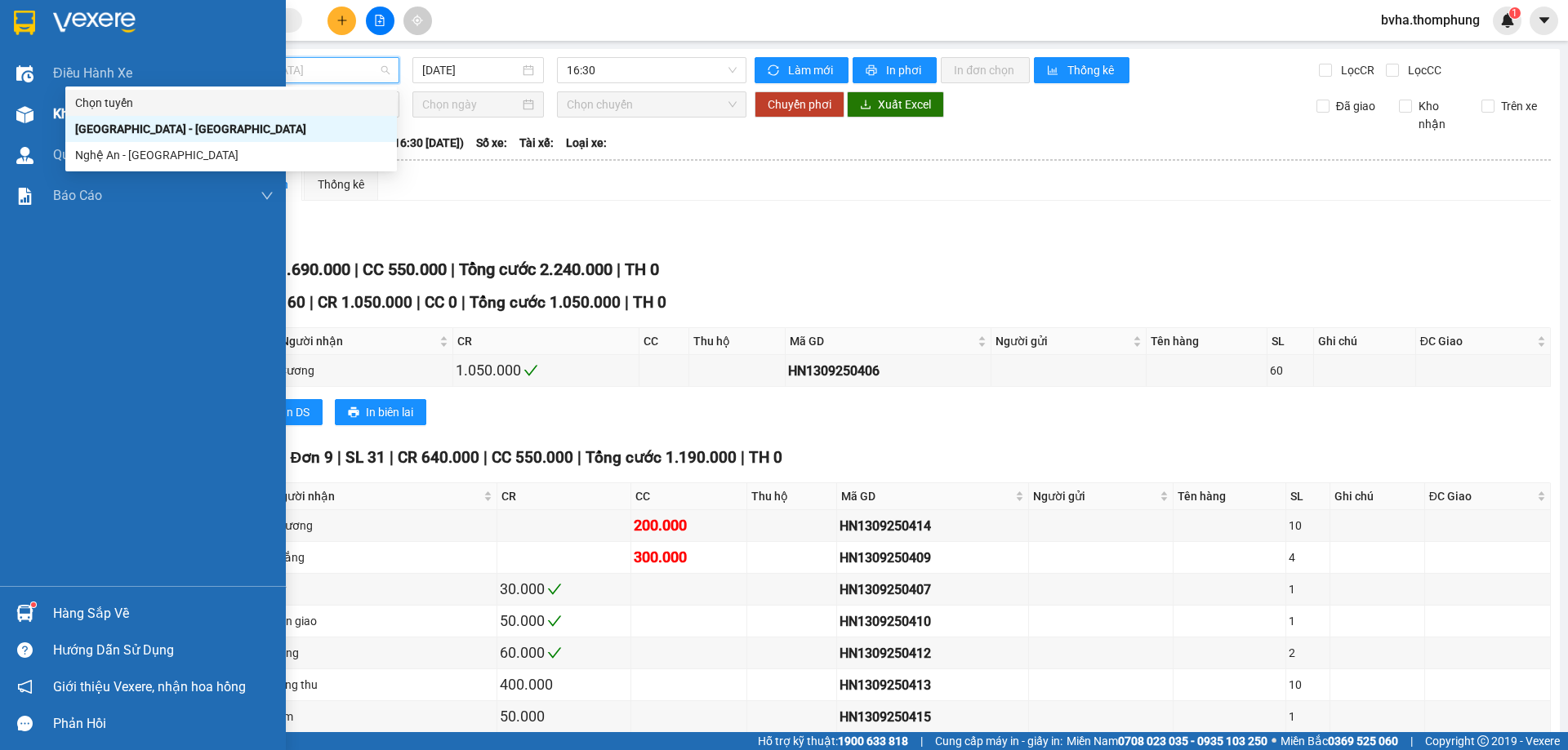
click at [27, 117] on img at bounding box center [25, 115] width 17 height 17
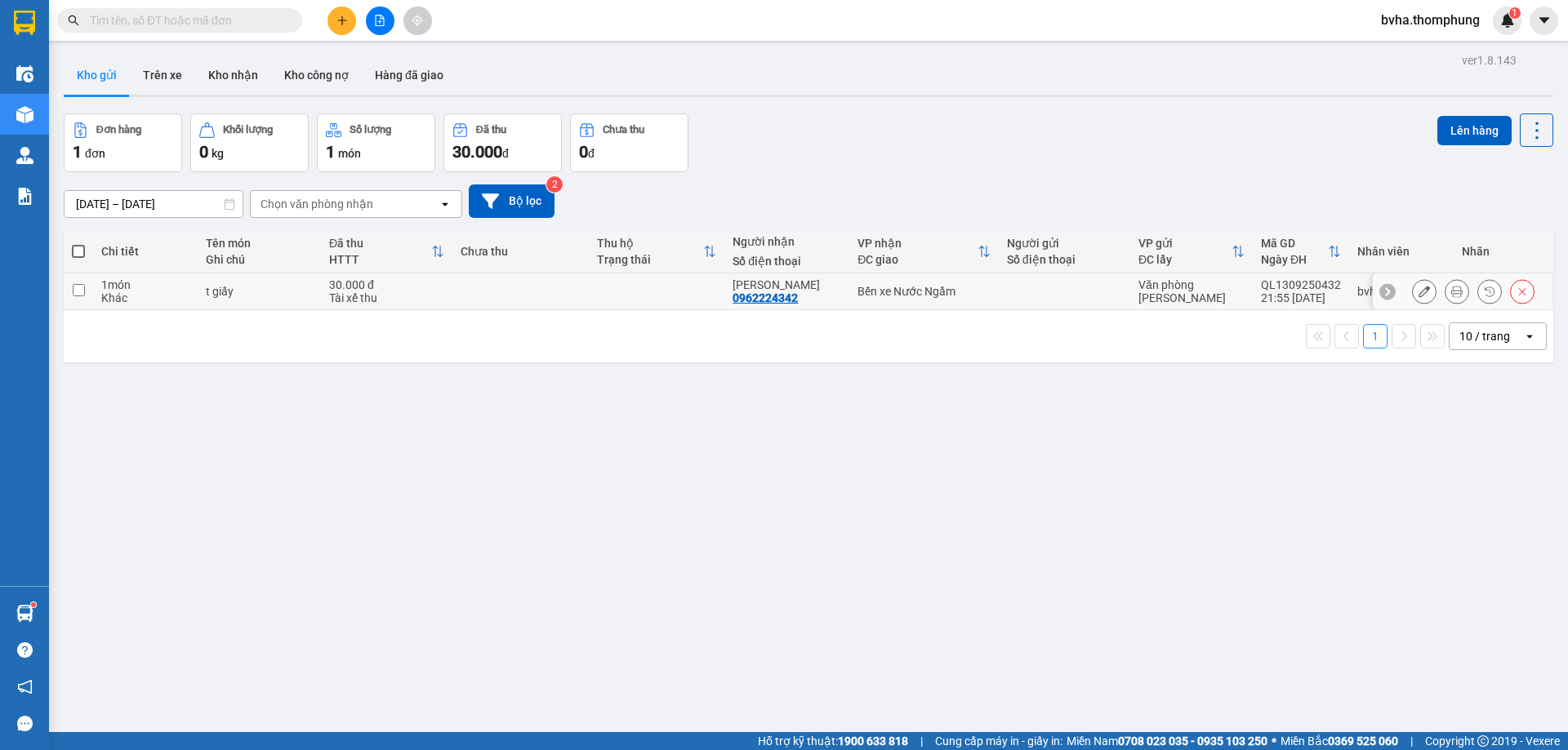
click at [542, 271] on th "Chưa thu" at bounding box center [520, 251] width 136 height 43
click at [173, 288] on div "1 món" at bounding box center [145, 285] width 88 height 13
checkbox input "true"
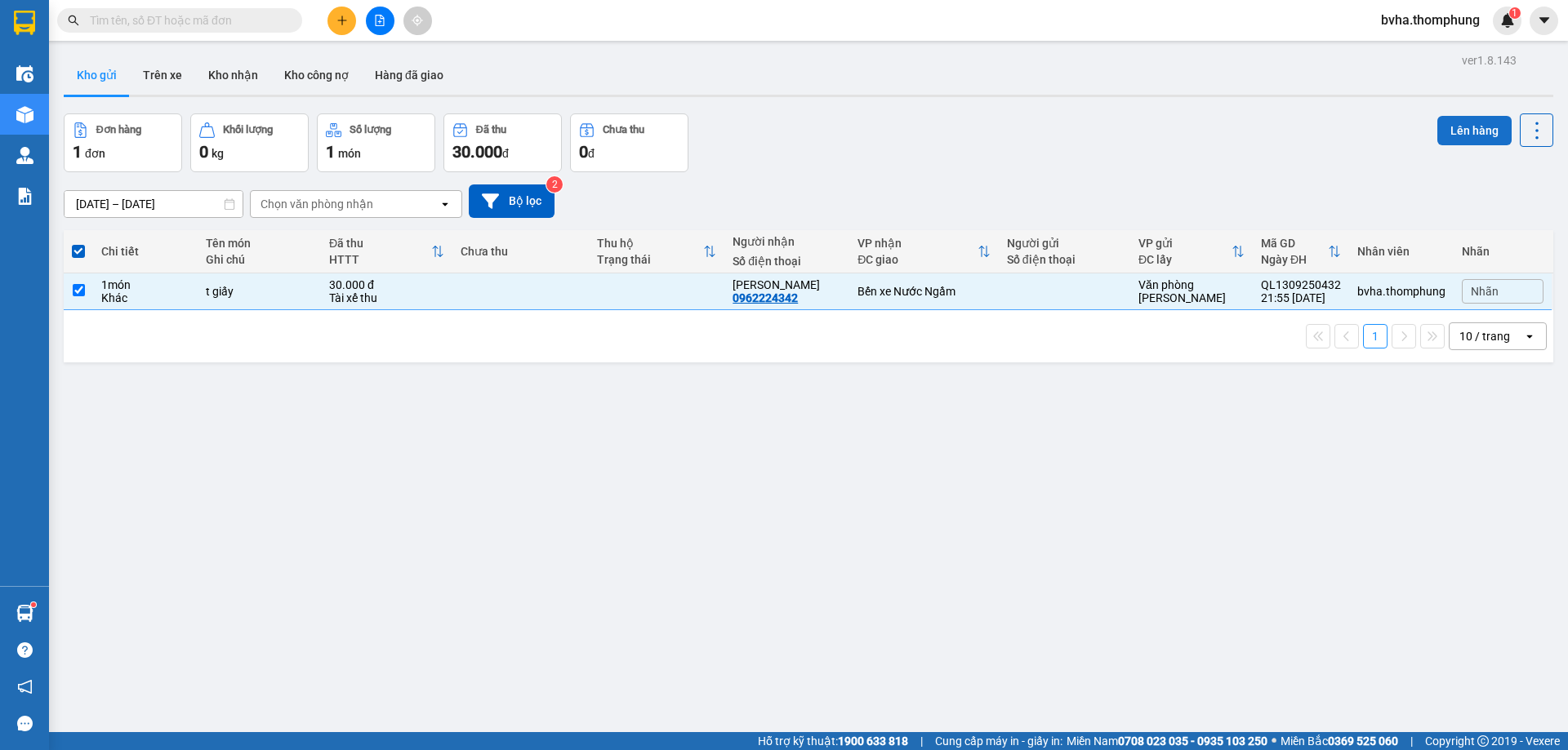
click at [1477, 123] on button "Lên hàng" at bounding box center [1474, 130] width 74 height 30
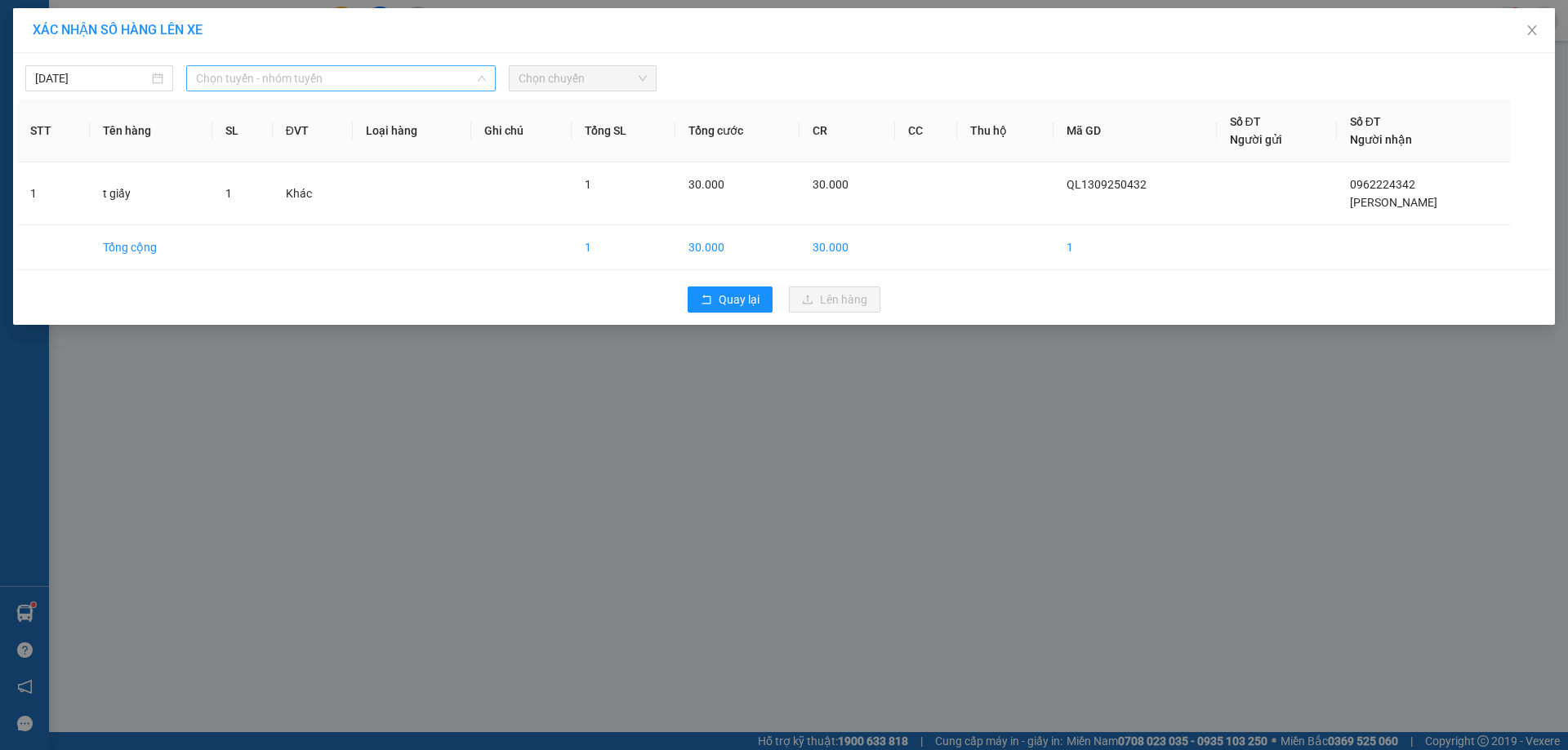
click at [338, 77] on span "Chọn tuyến - nhóm tuyến" at bounding box center [341, 78] width 290 height 25
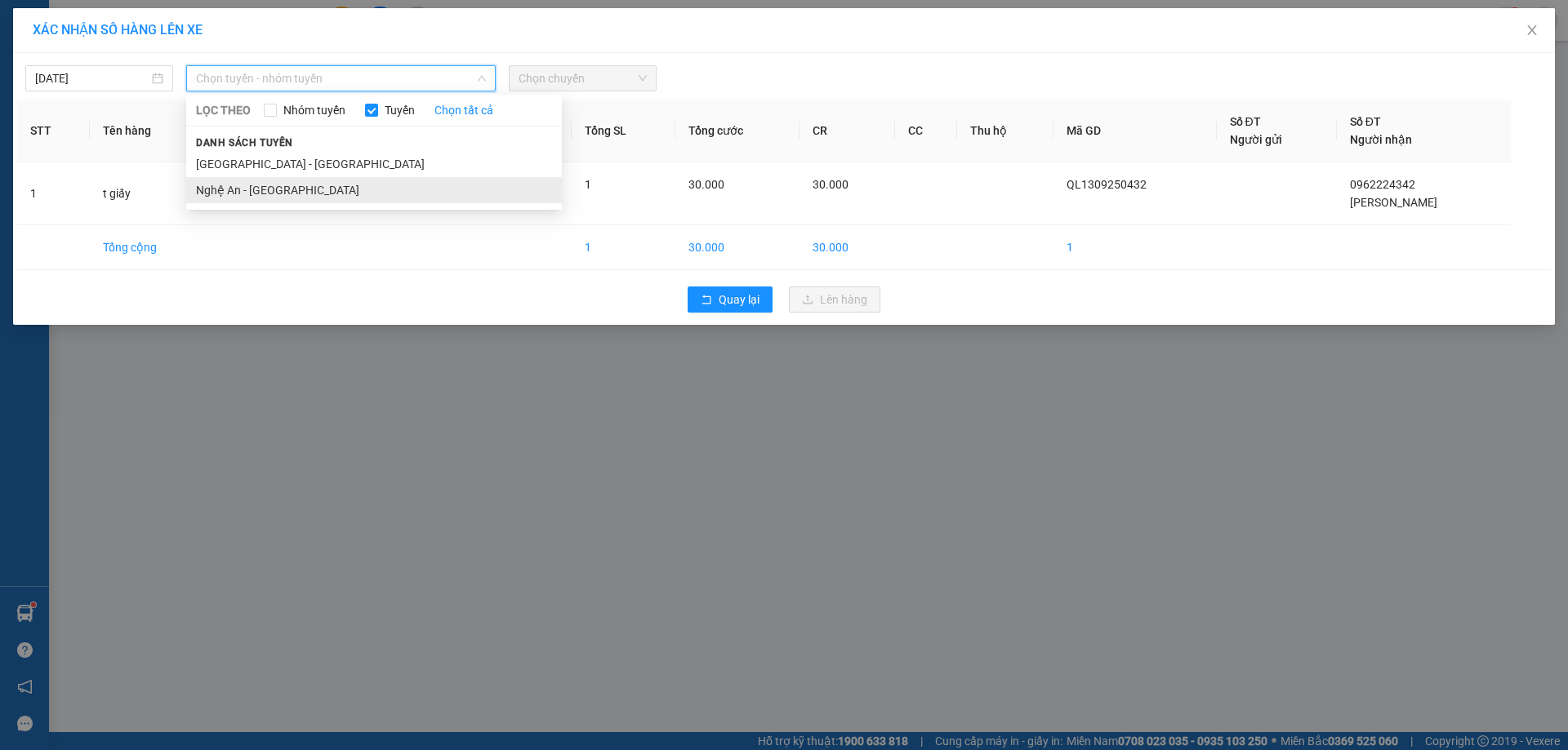
click at [326, 181] on li "Nghệ An - [GEOGRAPHIC_DATA]" at bounding box center [374, 190] width 376 height 26
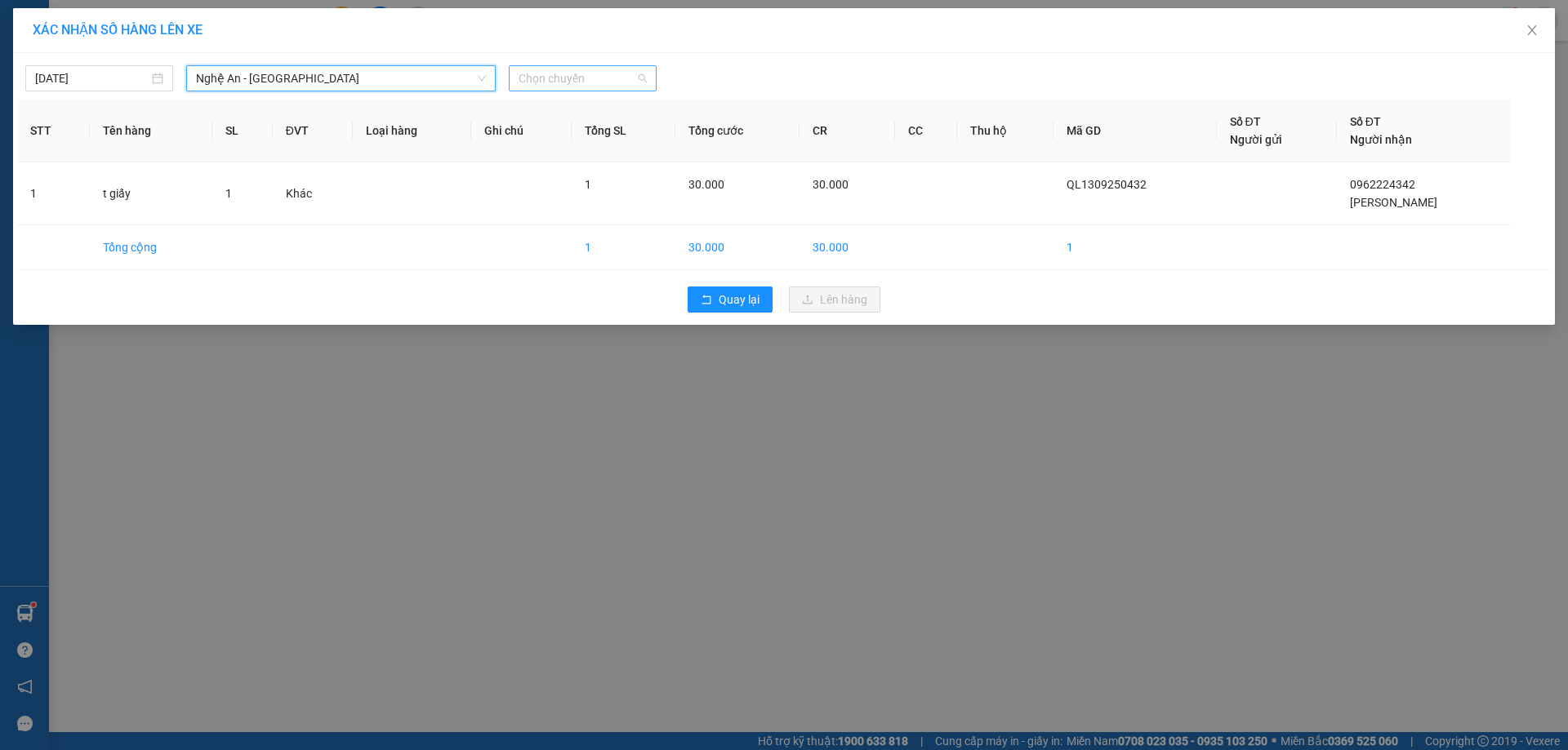
click at [568, 76] on span "Chọn chuyến" at bounding box center [582, 78] width 128 height 25
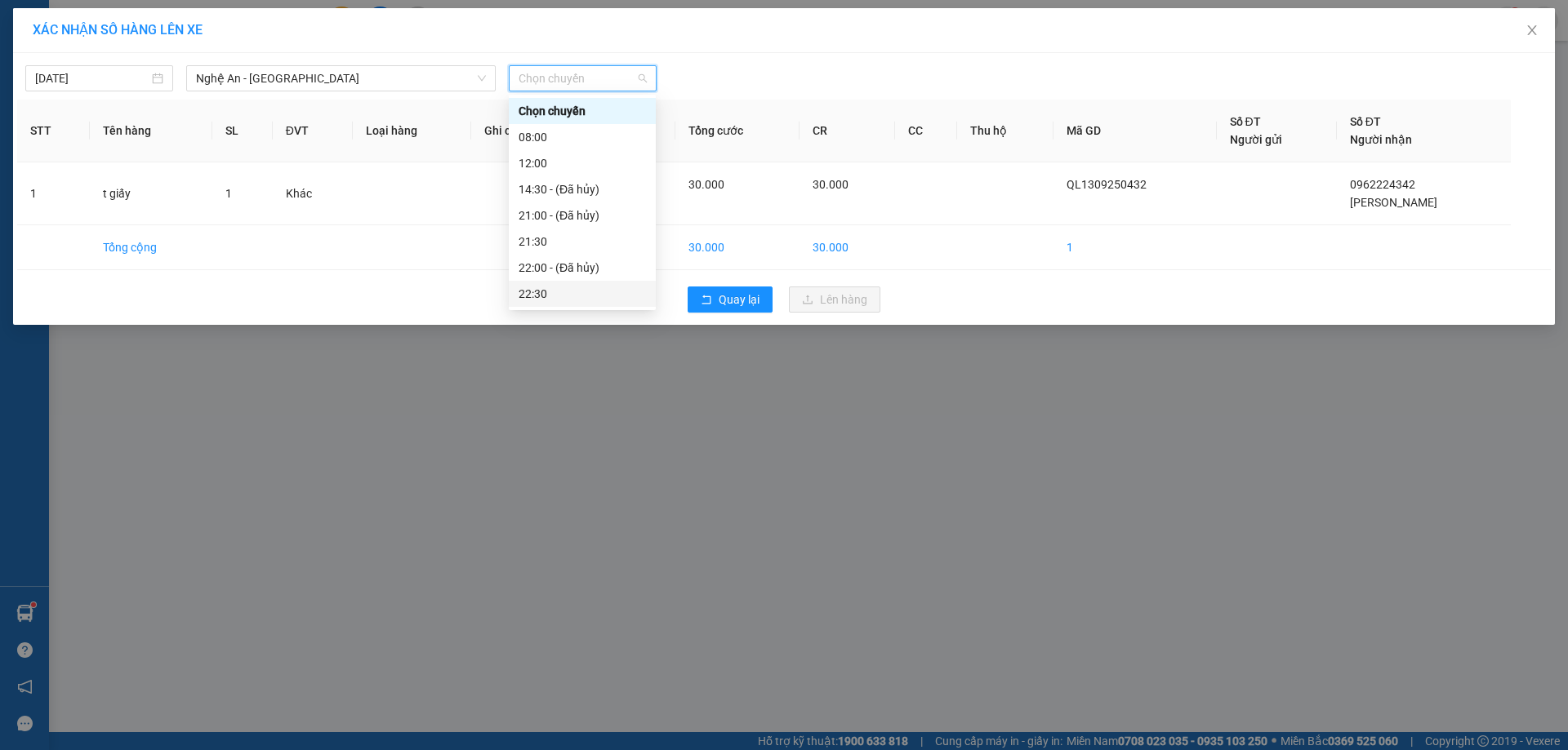
click at [554, 297] on div "22:30" at bounding box center [581, 294] width 127 height 18
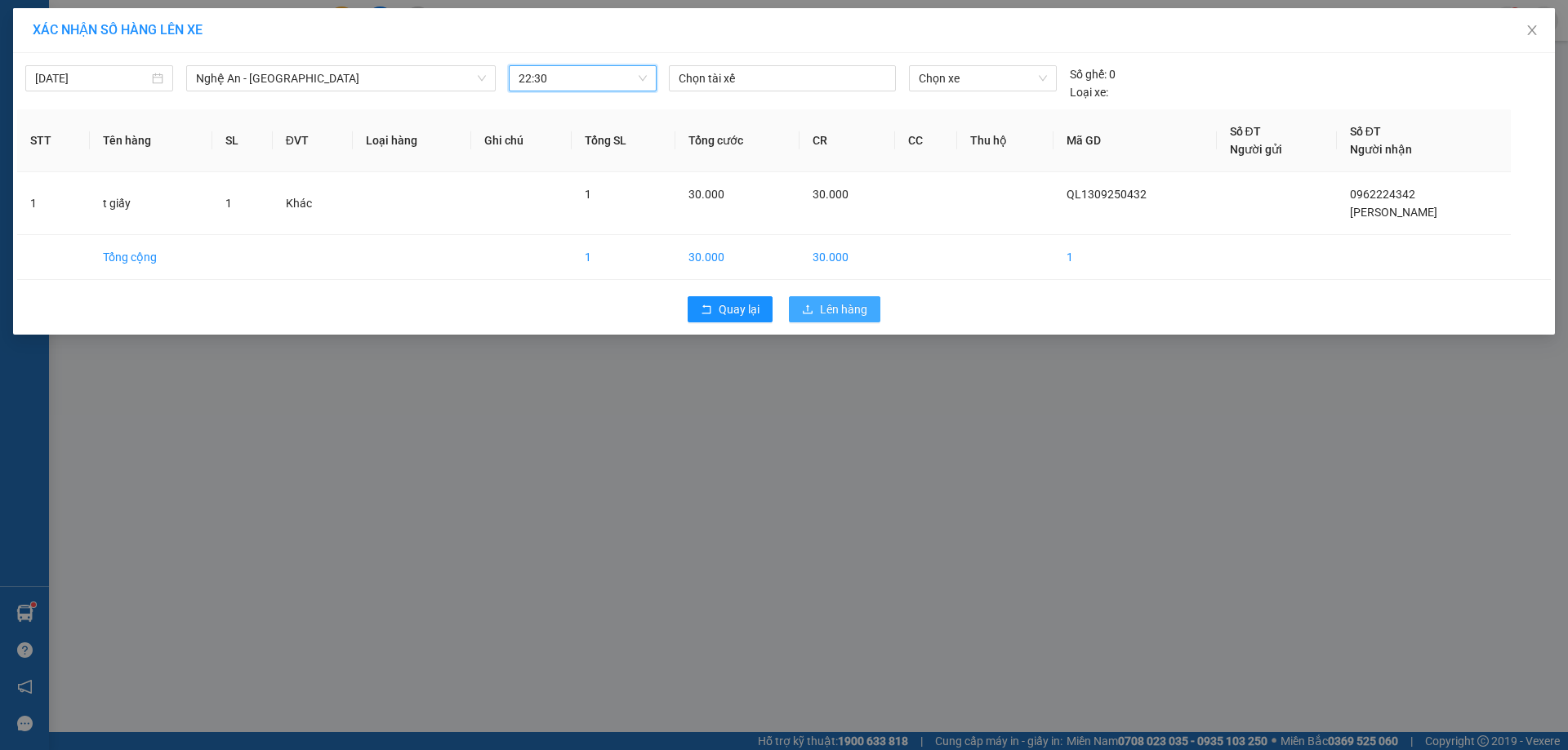
click at [844, 302] on span "Lên hàng" at bounding box center [844, 309] width 48 height 18
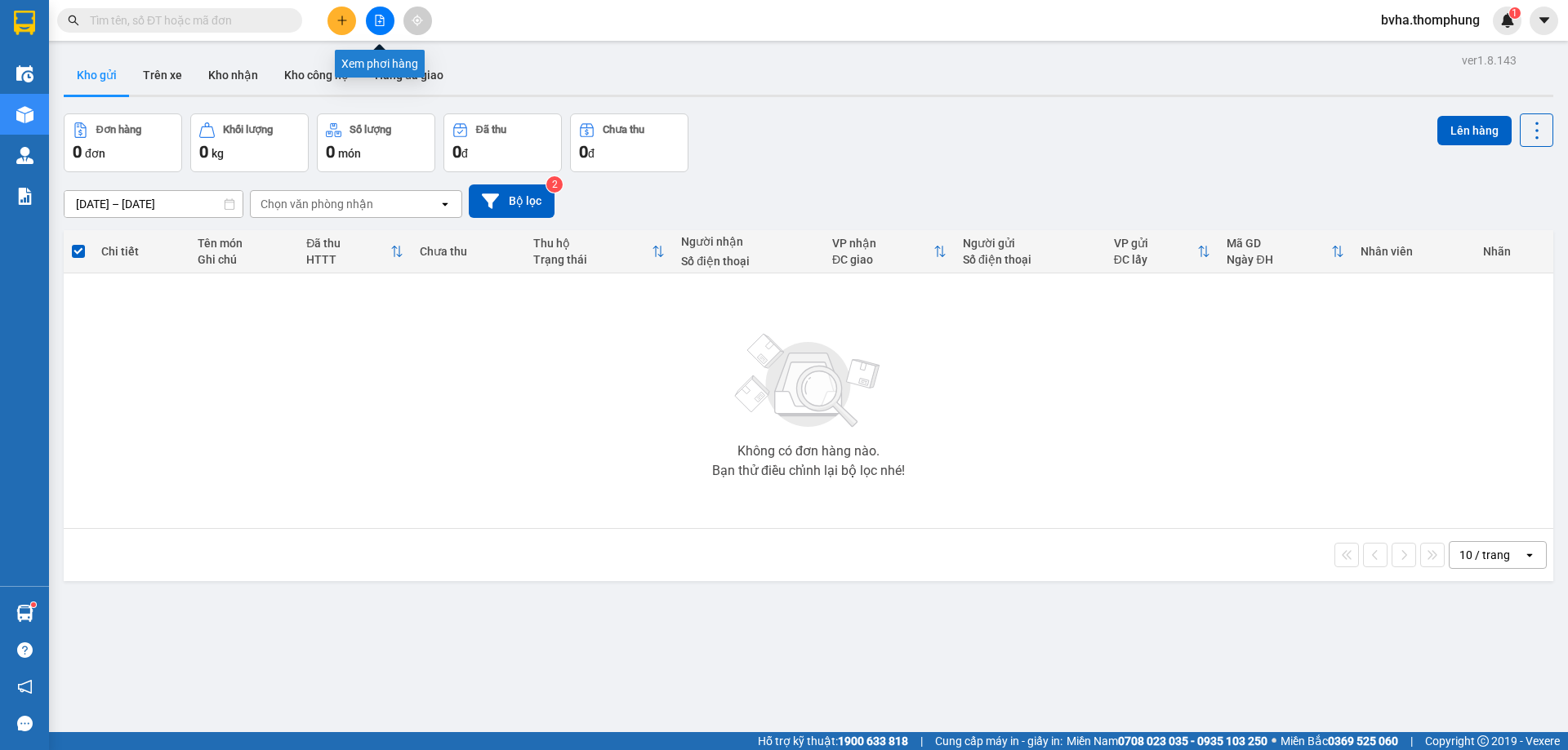
click at [383, 24] on icon "file-add" at bounding box center [380, 20] width 11 height 11
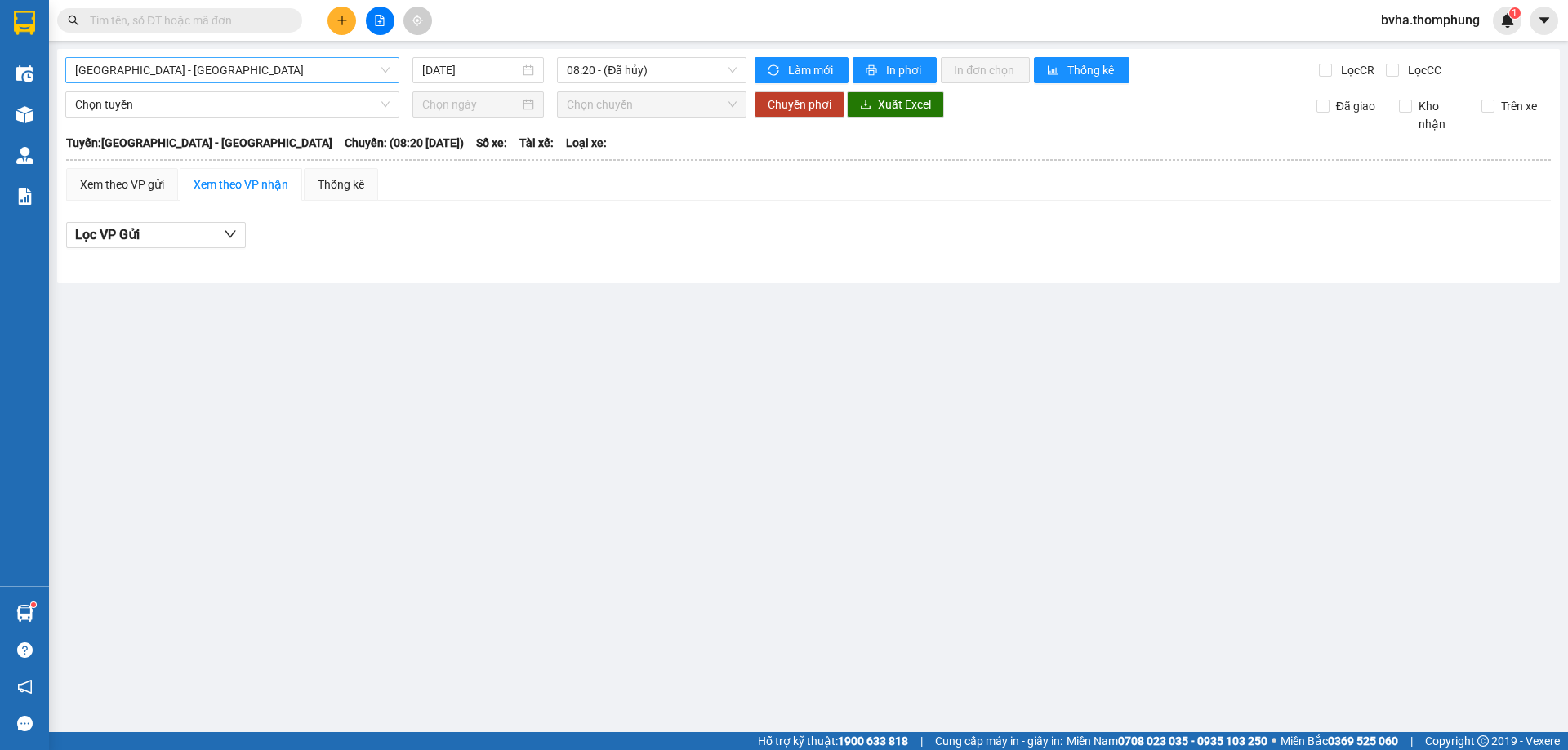
click at [255, 80] on span "[GEOGRAPHIC_DATA] - [GEOGRAPHIC_DATA]" at bounding box center [232, 71] width 314 height 25
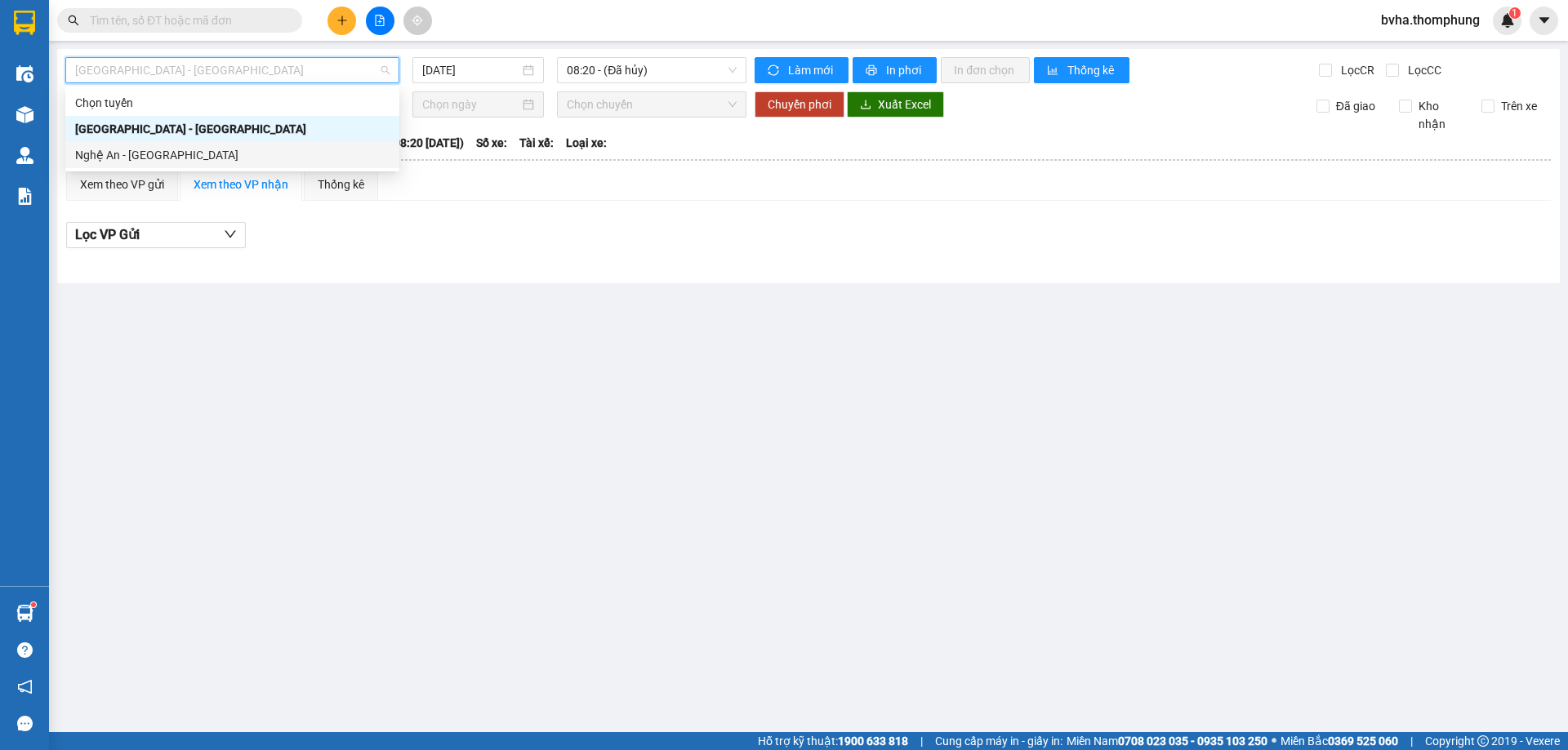
click at [157, 156] on div "Nghệ An - [GEOGRAPHIC_DATA]" at bounding box center [232, 155] width 314 height 18
type input "[DATE]"
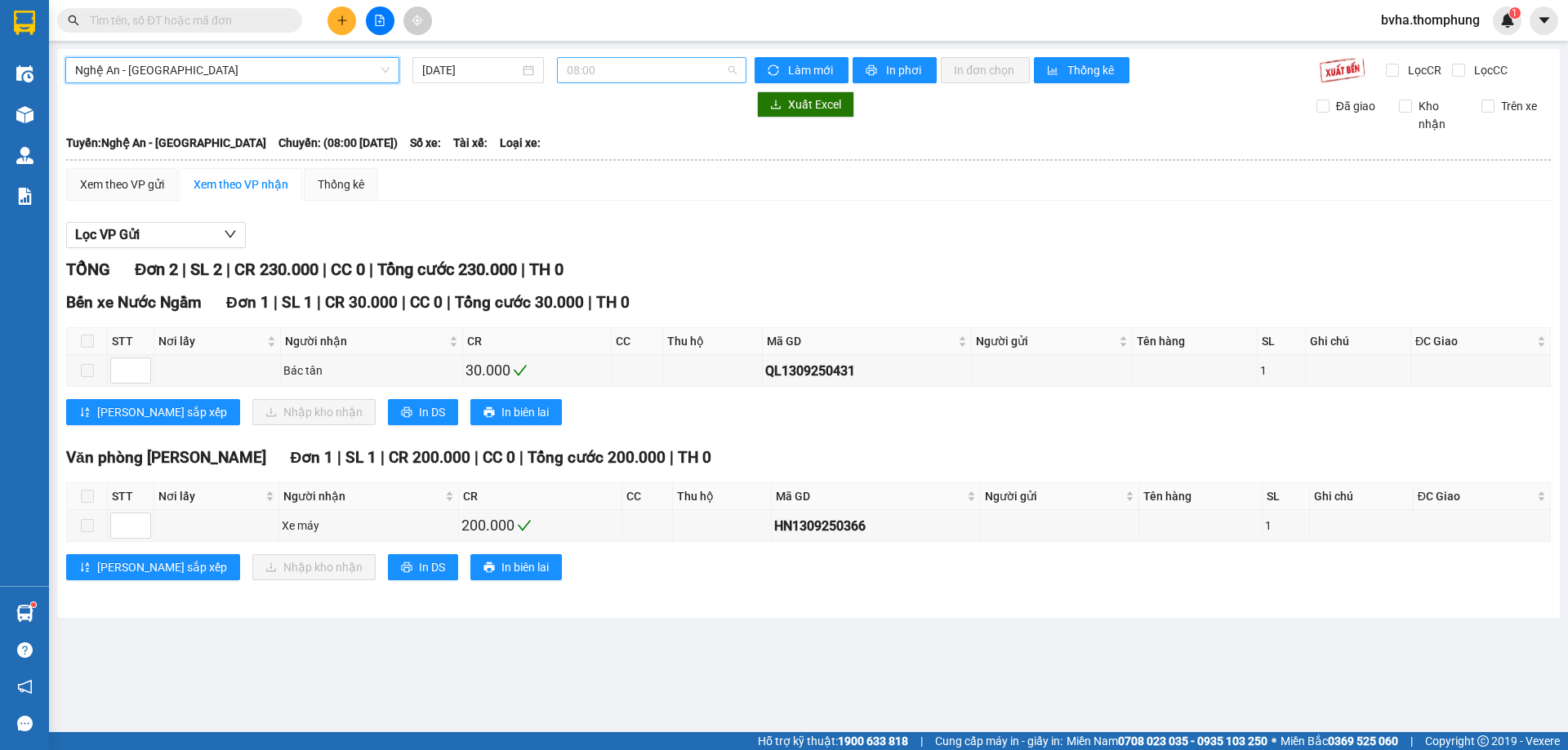
click at [680, 73] on span "08:00" at bounding box center [652, 71] width 170 height 25
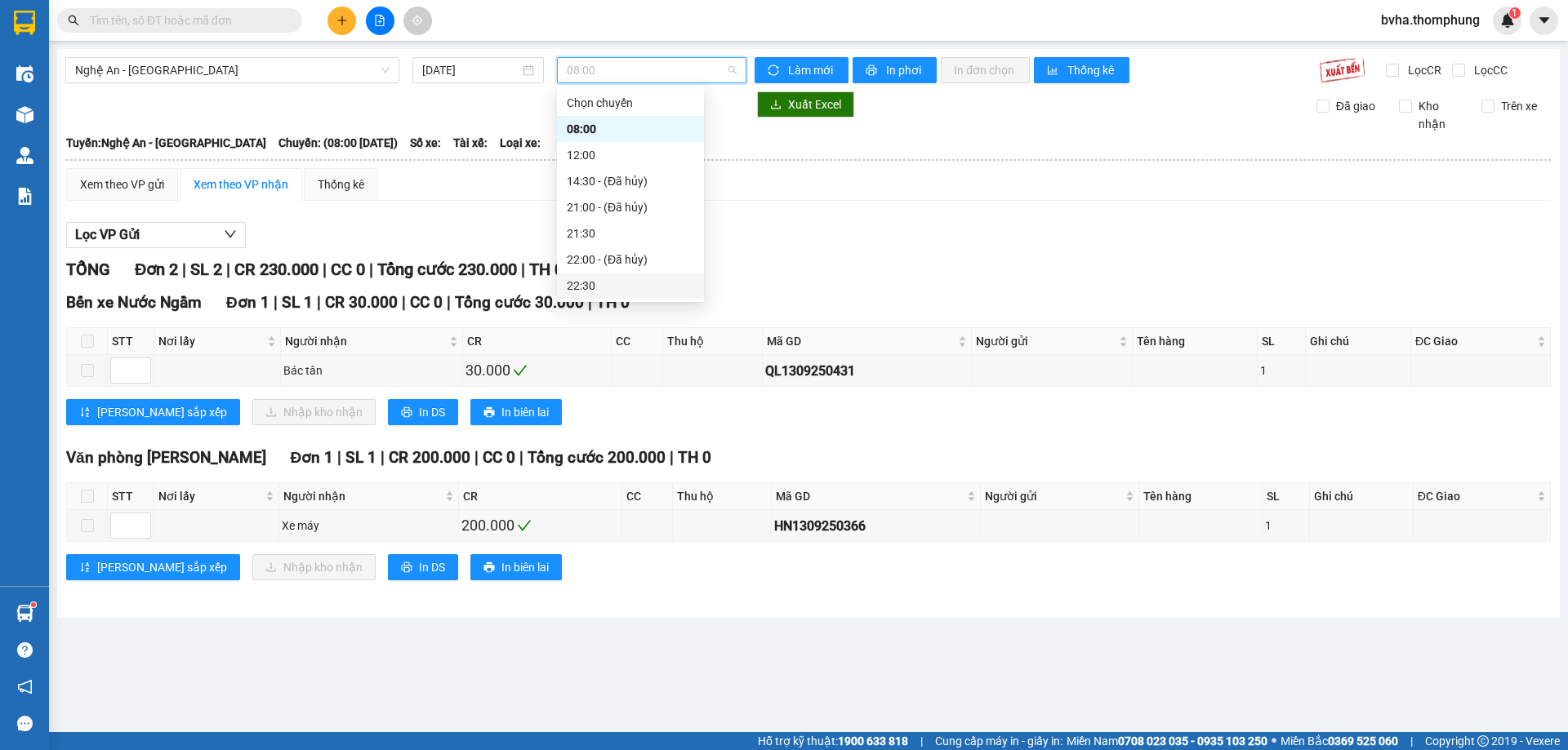
click at [617, 280] on div "22:30" at bounding box center [630, 285] width 127 height 18
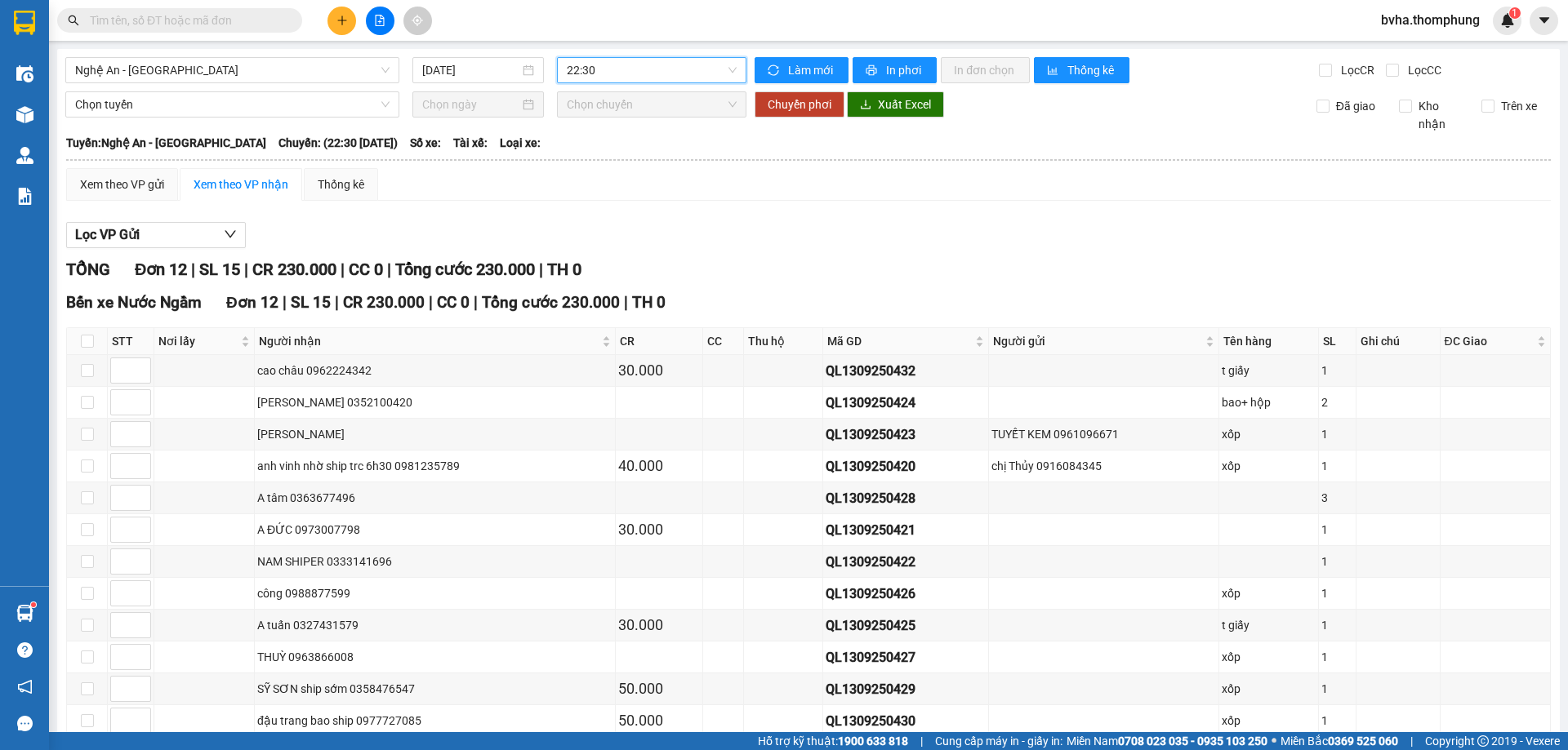
scroll to position [89, 0]
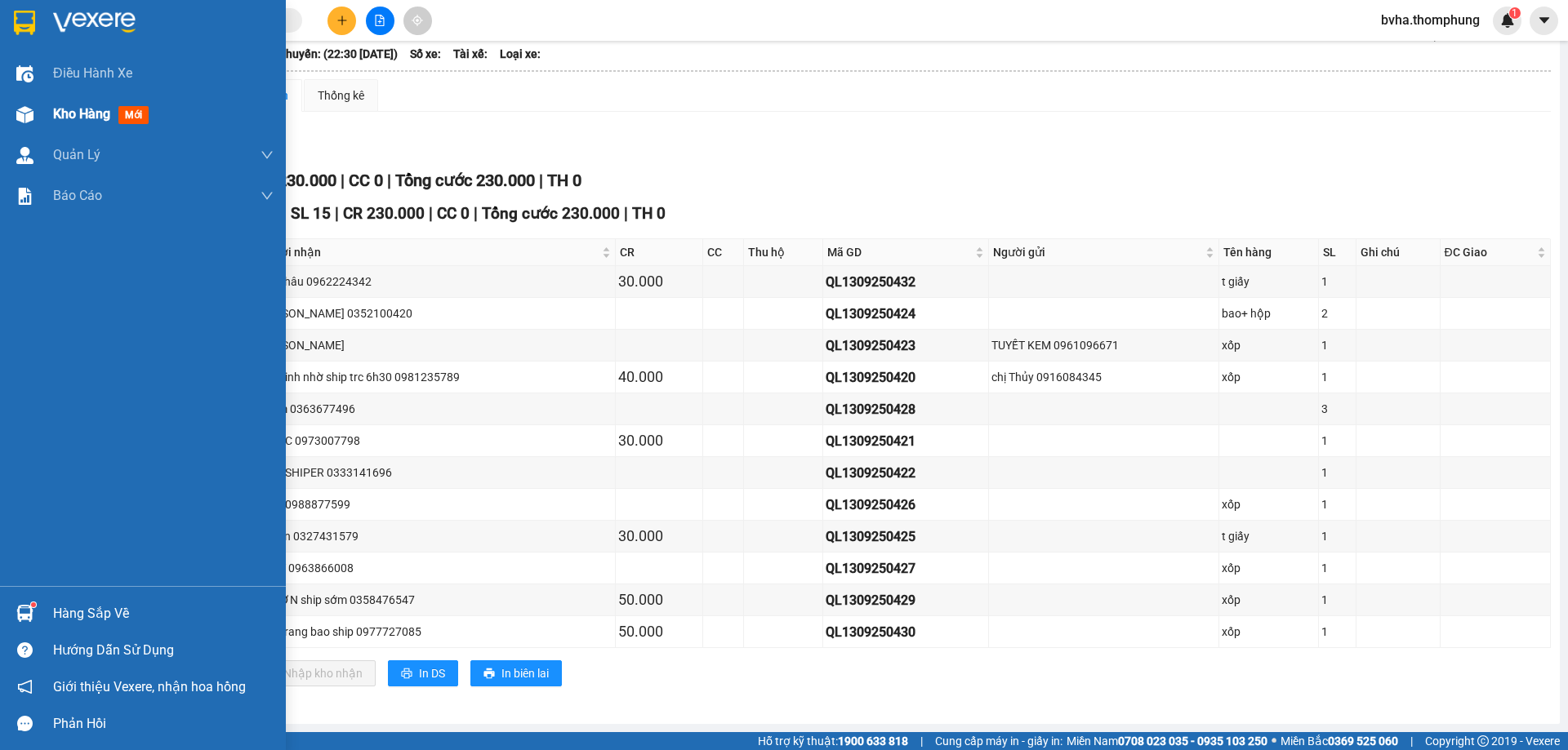
click at [25, 115] on img at bounding box center [25, 115] width 17 height 17
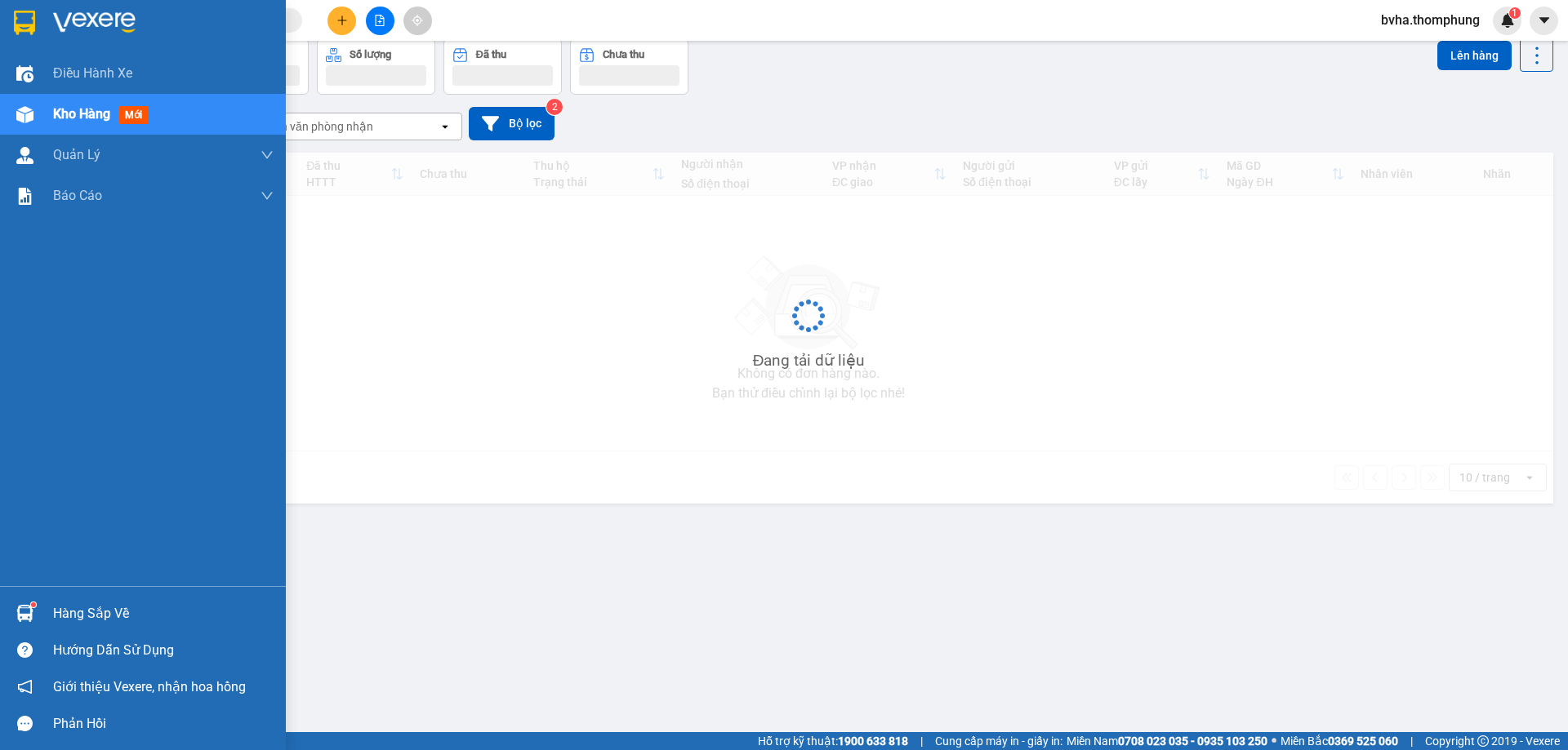
scroll to position [75, 0]
